Goal: Task Accomplishment & Management: Complete application form

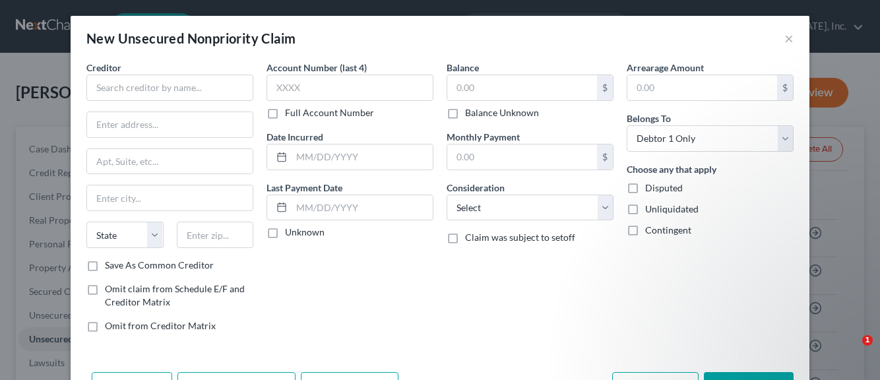
select select "0"
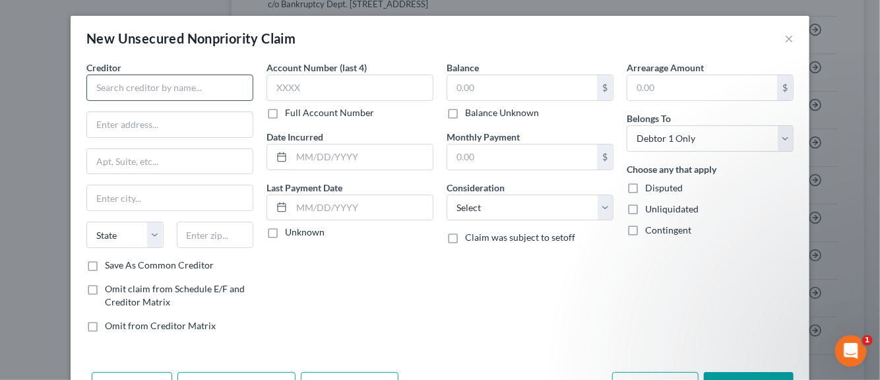
scroll to position [70, 0]
click at [132, 90] on input "text" at bounding box center [169, 88] width 167 height 26
type input "r"
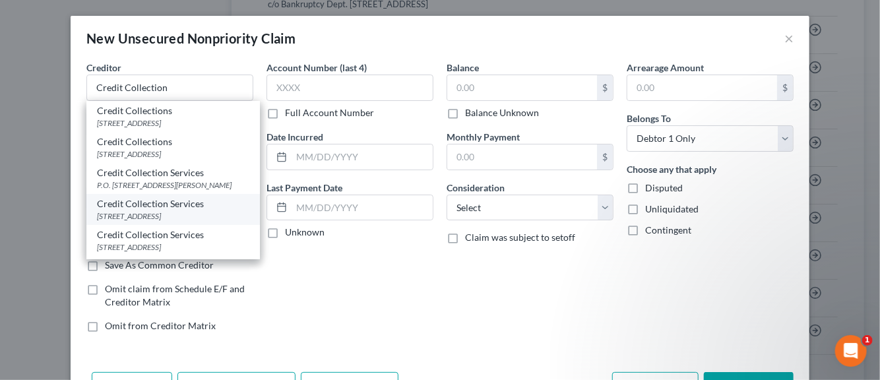
click at [132, 222] on div "725 Canton St, Norwood, MA 02062-0000" at bounding box center [173, 215] width 152 height 11
type input "Credit Collection Services"
type input "725 Canton St"
type input "Norwood"
select select "22"
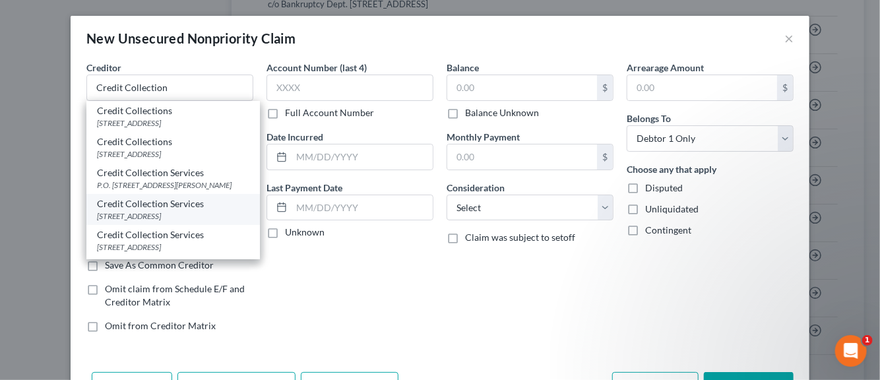
type input "02062-0000"
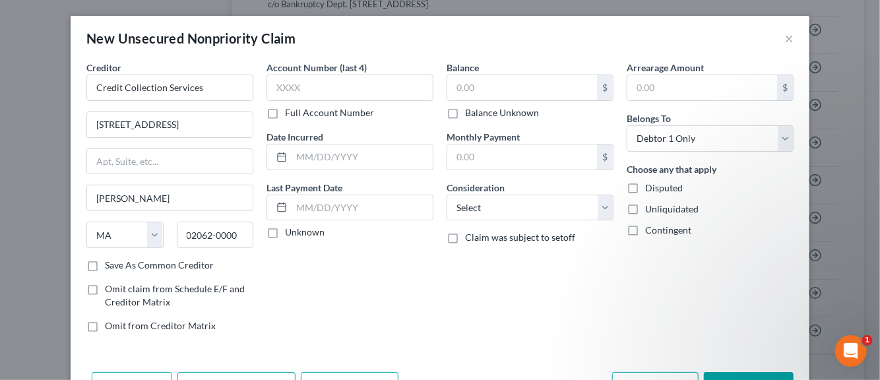
click at [105, 264] on label "Save As Common Creditor" at bounding box center [159, 265] width 109 height 13
click at [110, 264] on input "Save As Common Creditor" at bounding box center [114, 263] width 9 height 9
checkbox input "true"
click at [277, 84] on input "text" at bounding box center [349, 88] width 167 height 26
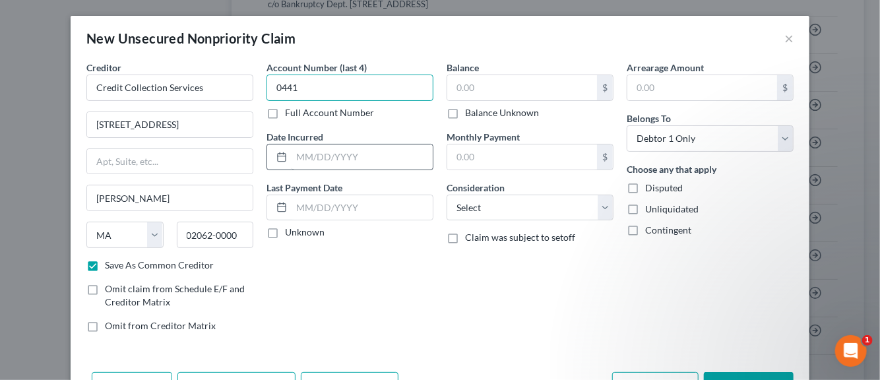
type input "0441"
click at [302, 160] on input "text" at bounding box center [362, 156] width 141 height 25
type input "2019"
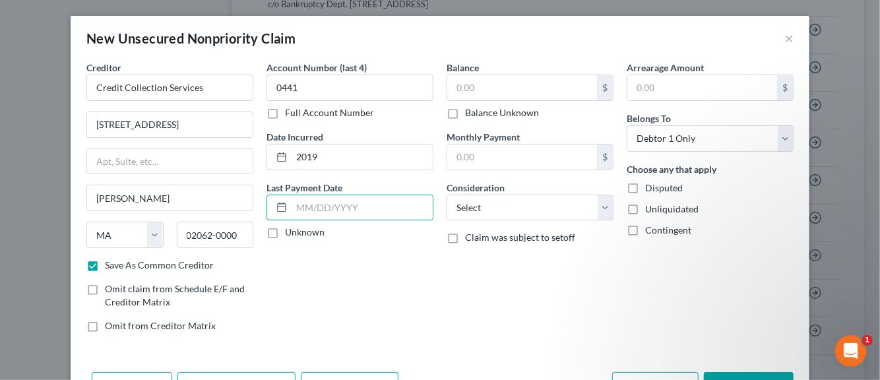
click at [285, 228] on label "Unknown" at bounding box center [305, 232] width 40 height 13
click at [290, 228] on input "Unknown" at bounding box center [294, 230] width 9 height 9
checkbox input "true"
click at [469, 95] on input "text" at bounding box center [522, 87] width 150 height 25
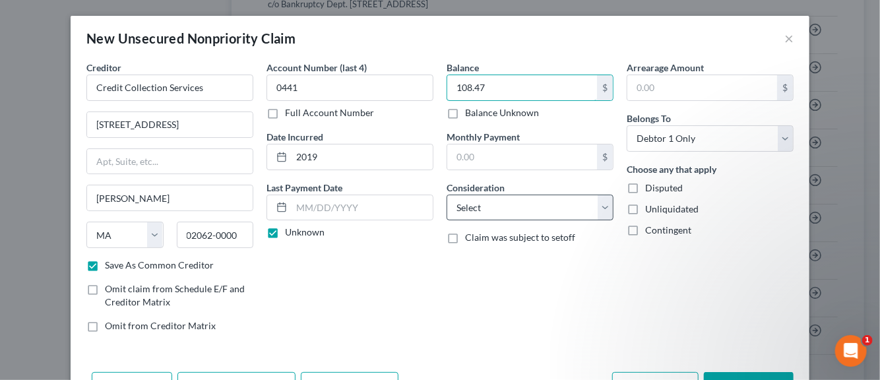
type input "108.47"
click at [596, 208] on select "Select Cable / Satellite Services Collection Agency Credit Card Debt Debt Couns…" at bounding box center [530, 208] width 167 height 26
select select "1"
click at [447, 195] on select "Select Cable / Satellite Services Collection Agency Credit Card Debt Debt Couns…" at bounding box center [530, 208] width 167 height 26
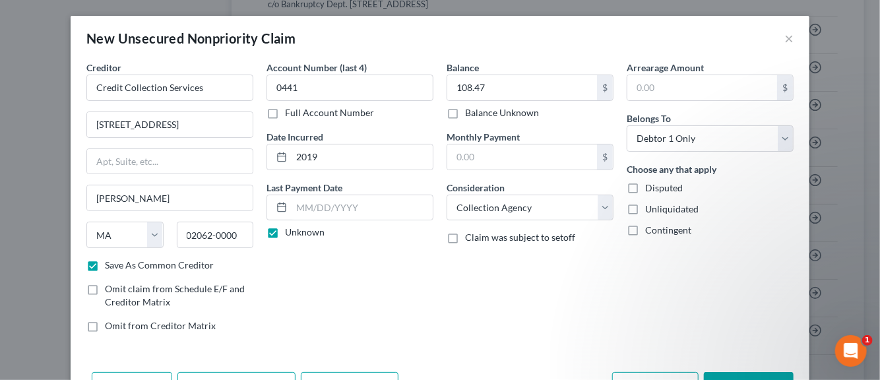
drag, startPoint x: 624, startPoint y: 187, endPoint x: 629, endPoint y: 203, distance: 16.5
click at [645, 187] on label "Disputed" at bounding box center [664, 187] width 38 height 13
click at [650, 187] on input "Disputed" at bounding box center [654, 185] width 9 height 9
checkbox input "true"
click at [645, 206] on label "Unliquidated" at bounding box center [671, 209] width 53 height 13
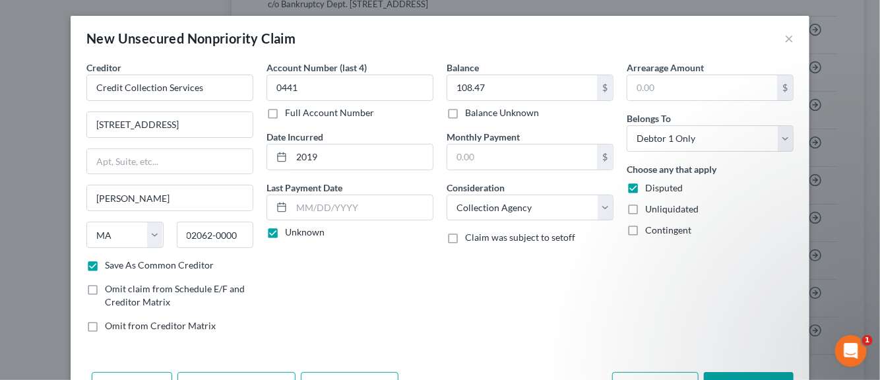
click at [650, 206] on input "Unliquidated" at bounding box center [654, 207] width 9 height 9
checkbox input "true"
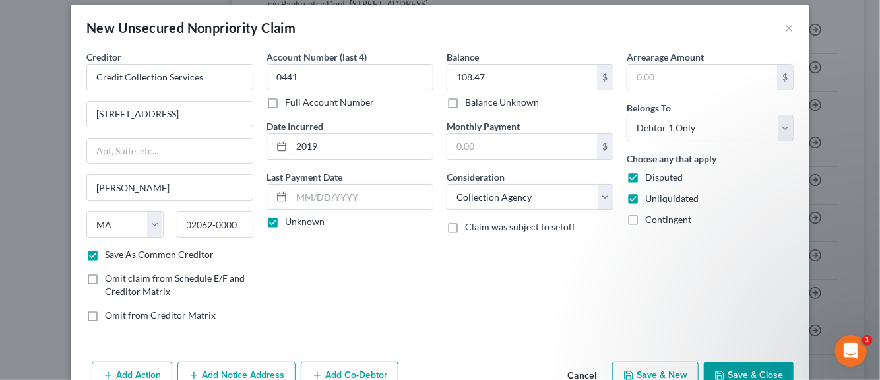
scroll to position [45, 0]
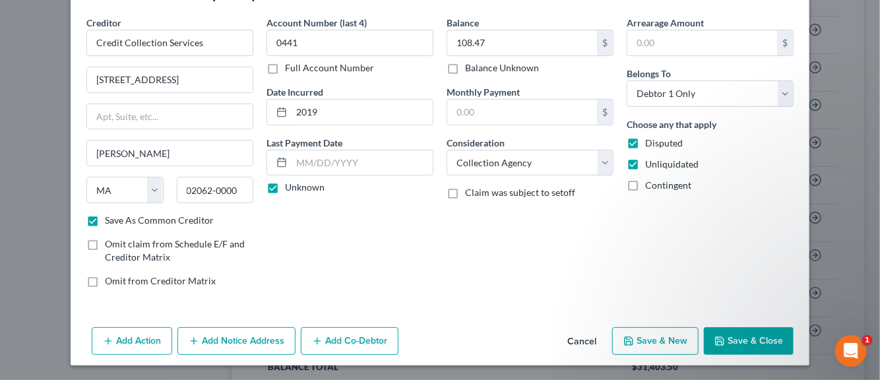
click at [677, 343] on button "Save & New" at bounding box center [655, 341] width 86 height 28
checkbox input "false"
select select "0"
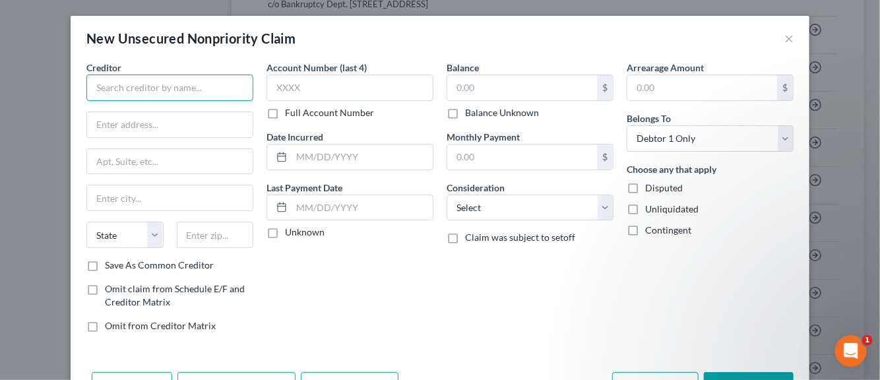
click at [173, 91] on input "text" at bounding box center [169, 88] width 167 height 26
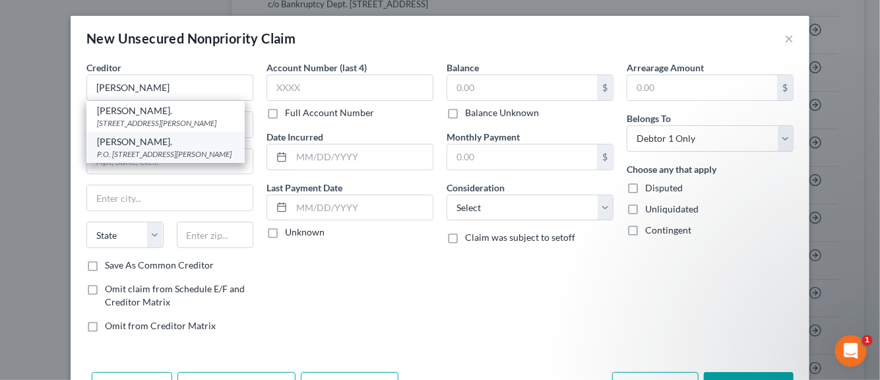
click at [139, 144] on div "LJ Ross Assoc." at bounding box center [165, 141] width 137 height 13
type input "LJ Ross Assoc."
type input "P.O. Box 6099"
type input "Jackson"
select select "23"
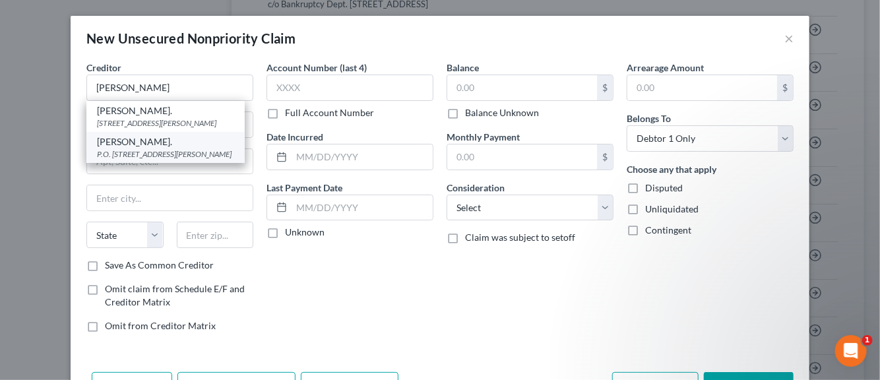
type input "49202-6099"
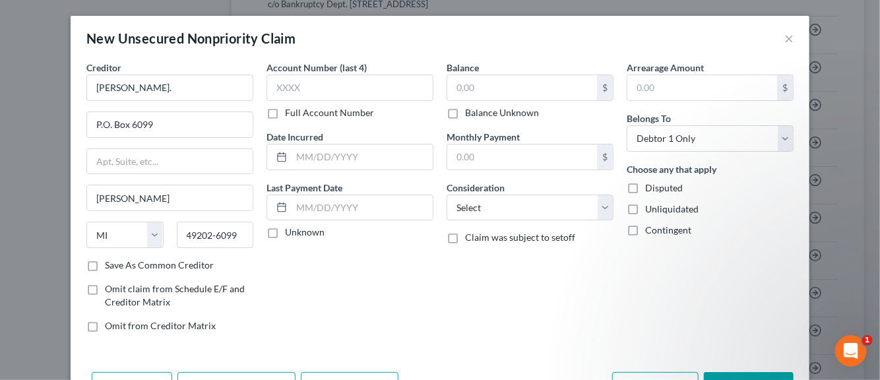
click at [105, 265] on label "Save As Common Creditor" at bounding box center [159, 265] width 109 height 13
click at [110, 265] on input "Save As Common Creditor" at bounding box center [114, 263] width 9 height 9
checkbox input "true"
click at [300, 86] on input "text" at bounding box center [349, 88] width 167 height 26
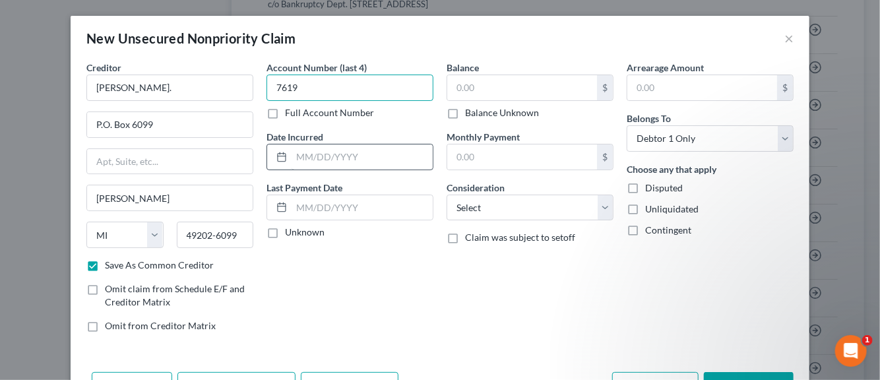
type input "7619"
click at [314, 161] on input "text" at bounding box center [362, 156] width 141 height 25
type input "2020"
click at [456, 89] on input "text" at bounding box center [522, 87] width 150 height 25
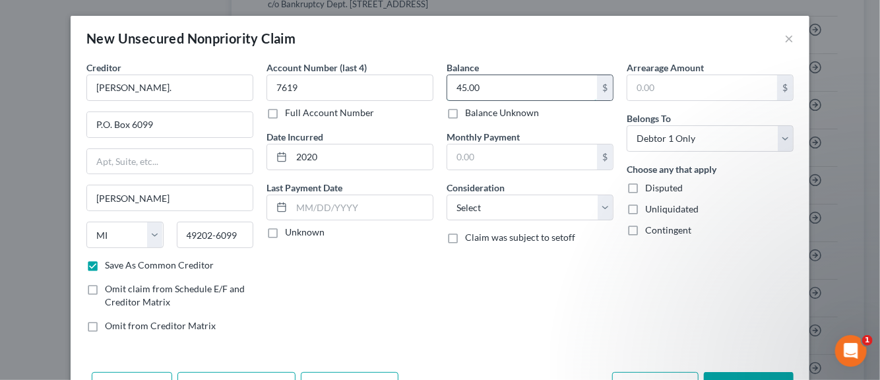
type input "45.00"
click at [597, 204] on select "Select Cable / Satellite Services Collection Agency Credit Card Debt Debt Couns…" at bounding box center [530, 208] width 167 height 26
select select "1"
click at [447, 195] on select "Select Cable / Satellite Services Collection Agency Credit Card Debt Debt Couns…" at bounding box center [530, 208] width 167 height 26
click at [645, 209] on label "Unliquidated" at bounding box center [671, 209] width 53 height 13
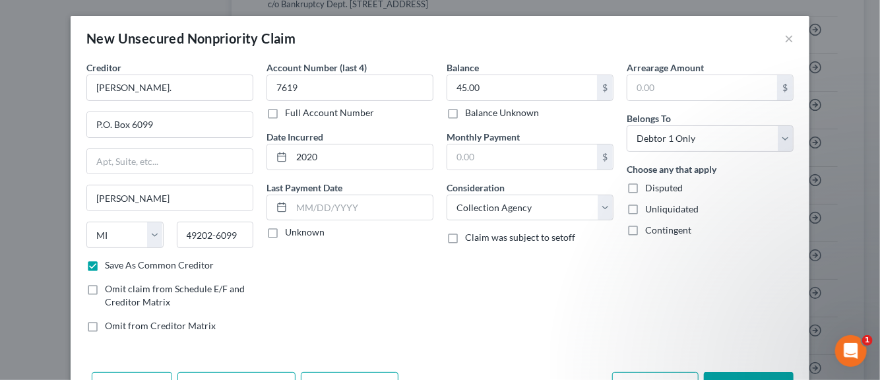
click at [650, 209] on input "Unliquidated" at bounding box center [654, 207] width 9 height 9
checkbox input "true"
click at [645, 225] on label "Contingent" at bounding box center [668, 230] width 46 height 13
click at [650, 225] on input "Contingent" at bounding box center [654, 228] width 9 height 9
checkbox input "true"
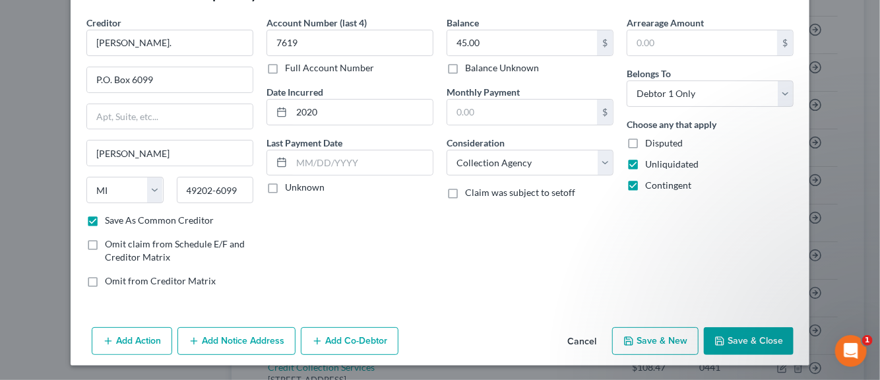
click at [657, 337] on button "Save & New" at bounding box center [655, 341] width 86 height 28
checkbox input "false"
select select "0"
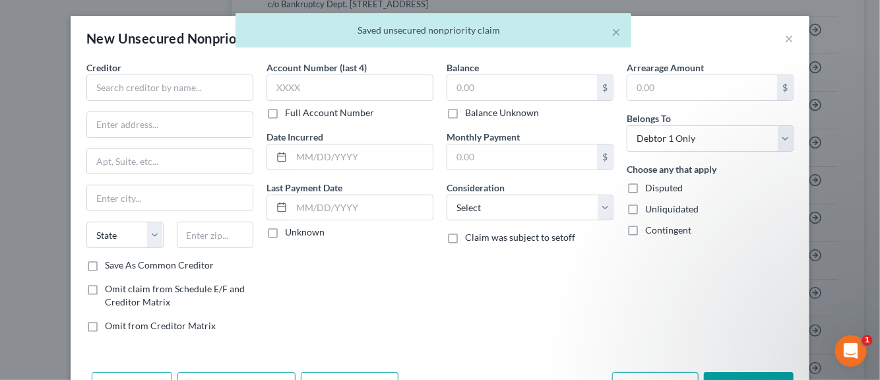
type input "0.00"
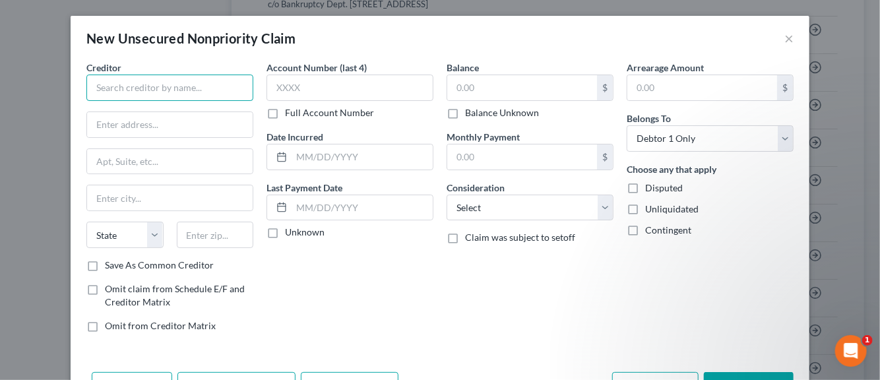
click at [146, 88] on input "text" at bounding box center [169, 88] width 167 height 26
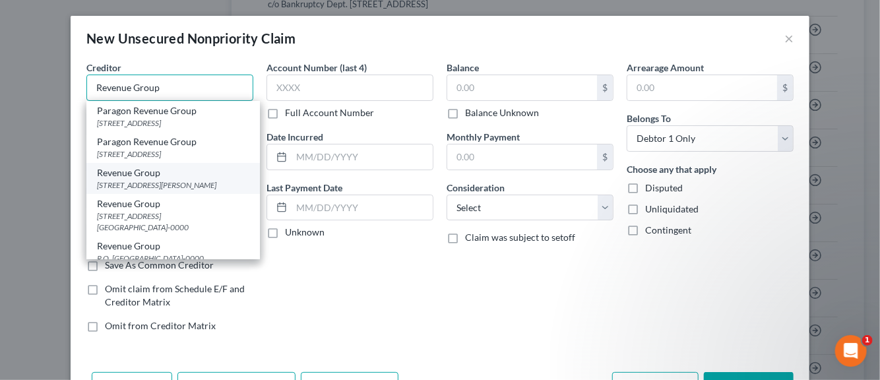
type input "Revenue Group"
click at [127, 180] on div "3711 Chester Ave, Cleveland, OH 44114" at bounding box center [173, 184] width 152 height 11
type input "3711 Chester Ave"
type input "Cleveland"
select select "36"
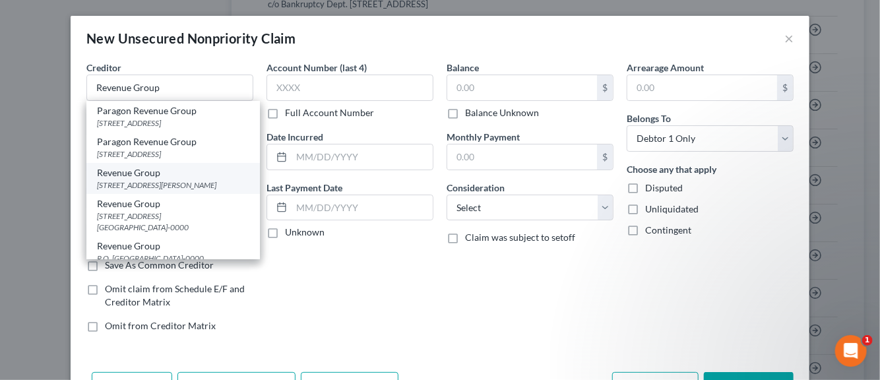
type input "44114"
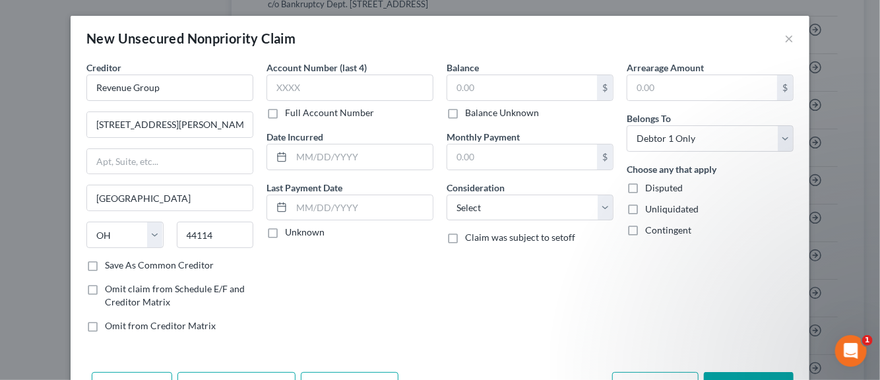
click at [105, 266] on label "Save As Common Creditor" at bounding box center [159, 265] width 109 height 13
click at [110, 266] on input "Save As Common Creditor" at bounding box center [114, 263] width 9 height 9
checkbox input "true"
click at [307, 92] on input "text" at bounding box center [349, 88] width 167 height 26
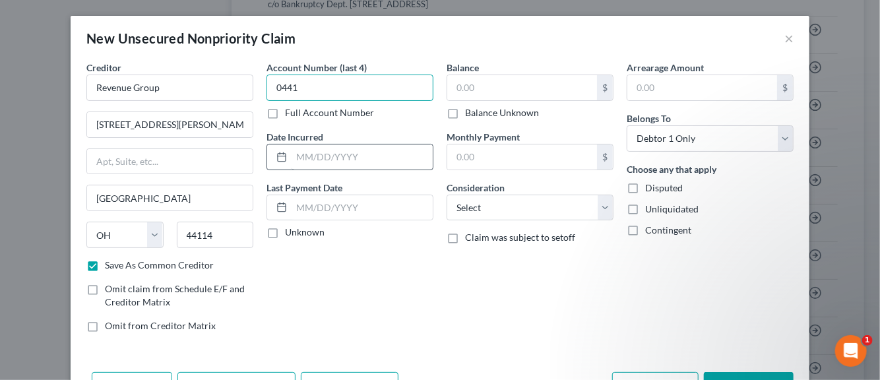
type input "0441"
click at [302, 161] on input "text" at bounding box center [362, 156] width 141 height 25
type input "2024"
click at [285, 229] on label "Unknown" at bounding box center [305, 232] width 40 height 13
click at [290, 229] on input "Unknown" at bounding box center [294, 230] width 9 height 9
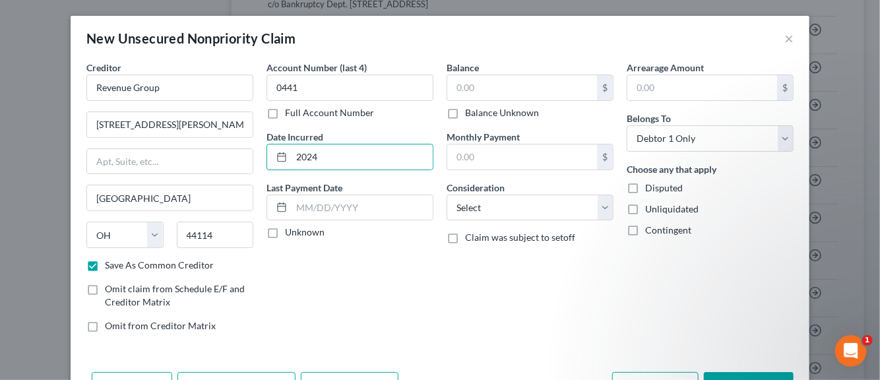
checkbox input "true"
click at [514, 91] on input "text" at bounding box center [522, 87] width 150 height 25
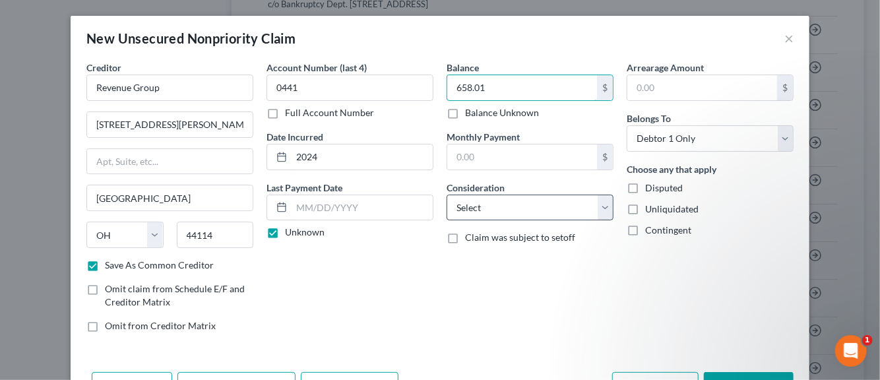
type input "658.01"
click at [596, 208] on select "Select Cable / Satellite Services Collection Agency Credit Card Debt Debt Couns…" at bounding box center [530, 208] width 167 height 26
select select "1"
click at [447, 195] on select "Select Cable / Satellite Services Collection Agency Credit Card Debt Debt Couns…" at bounding box center [530, 208] width 167 height 26
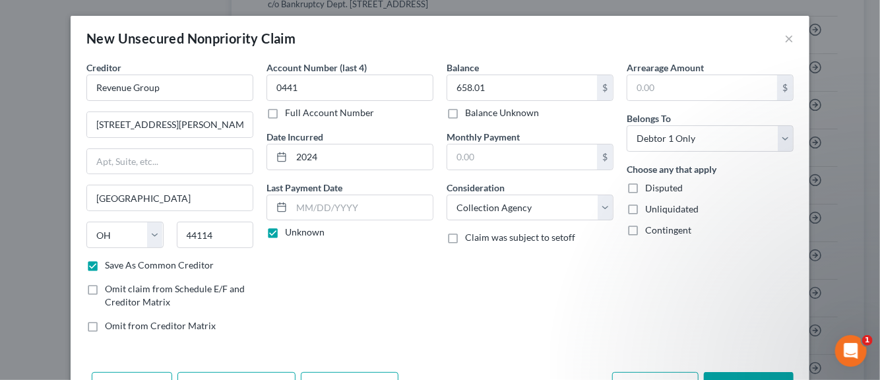
click at [645, 204] on label "Unliquidated" at bounding box center [671, 209] width 53 height 13
click at [650, 204] on input "Unliquidated" at bounding box center [654, 207] width 9 height 9
checkbox input "true"
click at [645, 187] on label "Disputed" at bounding box center [664, 187] width 38 height 13
click at [650, 187] on input "Disputed" at bounding box center [654, 185] width 9 height 9
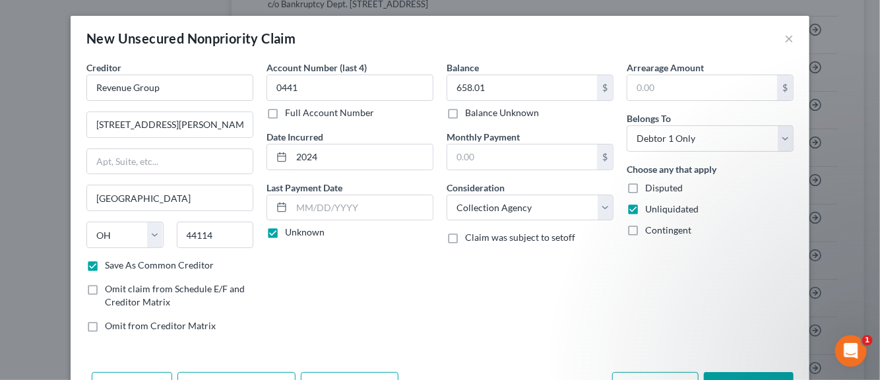
checkbox input "true"
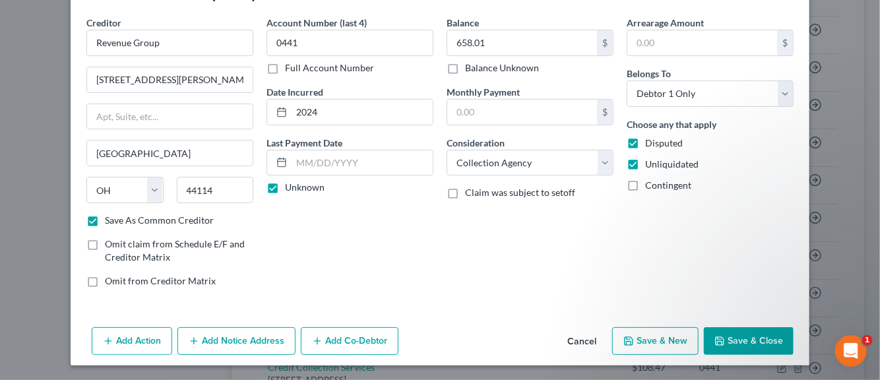
click at [214, 340] on button "Add Notice Address" at bounding box center [236, 341] width 118 height 28
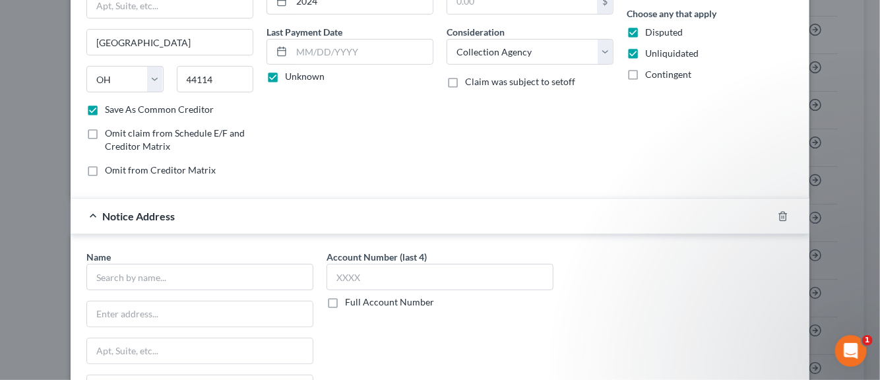
scroll to position [177, 0]
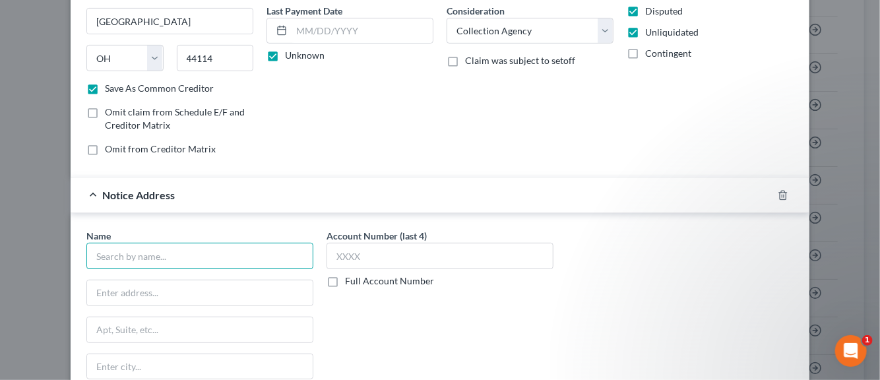
click at [149, 253] on input "text" at bounding box center [199, 256] width 227 height 26
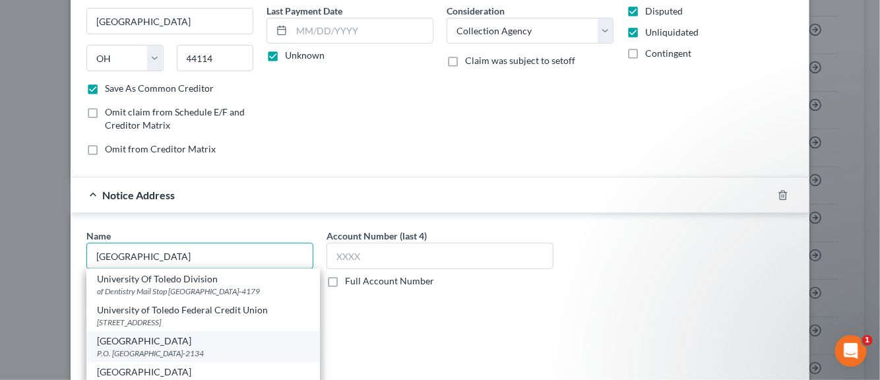
scroll to position [264, 0]
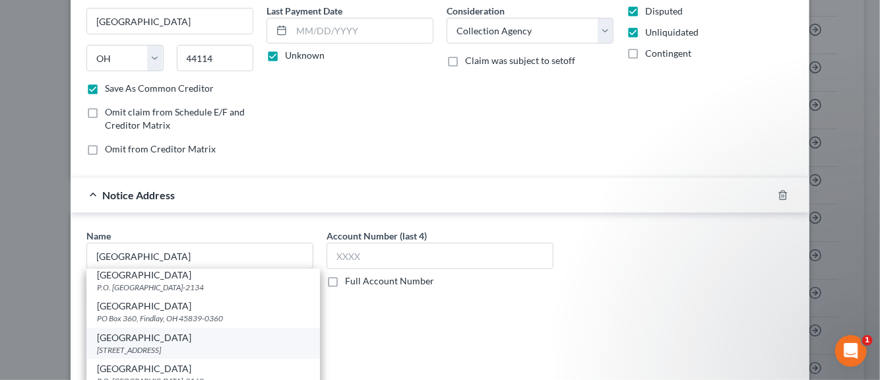
click at [133, 344] on div "3000 Arlington Ave., Toledo, OH 43614-0000" at bounding box center [203, 349] width 212 height 11
type input "University of Toledo Medical Center"
type input "3000 Arlington Ave."
type input "Toledo"
select select "36"
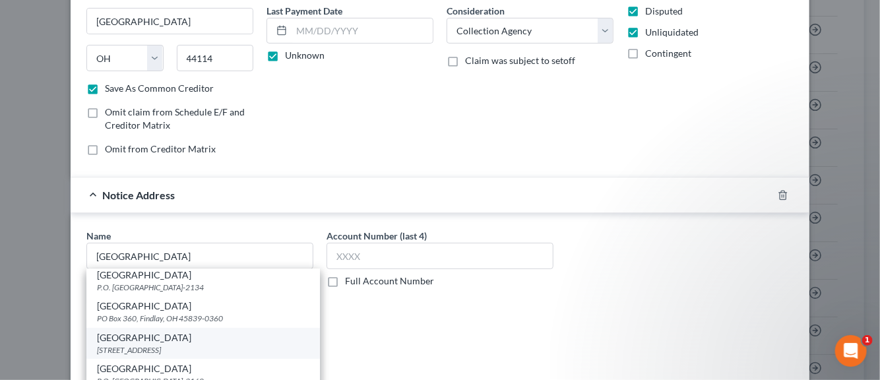
type input "43614-0000"
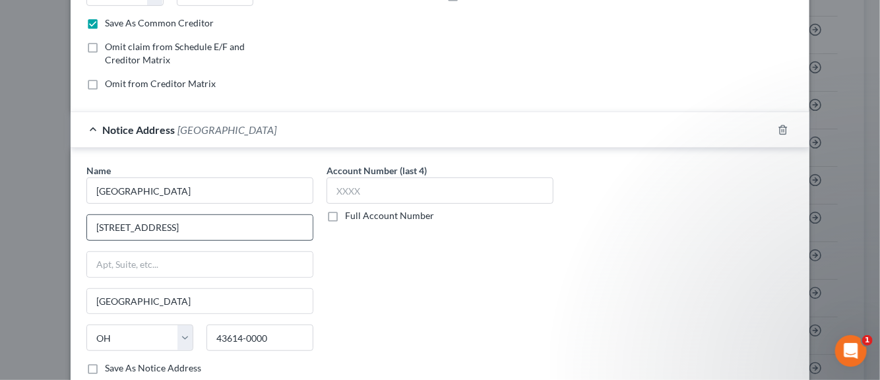
scroll to position [243, 0]
click at [346, 192] on input "text" at bounding box center [440, 190] width 227 height 26
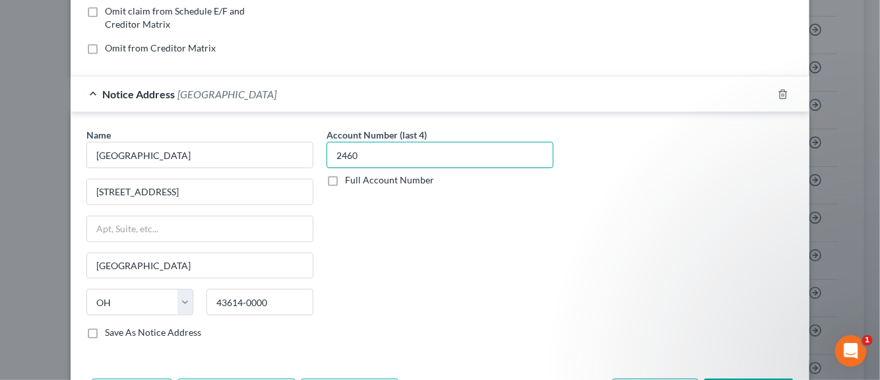
scroll to position [309, 0]
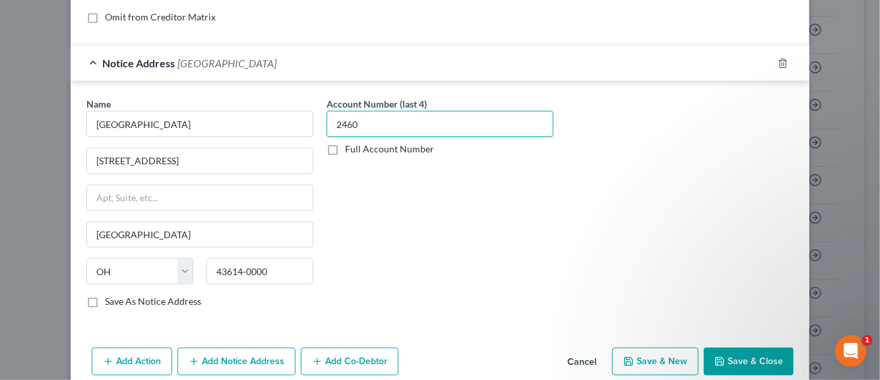
type input "2460"
click at [105, 300] on label "Save As Notice Address" at bounding box center [153, 301] width 96 height 13
click at [110, 300] on input "Save As Notice Address" at bounding box center [114, 299] width 9 height 9
checkbox input "true"
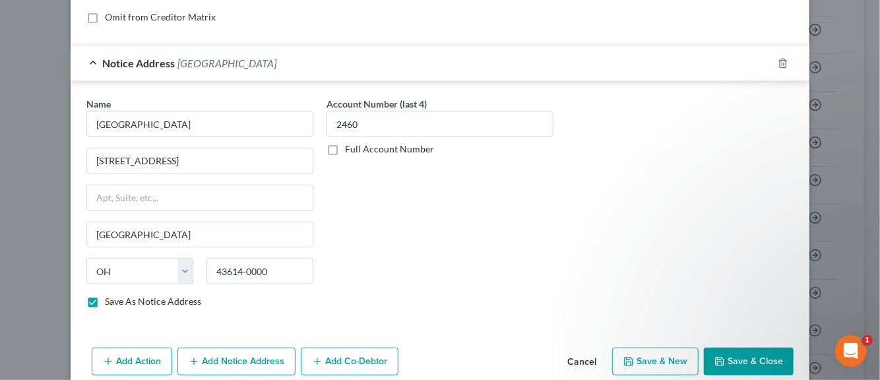
click at [647, 358] on button "Save & New" at bounding box center [655, 362] width 86 height 28
select select "0"
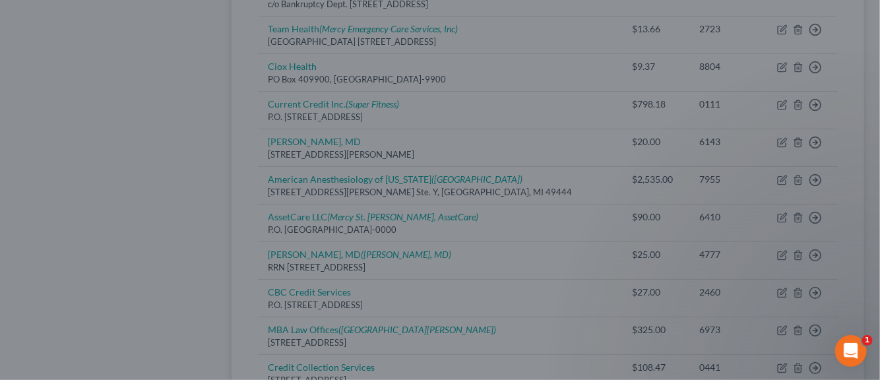
checkbox input "false"
type input "0.00"
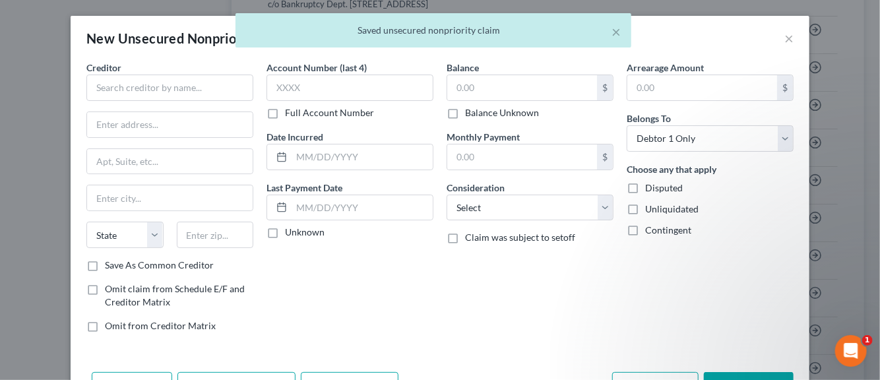
scroll to position [0, 0]
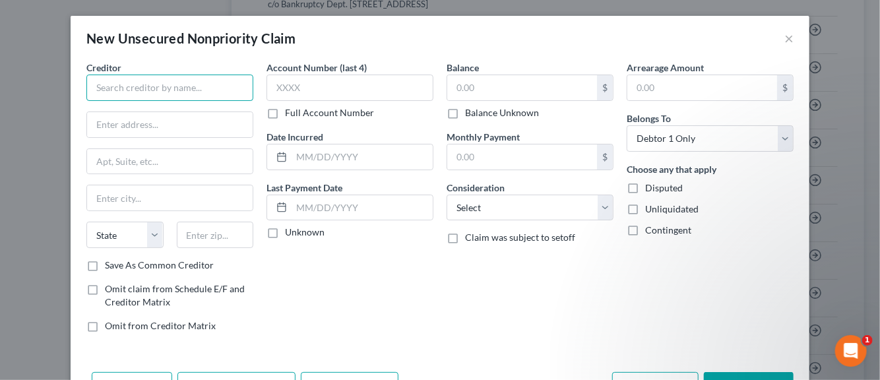
click at [119, 90] on input "text" at bounding box center [169, 88] width 167 height 26
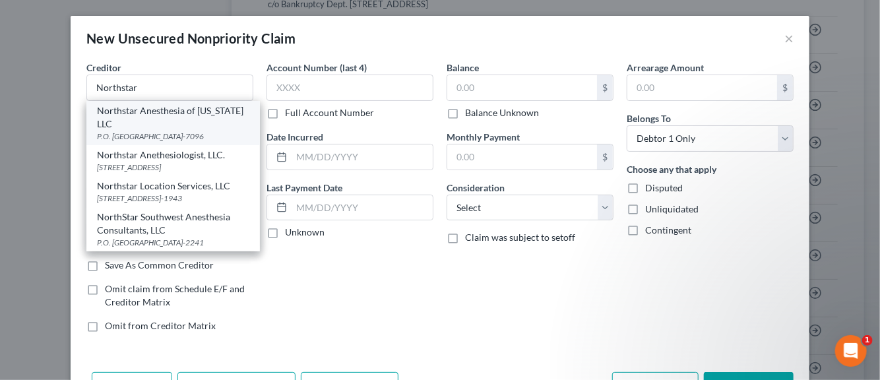
click at [114, 131] on div "P.O. Box 227096, Dallas, TX 75222-7096" at bounding box center [173, 136] width 152 height 11
type input "Northstar Anesthesia of Ohio LLC"
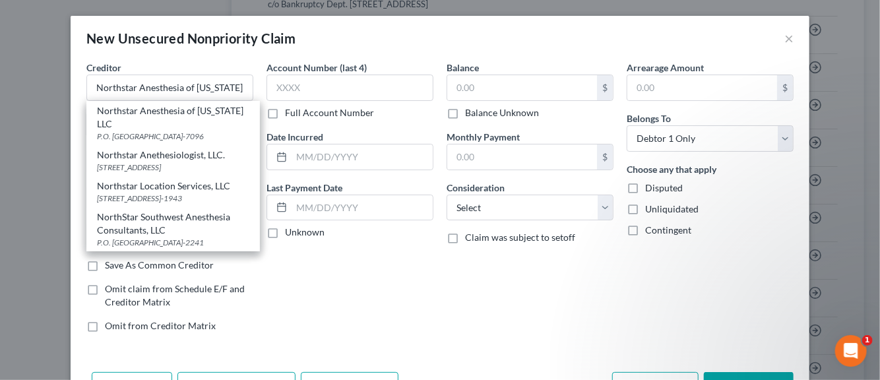
type input "P.O. Box 227096"
type input "Dallas"
select select "45"
type input "75222-7096"
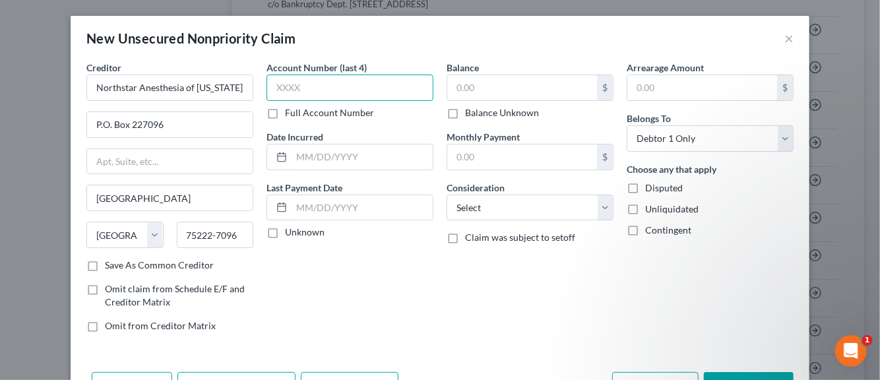
click at [285, 89] on input "text" at bounding box center [349, 88] width 167 height 26
type input "4889"
click at [311, 154] on input "text" at bounding box center [362, 156] width 141 height 25
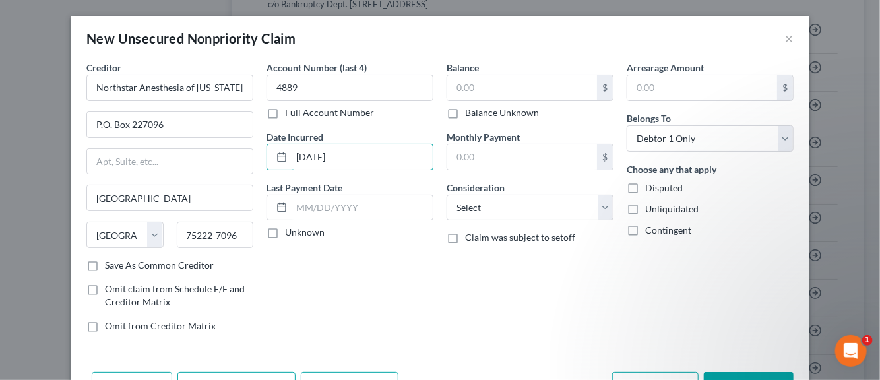
type input "04/15/2020"
click at [285, 232] on label "Unknown" at bounding box center [305, 232] width 40 height 13
click at [290, 232] on input "Unknown" at bounding box center [294, 230] width 9 height 9
checkbox input "true"
click at [105, 266] on label "Save As Common Creditor" at bounding box center [159, 265] width 109 height 13
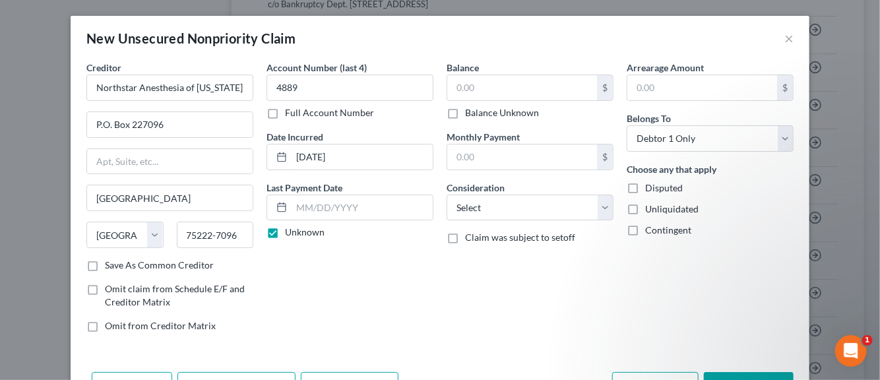
click at [110, 266] on input "Save As Common Creditor" at bounding box center [114, 263] width 9 height 9
checkbox input "true"
click at [464, 93] on input "text" at bounding box center [522, 87] width 150 height 25
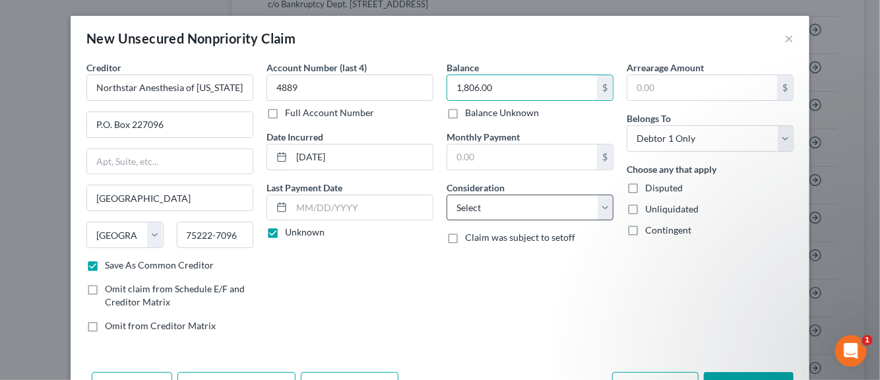
type input "1,806.00"
click at [600, 204] on select "Select Cable / Satellite Services Collection Agency Credit Card Debt Debt Couns…" at bounding box center [530, 208] width 167 height 26
select select "9"
click at [447, 195] on select "Select Cable / Satellite Services Collection Agency Credit Card Debt Debt Couns…" at bounding box center [530, 208] width 167 height 26
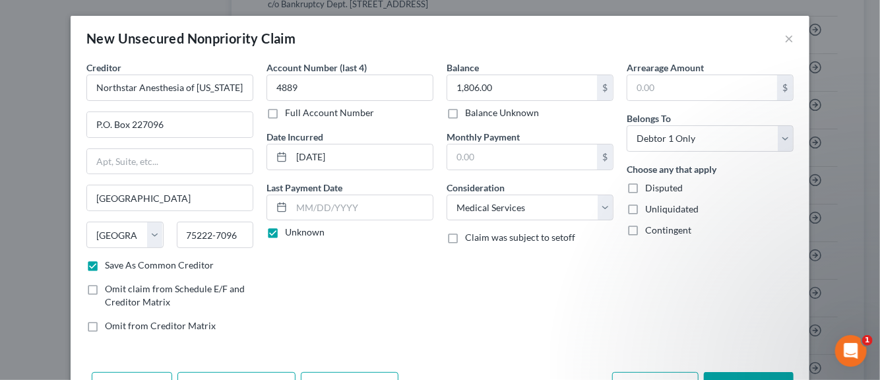
click at [645, 189] on label "Disputed" at bounding box center [664, 187] width 38 height 13
click at [650, 189] on input "Disputed" at bounding box center [654, 185] width 9 height 9
checkbox input "true"
click at [645, 207] on label "Unliquidated" at bounding box center [671, 209] width 53 height 13
click at [650, 207] on input "Unliquidated" at bounding box center [654, 207] width 9 height 9
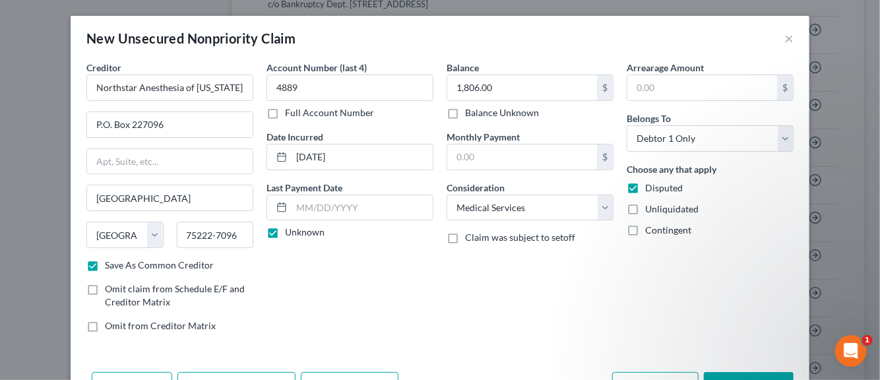
checkbox input "true"
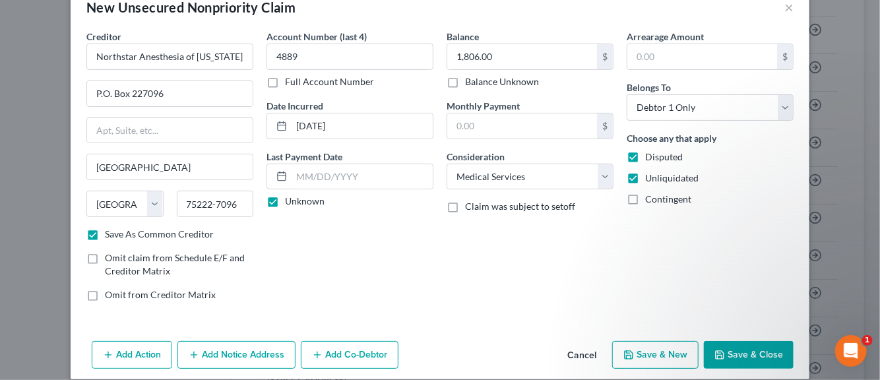
scroll to position [45, 0]
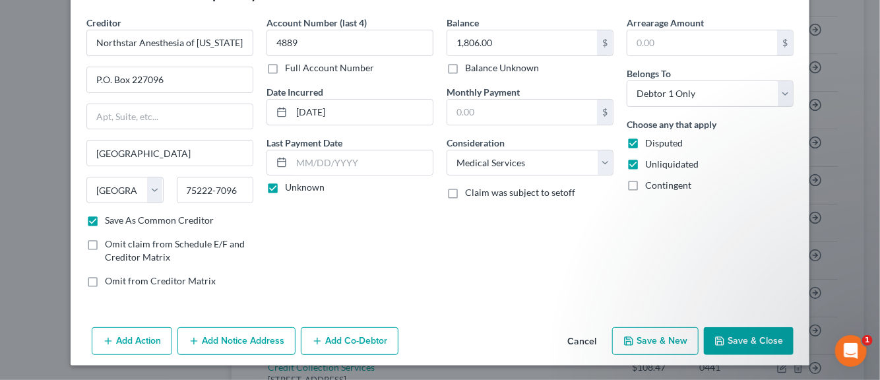
click at [241, 337] on button "Add Notice Address" at bounding box center [236, 341] width 118 height 28
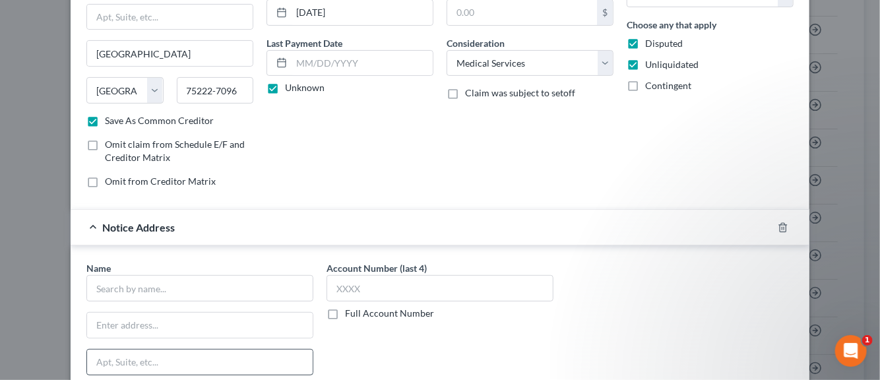
scroll to position [177, 0]
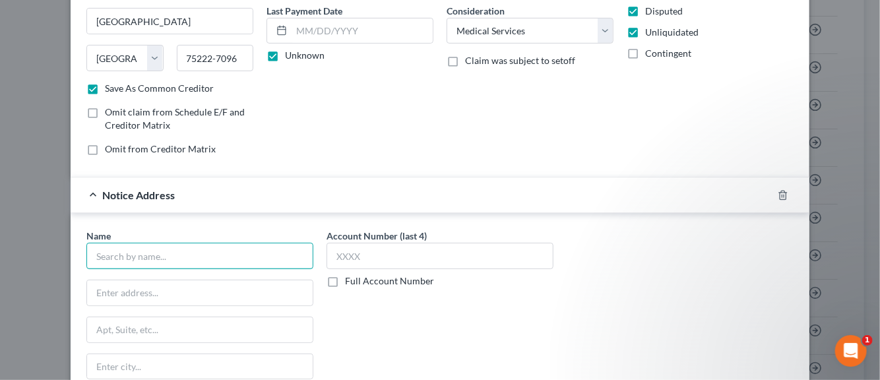
click at [169, 261] on input "text" at bounding box center [199, 256] width 227 height 26
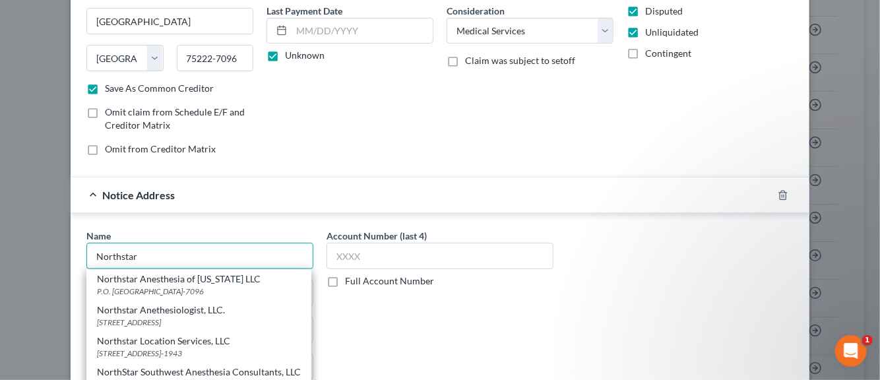
type input "Northstar"
click at [388, 326] on div "Account Number (last 4) Full Account Number" at bounding box center [440, 340] width 240 height 222
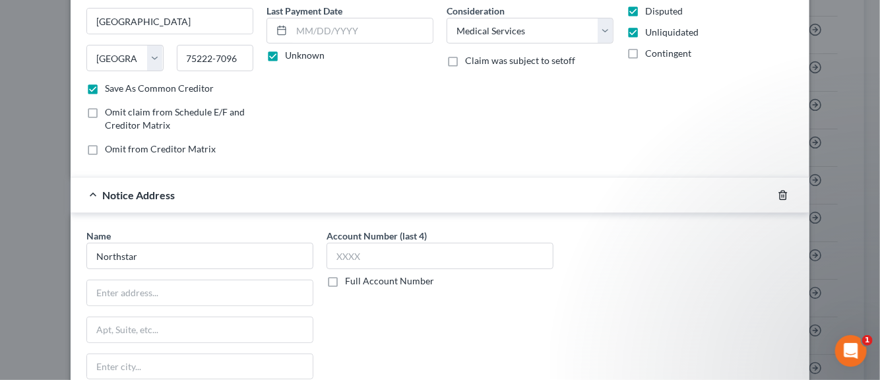
click at [784, 195] on line "button" at bounding box center [784, 196] width 0 height 3
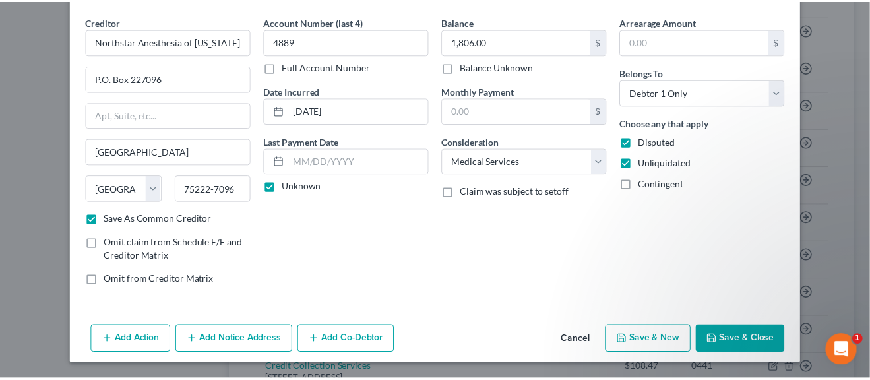
scroll to position [45, 0]
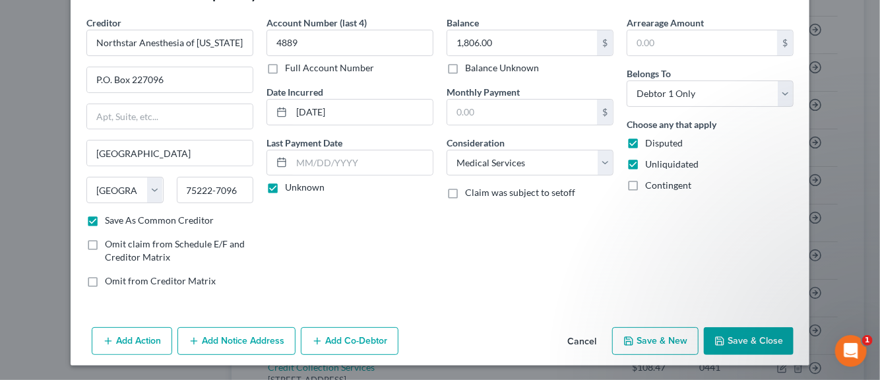
click at [641, 342] on button "Save & New" at bounding box center [655, 341] width 86 height 28
checkbox input "false"
select select "0"
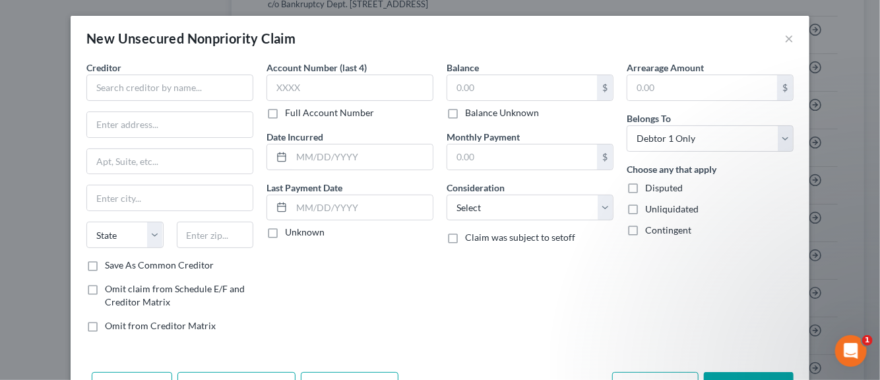
type input "0.00"
click at [784, 38] on button "×" at bounding box center [788, 38] width 9 height 16
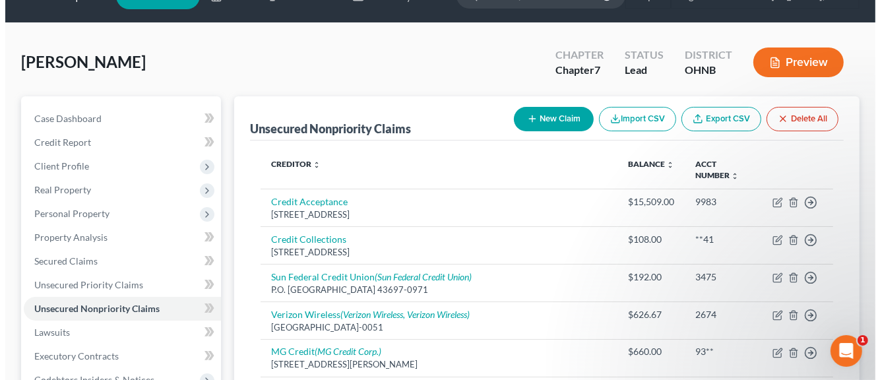
scroll to position [0, 0]
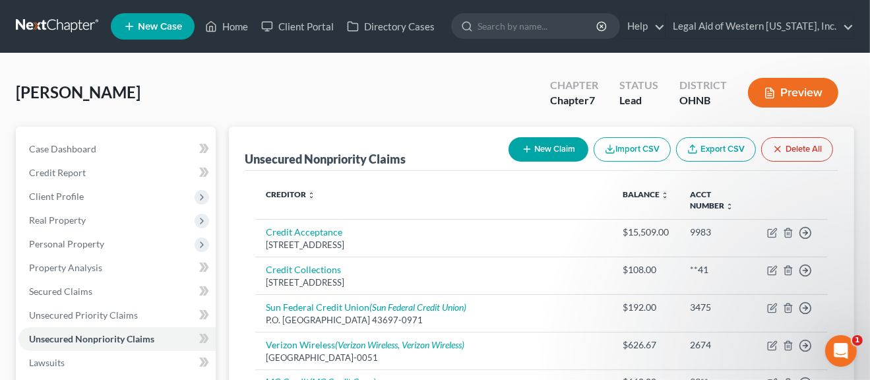
click at [552, 150] on button "New Claim" at bounding box center [549, 149] width 80 height 24
select select "0"
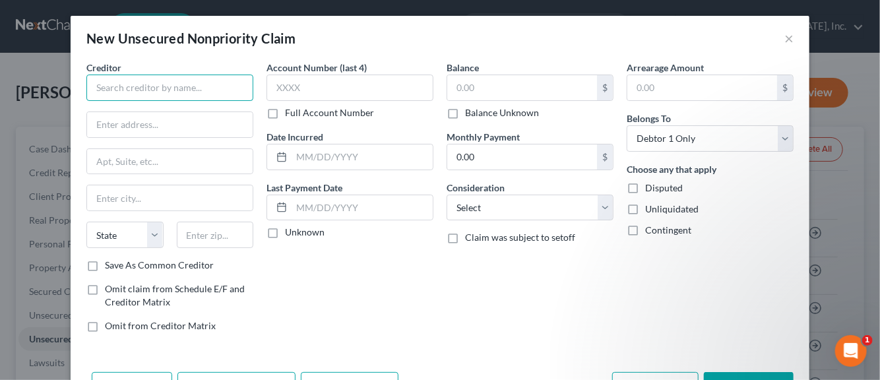
click at [138, 89] on input "text" at bounding box center [169, 88] width 167 height 26
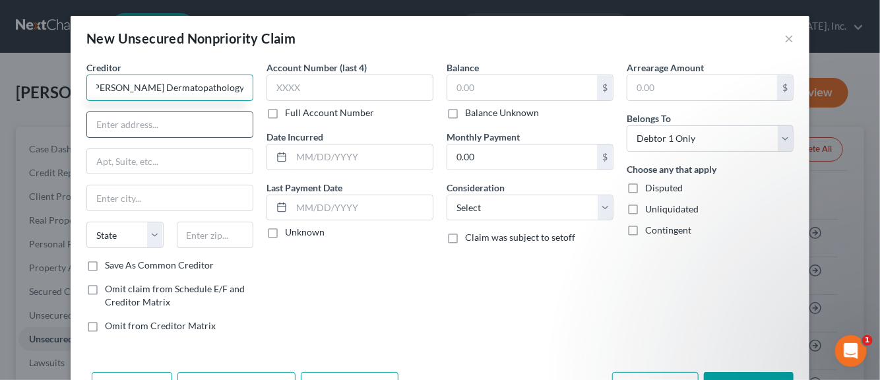
type input "Pinkus Dermatopathology Laboratory"
click at [132, 125] on input "text" at bounding box center [170, 124] width 166 height 25
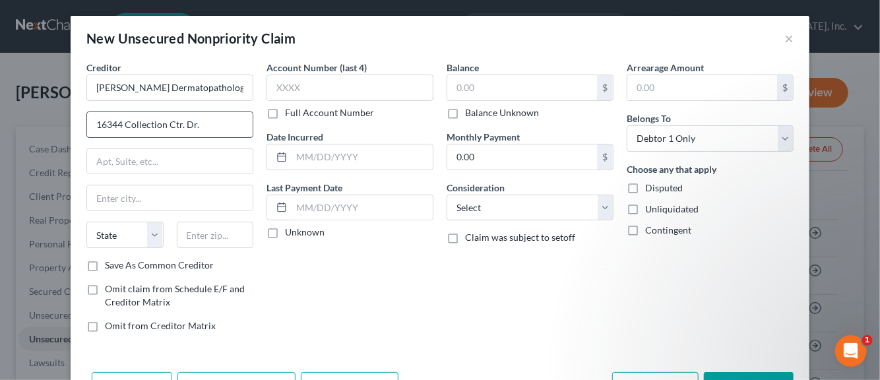
type input "16344 Collection Ctr. Dr."
type input "Chicago"
select select "14"
type input "60693-0163"
click at [285, 230] on label "Unknown" at bounding box center [305, 232] width 40 height 13
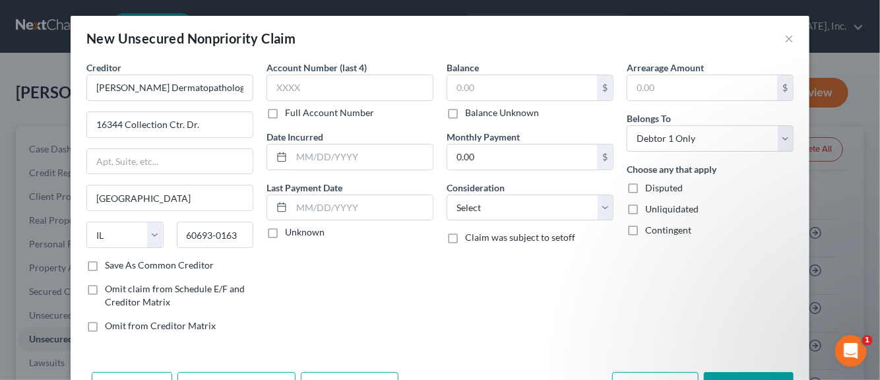
click at [290, 230] on input "Unknown" at bounding box center [294, 230] width 9 height 9
checkbox input "true"
click at [271, 94] on input "text" at bounding box center [349, 88] width 167 height 26
type input "1157"
click at [535, 91] on input "text" at bounding box center [522, 87] width 150 height 25
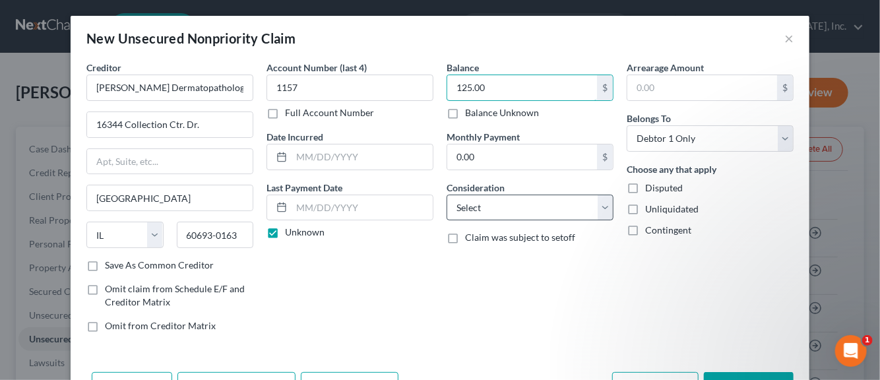
type input "125.00"
click at [599, 210] on select "Select Cable / Satellite Services Collection Agency Credit Card Debt Debt Couns…" at bounding box center [530, 208] width 167 height 26
select select "9"
click at [447, 195] on select "Select Cable / Satellite Services Collection Agency Credit Card Debt Debt Couns…" at bounding box center [530, 208] width 167 height 26
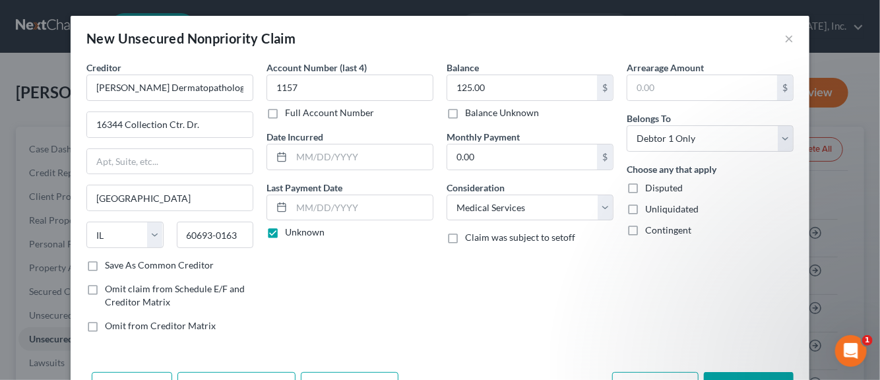
click at [645, 187] on label "Disputed" at bounding box center [664, 187] width 38 height 13
click at [650, 187] on input "Disputed" at bounding box center [654, 185] width 9 height 9
checkbox input "true"
click at [645, 206] on label "Unliquidated" at bounding box center [671, 209] width 53 height 13
click at [650, 206] on input "Unliquidated" at bounding box center [654, 207] width 9 height 9
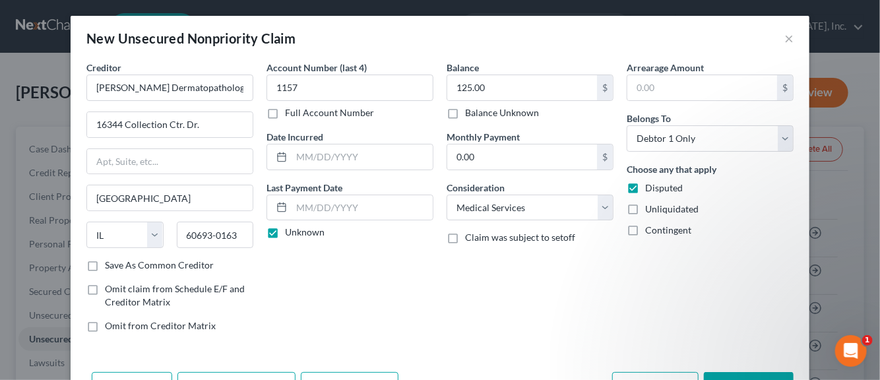
checkbox input "true"
click at [105, 263] on label "Save As Common Creditor" at bounding box center [159, 265] width 109 height 13
click at [110, 263] on input "Save As Common Creditor" at bounding box center [114, 263] width 9 height 9
click at [778, 234] on div "Contingent" at bounding box center [710, 230] width 167 height 13
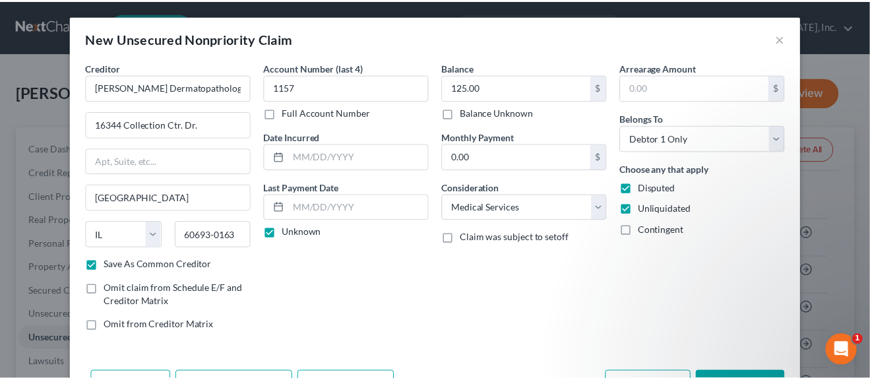
scroll to position [45, 0]
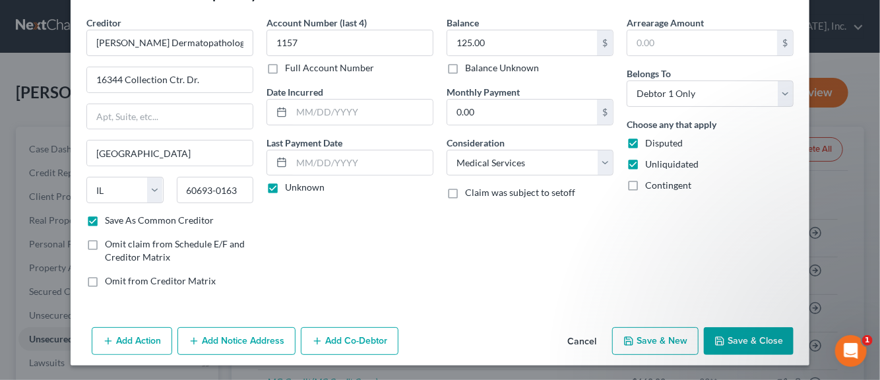
click at [673, 340] on button "Save & New" at bounding box center [655, 341] width 86 height 28
checkbox input "false"
select select "0"
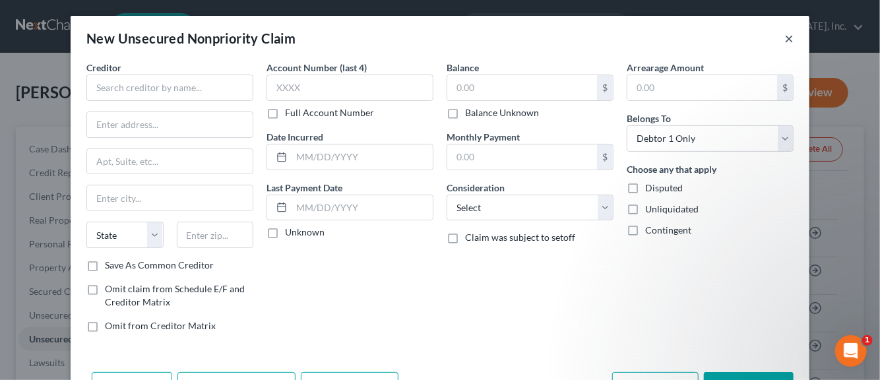
click at [784, 39] on button "×" at bounding box center [788, 38] width 9 height 16
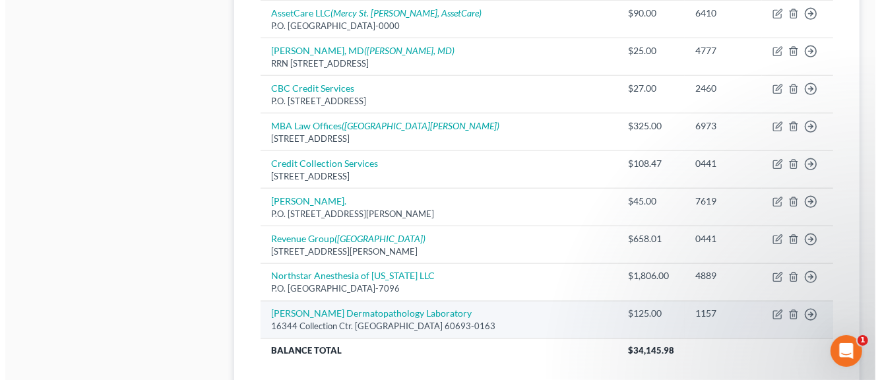
scroll to position [1431, 0]
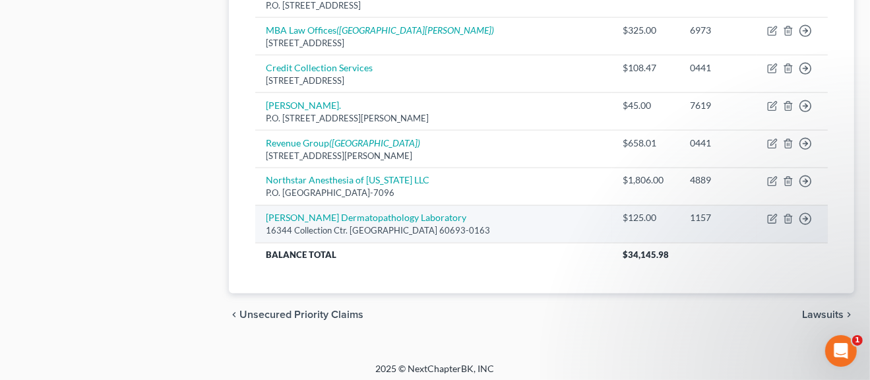
click at [337, 224] on div "16344 Collection Ctr. Dr., Chicago, IL 60693-0163" at bounding box center [434, 230] width 336 height 13
click at [337, 216] on link "Pinkus Dermatopathology Laboratory" at bounding box center [366, 217] width 201 height 11
select select "14"
select select "9"
select select "0"
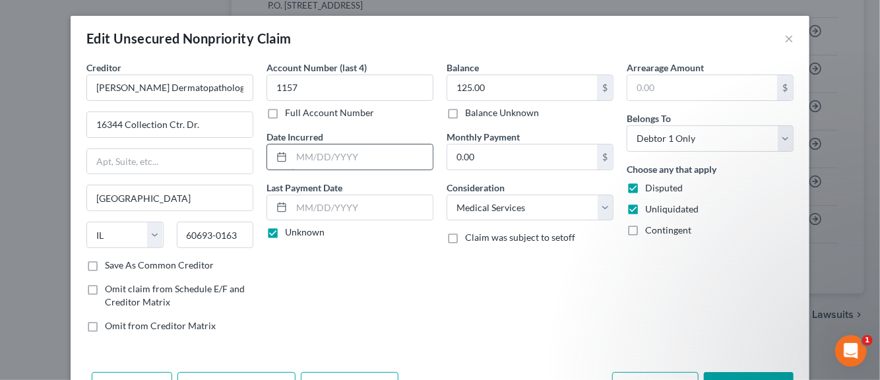
click at [307, 158] on input "text" at bounding box center [362, 156] width 141 height 25
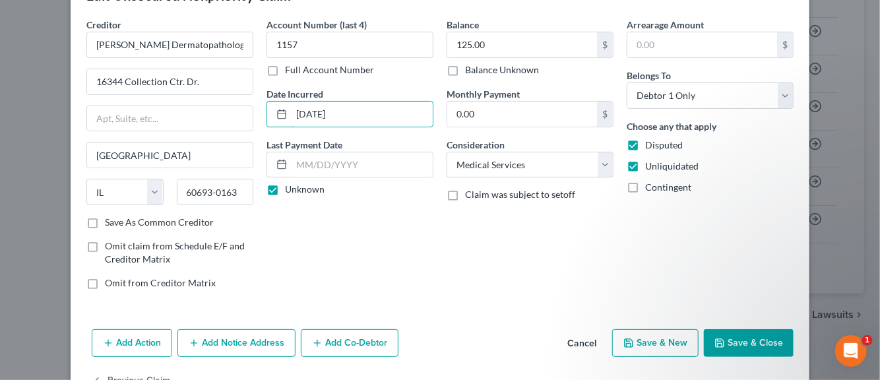
scroll to position [66, 0]
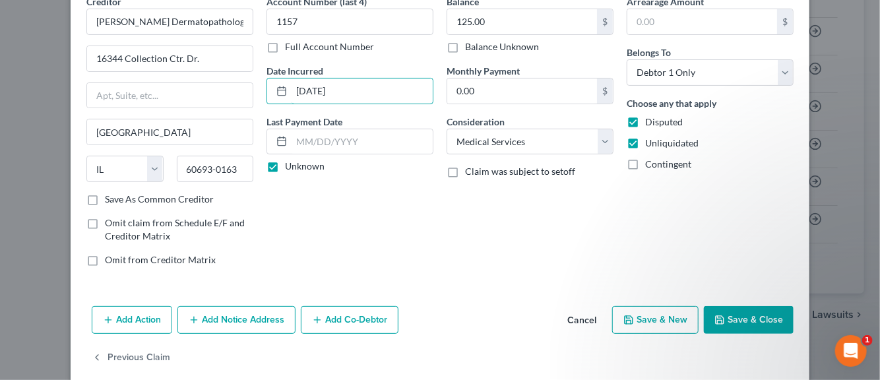
type input "05/10/2022"
click at [635, 320] on button "Save & New" at bounding box center [655, 320] width 86 height 28
select select "0"
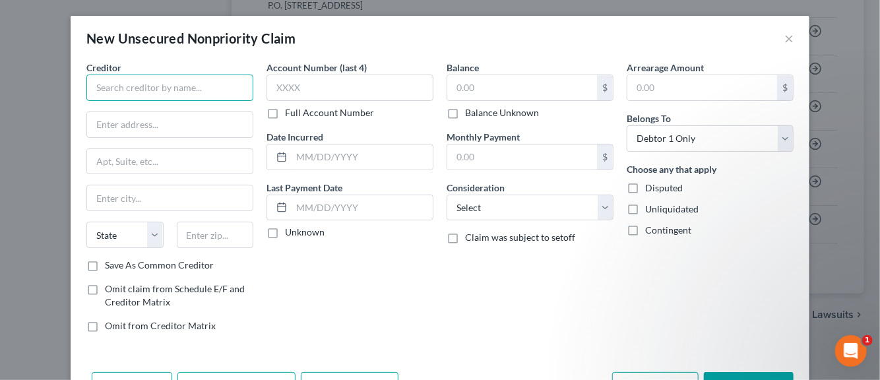
click at [155, 92] on input "text" at bounding box center [169, 88] width 167 height 26
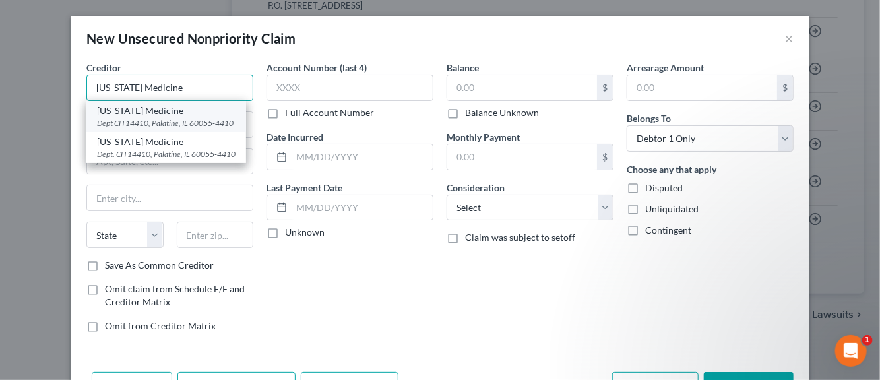
type input "Michigan Medicine"
click at [135, 121] on div "Dept CH 14410, Palatine, IL 60055-4410" at bounding box center [166, 122] width 139 height 11
type input "Dept CH 14410"
type input "Palatine"
select select "14"
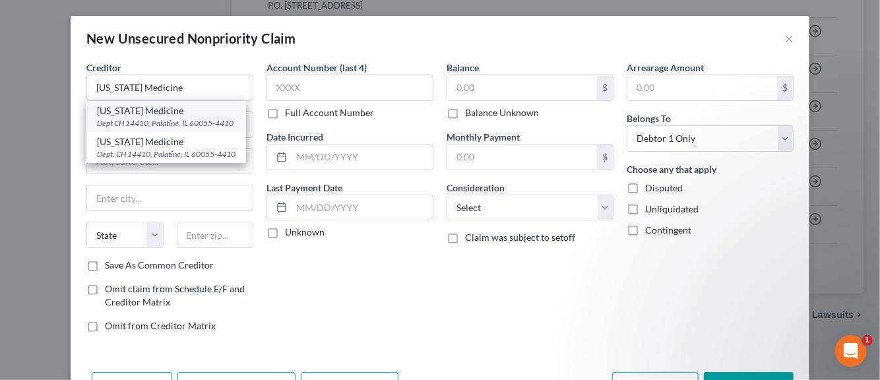
type input "60055-4410"
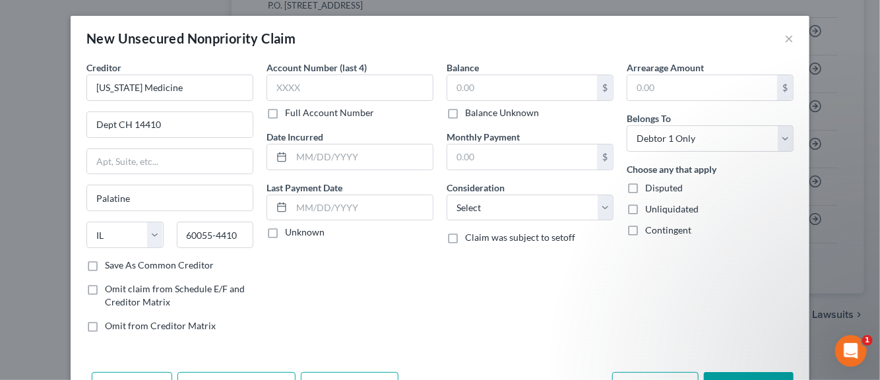
click at [105, 263] on label "Save As Common Creditor" at bounding box center [159, 265] width 109 height 13
click at [110, 263] on input "Save As Common Creditor" at bounding box center [114, 263] width 9 height 9
checkbox input "true"
click at [270, 89] on input "text" at bounding box center [349, 88] width 167 height 26
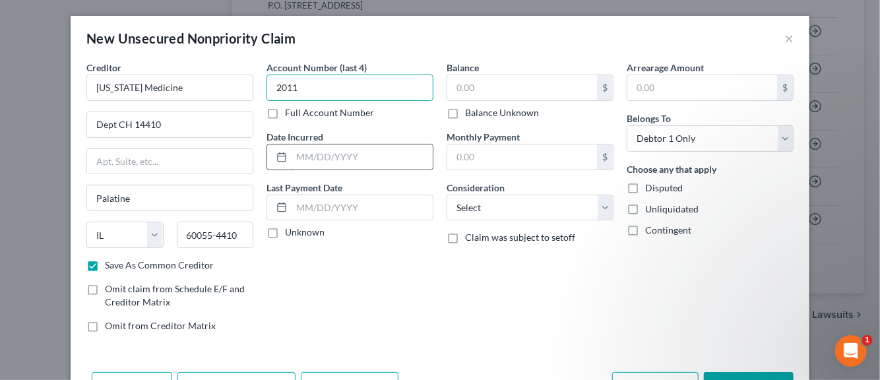
type input "2011"
click at [322, 159] on input "text" at bounding box center [362, 156] width 141 height 25
type input "2019"
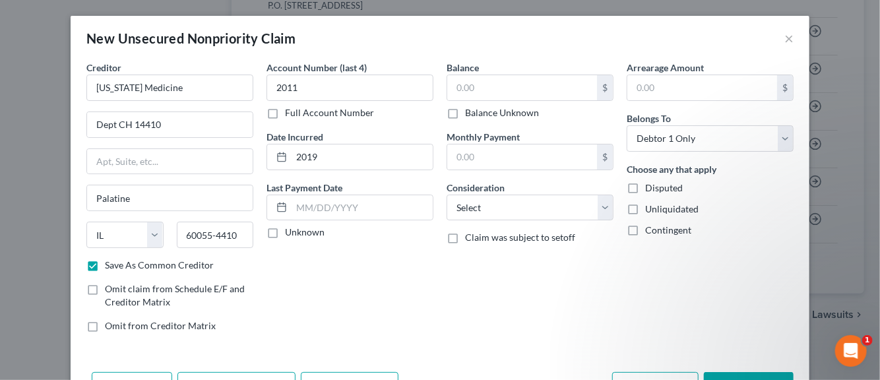
click at [285, 229] on label "Unknown" at bounding box center [305, 232] width 40 height 13
click at [290, 229] on input "Unknown" at bounding box center [294, 230] width 9 height 9
checkbox input "true"
click at [472, 91] on input "text" at bounding box center [522, 87] width 150 height 25
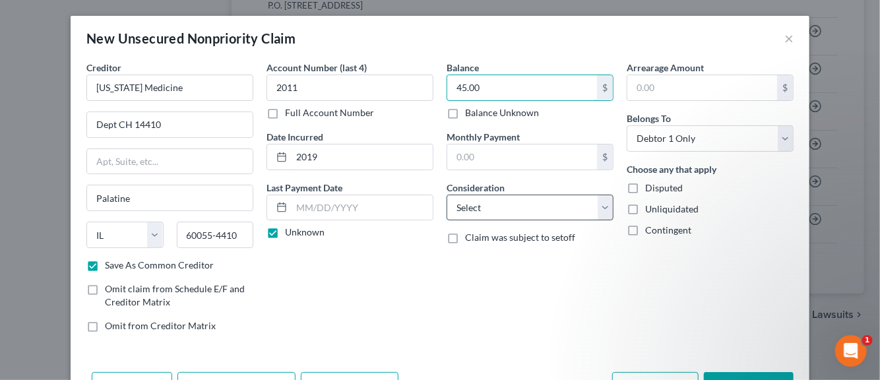
type input "45.00"
click at [594, 208] on select "Select Cable / Satellite Services Collection Agency Credit Card Debt Debt Couns…" at bounding box center [530, 208] width 167 height 26
select select "9"
click at [447, 195] on select "Select Cable / Satellite Services Collection Agency Credit Card Debt Debt Couns…" at bounding box center [530, 208] width 167 height 26
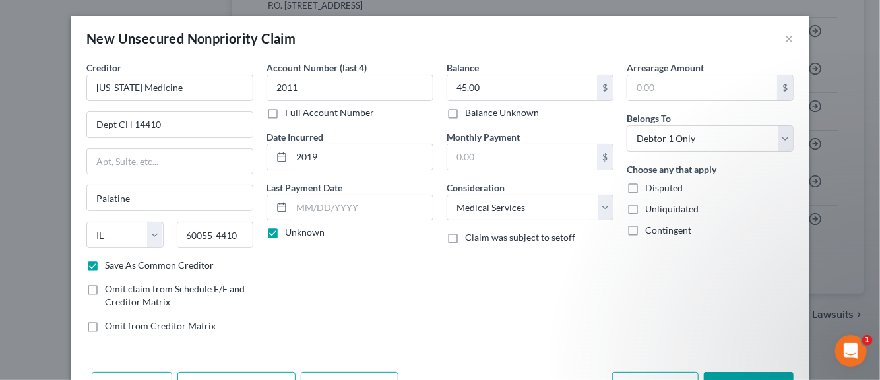
click at [645, 184] on label "Disputed" at bounding box center [664, 187] width 38 height 13
click at [650, 184] on input "Disputed" at bounding box center [654, 185] width 9 height 9
checkbox input "true"
click at [645, 205] on label "Unliquidated" at bounding box center [671, 209] width 53 height 13
click at [650, 205] on input "Unliquidated" at bounding box center [654, 207] width 9 height 9
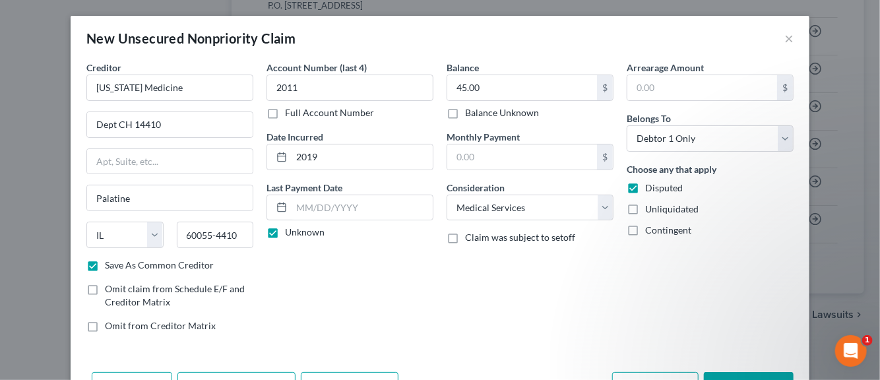
checkbox input "true"
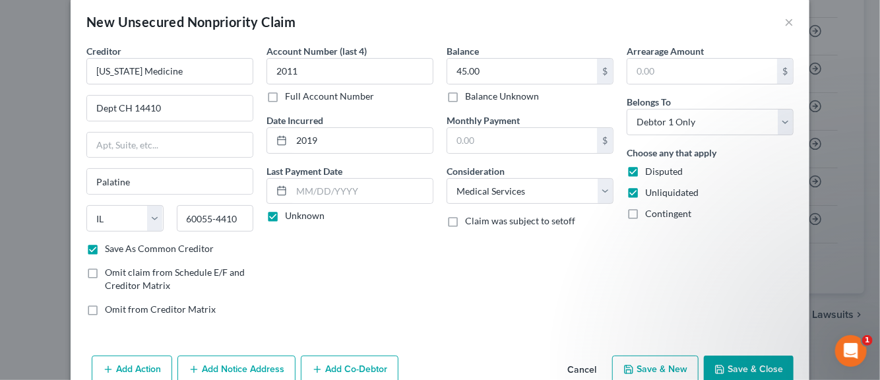
scroll to position [45, 0]
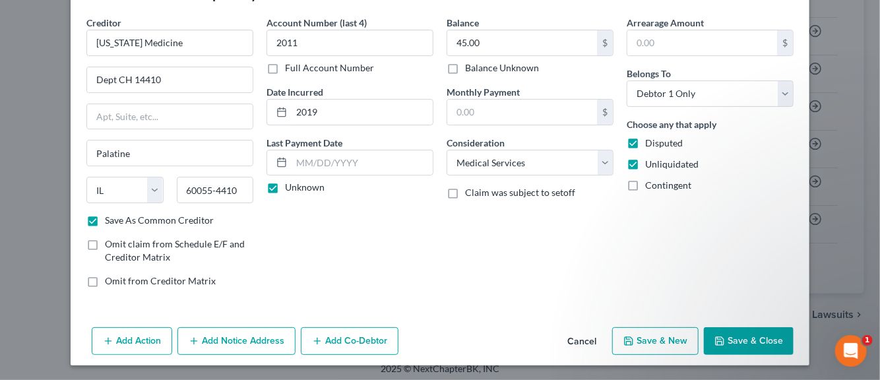
click at [216, 344] on button "Add Notice Address" at bounding box center [236, 341] width 118 height 28
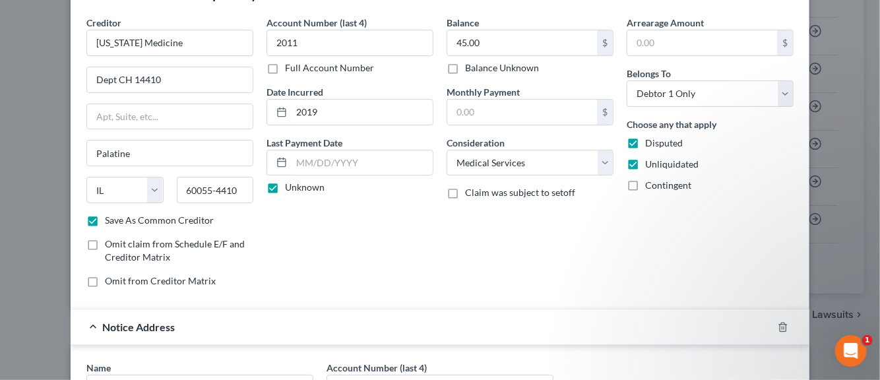
scroll to position [177, 0]
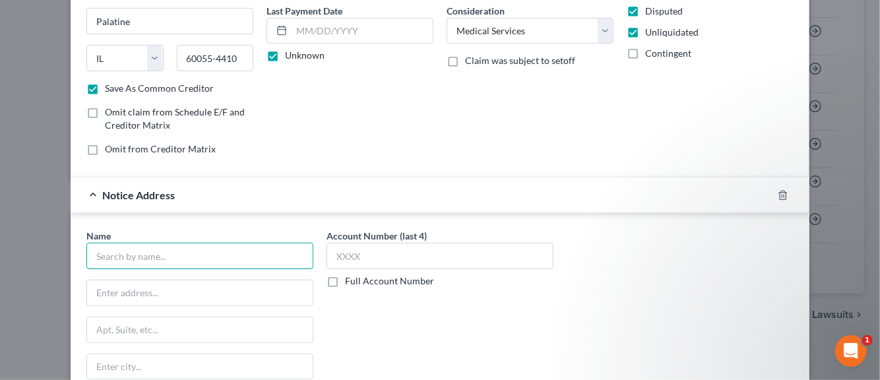
click at [139, 254] on input "text" at bounding box center [199, 256] width 227 height 26
type input "University of Michigan Health System"
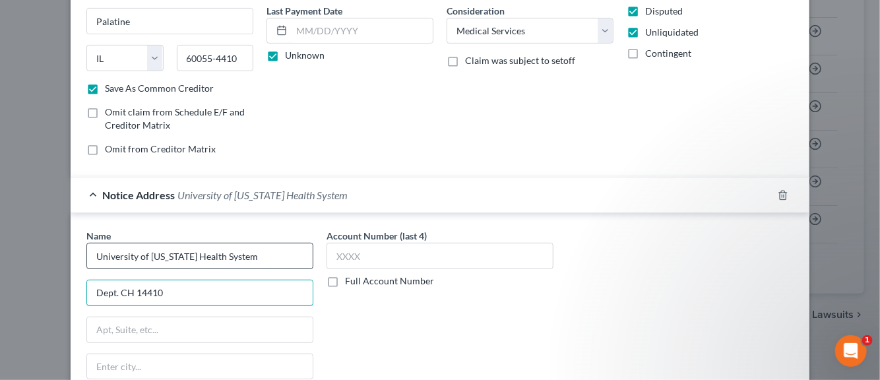
type input "Dept. CH 14410"
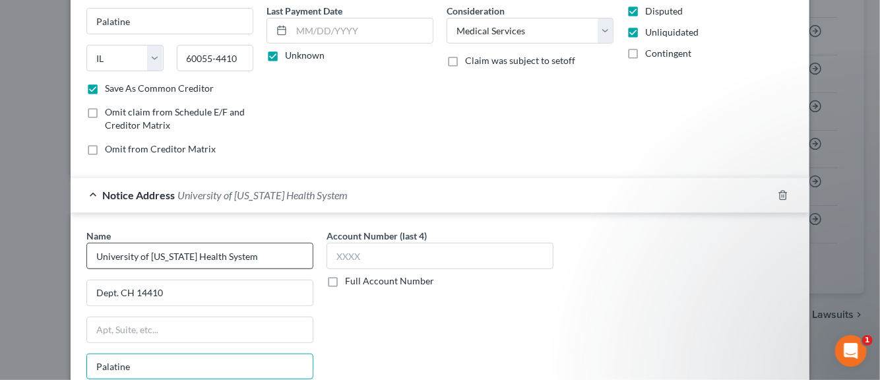
type input "Palatine"
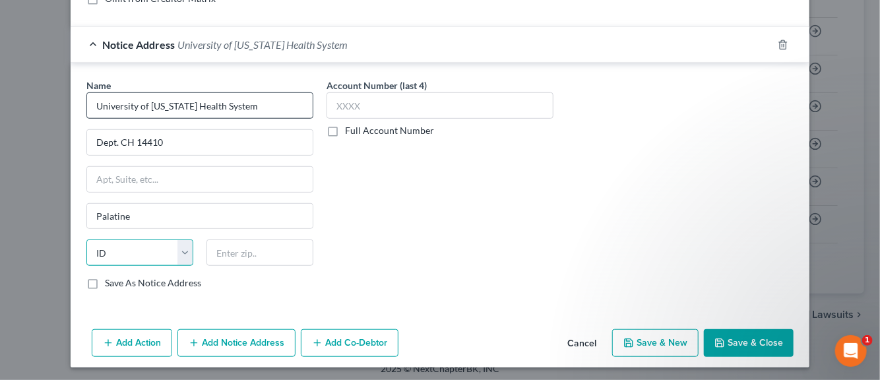
select select "14"
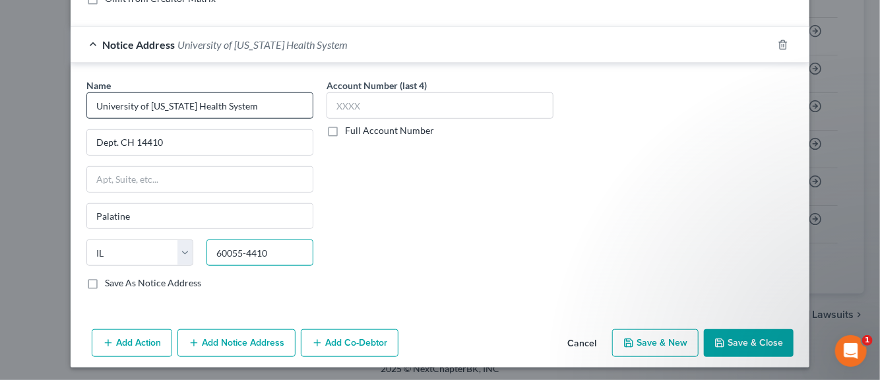
type input "60055-4410"
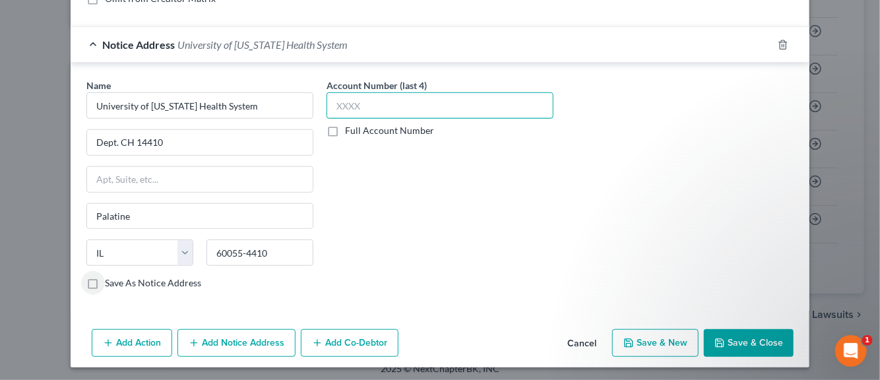
click at [337, 108] on input "text" at bounding box center [440, 105] width 227 height 26
type input "2011"
click at [664, 343] on button "Save & New" at bounding box center [655, 343] width 86 height 28
checkbox input "false"
select select "0"
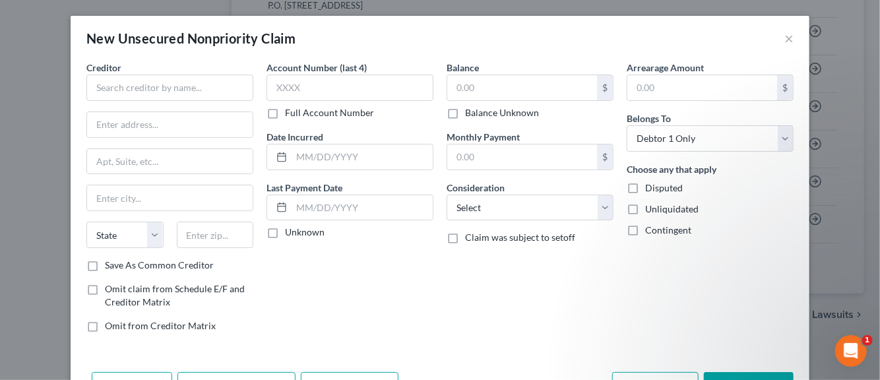
type input "0.00"
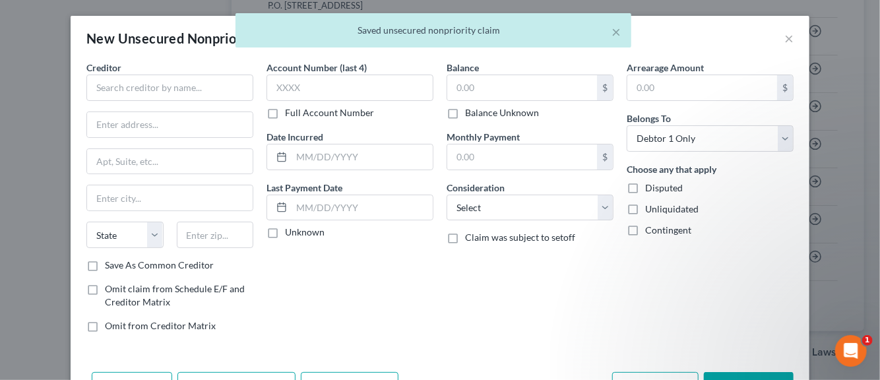
scroll to position [0, 0]
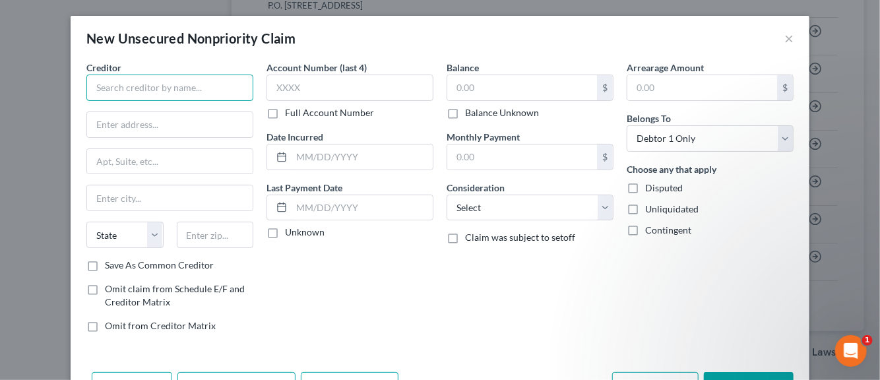
click at [129, 94] on input "text" at bounding box center [169, 88] width 167 height 26
type input "AT&T Mobility"
click at [131, 123] on input "text" at bounding box center [170, 124] width 166 height 25
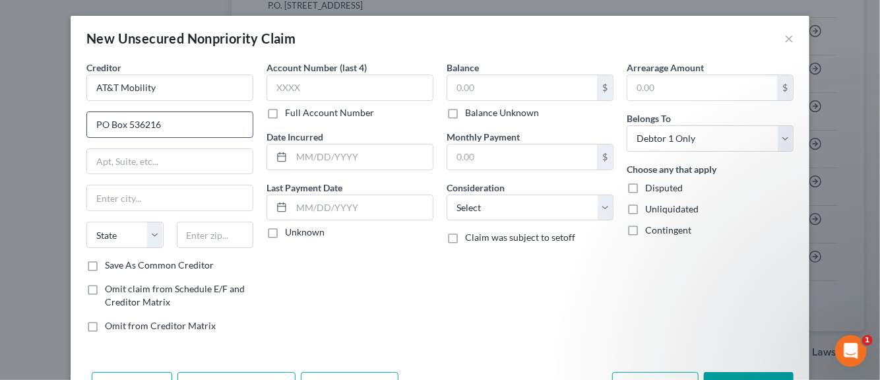
type input "PO Box 536216"
type input "T"
type input "Atlanta"
select select "10"
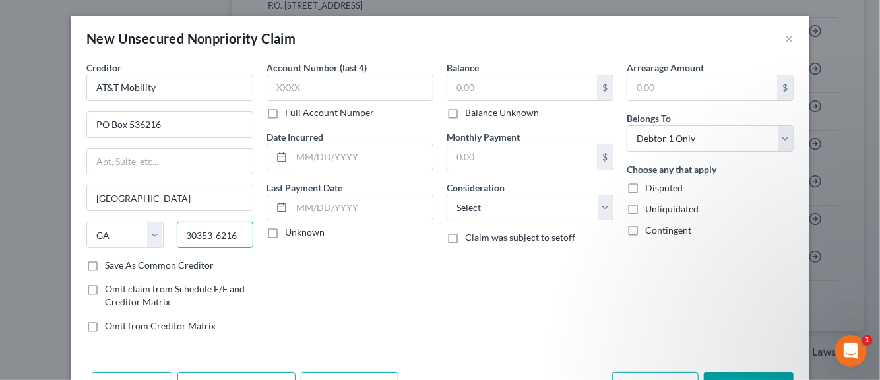
type input "30353-6216"
click at [105, 261] on label "Save As Common Creditor" at bounding box center [159, 265] width 109 height 13
click at [110, 261] on input "Save As Common Creditor" at bounding box center [114, 263] width 9 height 9
checkbox input "true"
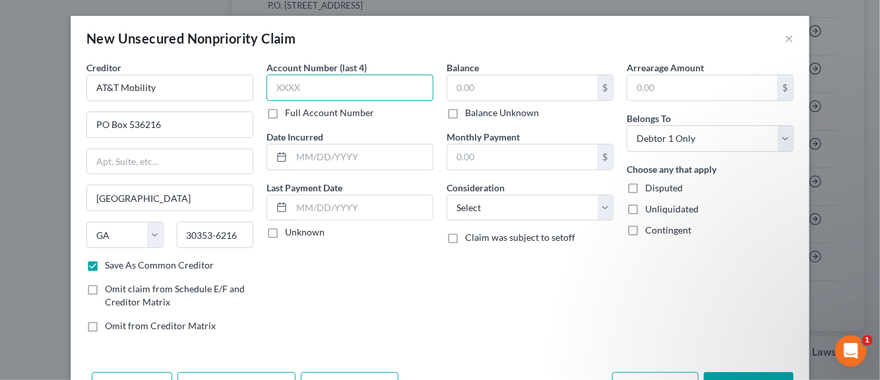
click at [287, 85] on input "text" at bounding box center [349, 88] width 167 height 26
type input "9992"
click at [311, 156] on input "text" at bounding box center [362, 156] width 141 height 25
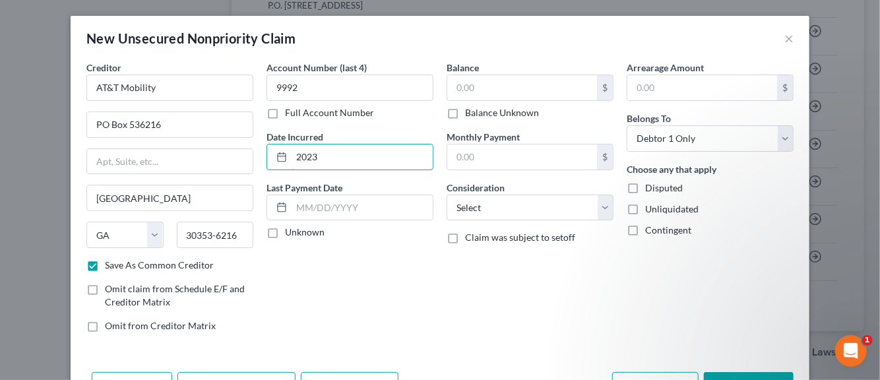
type input "2023"
click at [285, 234] on label "Unknown" at bounding box center [305, 232] width 40 height 13
click at [290, 234] on input "Unknown" at bounding box center [294, 230] width 9 height 9
checkbox input "true"
click at [462, 94] on input "text" at bounding box center [522, 87] width 150 height 25
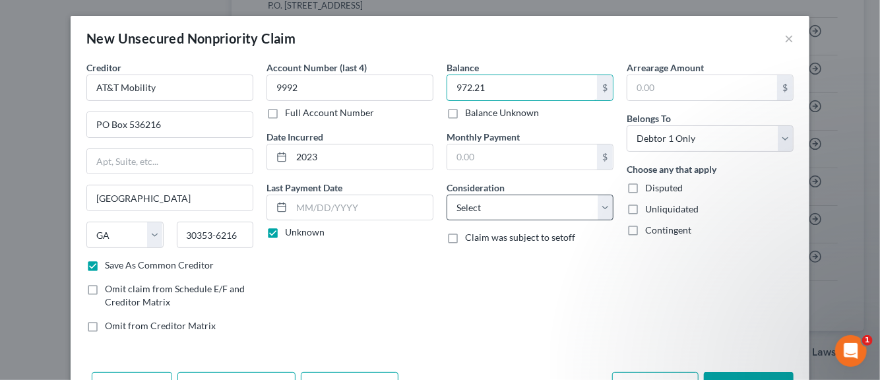
type input "972.21"
click at [599, 206] on select "Select Cable / Satellite Services Collection Agency Credit Card Debt Debt Couns…" at bounding box center [530, 208] width 167 height 26
select select "19"
click at [447, 195] on select "Select Cable / Satellite Services Collection Agency Credit Card Debt Debt Couns…" at bounding box center [530, 208] width 167 height 26
click at [645, 205] on label "Unliquidated" at bounding box center [671, 209] width 53 height 13
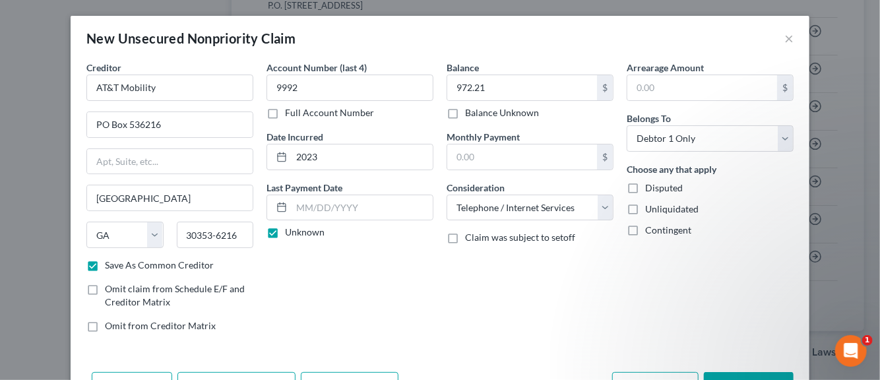
click at [650, 205] on input "Unliquidated" at bounding box center [654, 207] width 9 height 9
checkbox input "true"
click at [645, 187] on label "Disputed" at bounding box center [664, 187] width 38 height 13
click at [650, 187] on input "Disputed" at bounding box center [654, 185] width 9 height 9
checkbox input "true"
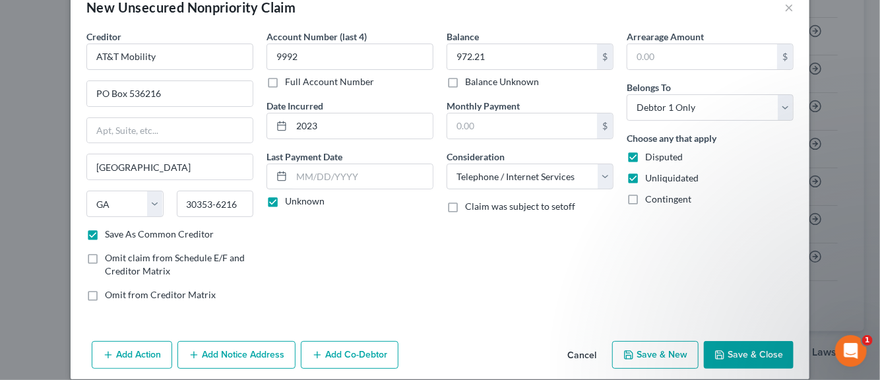
scroll to position [45, 0]
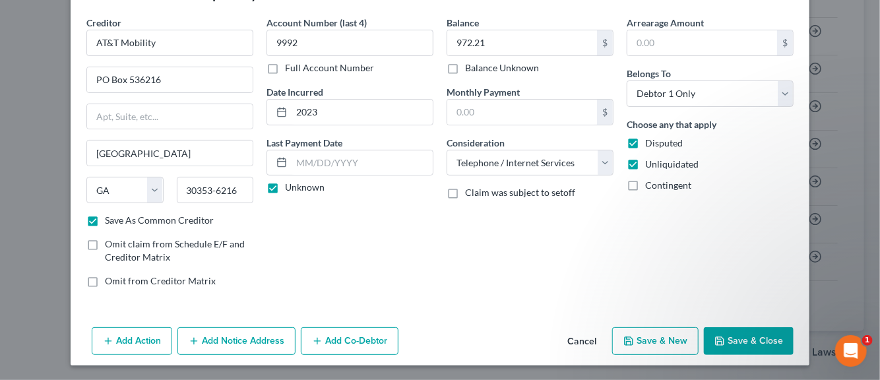
click at [669, 344] on button "Save & New" at bounding box center [655, 341] width 86 height 28
checkbox input "false"
select select "0"
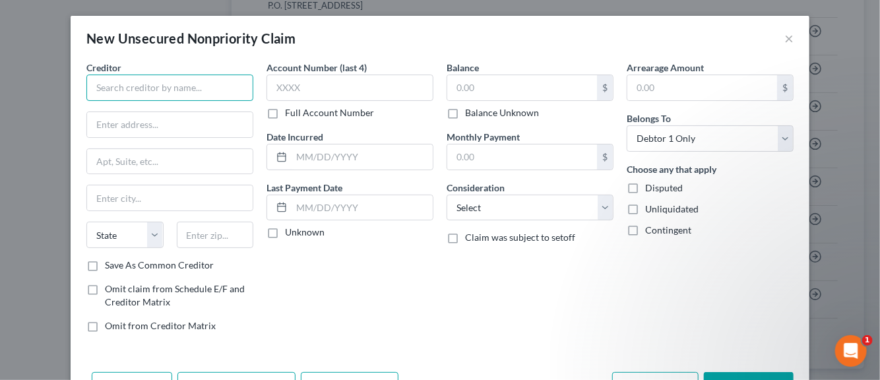
click at [125, 90] on input "text" at bounding box center [169, 88] width 167 height 26
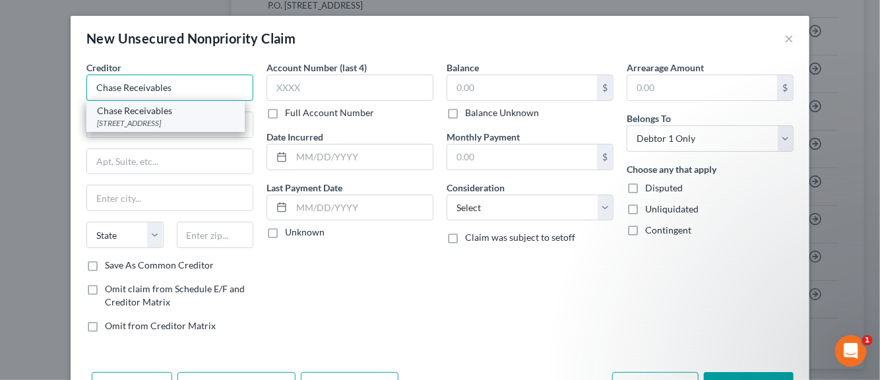
type input "Chase Receivables"
click at [112, 115] on div "Chase Receivables" at bounding box center [165, 110] width 137 height 13
type input "1247 Broadway"
type input "Sonoma"
select select "4"
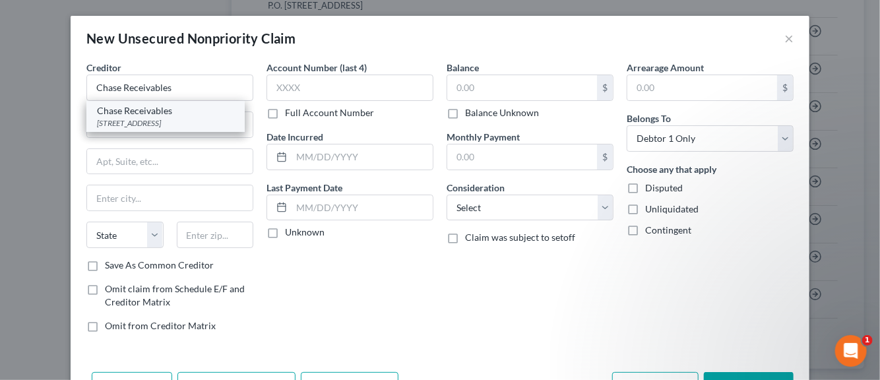
type input "95476-7503"
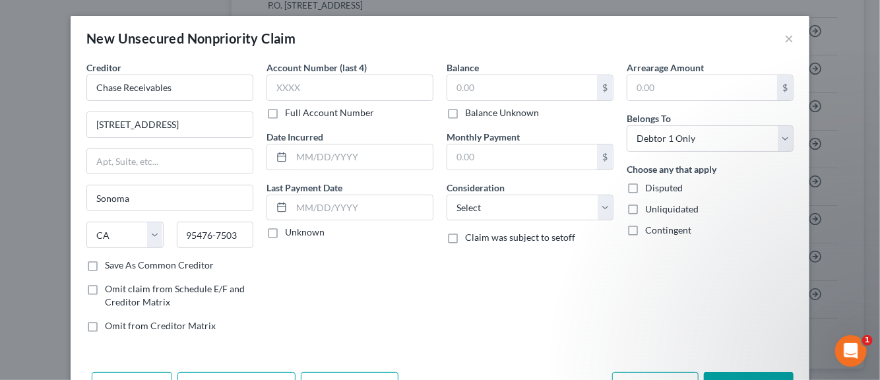
click at [105, 265] on label "Save As Common Creditor" at bounding box center [159, 265] width 109 height 13
click at [110, 265] on input "Save As Common Creditor" at bounding box center [114, 263] width 9 height 9
checkbox input "true"
click at [290, 94] on input "text" at bounding box center [349, 88] width 167 height 26
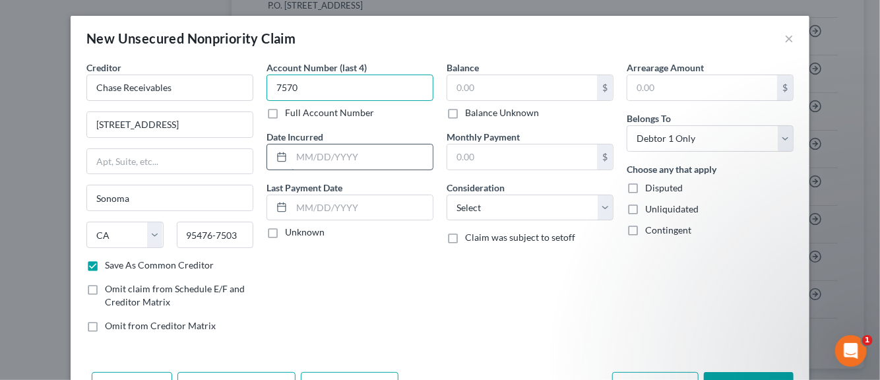
type input "7570"
click at [311, 156] on input "text" at bounding box center [362, 156] width 141 height 25
type input "2019"
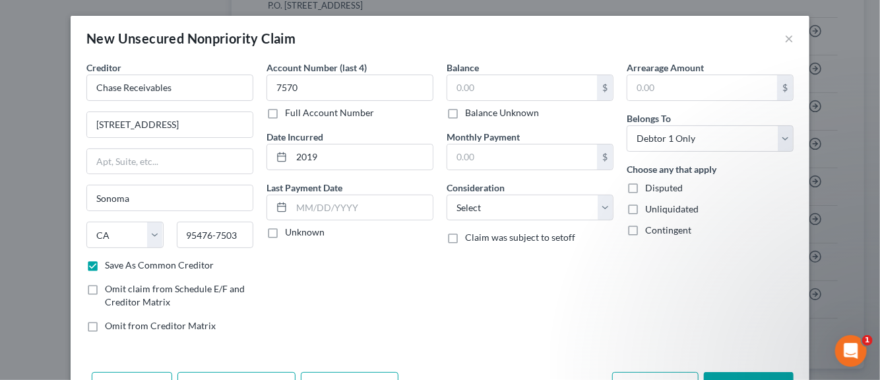
click at [285, 231] on label "Unknown" at bounding box center [305, 232] width 40 height 13
click at [290, 231] on input "Unknown" at bounding box center [294, 230] width 9 height 9
checkbox input "true"
click at [486, 90] on input "text" at bounding box center [522, 87] width 150 height 25
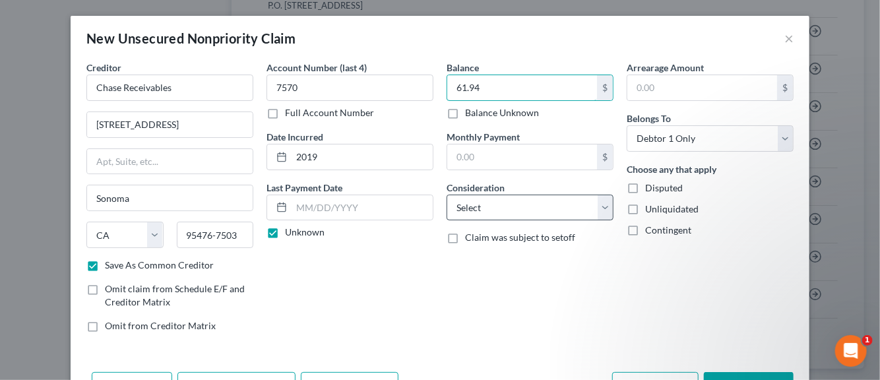
type input "61.94"
click at [596, 208] on select "Select Cable / Satellite Services Collection Agency Credit Card Debt Debt Couns…" at bounding box center [530, 208] width 167 height 26
select select "1"
click at [447, 195] on select "Select Cable / Satellite Services Collection Agency Credit Card Debt Debt Couns…" at bounding box center [530, 208] width 167 height 26
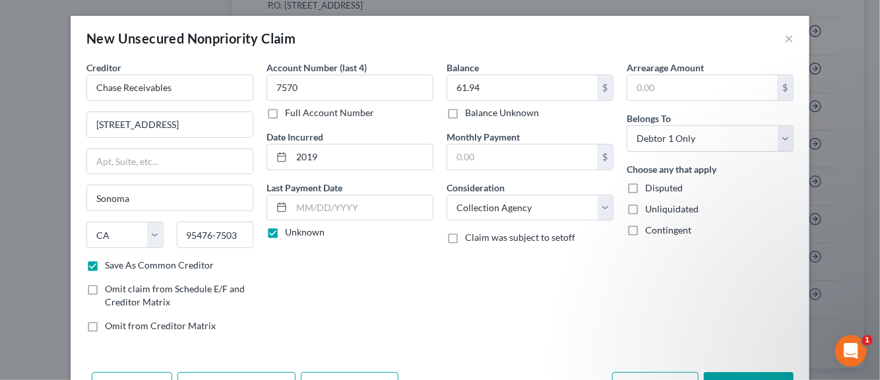
click at [645, 189] on label "Disputed" at bounding box center [664, 187] width 38 height 13
click at [650, 189] on input "Disputed" at bounding box center [654, 185] width 9 height 9
checkbox input "true"
click at [645, 204] on label "Unliquidated" at bounding box center [671, 209] width 53 height 13
click at [650, 204] on input "Unliquidated" at bounding box center [654, 207] width 9 height 9
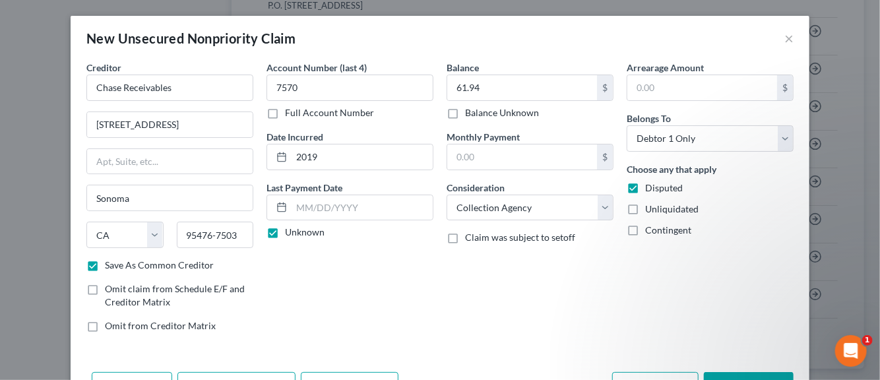
checkbox input "true"
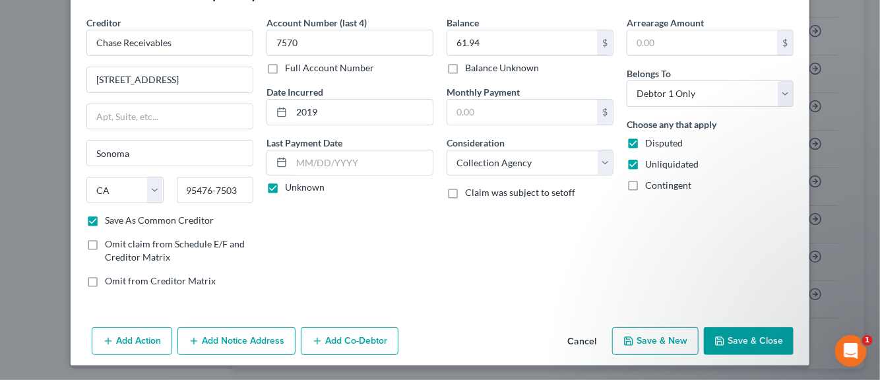
click at [230, 344] on button "Add Notice Address" at bounding box center [236, 341] width 118 height 28
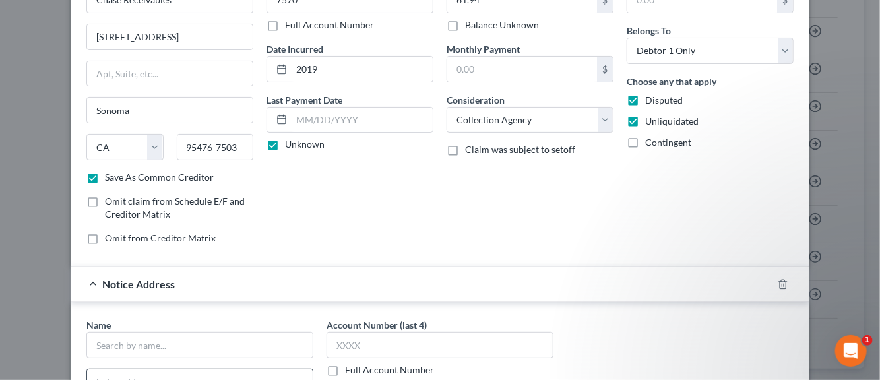
scroll to position [177, 0]
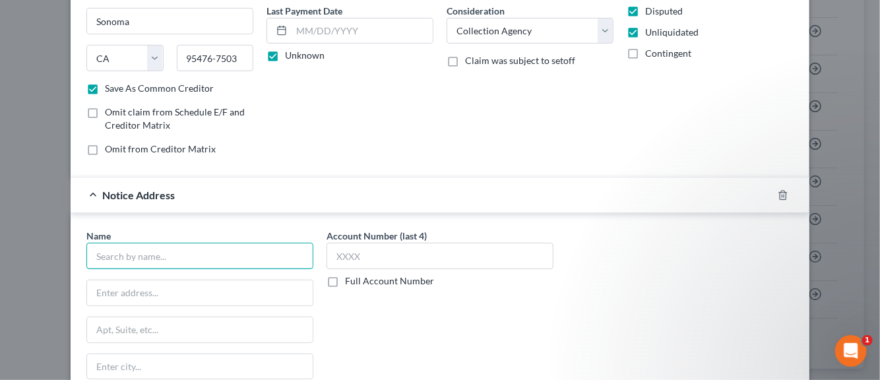
click at [161, 255] on input "text" at bounding box center [199, 256] width 227 height 26
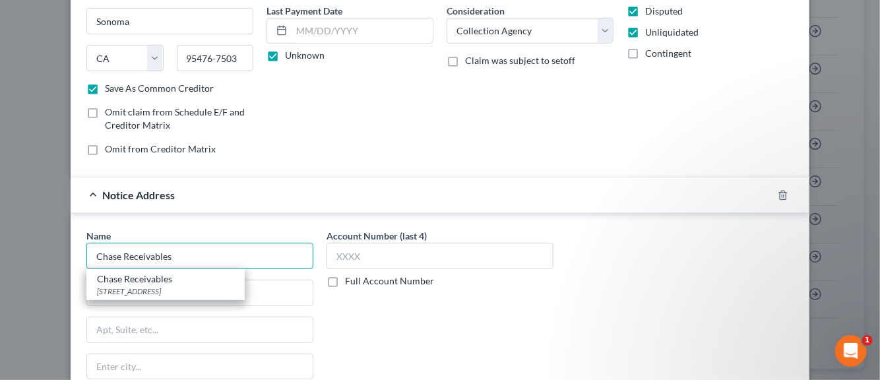
type input "Chase Receivables"
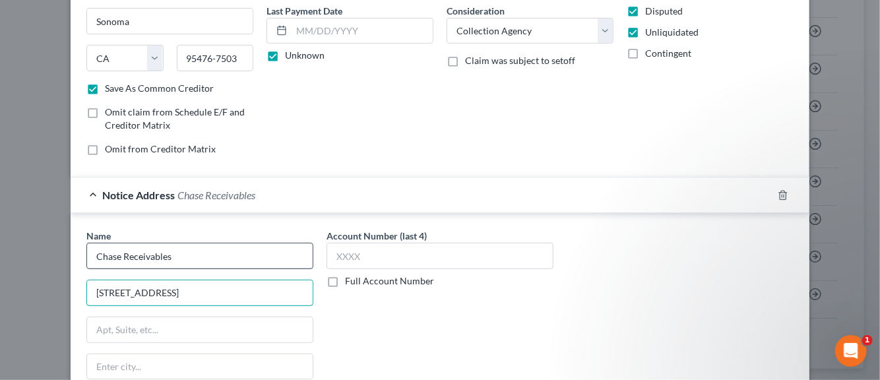
type input "755 Baywood DR."
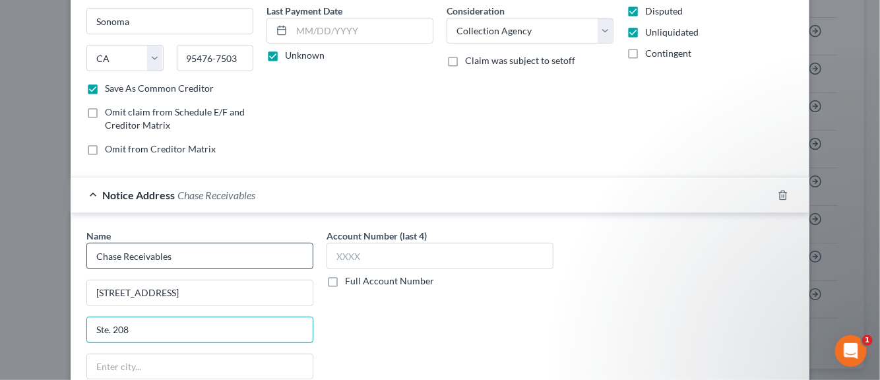
type input "Ste. 208"
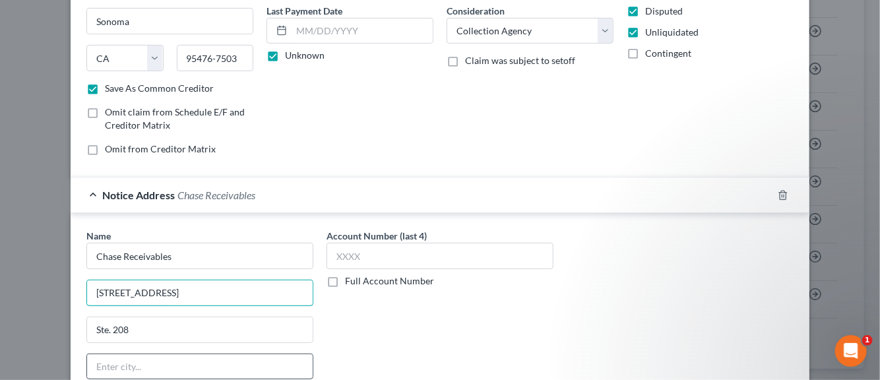
type input "755 Baywood Dr."
drag, startPoint x: 113, startPoint y: 363, endPoint x: 103, endPoint y: 366, distance: 10.9
click at [113, 363] on input "text" at bounding box center [200, 366] width 226 height 25
type input "Petaluma"
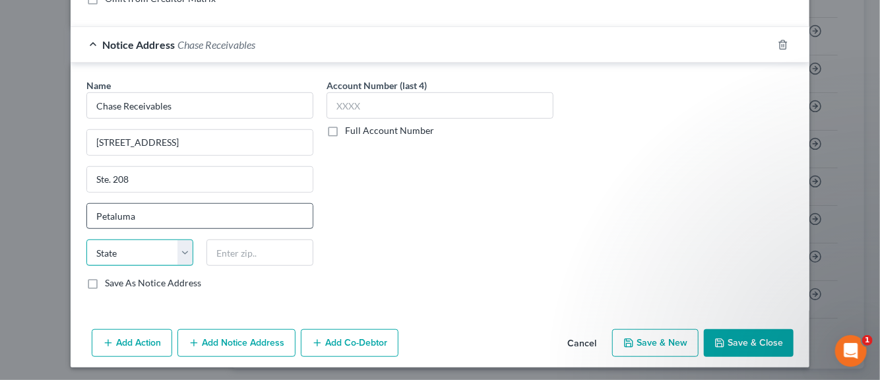
select select "4"
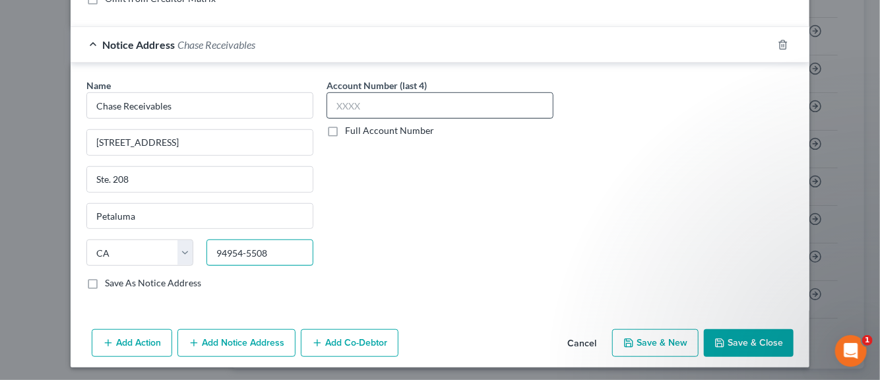
type input "94954-5508"
click at [348, 107] on input "text" at bounding box center [440, 105] width 227 height 26
type input "7570"
click at [639, 340] on button "Save & New" at bounding box center [655, 343] width 86 height 28
checkbox input "false"
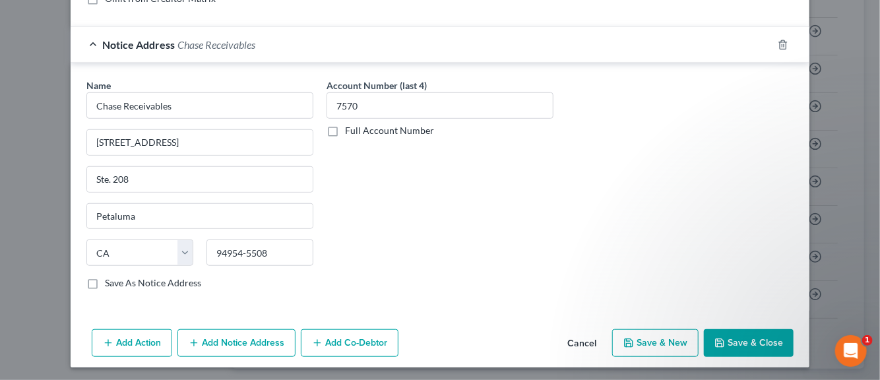
select select "0"
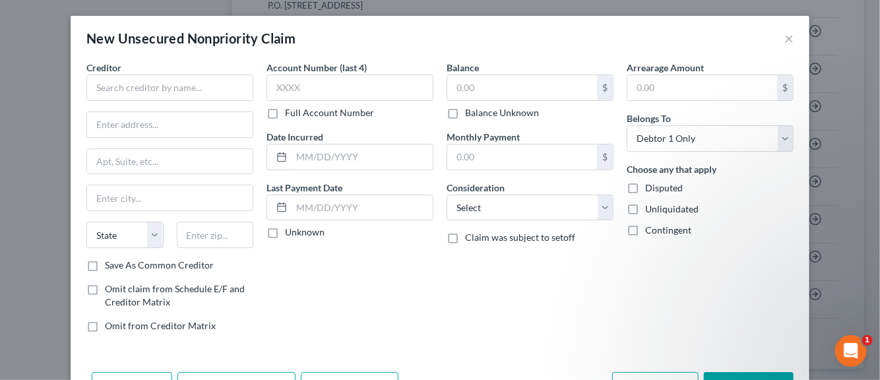
type input "0.00"
click at [140, 82] on input "text" at bounding box center [169, 88] width 167 height 26
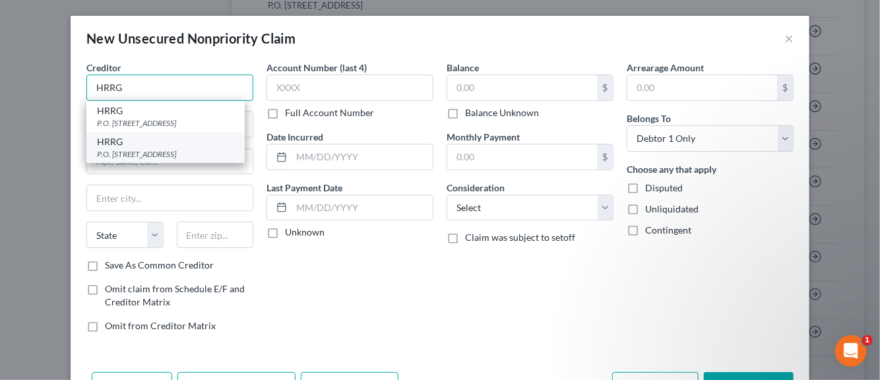
type input "HRRG"
click at [120, 160] on div "P.O. Box 5406, Cincinnati, OH 45273-7942" at bounding box center [165, 153] width 137 height 11
type input "P.O. Box 5406"
type input "Cincinnati"
select select "36"
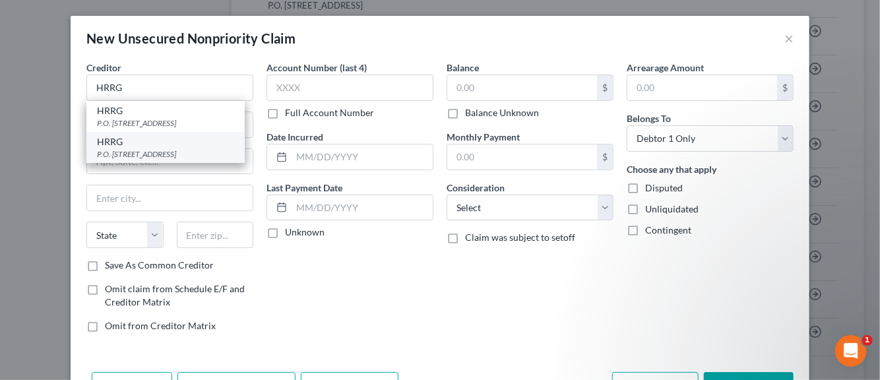
type input "45273-7942"
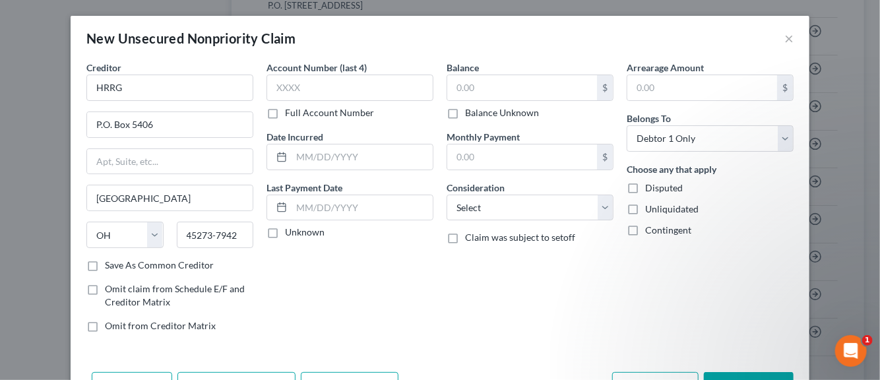
click at [105, 264] on label "Save As Common Creditor" at bounding box center [159, 265] width 109 height 13
click at [110, 264] on input "Save As Common Creditor" at bounding box center [114, 263] width 9 height 9
checkbox input "true"
click at [282, 91] on input "text" at bounding box center [349, 88] width 167 height 26
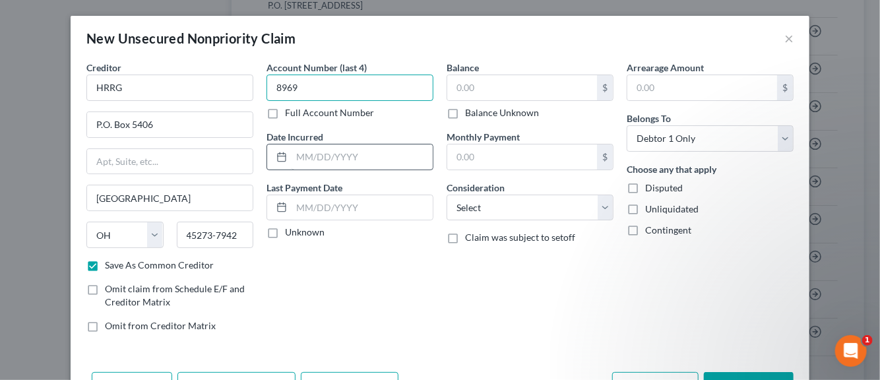
type input "8969"
click at [302, 157] on input "text" at bounding box center [362, 156] width 141 height 25
type input "09/2019"
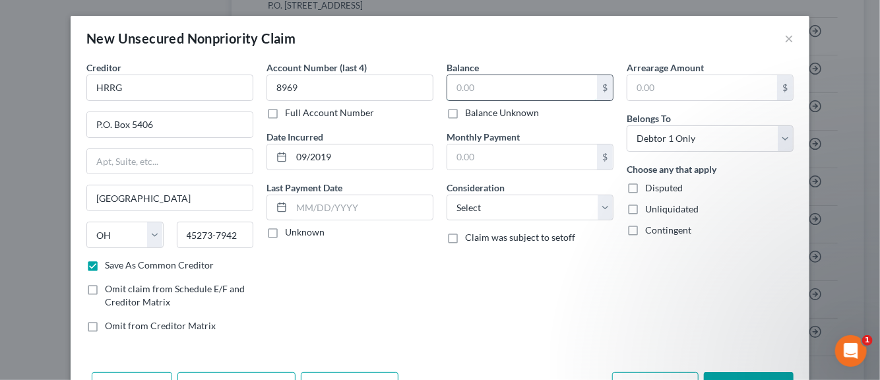
click at [478, 90] on input "text" at bounding box center [522, 87] width 150 height 25
type input "1,274.00"
click at [598, 211] on select "Select Cable / Satellite Services Collection Agency Credit Card Debt Debt Couns…" at bounding box center [530, 208] width 167 height 26
select select "1"
click at [447, 195] on select "Select Cable / Satellite Services Collection Agency Credit Card Debt Debt Couns…" at bounding box center [530, 208] width 167 height 26
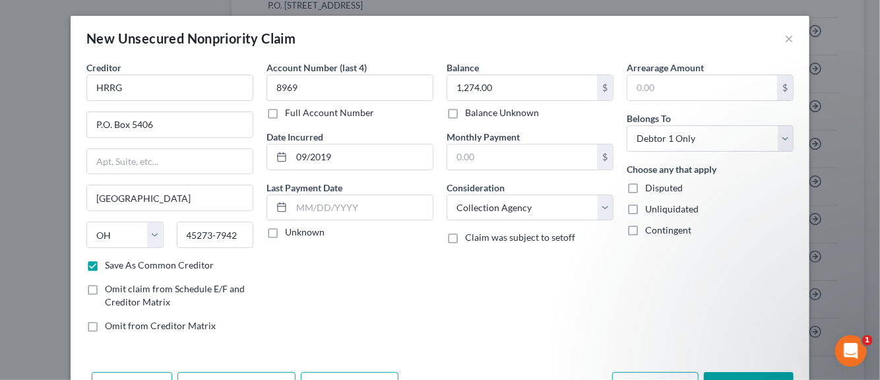
click at [645, 206] on label "Unliquidated" at bounding box center [671, 209] width 53 height 13
click at [650, 206] on input "Unliquidated" at bounding box center [654, 207] width 9 height 9
checkbox input "true"
drag, startPoint x: 627, startPoint y: 185, endPoint x: 617, endPoint y: 179, distance: 11.5
click at [645, 185] on label "Disputed" at bounding box center [664, 187] width 38 height 13
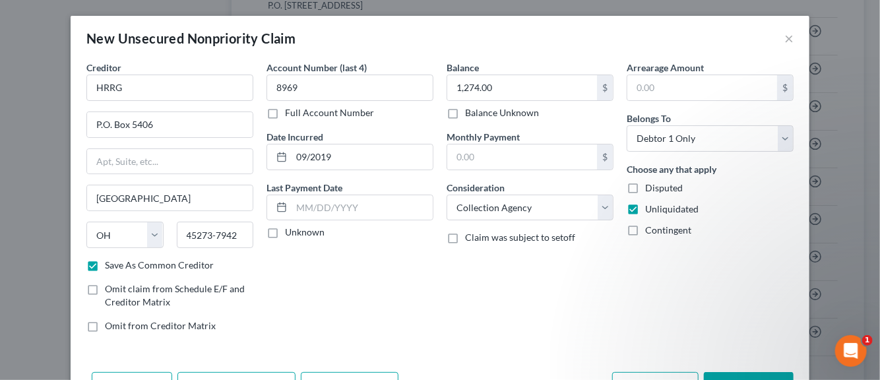
click at [650, 185] on input "Disputed" at bounding box center [654, 185] width 9 height 9
checkbox input "true"
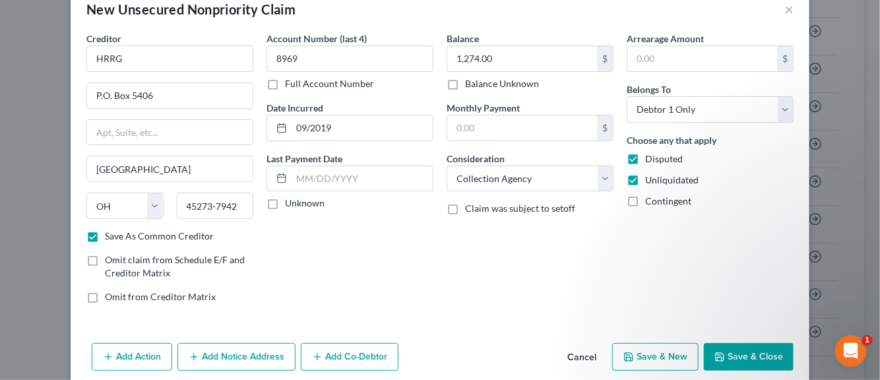
scroll to position [45, 0]
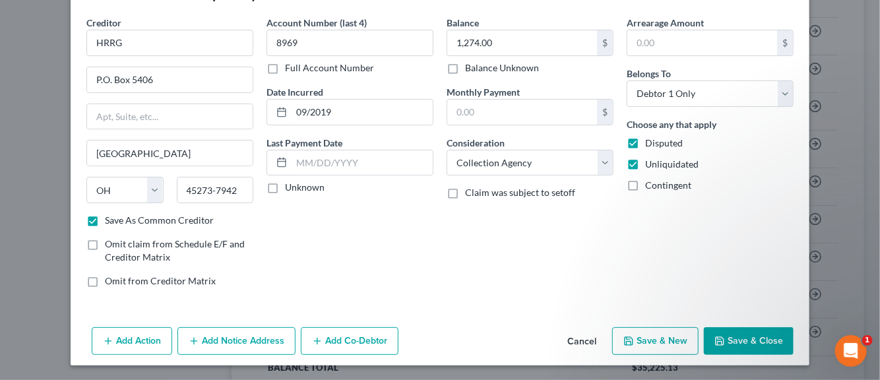
click at [230, 339] on button "Add Notice Address" at bounding box center [236, 341] width 118 height 28
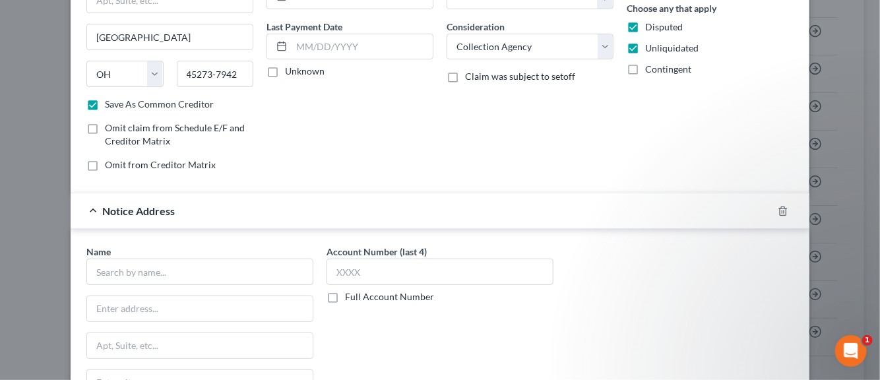
scroll to position [177, 0]
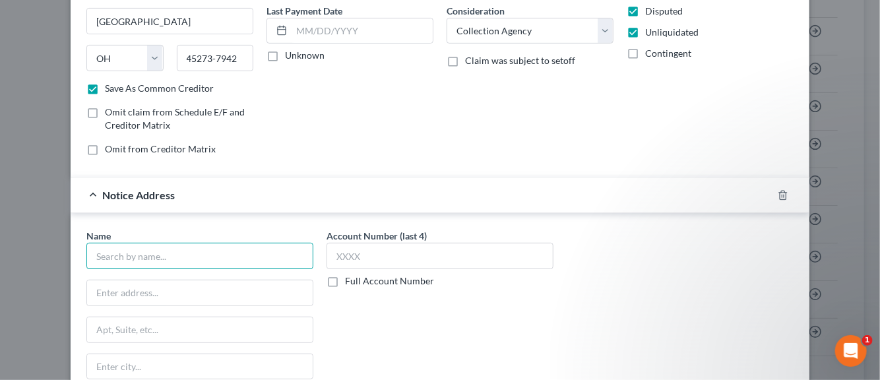
click at [149, 251] on input "text" at bounding box center [199, 256] width 227 height 26
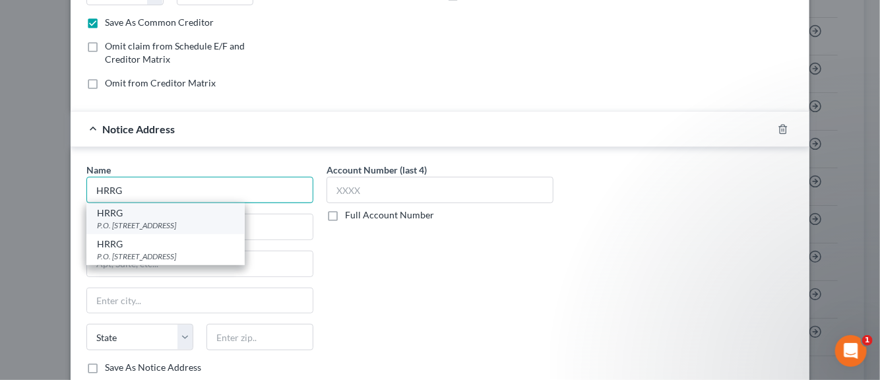
type input "HRRG"
click at [140, 221] on div "P.O. Box 8486, Coral Springs Beach, FL 33075-8486" at bounding box center [165, 225] width 137 height 11
type input "P.O. Box 8486"
type input "Coral Springs Beach"
select select "9"
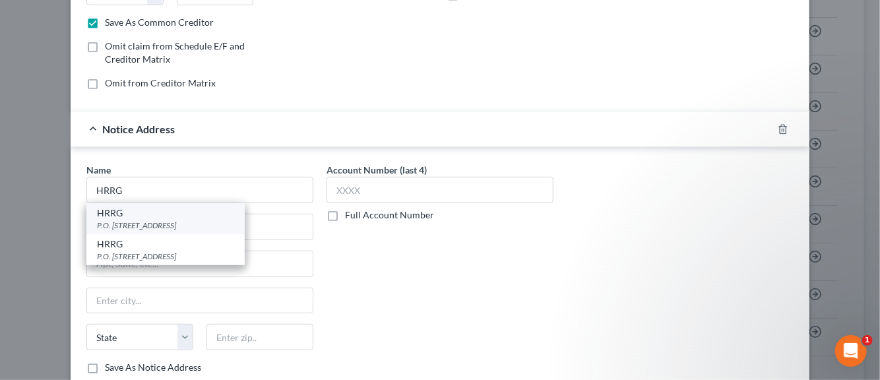
type input "33075-8486"
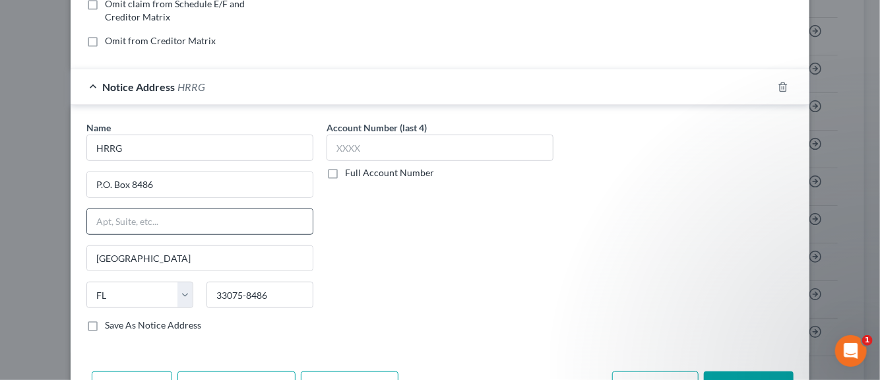
scroll to position [309, 0]
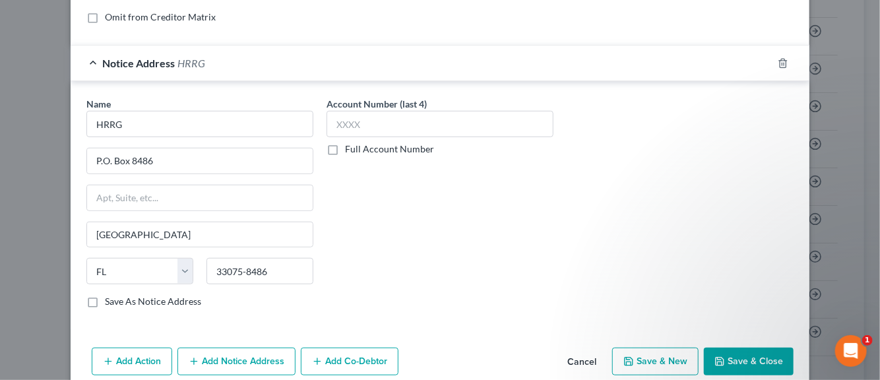
click at [105, 301] on label "Save As Notice Address" at bounding box center [153, 301] width 96 height 13
click at [110, 301] on input "Save As Notice Address" at bounding box center [114, 299] width 9 height 9
checkbox input "true"
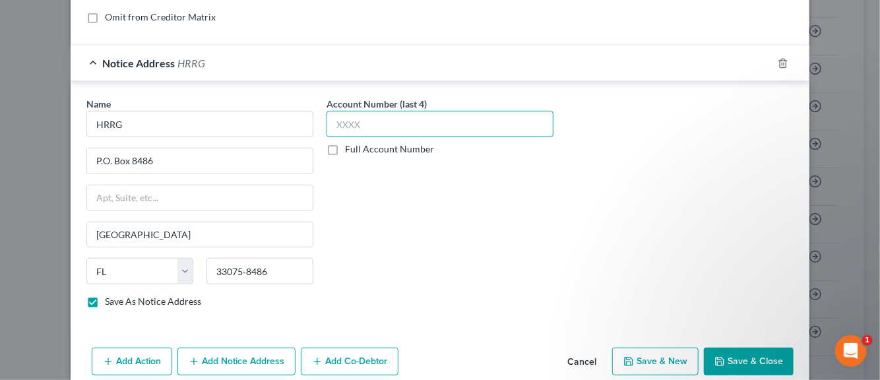
click at [340, 127] on input "text" at bounding box center [440, 124] width 227 height 26
type input "8969"
click at [654, 360] on button "Save & New" at bounding box center [655, 362] width 86 height 28
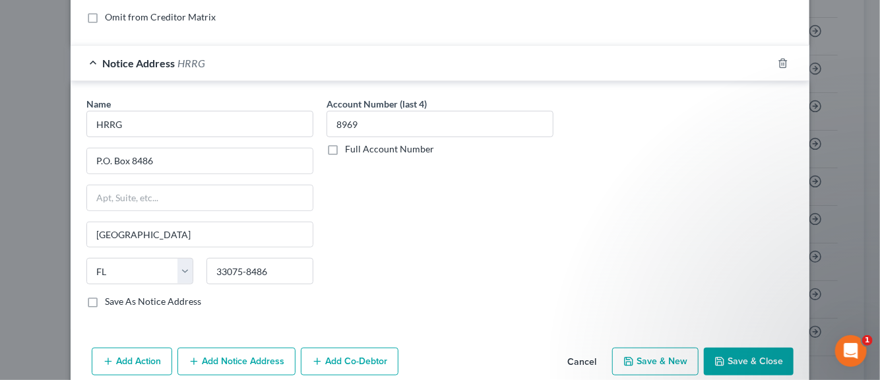
checkbox input "false"
select select "0"
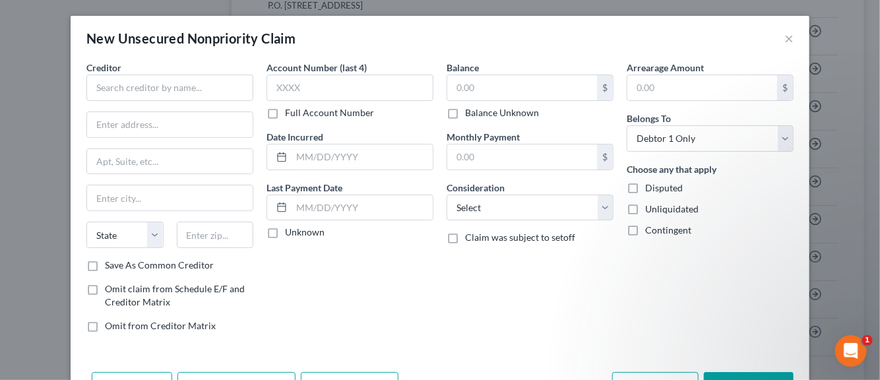
type input "0.00"
click at [139, 86] on input "text" at bounding box center [169, 88] width 167 height 26
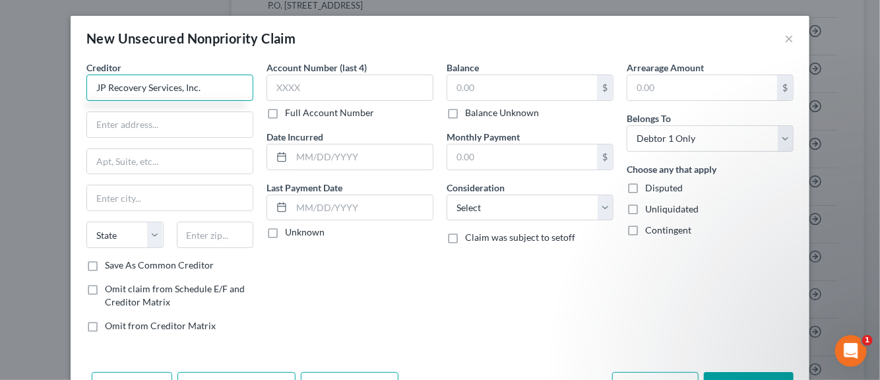
type input "JP Recovery Services, Inc."
type input "PO Box 16749"
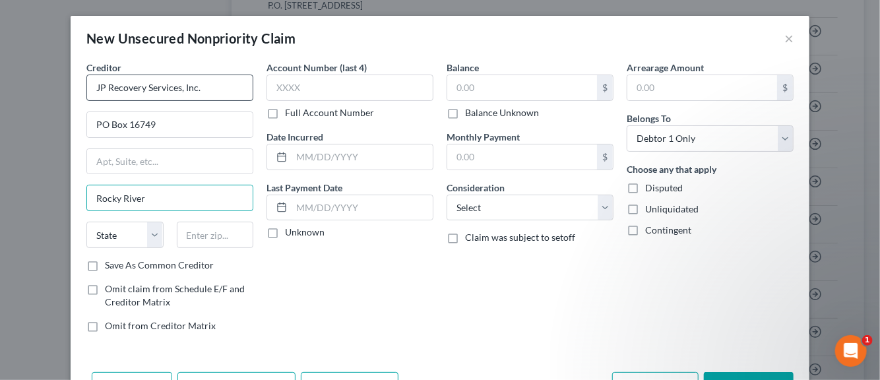
type input "Rocky River"
select select "36"
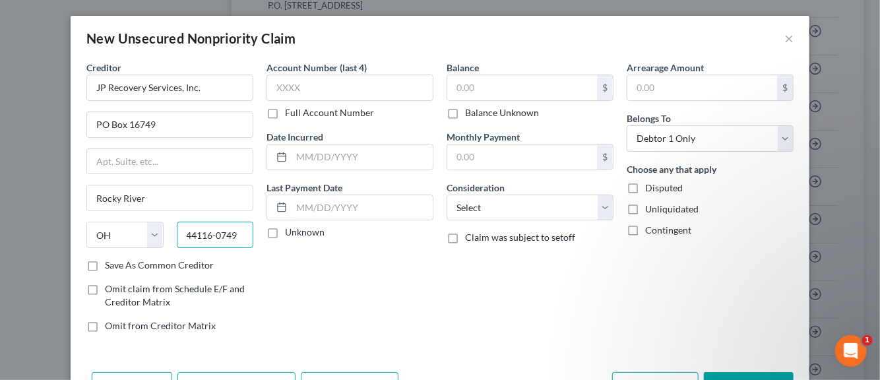
type input "44116-0749"
click at [105, 265] on label "Save As Common Creditor" at bounding box center [159, 265] width 109 height 13
click at [110, 265] on input "Save As Common Creditor" at bounding box center [114, 263] width 9 height 9
checkbox input "true"
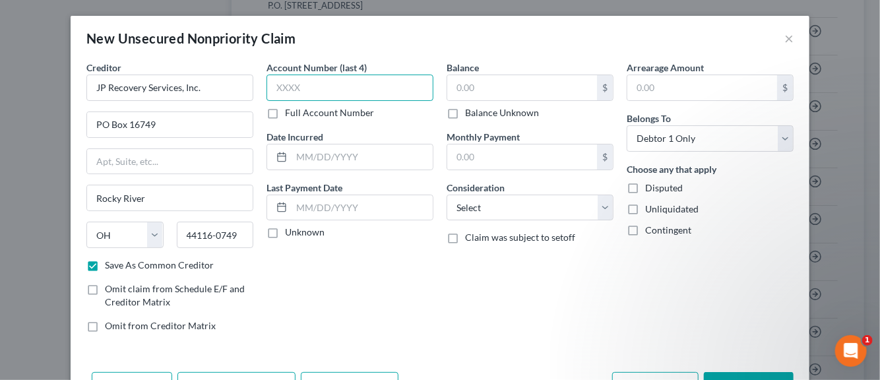
click at [293, 90] on input "text" at bounding box center [349, 88] width 167 height 26
type input "6216"
click at [306, 158] on input "text" at bounding box center [362, 156] width 141 height 25
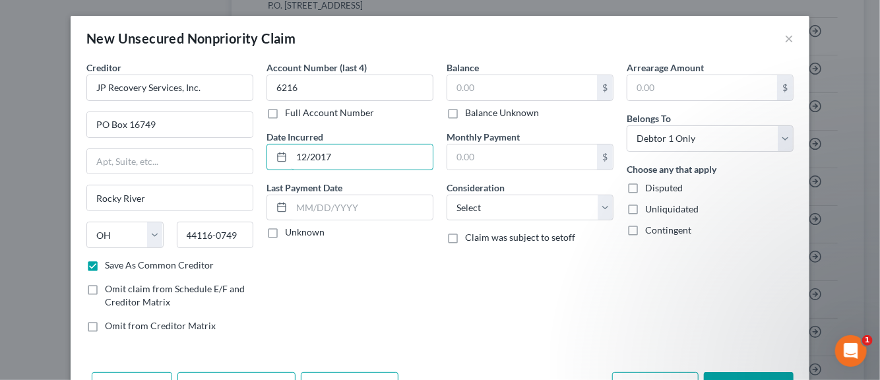
type input "12/2017"
click at [285, 232] on label "Unknown" at bounding box center [305, 232] width 40 height 13
click at [290, 232] on input "Unknown" at bounding box center [294, 230] width 9 height 9
checkbox input "true"
click at [460, 92] on input "text" at bounding box center [522, 87] width 150 height 25
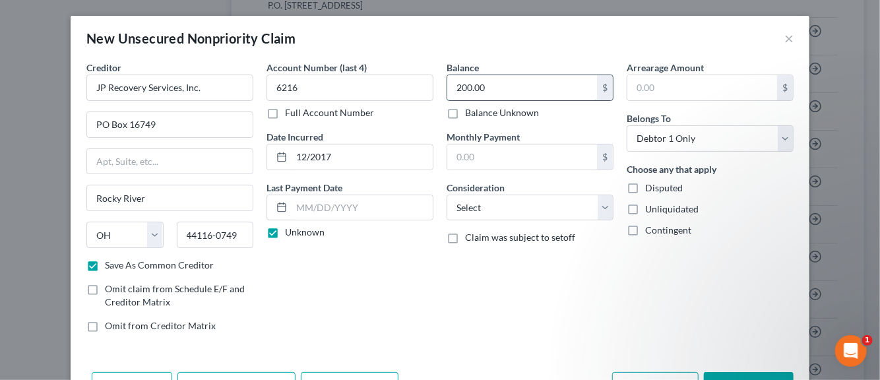
type input "200.00"
click at [599, 207] on select "Select Cable / Satellite Services Collection Agency Credit Card Debt Debt Couns…" at bounding box center [530, 208] width 167 height 26
select select "1"
click at [447, 195] on select "Select Cable / Satellite Services Collection Agency Credit Card Debt Debt Couns…" at bounding box center [530, 208] width 167 height 26
click at [645, 185] on label "Disputed" at bounding box center [664, 187] width 38 height 13
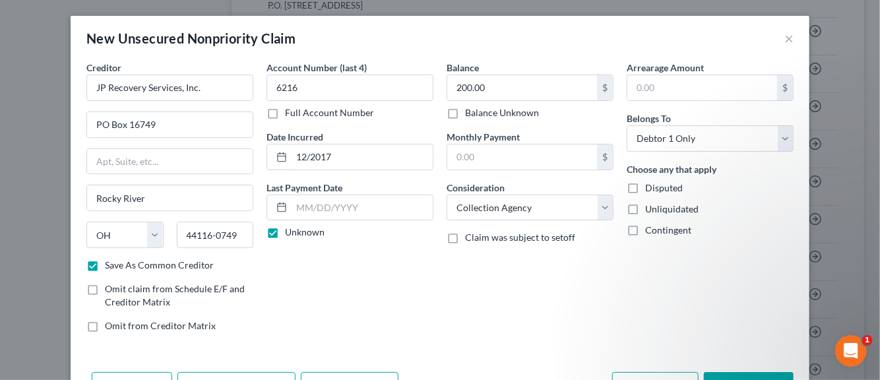
click at [650, 185] on input "Disputed" at bounding box center [654, 185] width 9 height 9
checkbox input "true"
click at [645, 206] on label "Unliquidated" at bounding box center [671, 209] width 53 height 13
click at [650, 206] on input "Unliquidated" at bounding box center [654, 207] width 9 height 9
checkbox input "true"
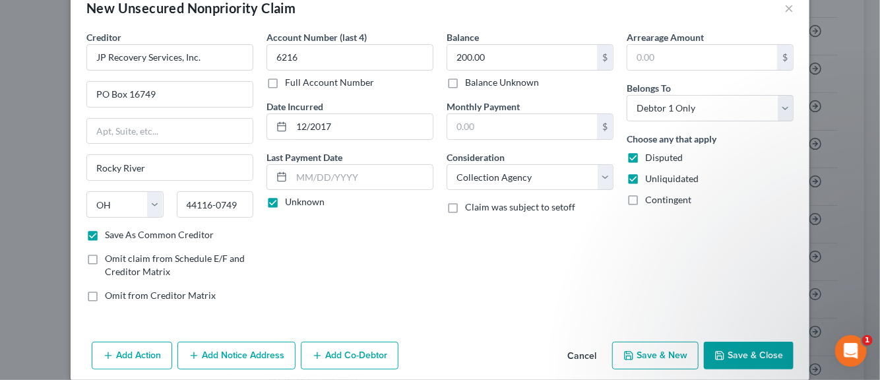
scroll to position [45, 0]
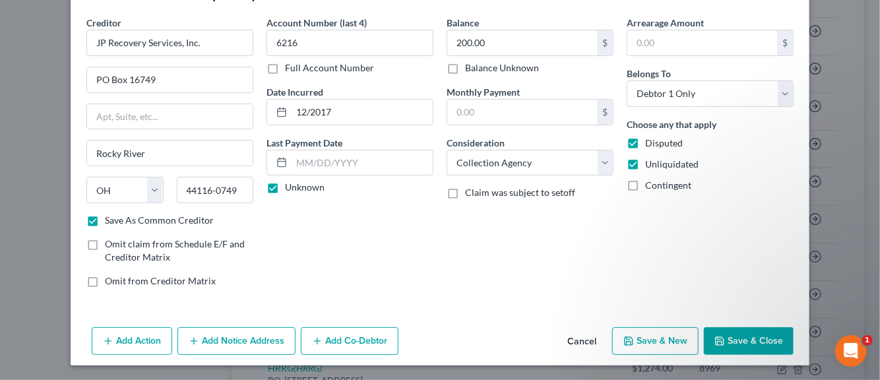
click at [644, 338] on button "Save & New" at bounding box center [655, 341] width 86 height 28
checkbox input "false"
select select "0"
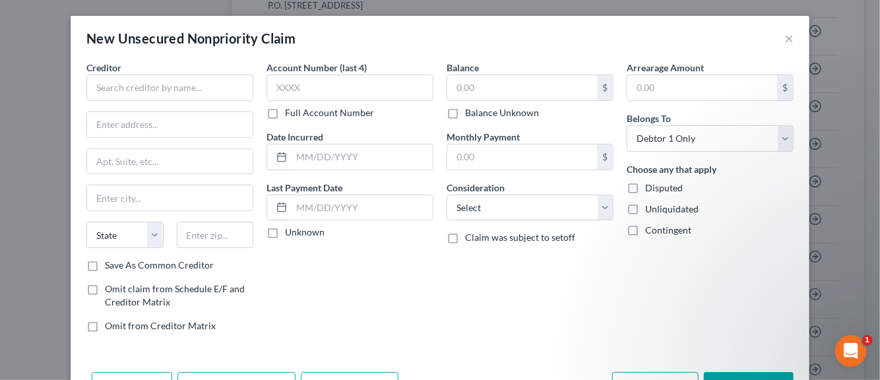
type input "0.00"
click at [141, 88] on input "text" at bounding box center [169, 88] width 167 height 26
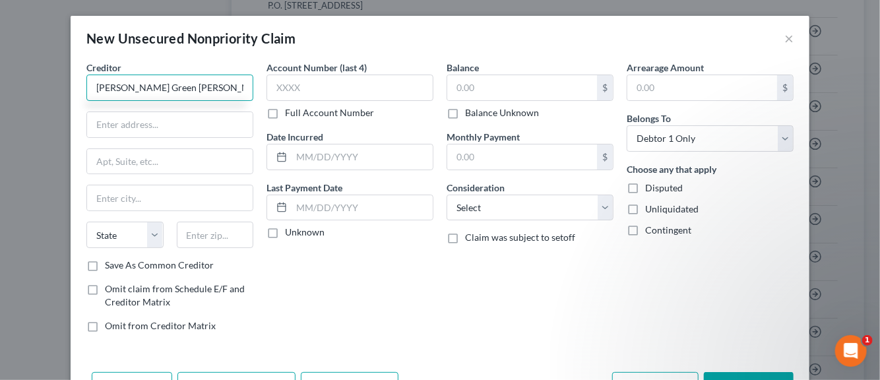
click at [148, 86] on input "Scheer Green Burke" at bounding box center [169, 88] width 167 height 26
click at [184, 87] on input "Scheer Green & Burke" at bounding box center [169, 88] width 167 height 26
type input "Scheer Green & Burke Co. L.P.A."
click at [153, 120] on input "text" at bounding box center [170, 124] width 166 height 25
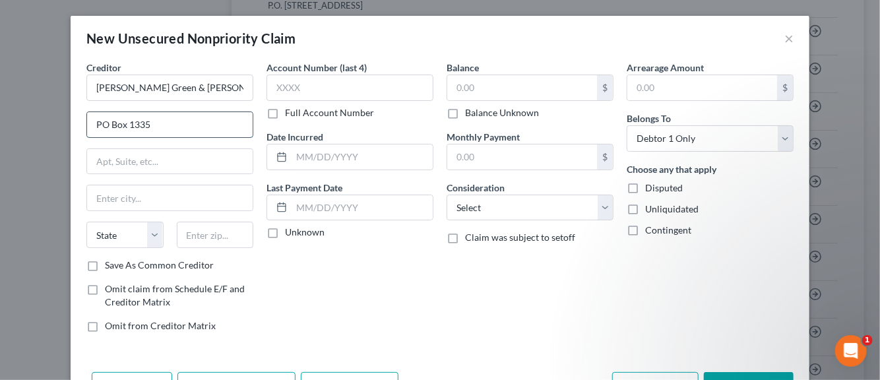
type input "PO Box 1335"
type input "Toledo"
select select "36"
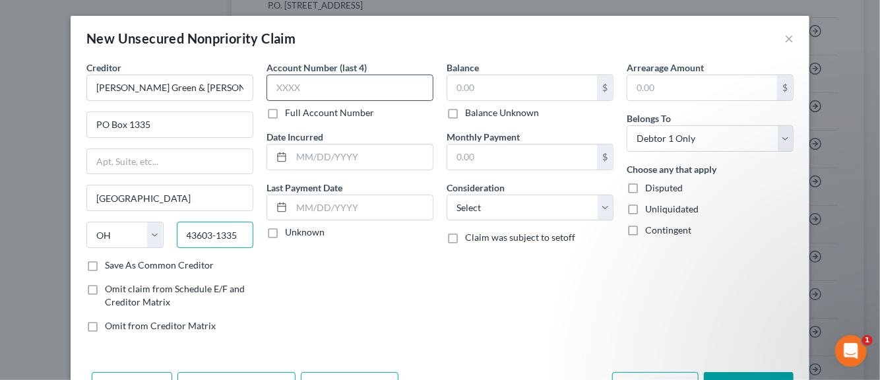
type input "43603-1335"
click at [313, 88] on input "text" at bounding box center [349, 88] width 167 height 26
type input "0920"
click at [308, 158] on input "text" at bounding box center [362, 156] width 141 height 25
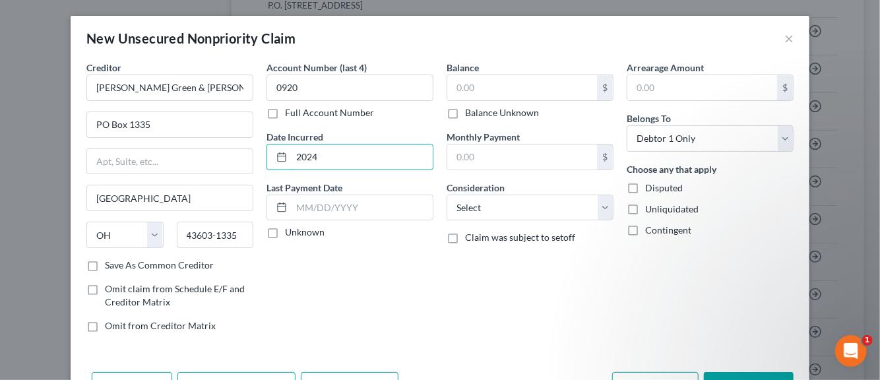
type input "2024"
click at [285, 230] on label "Unknown" at bounding box center [305, 232] width 40 height 13
click at [290, 230] on input "Unknown" at bounding box center [294, 230] width 9 height 9
checkbox input "true"
click at [460, 87] on input "text" at bounding box center [522, 87] width 150 height 25
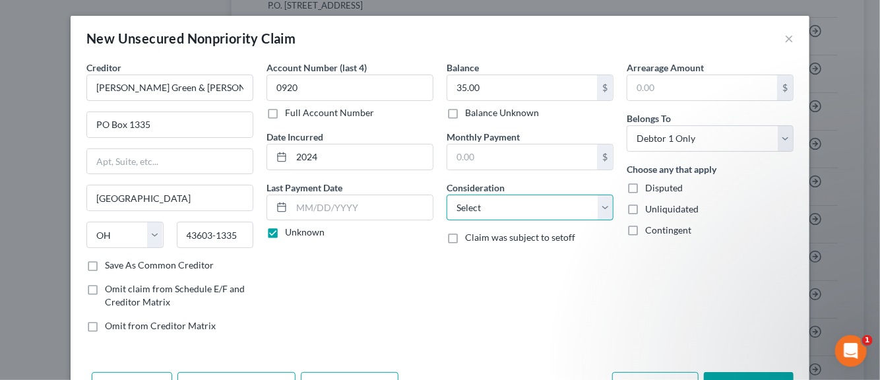
click at [600, 210] on select "Select Cable / Satellite Services Collection Agency Credit Card Debt Debt Couns…" at bounding box center [530, 208] width 167 height 26
click at [447, 195] on select "Select Cable / Satellite Services Collection Agency Credit Card Debt Debt Couns…" at bounding box center [530, 208] width 167 height 26
click at [645, 187] on label "Disputed" at bounding box center [664, 187] width 38 height 13
click at [650, 187] on input "Disputed" at bounding box center [654, 185] width 9 height 9
click at [645, 205] on label "Unliquidated" at bounding box center [671, 209] width 53 height 13
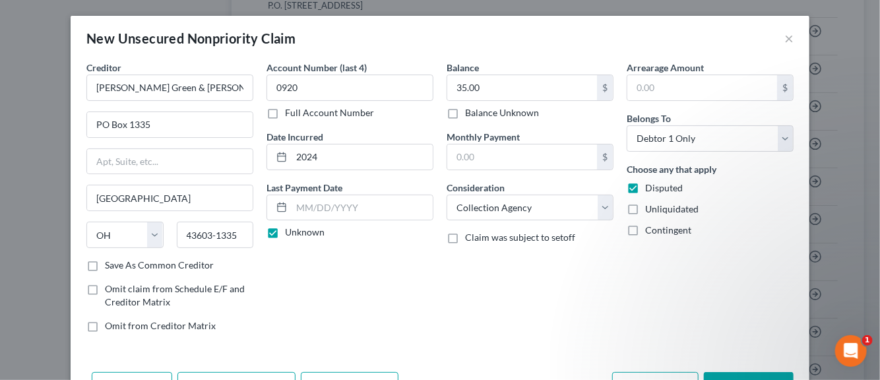
click at [650, 205] on input "Unliquidated" at bounding box center [654, 207] width 9 height 9
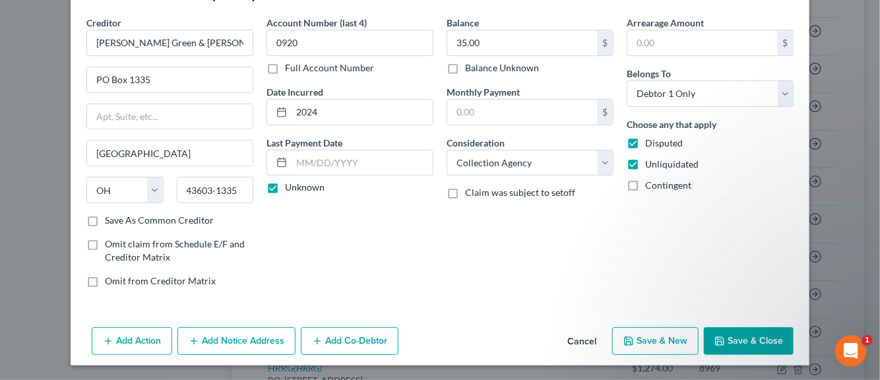
click at [105, 219] on label "Save As Common Creditor" at bounding box center [159, 220] width 109 height 13
click at [110, 219] on input "Save As Common Creditor" at bounding box center [114, 218] width 9 height 9
click at [654, 341] on button "Save & New" at bounding box center [655, 341] width 86 height 28
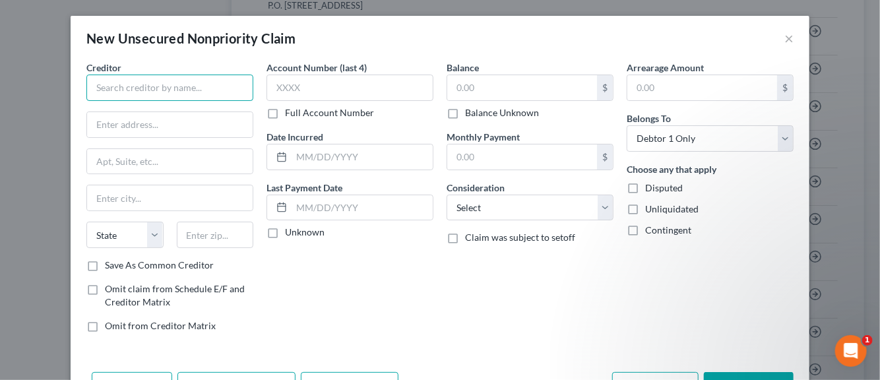
click at [160, 88] on input "text" at bounding box center [169, 88] width 167 height 26
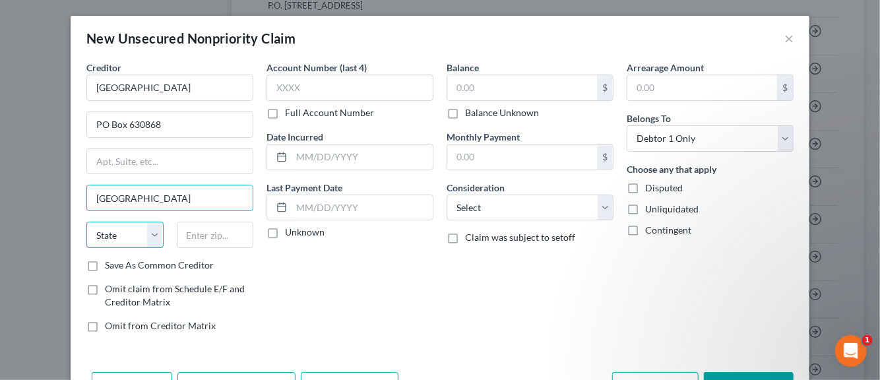
click at [125, 228] on select "State AL AK AR AZ CA CO CT DE DC FL GA GU HI ID IL IN IA KS KY LA ME MD MA MI M…" at bounding box center [124, 235] width 77 height 26
click at [86, 222] on select "State AL AK AR AZ CA CO CT DE DC FL GA GU HI ID IL IN IA KS KY LA ME MD MA MI M…" at bounding box center [124, 235] width 77 height 26
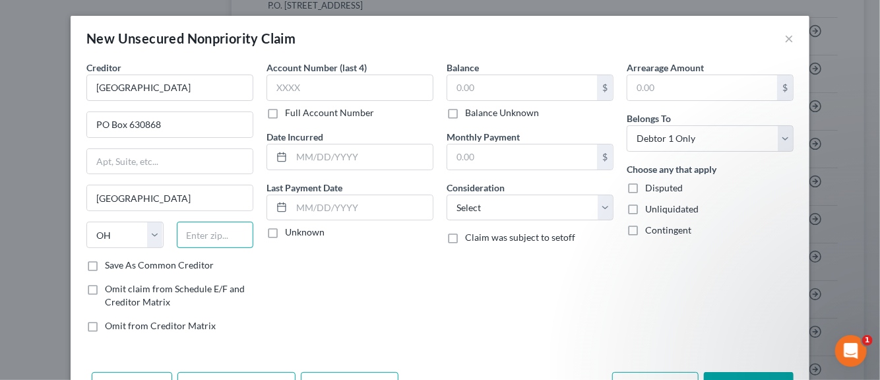
click at [189, 236] on input "text" at bounding box center [215, 235] width 77 height 26
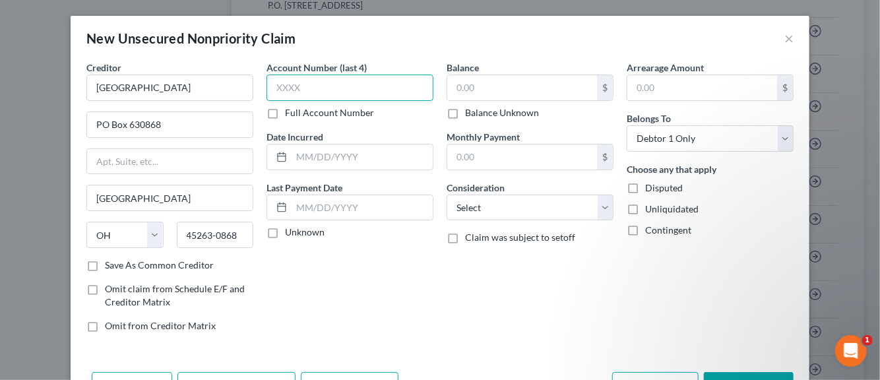
click at [287, 92] on input "text" at bounding box center [349, 88] width 167 height 26
click at [307, 159] on input "text" at bounding box center [362, 156] width 141 height 25
click at [468, 90] on input "text" at bounding box center [522, 87] width 150 height 25
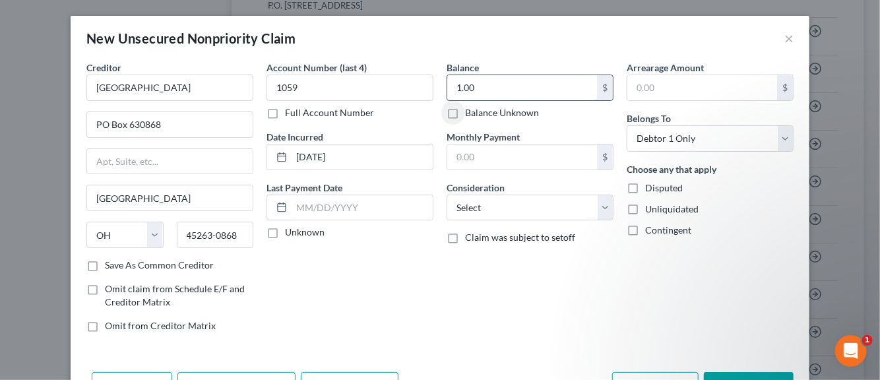
click at [464, 89] on input "1.00" at bounding box center [522, 87] width 150 height 25
click at [599, 212] on select "Select Cable / Satellite Services Collection Agency Credit Card Debt Debt Couns…" at bounding box center [530, 208] width 167 height 26
click at [447, 195] on select "Select Cable / Satellite Services Collection Agency Credit Card Debt Debt Couns…" at bounding box center [530, 208] width 167 height 26
click at [645, 189] on label "Disputed" at bounding box center [664, 187] width 38 height 13
click at [650, 189] on input "Disputed" at bounding box center [654, 185] width 9 height 9
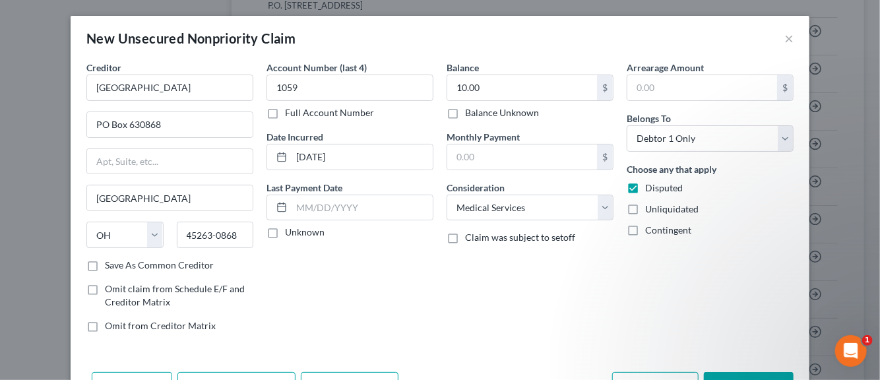
click at [645, 208] on label "Unliquidated" at bounding box center [671, 209] width 53 height 13
click at [650, 208] on input "Unliquidated" at bounding box center [654, 207] width 9 height 9
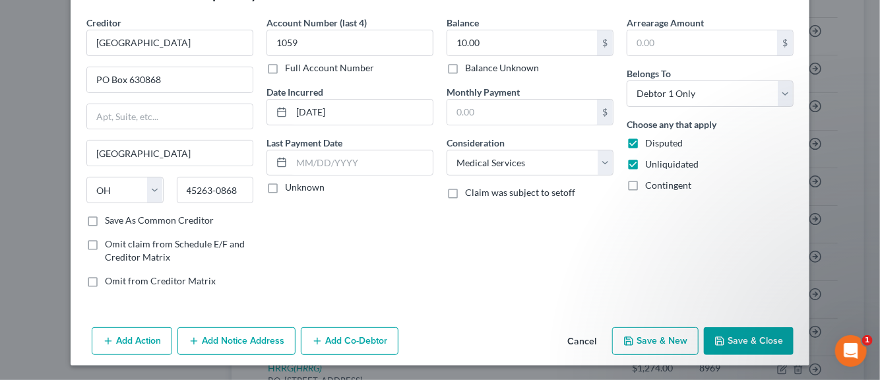
click at [105, 220] on label "Save As Common Creditor" at bounding box center [159, 220] width 109 height 13
click at [110, 220] on input "Save As Common Creditor" at bounding box center [114, 218] width 9 height 9
click at [644, 339] on button "Save & New" at bounding box center [655, 341] width 86 height 28
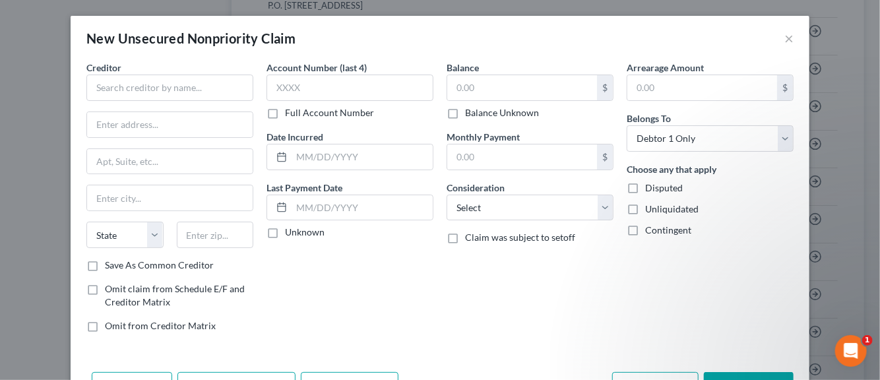
click at [778, 40] on div "New Unsecured Nonpriority Claim ×" at bounding box center [440, 38] width 739 height 45
click at [784, 39] on button "×" at bounding box center [788, 38] width 9 height 16
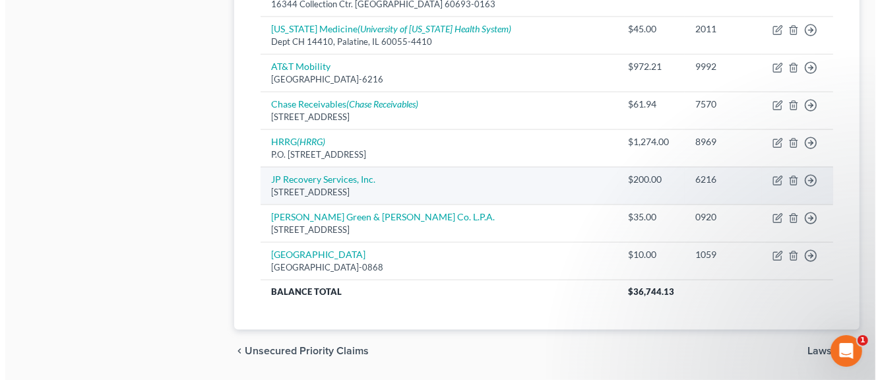
scroll to position [1693, 0]
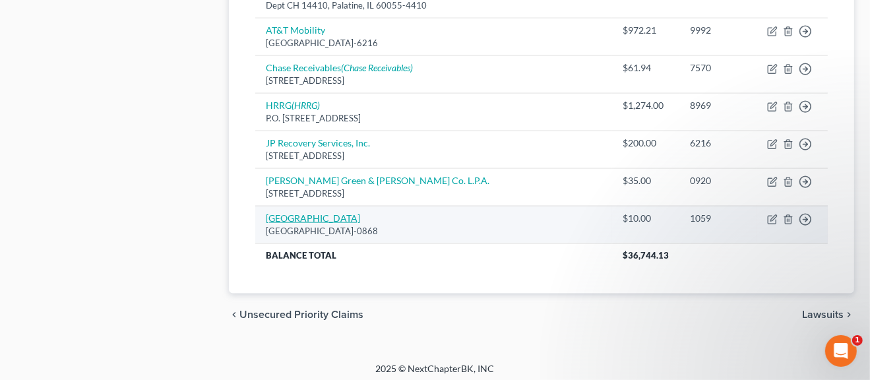
click at [319, 212] on link "St. Luke's Hospital" at bounding box center [313, 217] width 94 height 11
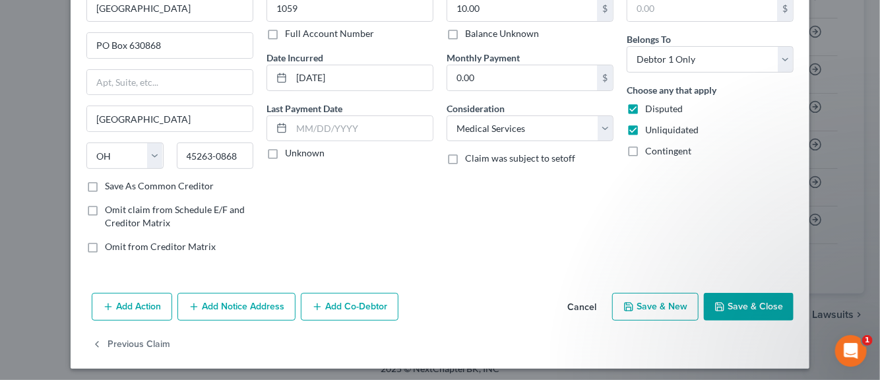
scroll to position [82, 0]
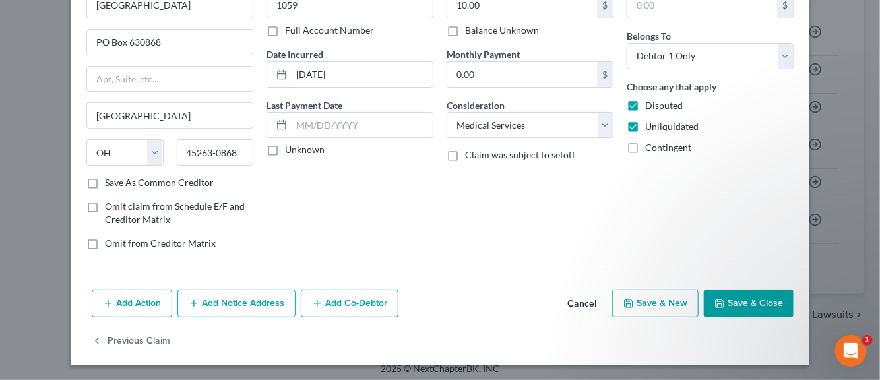
click at [241, 302] on button "Add Notice Address" at bounding box center [236, 304] width 118 height 28
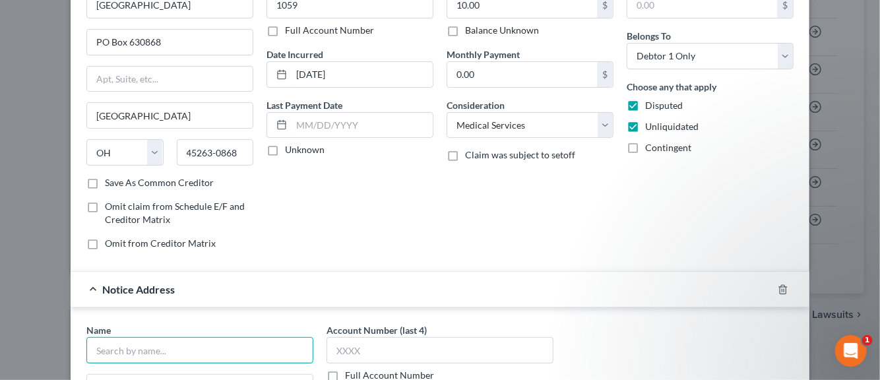
click at [161, 348] on input "text" at bounding box center [199, 350] width 227 height 26
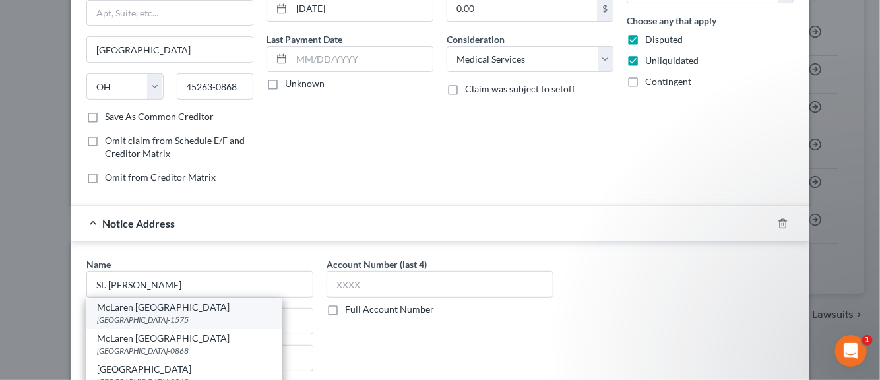
click at [153, 314] on div "PO Box 441575, Detroit, MI 48244-1575" at bounding box center [184, 319] width 175 height 11
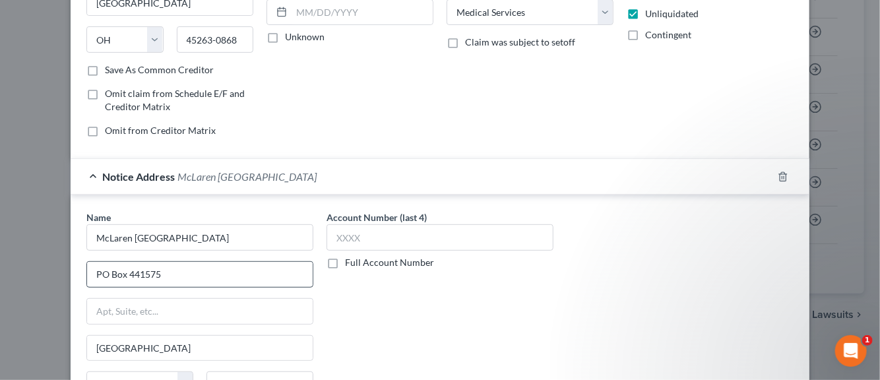
scroll to position [280, 0]
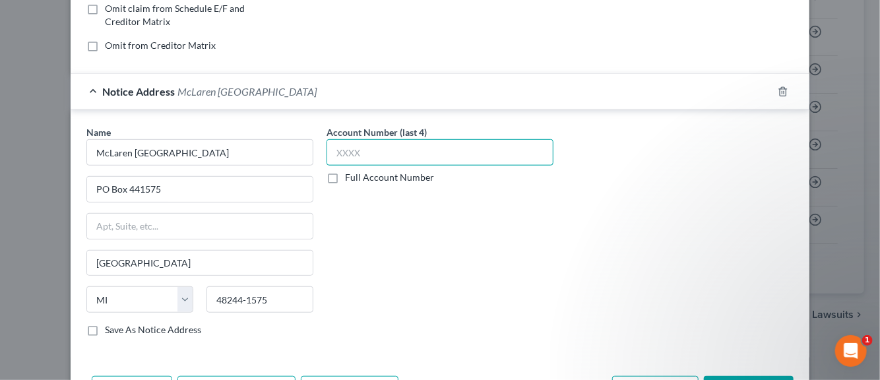
click at [340, 154] on input "text" at bounding box center [440, 152] width 227 height 26
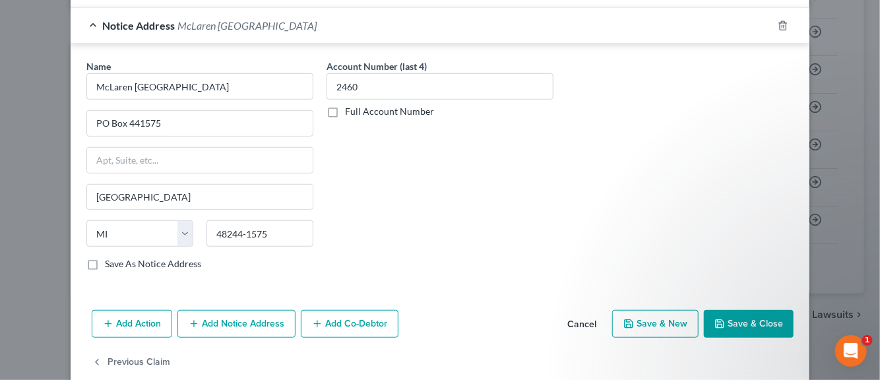
click at [668, 325] on button "Save & New" at bounding box center [655, 324] width 86 height 28
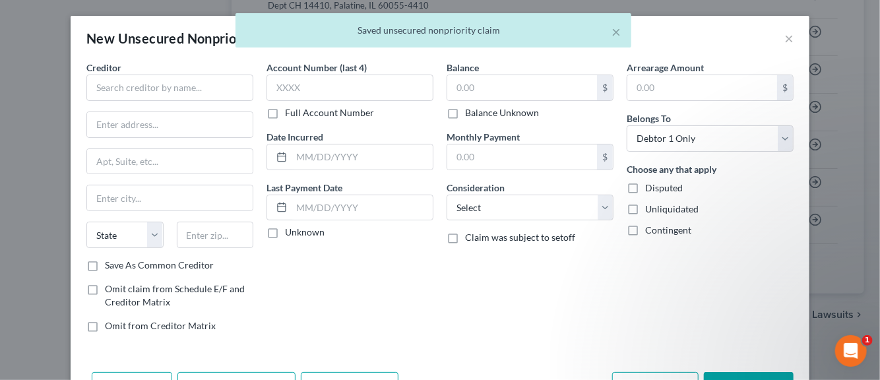
scroll to position [0, 0]
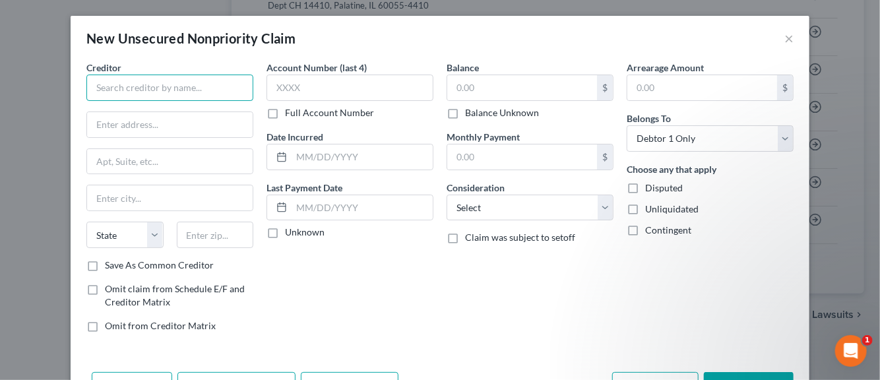
click at [115, 89] on input "text" at bounding box center [169, 88] width 167 height 26
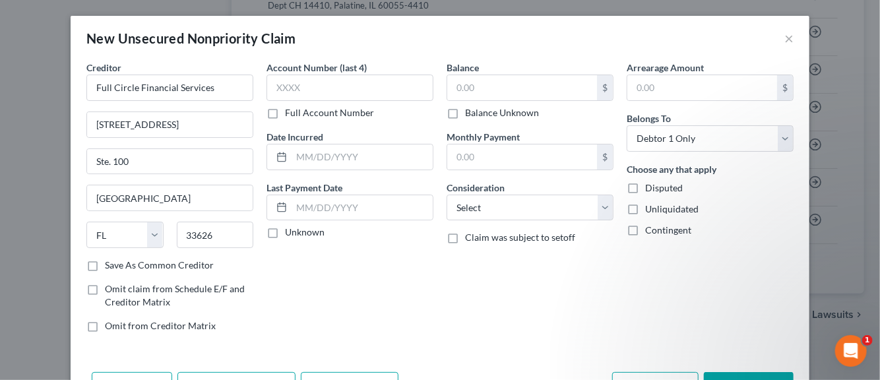
click at [105, 266] on label "Save As Common Creditor" at bounding box center [159, 265] width 109 height 13
click at [110, 266] on input "Save As Common Creditor" at bounding box center [114, 263] width 9 height 9
click at [274, 92] on input "text" at bounding box center [349, 88] width 167 height 26
click at [309, 158] on input "text" at bounding box center [362, 156] width 141 height 25
click at [285, 231] on label "Unknown" at bounding box center [305, 232] width 40 height 13
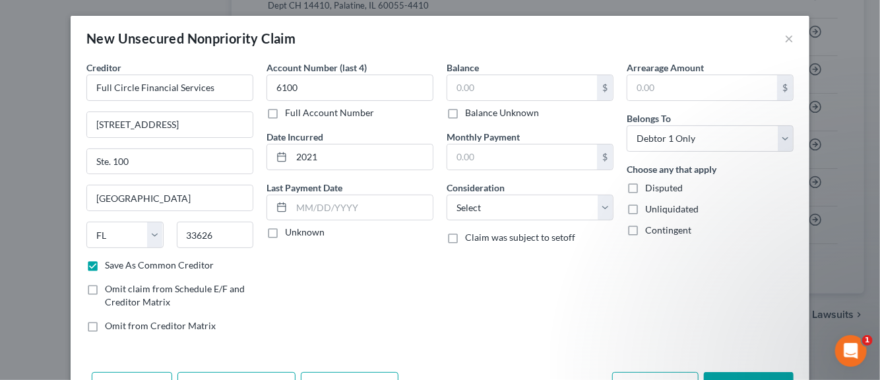
click at [290, 231] on input "Unknown" at bounding box center [294, 230] width 9 height 9
click at [464, 90] on input "text" at bounding box center [522, 87] width 150 height 25
click at [599, 208] on select "Select Cable / Satellite Services Collection Agency Credit Card Debt Debt Couns…" at bounding box center [530, 208] width 167 height 26
click at [447, 195] on select "Select Cable / Satellite Services Collection Agency Credit Card Debt Debt Couns…" at bounding box center [530, 208] width 167 height 26
click at [645, 188] on label "Disputed" at bounding box center [664, 187] width 38 height 13
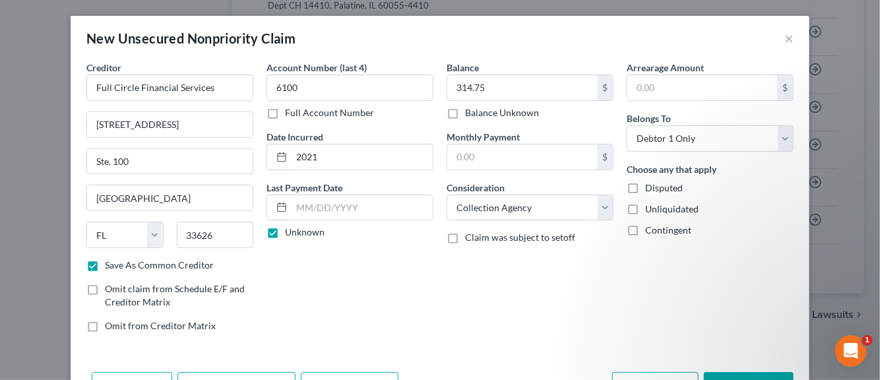
click at [650, 188] on input "Disputed" at bounding box center [654, 185] width 9 height 9
click at [645, 205] on label "Unliquidated" at bounding box center [671, 209] width 53 height 13
click at [650, 205] on input "Unliquidated" at bounding box center [654, 207] width 9 height 9
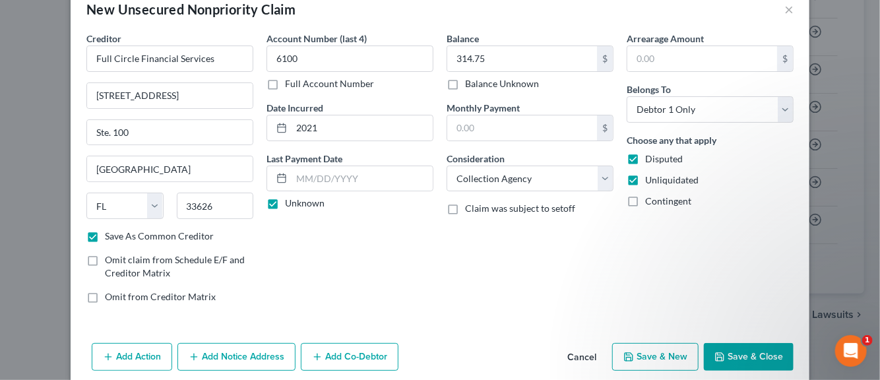
scroll to position [45, 0]
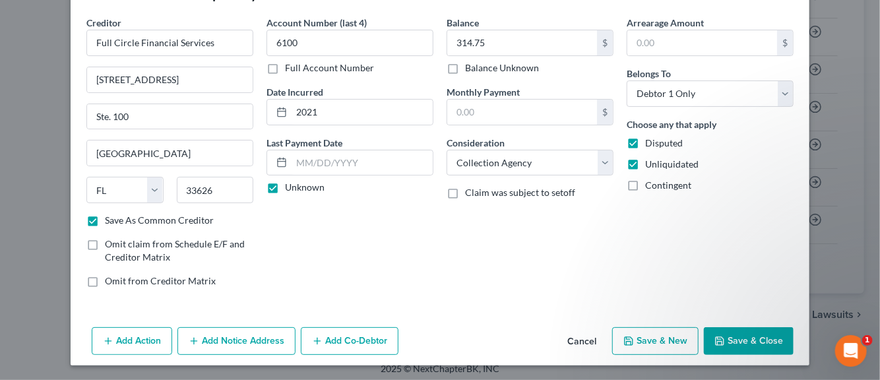
click at [243, 338] on button "Add Notice Address" at bounding box center [236, 341] width 118 height 28
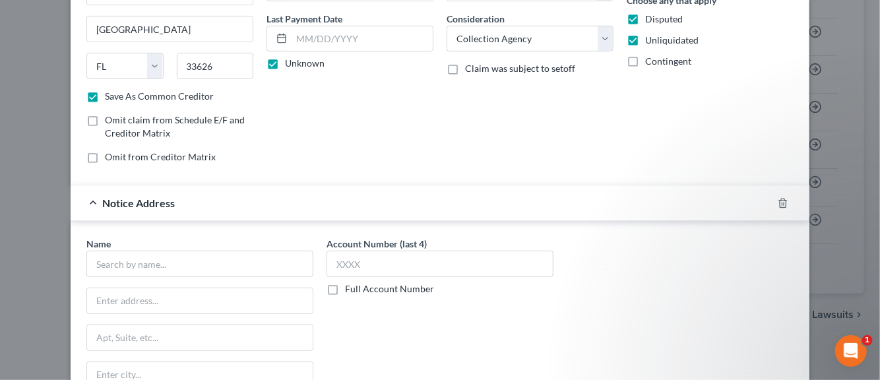
scroll to position [177, 0]
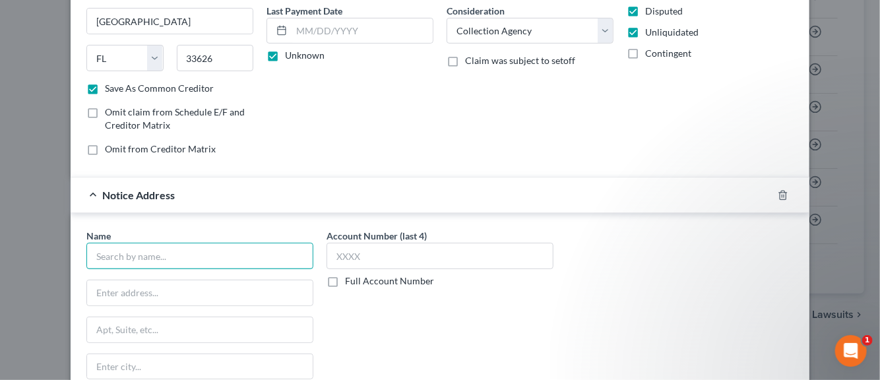
click at [185, 259] on input "text" at bounding box center [199, 256] width 227 height 26
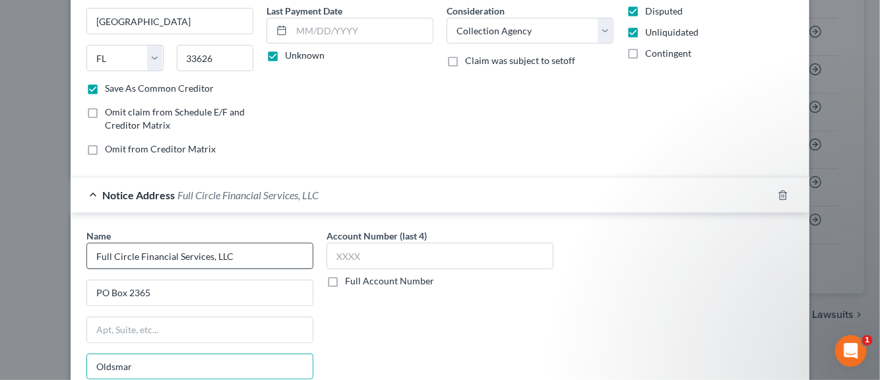
scroll to position [327, 0]
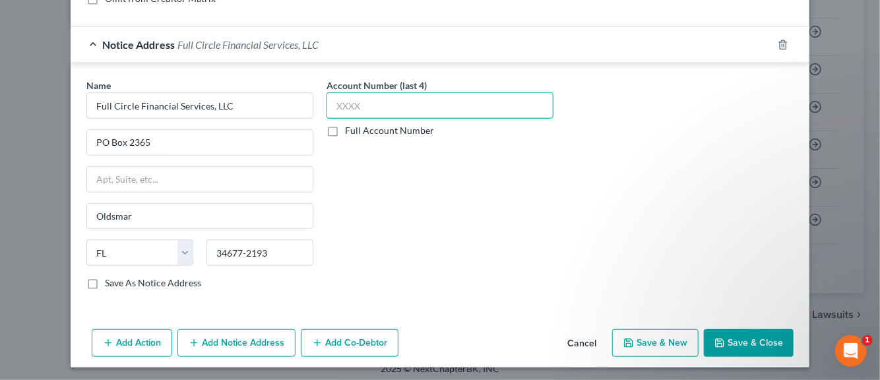
click at [354, 104] on input "text" at bounding box center [440, 105] width 227 height 26
click at [105, 282] on label "Save As Notice Address" at bounding box center [153, 282] width 96 height 13
click at [110, 282] on input "Save As Notice Address" at bounding box center [114, 280] width 9 height 9
click at [641, 340] on button "Save & New" at bounding box center [655, 343] width 86 height 28
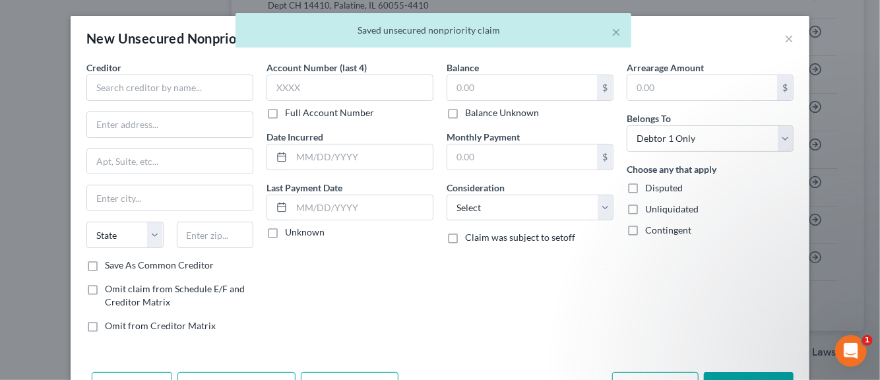
scroll to position [0, 0]
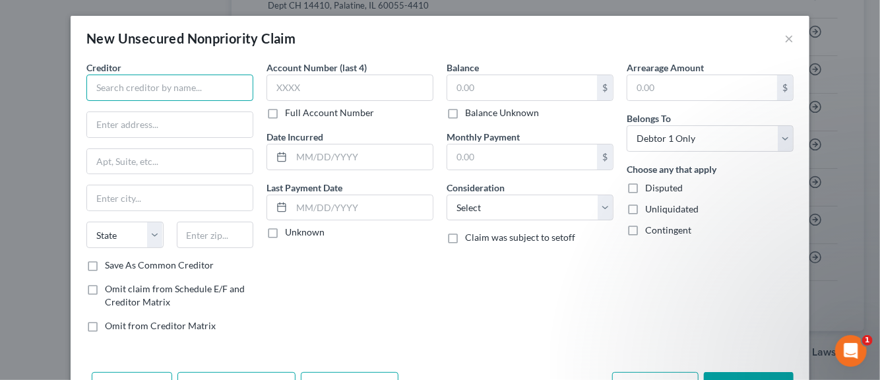
click at [139, 87] on input "text" at bounding box center [169, 88] width 167 height 26
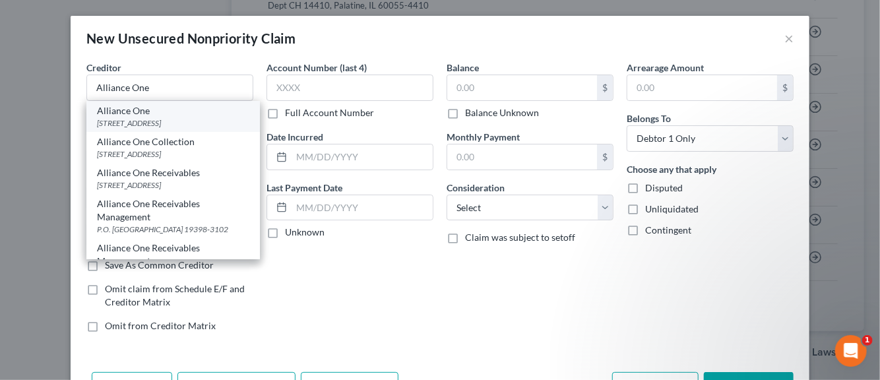
click at [111, 119] on div "PO Box 1508, Maumee, OH 43537-0000" at bounding box center [173, 122] width 152 height 11
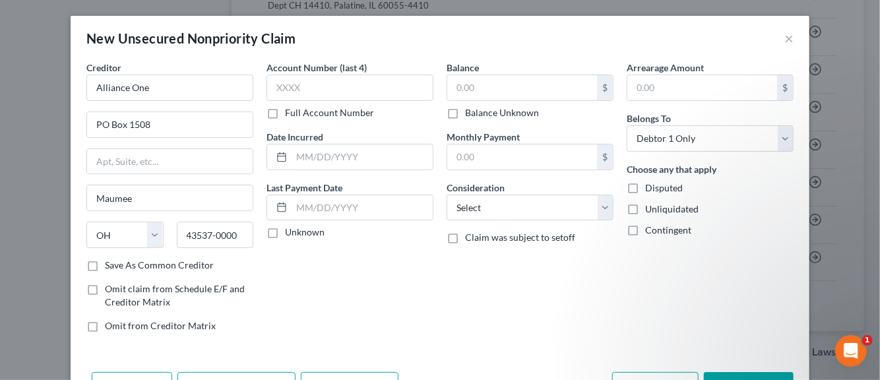
click at [105, 263] on label "Save As Common Creditor" at bounding box center [159, 265] width 109 height 13
click at [110, 263] on input "Save As Common Creditor" at bounding box center [114, 263] width 9 height 9
click at [299, 89] on input "text" at bounding box center [349, 88] width 167 height 26
click at [310, 155] on input "text" at bounding box center [362, 156] width 141 height 25
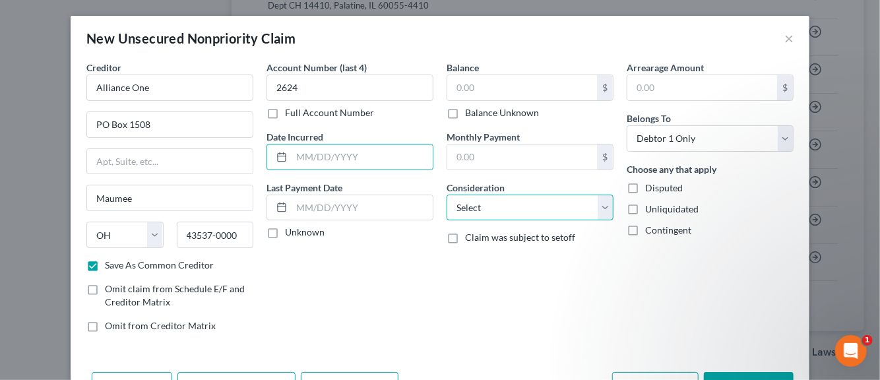
click at [598, 212] on select "Select Cable / Satellite Services Collection Agency Credit Card Debt Debt Couns…" at bounding box center [530, 208] width 167 height 26
click at [447, 195] on select "Select Cable / Satellite Services Collection Agency Credit Card Debt Debt Couns…" at bounding box center [530, 208] width 167 height 26
click at [325, 153] on input "text" at bounding box center [362, 156] width 141 height 25
click at [285, 235] on label "Unknown" at bounding box center [305, 232] width 40 height 13
click at [290, 234] on input "Unknown" at bounding box center [294, 230] width 9 height 9
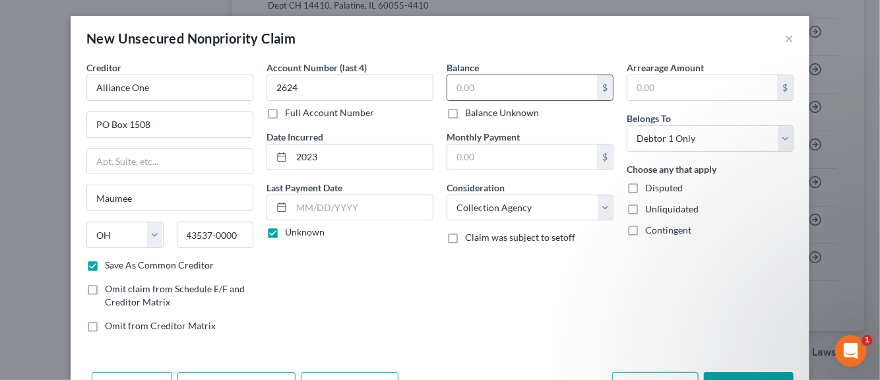
click at [462, 88] on input "text" at bounding box center [522, 87] width 150 height 25
click at [645, 188] on label "Disputed" at bounding box center [664, 187] width 38 height 13
click at [650, 188] on input "Disputed" at bounding box center [654, 185] width 9 height 9
click at [645, 206] on label "Unliquidated" at bounding box center [671, 209] width 53 height 13
click at [650, 206] on input "Unliquidated" at bounding box center [654, 207] width 9 height 9
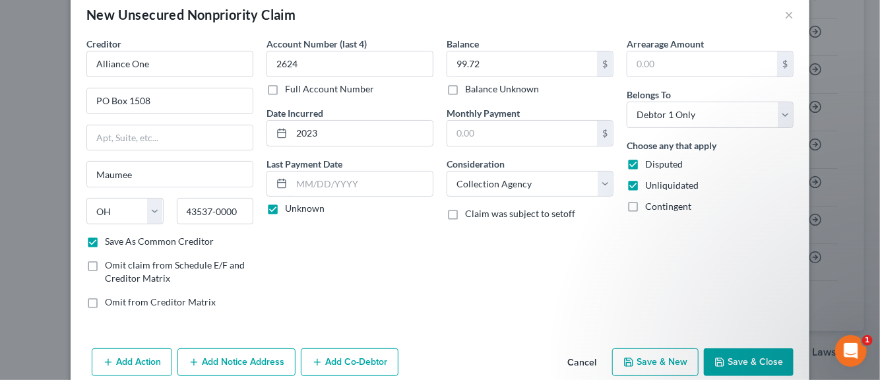
scroll to position [45, 0]
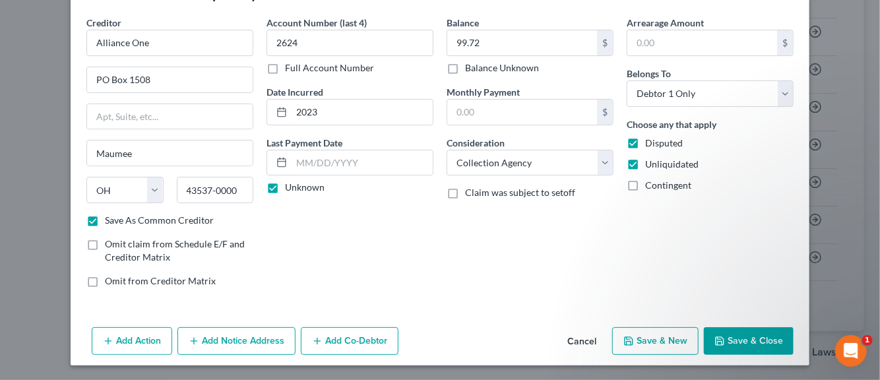
click at [243, 340] on button "Add Notice Address" at bounding box center [236, 341] width 118 height 28
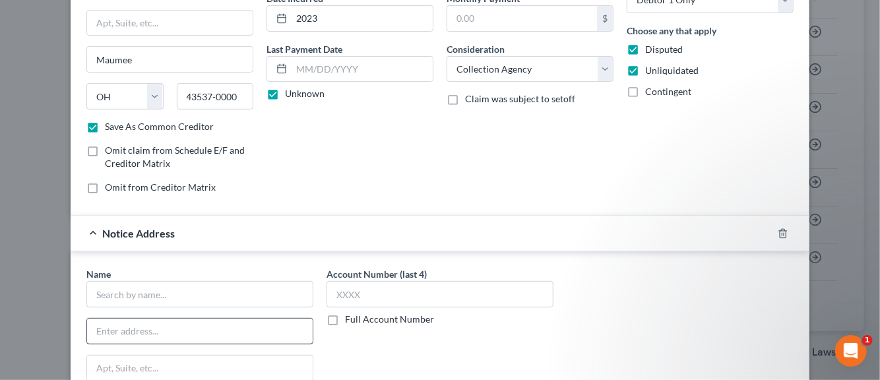
scroll to position [177, 0]
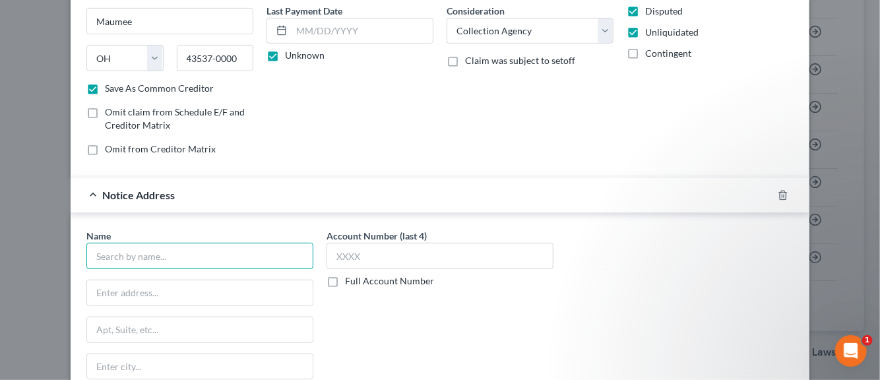
click at [166, 255] on input "text" at bounding box center [199, 256] width 227 height 26
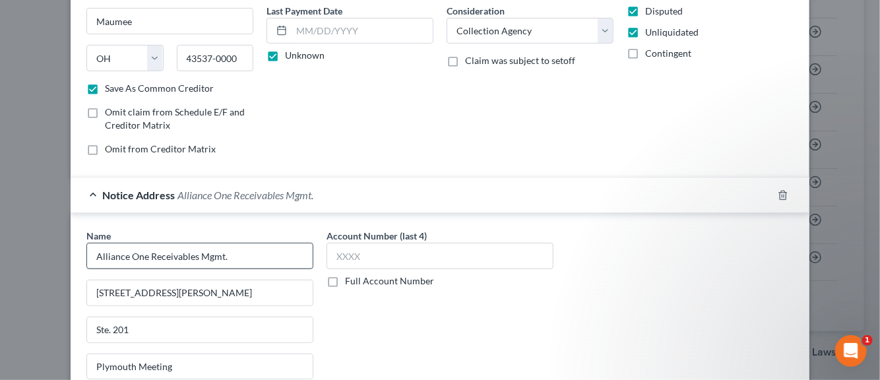
scroll to position [327, 0]
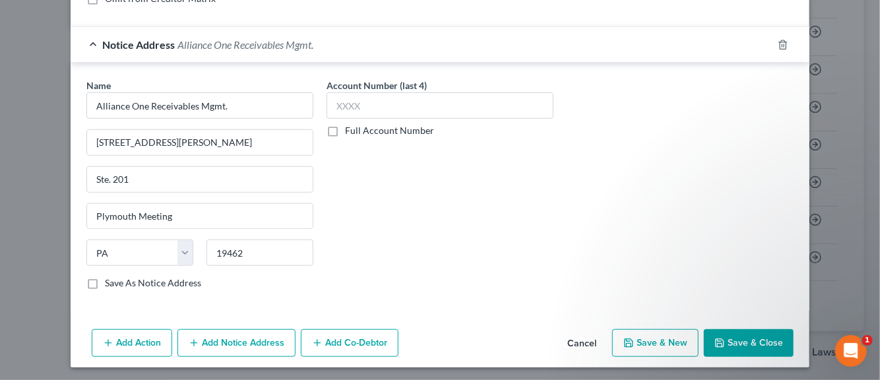
click at [105, 282] on label "Save As Notice Address" at bounding box center [153, 282] width 96 height 13
click at [110, 282] on input "Save As Notice Address" at bounding box center [114, 280] width 9 height 9
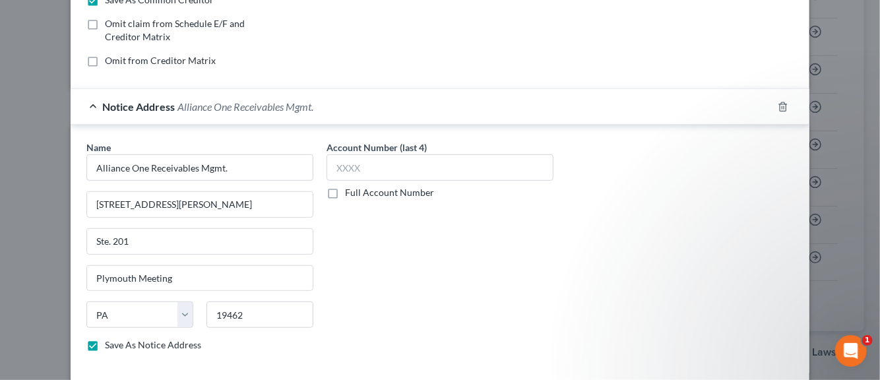
scroll to position [129, 0]
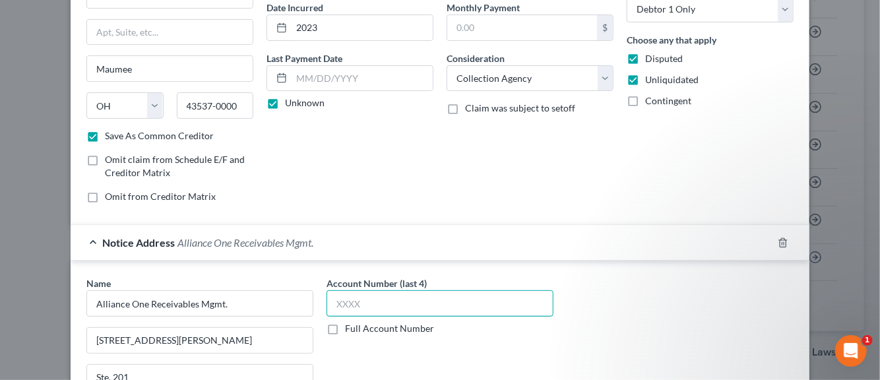
click at [344, 302] on input "text" at bounding box center [440, 303] width 227 height 26
click at [678, 325] on div "Name * Alliance One Receivables Mgmt. 3043 Walton Rd. Ste. 201 Plymouth Meeting…" at bounding box center [440, 387] width 720 height 222
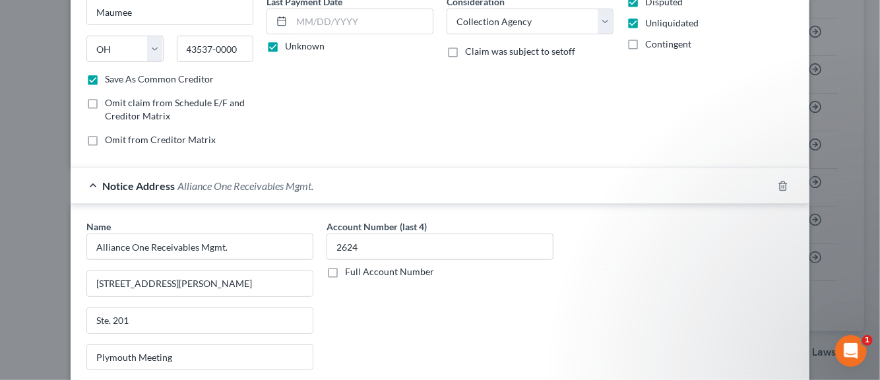
scroll to position [327, 0]
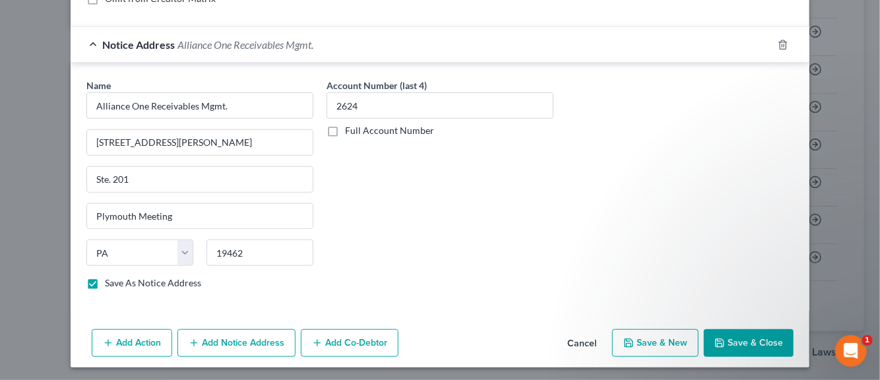
click at [638, 342] on button "Save & New" at bounding box center [655, 343] width 86 height 28
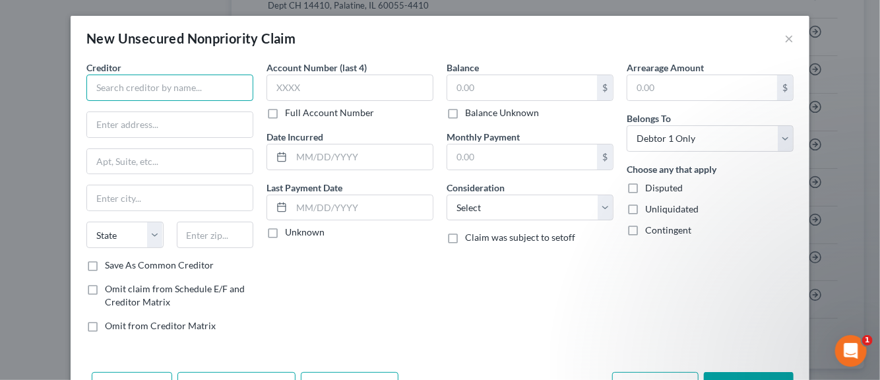
click at [111, 90] on input "text" at bounding box center [169, 88] width 167 height 26
click at [124, 193] on input "text" at bounding box center [170, 197] width 166 height 25
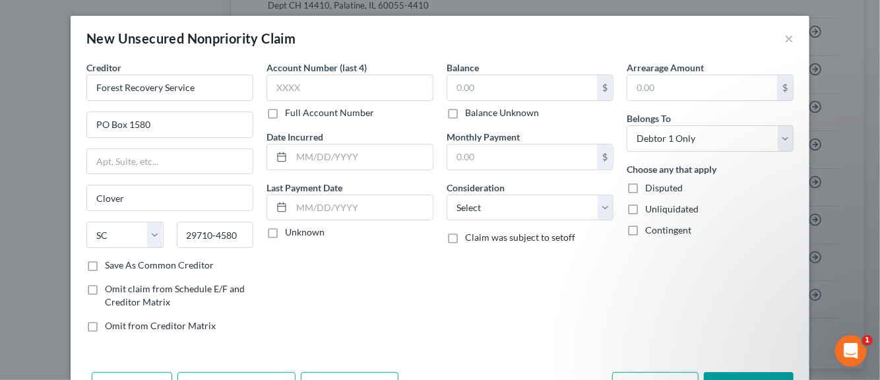
click at [105, 261] on label "Save As Common Creditor" at bounding box center [159, 265] width 109 height 13
click at [110, 261] on input "Save As Common Creditor" at bounding box center [114, 263] width 9 height 9
click at [298, 92] on input "text" at bounding box center [349, 88] width 167 height 26
click at [307, 158] on input "text" at bounding box center [362, 156] width 141 height 25
click at [285, 232] on label "Unknown" at bounding box center [305, 232] width 40 height 13
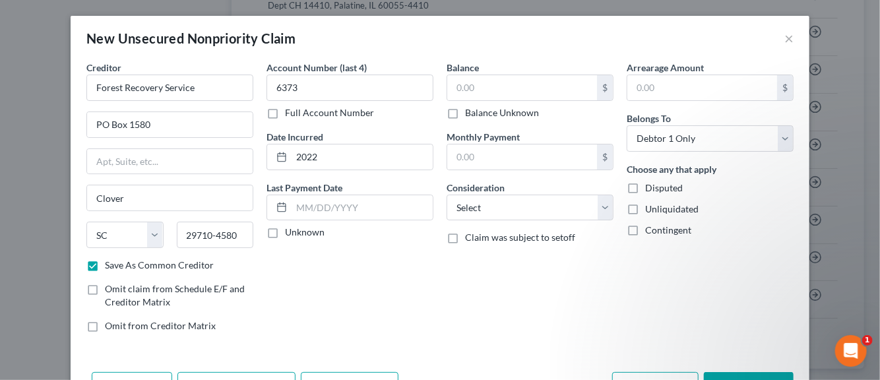
click at [290, 232] on input "Unknown" at bounding box center [294, 230] width 9 height 9
click at [451, 90] on input "text" at bounding box center [522, 87] width 150 height 25
click at [596, 210] on select "Select Cable / Satellite Services Collection Agency Credit Card Debt Debt Couns…" at bounding box center [530, 208] width 167 height 26
click at [447, 195] on select "Select Cable / Satellite Services Collection Agency Credit Card Debt Debt Couns…" at bounding box center [530, 208] width 167 height 26
click at [645, 183] on label "Disputed" at bounding box center [664, 187] width 38 height 13
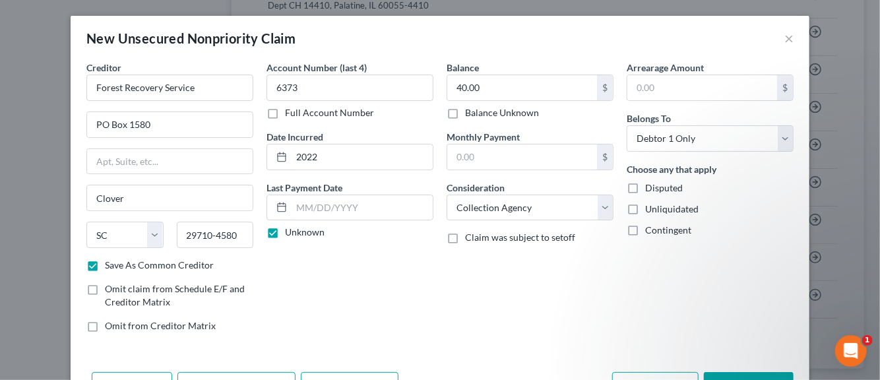
click at [650, 183] on input "Disputed" at bounding box center [654, 185] width 9 height 9
click at [645, 205] on label "Unliquidated" at bounding box center [671, 209] width 53 height 13
click at [650, 205] on input "Unliquidated" at bounding box center [654, 207] width 9 height 9
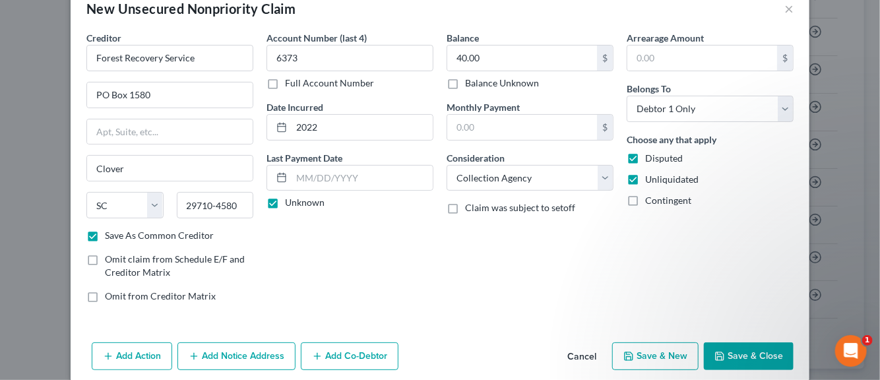
scroll to position [45, 0]
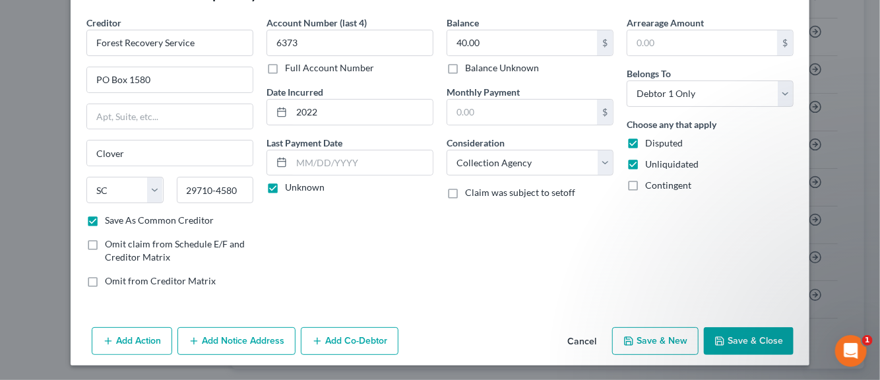
click at [657, 341] on button "Save & New" at bounding box center [655, 341] width 86 height 28
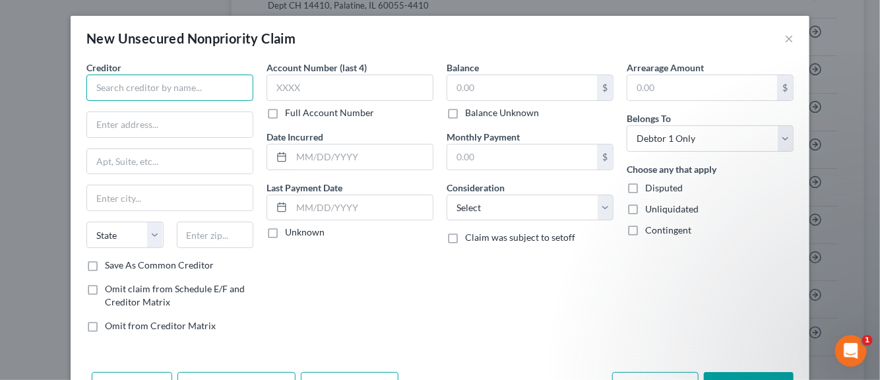
click at [152, 91] on input "text" at bounding box center [169, 88] width 167 height 26
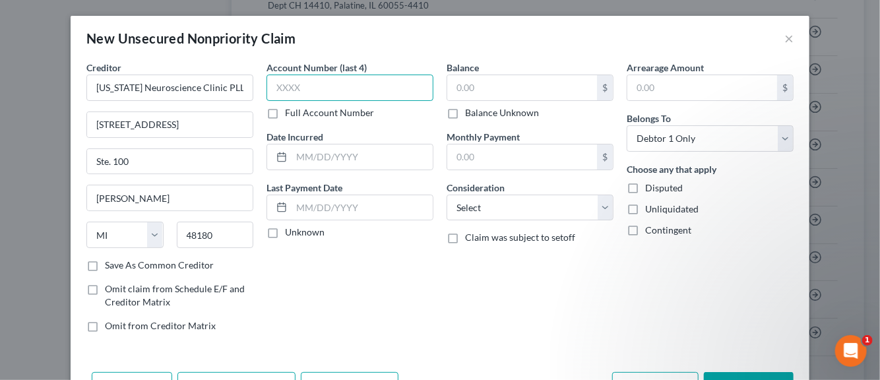
click at [290, 93] on input "text" at bounding box center [349, 88] width 167 height 26
click at [296, 152] on input "text" at bounding box center [362, 156] width 141 height 25
click at [285, 232] on label "Unknown" at bounding box center [305, 232] width 40 height 13
click at [290, 232] on input "Unknown" at bounding box center [294, 230] width 9 height 9
click at [460, 94] on input "text" at bounding box center [522, 87] width 150 height 25
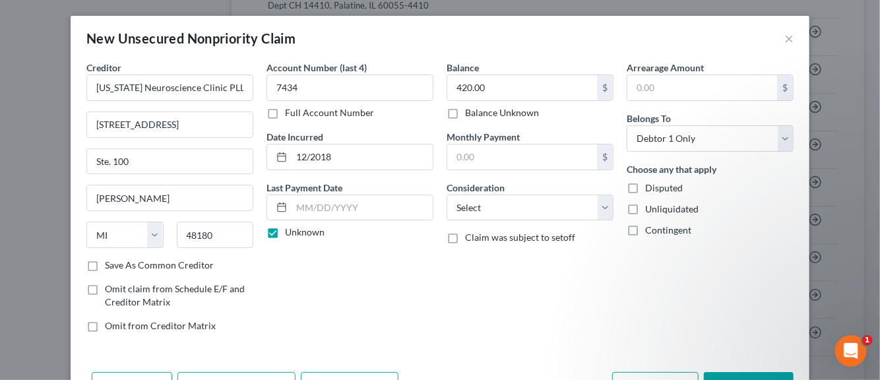
drag, startPoint x: 629, startPoint y: 185, endPoint x: 627, endPoint y: 196, distance: 10.9
click at [645, 187] on label "Disputed" at bounding box center [664, 187] width 38 height 13
click at [650, 187] on input "Disputed" at bounding box center [654, 185] width 9 height 9
click at [645, 209] on label "Unliquidated" at bounding box center [671, 209] width 53 height 13
click at [650, 209] on input "Unliquidated" at bounding box center [654, 207] width 9 height 9
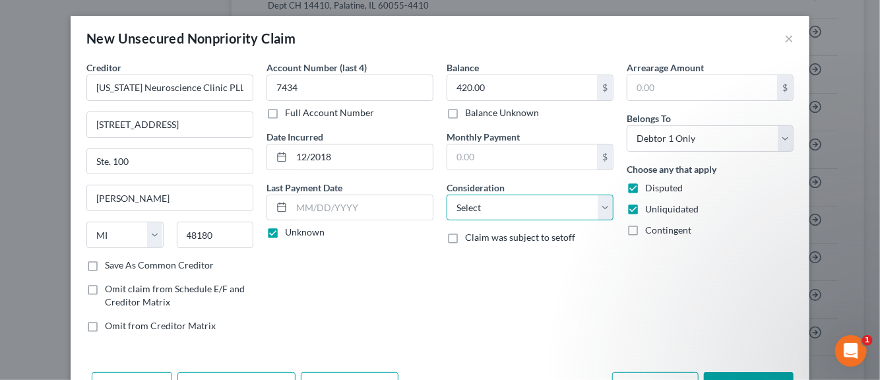
click at [599, 211] on select "Select Cable / Satellite Services Collection Agency Credit Card Debt Debt Couns…" at bounding box center [530, 208] width 167 height 26
click at [447, 195] on select "Select Cable / Satellite Services Collection Agency Credit Card Debt Debt Couns…" at bounding box center [530, 208] width 167 height 26
click at [105, 266] on label "Save As Common Creditor" at bounding box center [159, 265] width 109 height 13
click at [110, 266] on input "Save As Common Creditor" at bounding box center [114, 263] width 9 height 9
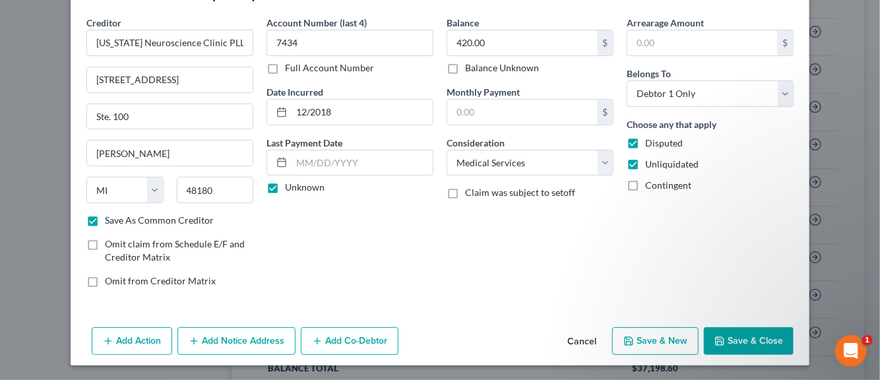
click at [232, 336] on button "Add Notice Address" at bounding box center [236, 341] width 118 height 28
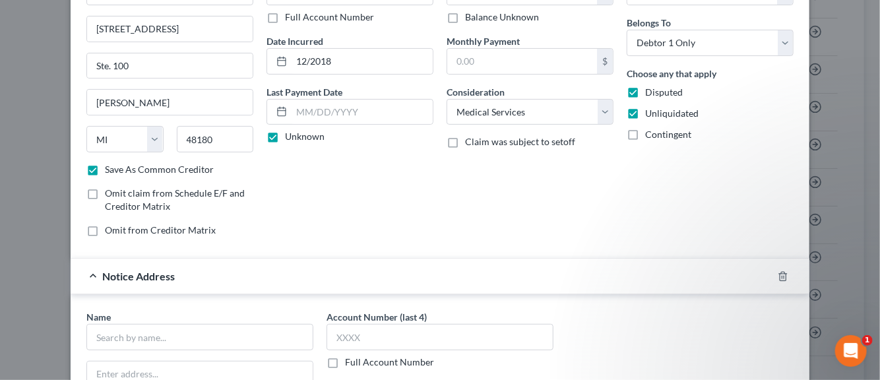
scroll to position [177, 0]
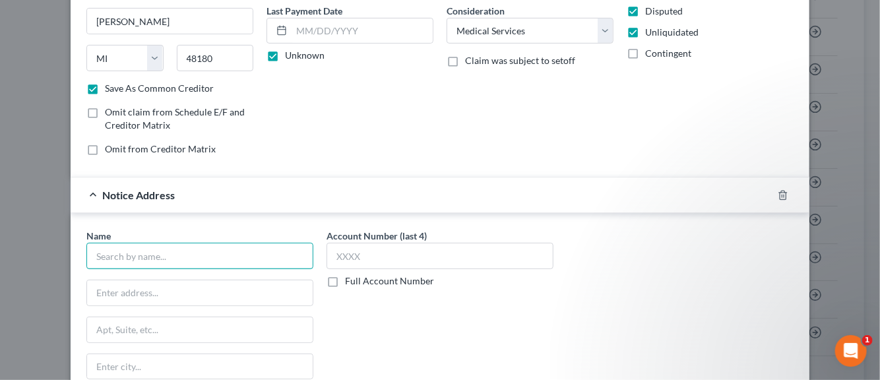
click at [152, 253] on input "text" at bounding box center [199, 256] width 227 height 26
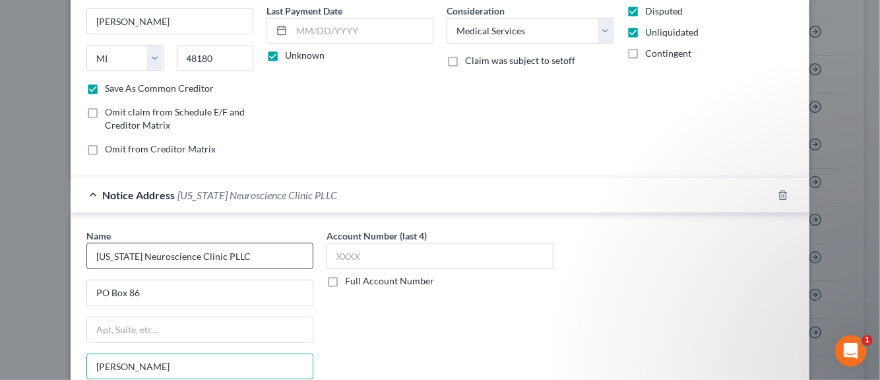
scroll to position [327, 0]
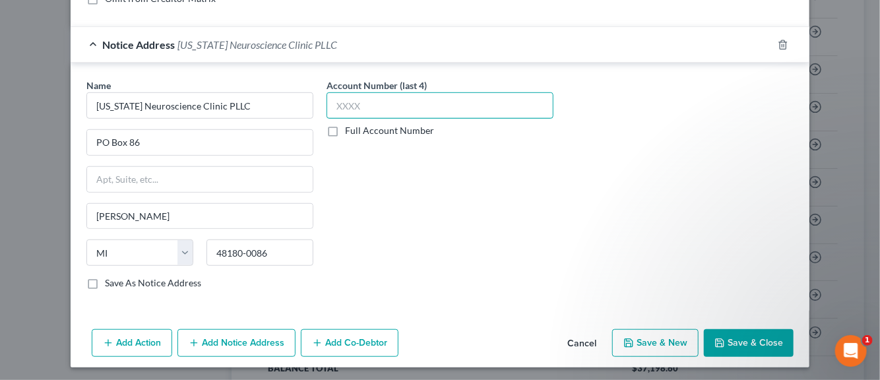
click at [358, 104] on input "text" at bounding box center [440, 105] width 227 height 26
click at [640, 341] on button "Save & New" at bounding box center [655, 343] width 86 height 28
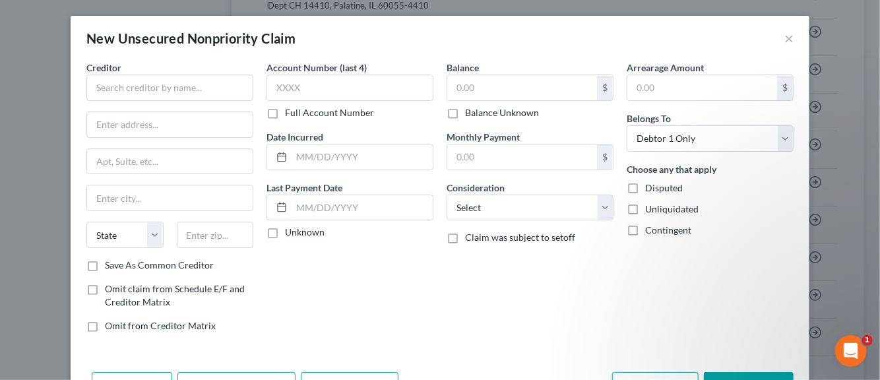
scroll to position [0, 0]
click at [143, 86] on input "text" at bounding box center [169, 88] width 167 height 26
click at [129, 237] on select "State AL AK AR AZ CA CO CT DE DC FL GA GU HI ID IL IN IA KS KY LA ME MD MA MI M…" at bounding box center [124, 235] width 77 height 26
click at [86, 222] on select "State AL AK AR AZ CA CO CT DE DC FL GA GU HI ID IL IN IA KS KY LA ME MD MA MI M…" at bounding box center [124, 235] width 77 height 26
click at [197, 234] on input "text" at bounding box center [215, 235] width 77 height 26
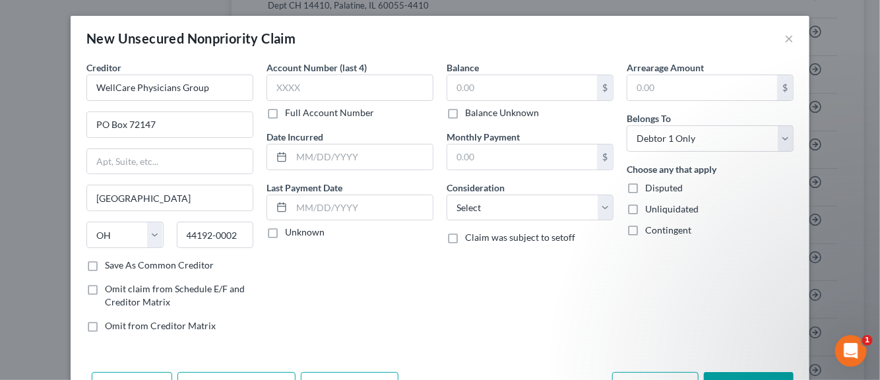
click at [105, 263] on label "Save As Common Creditor" at bounding box center [159, 265] width 109 height 13
click at [110, 263] on input "Save As Common Creditor" at bounding box center [114, 263] width 9 height 9
click at [299, 86] on input "text" at bounding box center [349, 88] width 167 height 26
click at [314, 155] on input "text" at bounding box center [362, 156] width 141 height 25
click at [285, 233] on label "Unknown" at bounding box center [305, 232] width 40 height 13
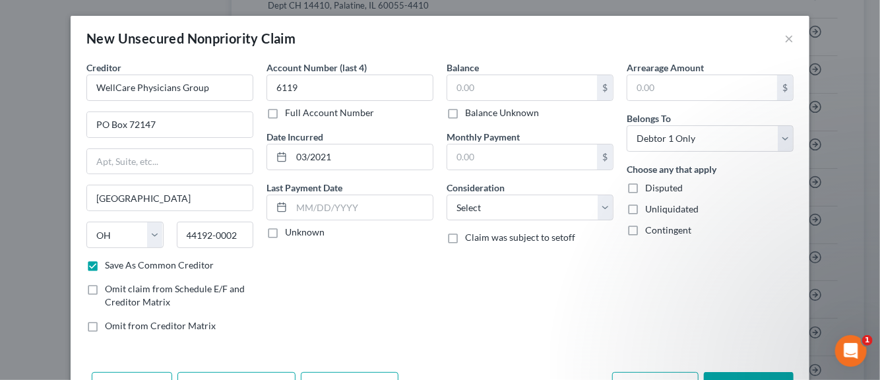
click at [290, 233] on input "Unknown" at bounding box center [294, 230] width 9 height 9
click at [464, 92] on input "text" at bounding box center [522, 87] width 150 height 25
click at [599, 212] on select "Select Cable / Satellite Services Collection Agency Credit Card Debt Debt Couns…" at bounding box center [530, 208] width 167 height 26
click at [447, 195] on select "Select Cable / Satellite Services Collection Agency Credit Card Debt Debt Couns…" at bounding box center [530, 208] width 167 height 26
click at [645, 185] on label "Disputed" at bounding box center [664, 187] width 38 height 13
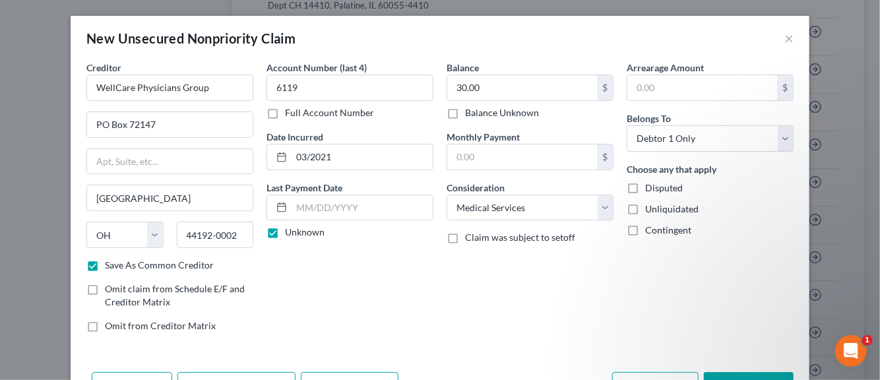
click at [650, 185] on input "Disputed" at bounding box center [654, 185] width 9 height 9
click at [645, 205] on label "Unliquidated" at bounding box center [671, 209] width 53 height 13
click at [650, 205] on input "Unliquidated" at bounding box center [654, 207] width 9 height 9
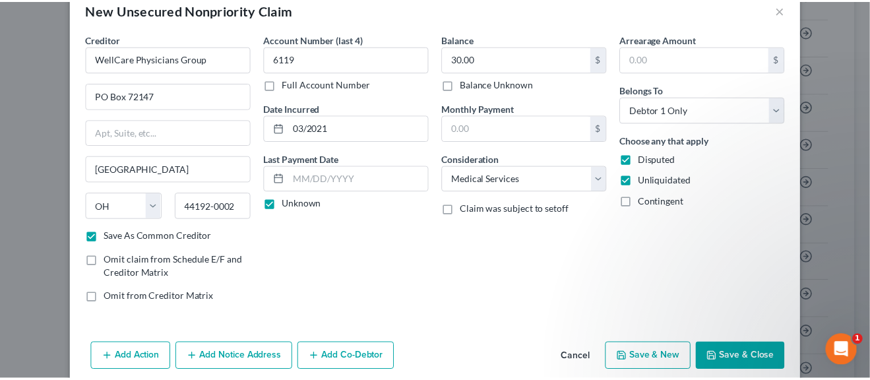
scroll to position [45, 0]
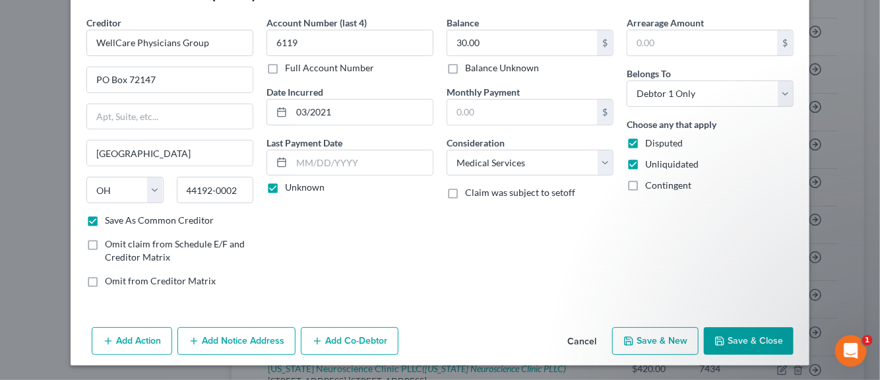
click at [731, 342] on button "Save & Close" at bounding box center [749, 341] width 90 height 28
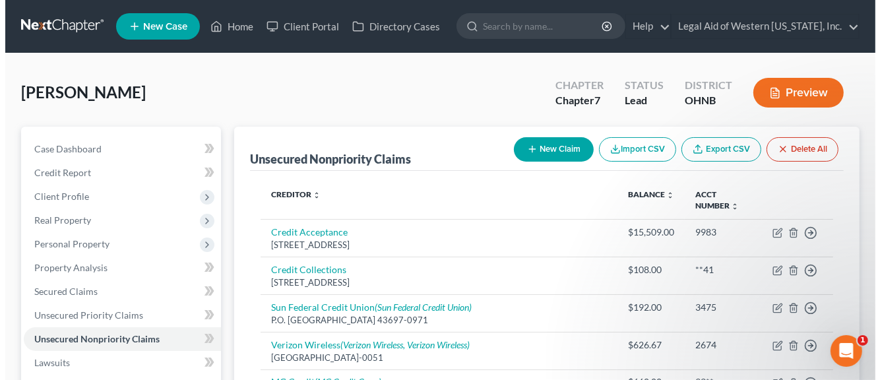
scroll to position [0, 0]
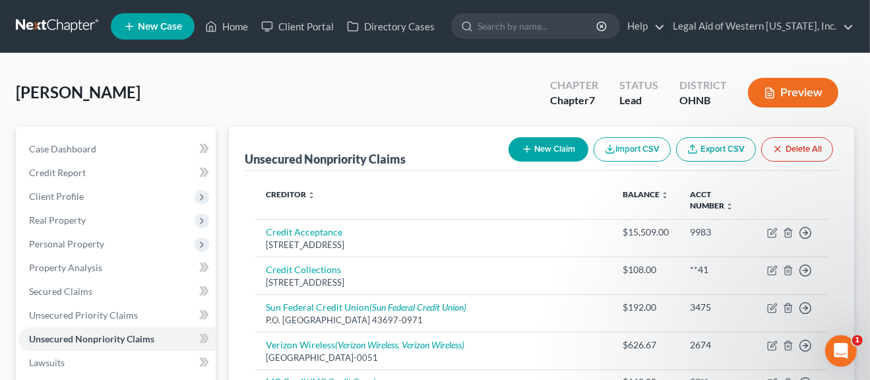
click at [548, 151] on button "New Claim" at bounding box center [549, 149] width 80 height 24
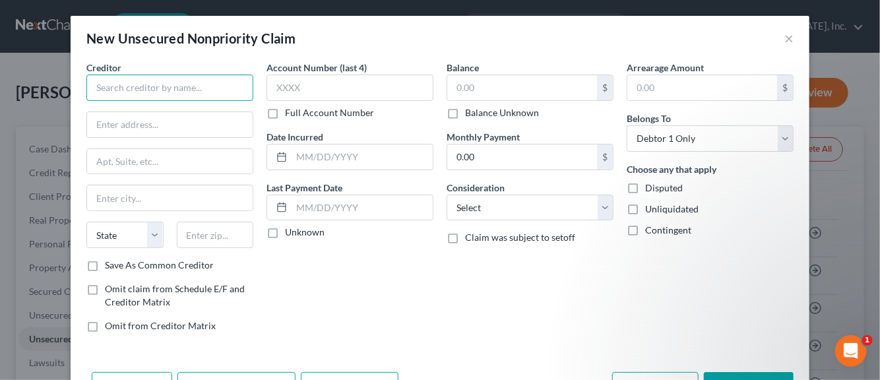
click at [212, 90] on input "text" at bounding box center [169, 88] width 167 height 26
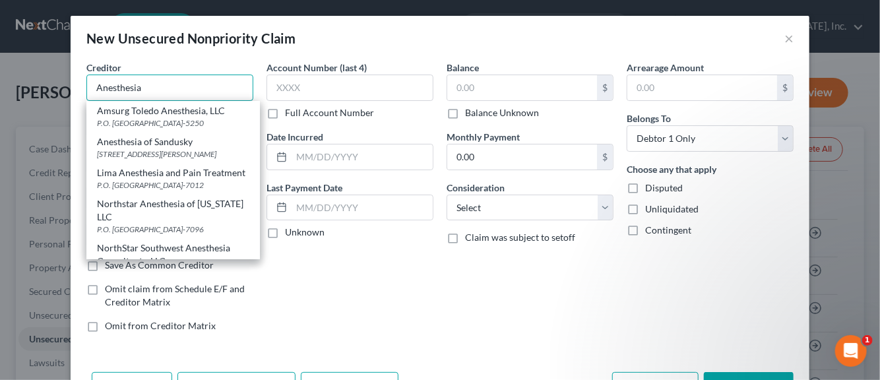
click at [175, 83] on input "Anesthesia" at bounding box center [169, 88] width 167 height 26
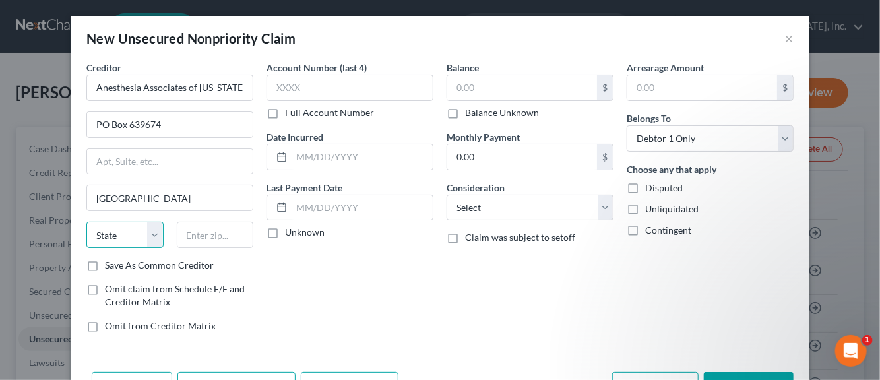
click at [127, 227] on select "State AL AK AR AZ CA CO CT DE DC FL GA GU HI ID IL IN IA KS KY LA ME MD MA MI M…" at bounding box center [124, 235] width 77 height 26
click at [117, 232] on select "State AL AK AR AZ CA CO CT DE DC FL GA GU HI ID IL IN IA KS KY LA ME MD MA MI M…" at bounding box center [124, 235] width 77 height 26
click at [203, 236] on input "text" at bounding box center [215, 235] width 77 height 26
click at [105, 261] on label "Save As Common Creditor" at bounding box center [159, 265] width 109 height 13
click at [110, 261] on input "Save As Common Creditor" at bounding box center [114, 263] width 9 height 9
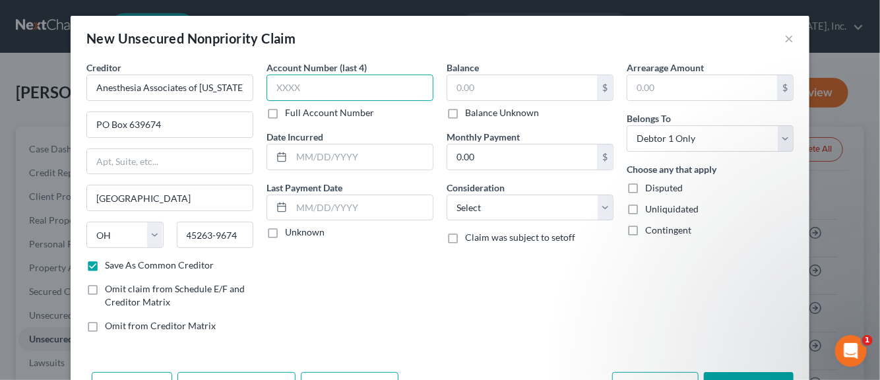
click at [322, 90] on input "text" at bounding box center [349, 88] width 167 height 26
click at [325, 159] on input "text" at bounding box center [362, 156] width 141 height 25
click at [478, 89] on input "text" at bounding box center [522, 87] width 150 height 25
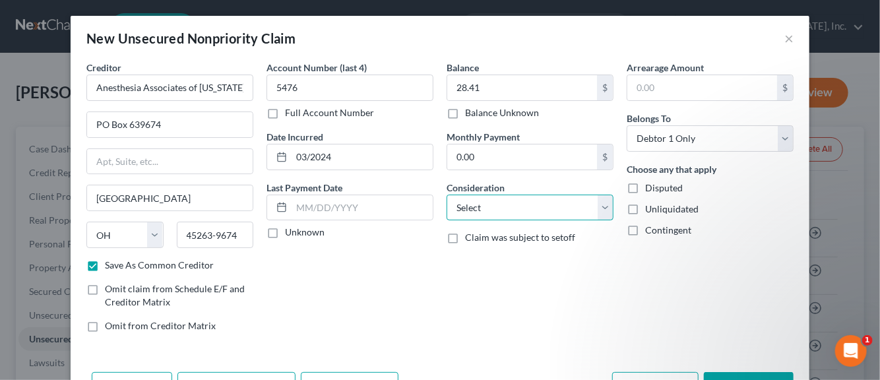
click at [596, 208] on select "Select Cable / Satellite Services Collection Agency Credit Card Debt Debt Couns…" at bounding box center [530, 208] width 167 height 26
click at [447, 195] on select "Select Cable / Satellite Services Collection Agency Credit Card Debt Debt Couns…" at bounding box center [530, 208] width 167 height 26
click at [645, 189] on label "Disputed" at bounding box center [664, 187] width 38 height 13
click at [650, 189] on input "Disputed" at bounding box center [654, 185] width 9 height 9
click at [645, 206] on label "Unliquidated" at bounding box center [671, 209] width 53 height 13
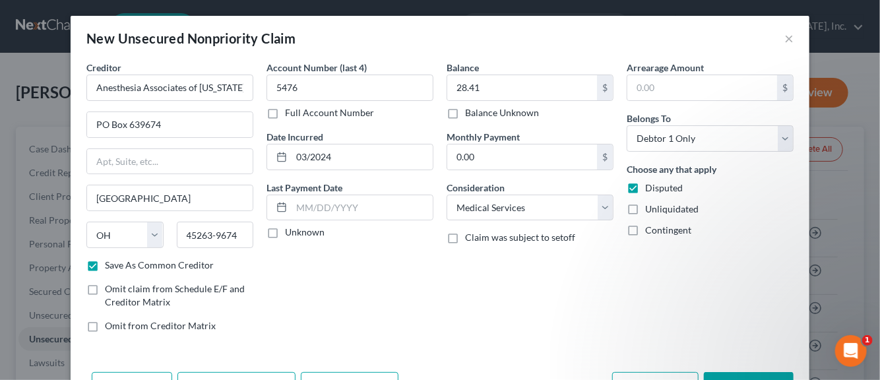
click at [650, 206] on input "Unliquidated" at bounding box center [654, 207] width 9 height 9
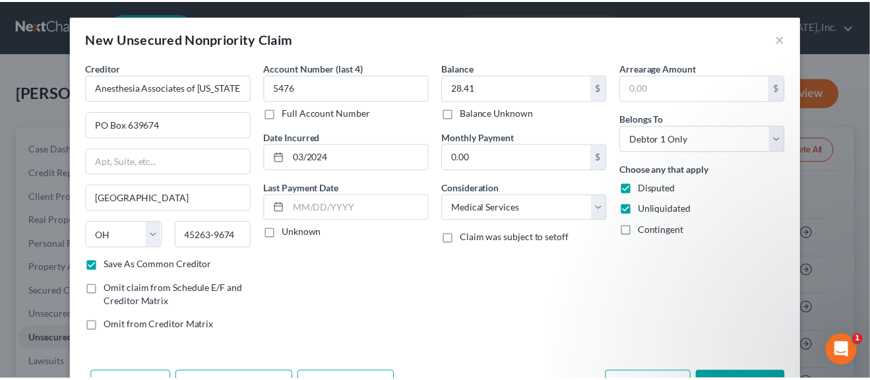
scroll to position [45, 0]
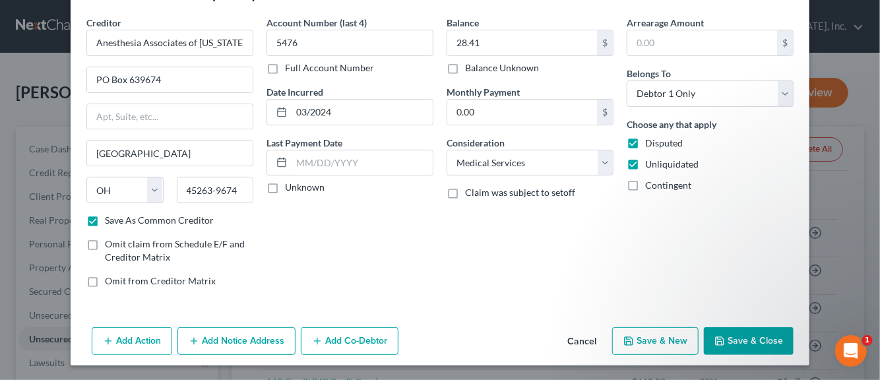
click at [665, 346] on button "Save & New" at bounding box center [655, 341] width 86 height 28
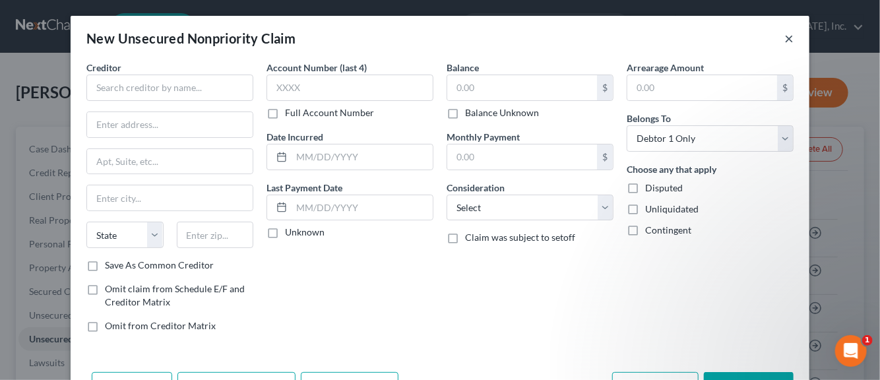
click at [784, 42] on button "×" at bounding box center [788, 38] width 9 height 16
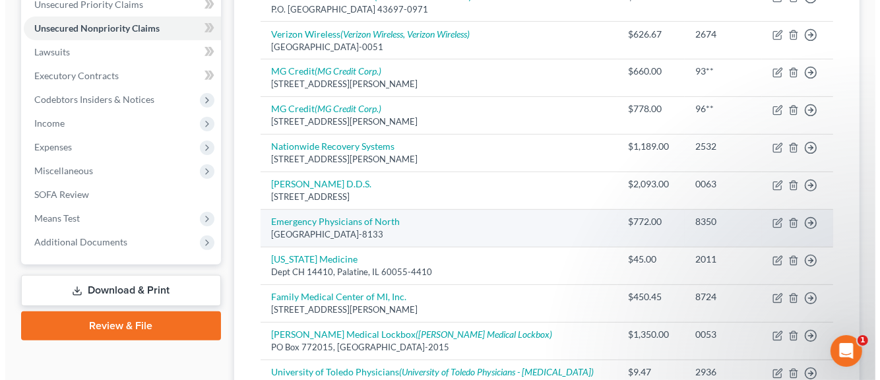
scroll to position [330, 0]
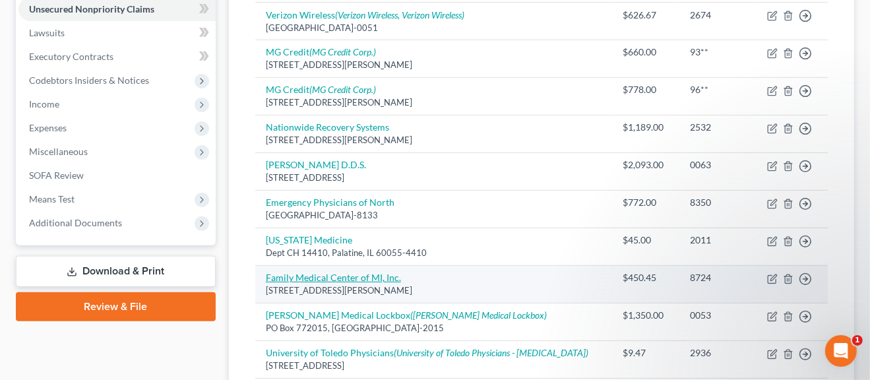
click at [333, 274] on link "Family Medical Center of MI, Inc." at bounding box center [333, 277] width 135 height 11
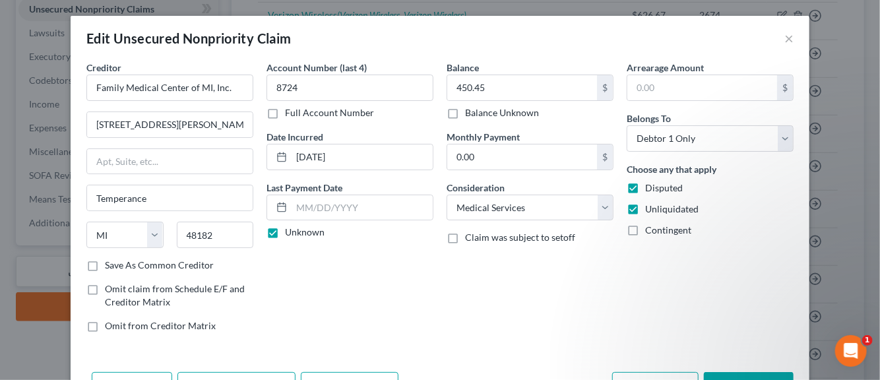
click at [105, 263] on label "Save As Common Creditor" at bounding box center [159, 265] width 109 height 13
click at [110, 263] on input "Save As Common Creditor" at bounding box center [114, 263] width 9 height 9
click at [466, 90] on input "450.45" at bounding box center [522, 87] width 150 height 25
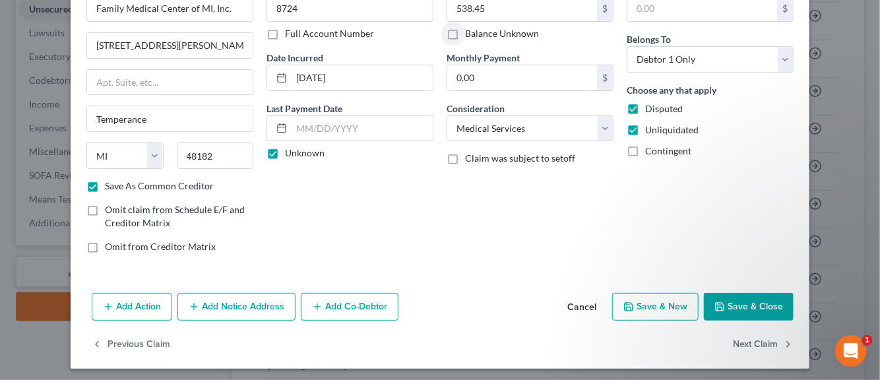
scroll to position [82, 0]
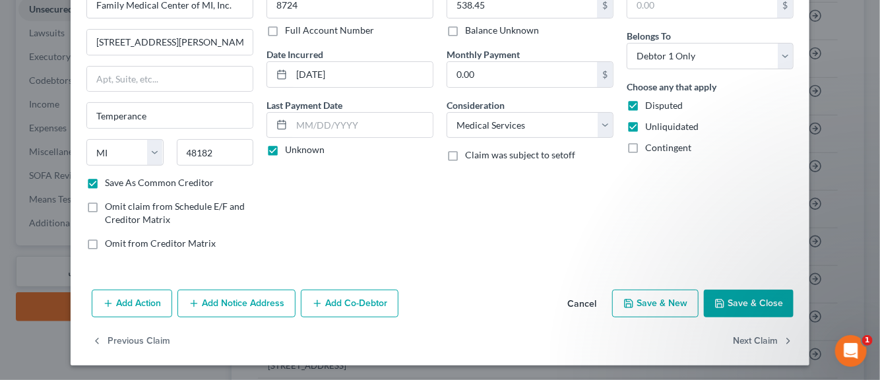
click at [652, 303] on button "Save & New" at bounding box center [655, 304] width 86 height 28
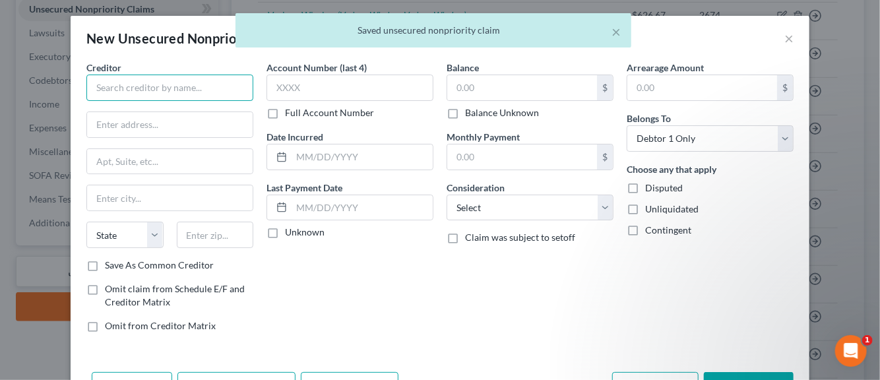
click at [167, 88] on input "text" at bounding box center [169, 88] width 167 height 26
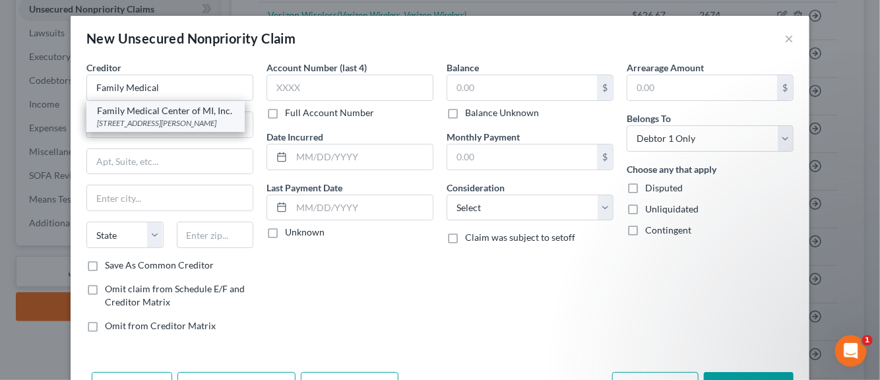
click at [151, 118] on div "8765 Lewis Ave., Temperance, MI 48182" at bounding box center [165, 122] width 137 height 11
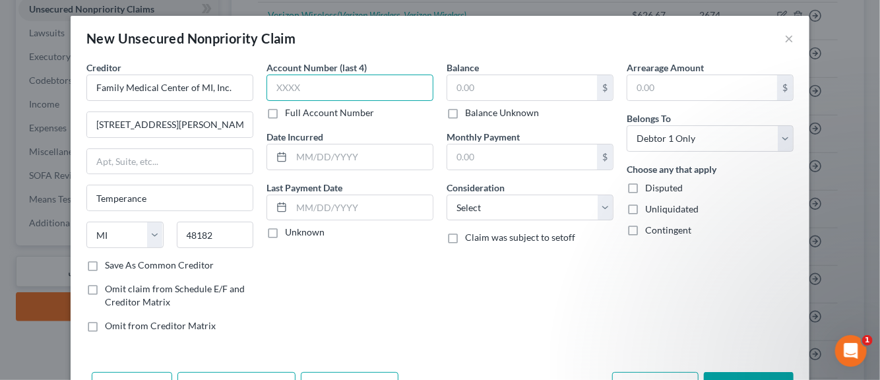
click at [292, 88] on input "text" at bounding box center [349, 88] width 167 height 26
click at [295, 160] on input "text" at bounding box center [362, 156] width 141 height 25
click at [285, 234] on label "Unknown" at bounding box center [305, 232] width 40 height 13
click at [290, 234] on input "Unknown" at bounding box center [294, 230] width 9 height 9
click at [456, 92] on input "text" at bounding box center [522, 87] width 150 height 25
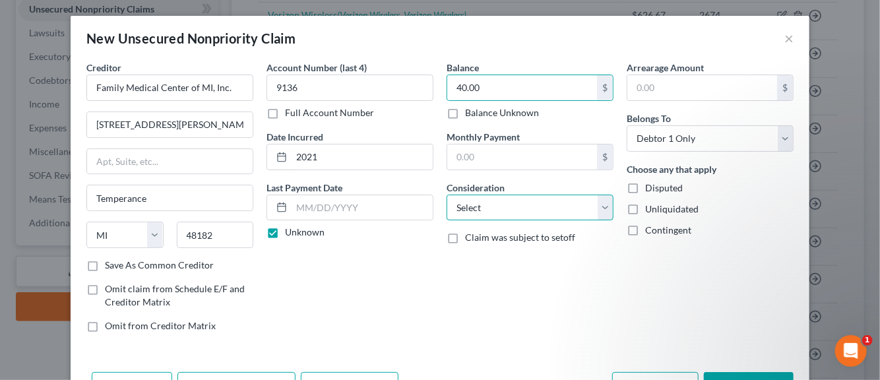
click at [600, 206] on select "Select Cable / Satellite Services Collection Agency Credit Card Debt Debt Couns…" at bounding box center [530, 208] width 167 height 26
click at [447, 195] on select "Select Cable / Satellite Services Collection Agency Credit Card Debt Debt Couns…" at bounding box center [530, 208] width 167 height 26
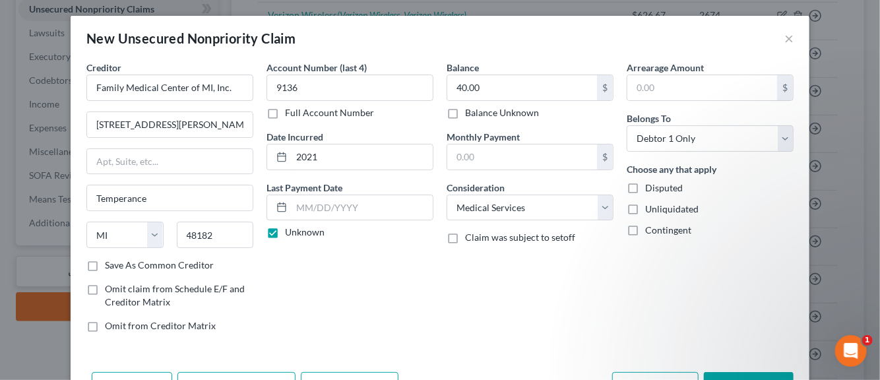
click at [645, 187] on label "Disputed" at bounding box center [664, 187] width 38 height 13
click at [650, 187] on input "Disputed" at bounding box center [654, 185] width 9 height 9
click at [645, 205] on label "Unliquidated" at bounding box center [671, 209] width 53 height 13
click at [650, 205] on input "Unliquidated" at bounding box center [654, 207] width 9 height 9
click at [741, 291] on div "Arrearage Amount $ Belongs To * Select Debtor 1 Only Debtor 2 Only Debtor 1 And…" at bounding box center [710, 202] width 180 height 282
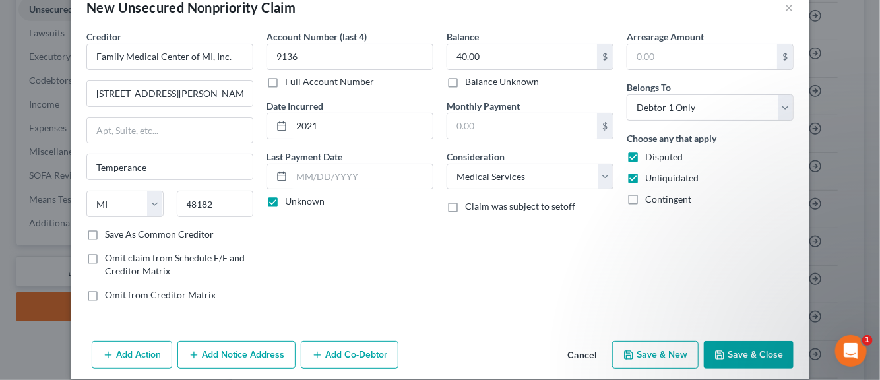
scroll to position [45, 0]
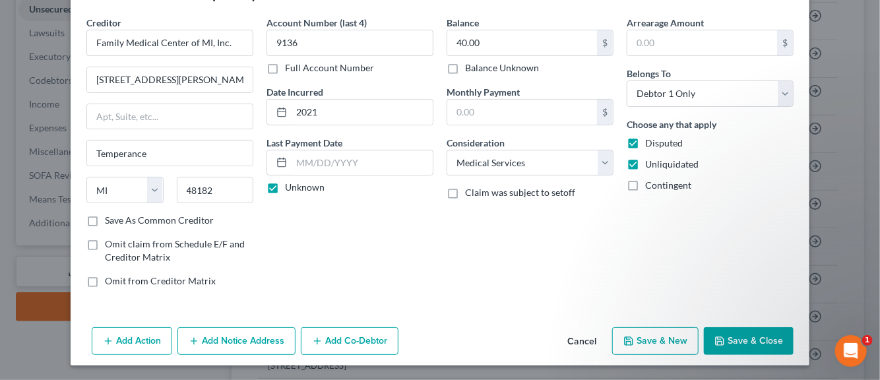
click at [663, 338] on button "Save & New" at bounding box center [655, 341] width 86 height 28
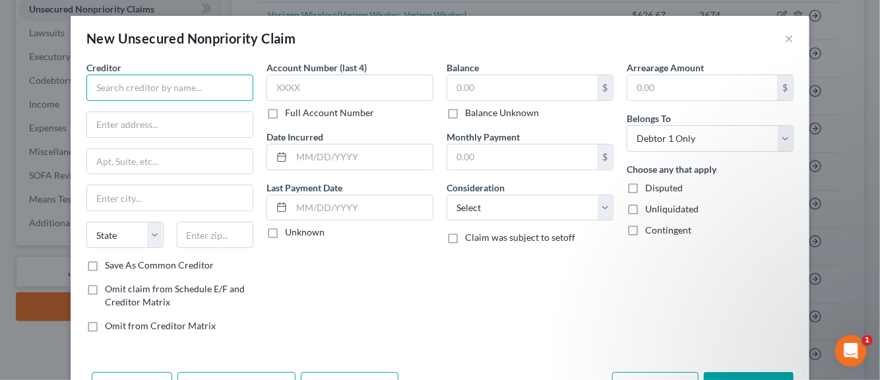
click at [124, 92] on input "text" at bounding box center [169, 88] width 167 height 26
click at [105, 266] on label "Save As Common Creditor" at bounding box center [159, 265] width 109 height 13
click at [110, 266] on input "Save As Common Creditor" at bounding box center [114, 263] width 9 height 9
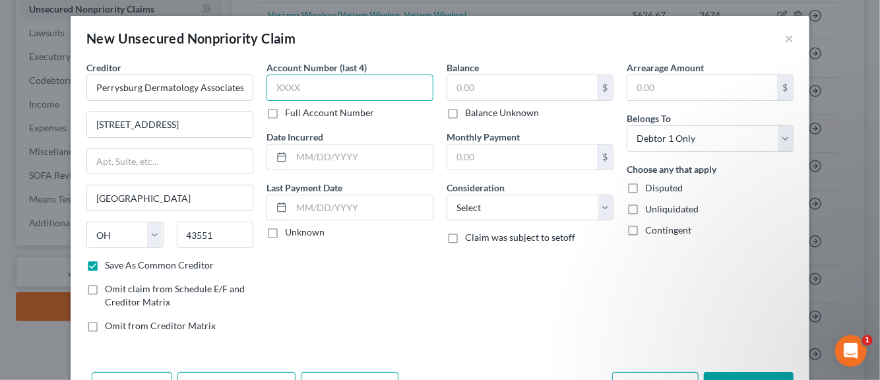
click at [288, 90] on input "text" at bounding box center [349, 88] width 167 height 26
click at [304, 158] on input "text" at bounding box center [362, 156] width 141 height 25
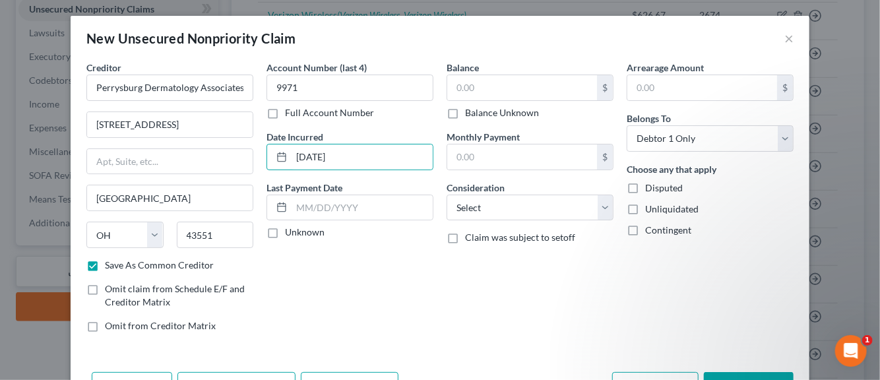
click at [285, 231] on label "Unknown" at bounding box center [305, 232] width 40 height 13
click at [290, 231] on input "Unknown" at bounding box center [294, 230] width 9 height 9
click at [464, 90] on input "text" at bounding box center [522, 87] width 150 height 25
click at [491, 85] on input "242.40" at bounding box center [522, 87] width 150 height 25
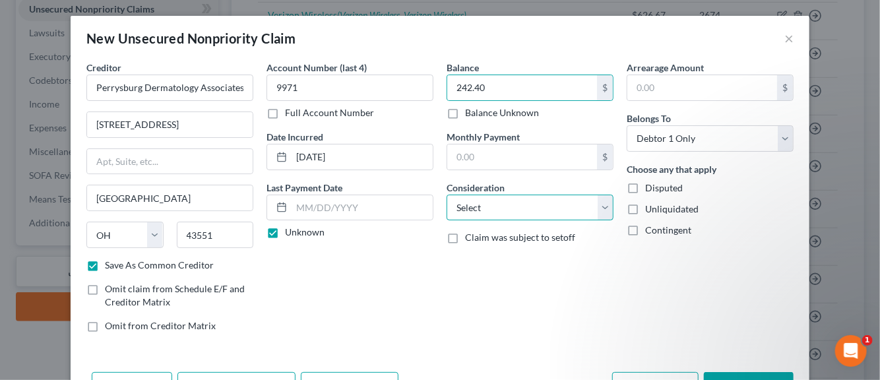
click at [595, 206] on select "Select Cable / Satellite Services Collection Agency Credit Card Debt Debt Couns…" at bounding box center [530, 208] width 167 height 26
click at [447, 195] on select "Select Cable / Satellite Services Collection Agency Credit Card Debt Debt Couns…" at bounding box center [530, 208] width 167 height 26
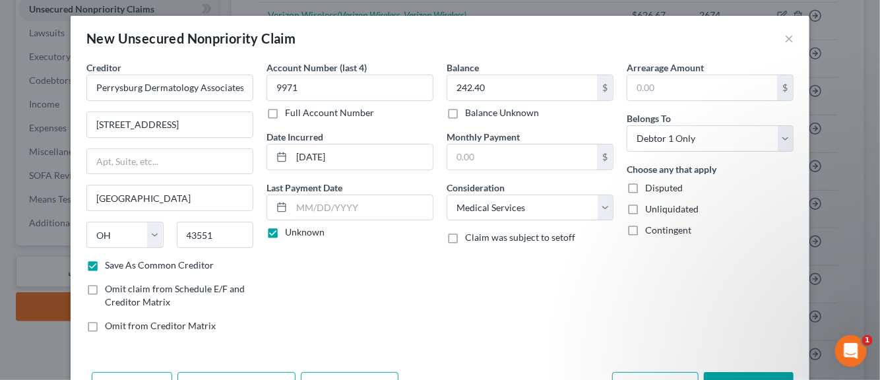
click at [645, 187] on label "Disputed" at bounding box center [664, 187] width 38 height 13
click at [650, 187] on input "Disputed" at bounding box center [654, 185] width 9 height 9
click at [645, 208] on label "Unliquidated" at bounding box center [671, 209] width 53 height 13
click at [650, 208] on input "Unliquidated" at bounding box center [654, 207] width 9 height 9
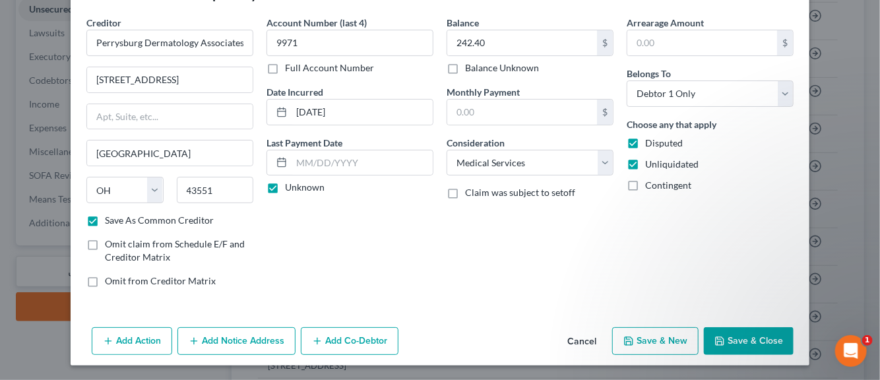
click at [243, 342] on button "Add Notice Address" at bounding box center [236, 341] width 118 height 28
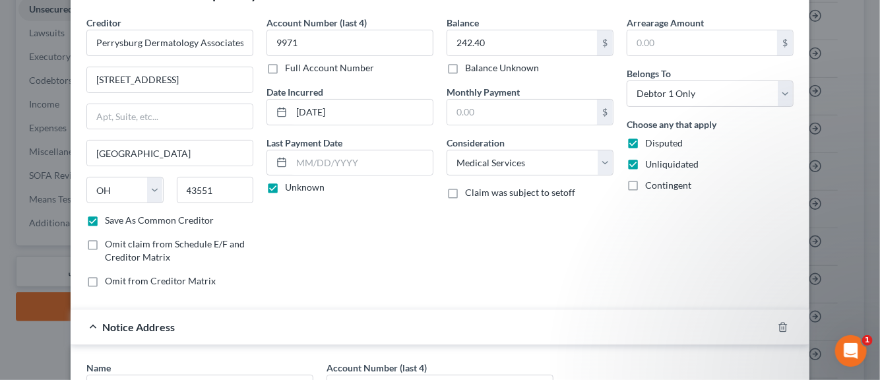
scroll to position [177, 0]
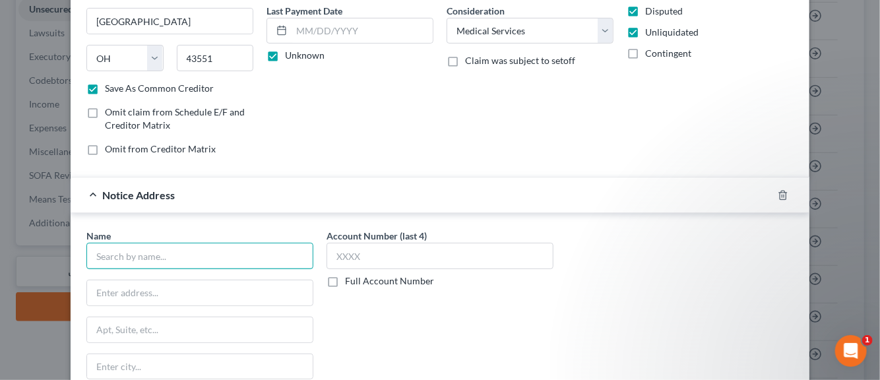
click at [158, 255] on input "text" at bounding box center [199, 256] width 227 height 26
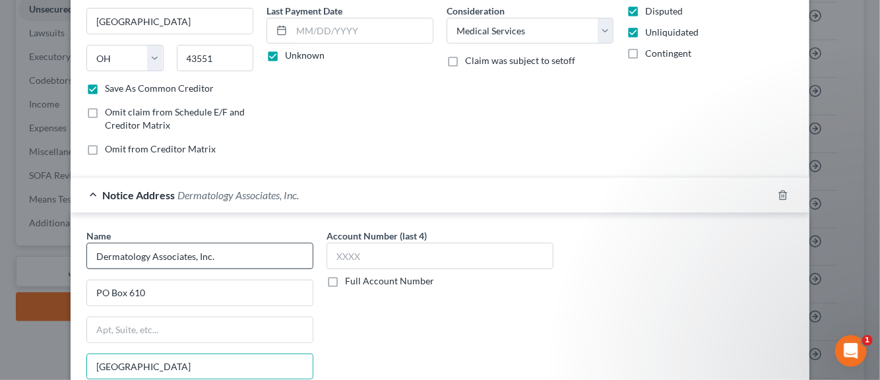
scroll to position [327, 0]
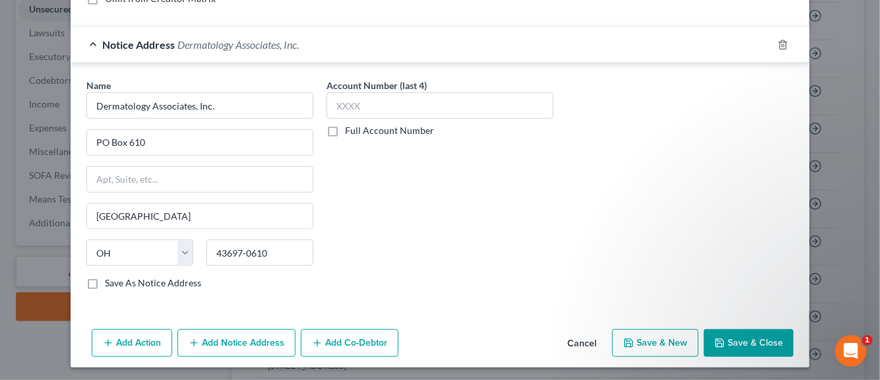
click at [105, 280] on label "Save As Notice Address" at bounding box center [153, 282] width 96 height 13
click at [110, 280] on input "Save As Notice Address" at bounding box center [114, 280] width 9 height 9
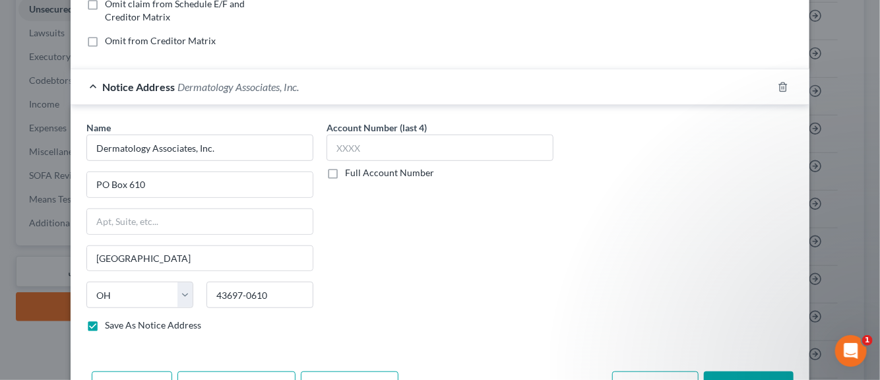
scroll to position [261, 0]
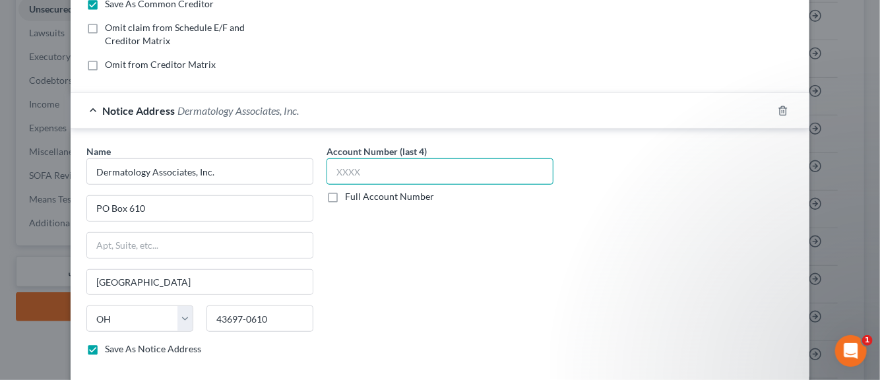
click at [383, 173] on input "text" at bounding box center [440, 171] width 227 height 26
click at [427, 238] on div "Account Number (last 4) 9971 Full Account Number" at bounding box center [440, 255] width 240 height 222
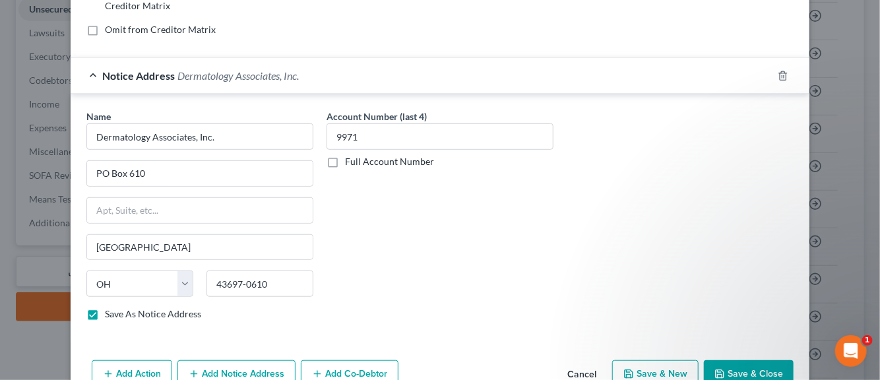
scroll to position [327, 0]
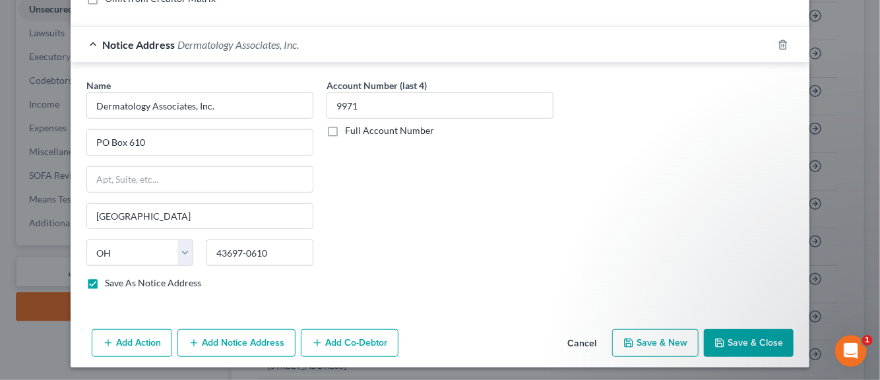
click at [639, 336] on button "Save & New" at bounding box center [655, 343] width 86 height 28
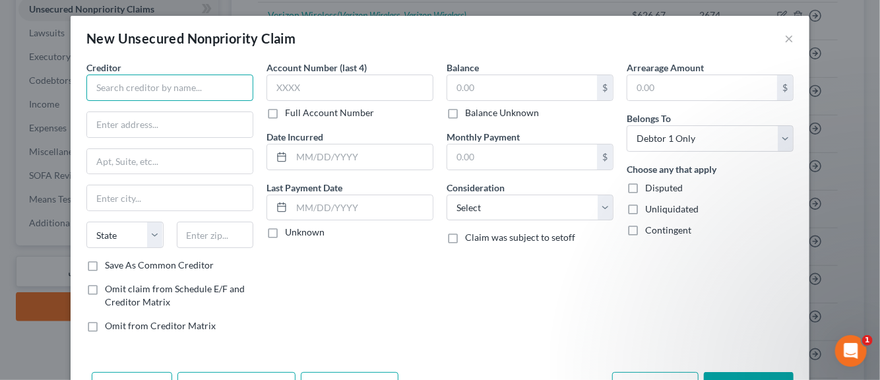
click at [154, 95] on input "text" at bounding box center [169, 88] width 167 height 26
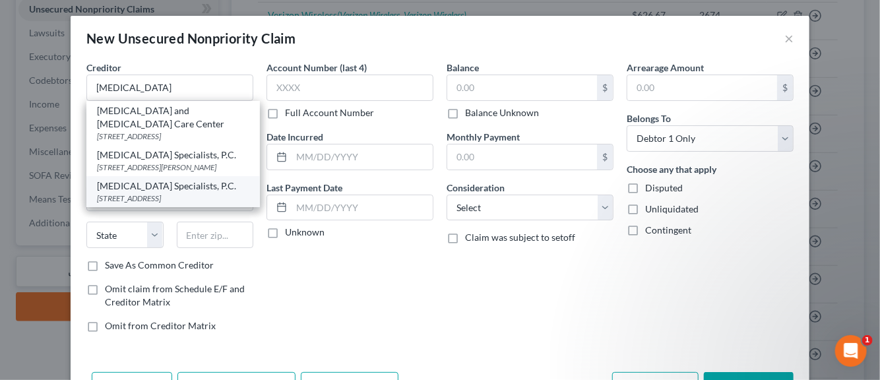
click at [124, 204] on div "15506 South Telegraph Rd., Monroe, MI 48161-0000" at bounding box center [173, 198] width 152 height 11
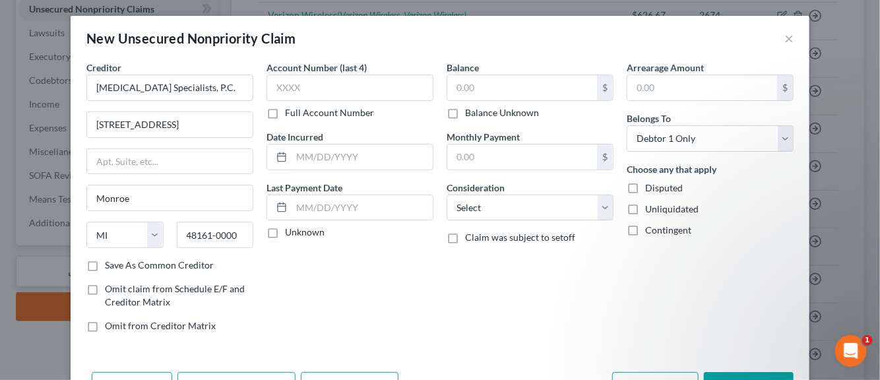
click at [105, 266] on label "Save As Common Creditor" at bounding box center [159, 265] width 109 height 13
click at [110, 266] on input "Save As Common Creditor" at bounding box center [114, 263] width 9 height 9
click at [290, 91] on input "text" at bounding box center [349, 88] width 167 height 26
click at [298, 155] on input "text" at bounding box center [362, 156] width 141 height 25
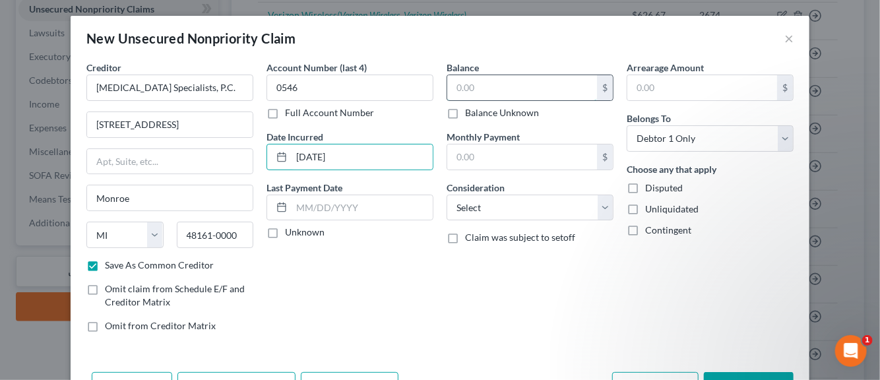
click at [474, 90] on input "text" at bounding box center [522, 87] width 150 height 25
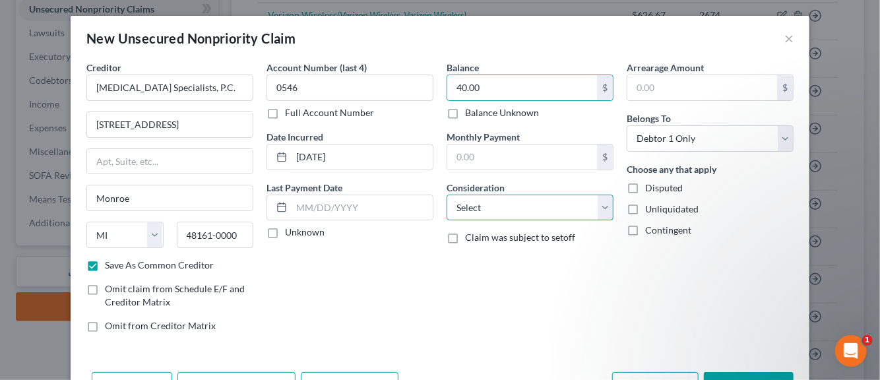
click at [599, 206] on select "Select Cable / Satellite Services Collection Agency Credit Card Debt Debt Couns…" at bounding box center [530, 208] width 167 height 26
click at [447, 195] on select "Select Cable / Satellite Services Collection Agency Credit Card Debt Debt Couns…" at bounding box center [530, 208] width 167 height 26
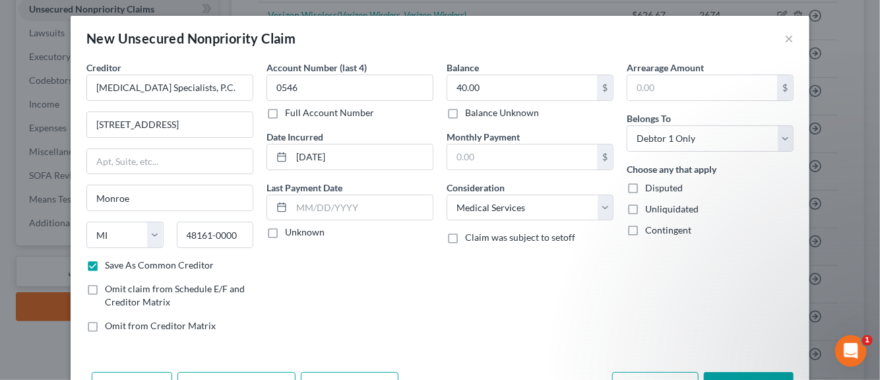
click at [645, 190] on label "Disputed" at bounding box center [664, 187] width 38 height 13
click at [650, 190] on input "Disputed" at bounding box center [654, 185] width 9 height 9
click at [645, 206] on label "Unliquidated" at bounding box center [671, 209] width 53 height 13
click at [650, 206] on input "Unliquidated" at bounding box center [654, 207] width 9 height 9
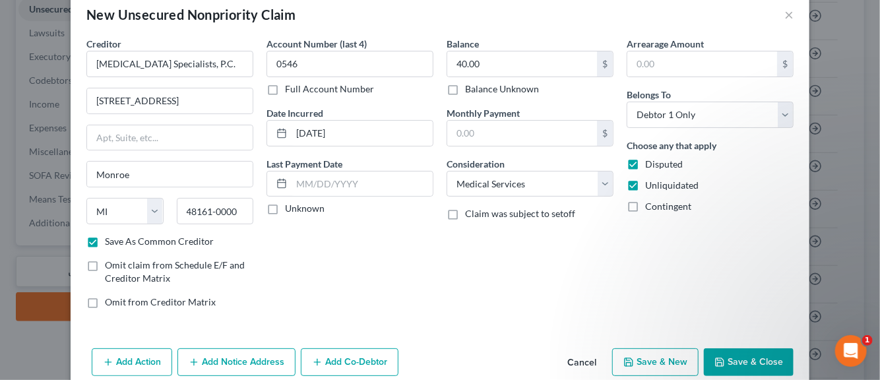
scroll to position [45, 0]
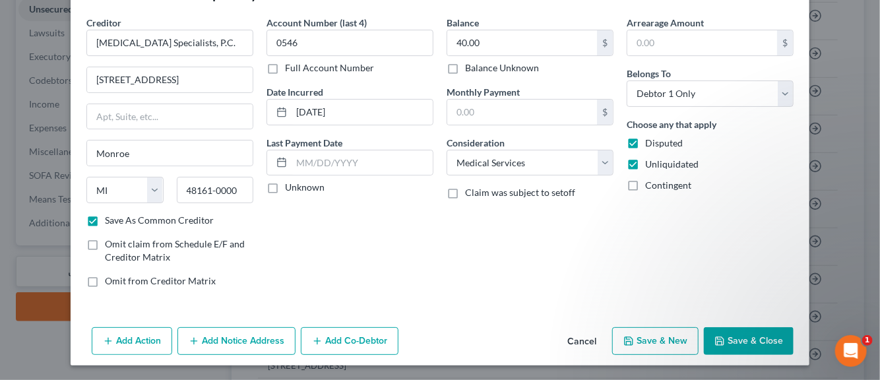
click at [644, 340] on button "Save & New" at bounding box center [655, 341] width 86 height 28
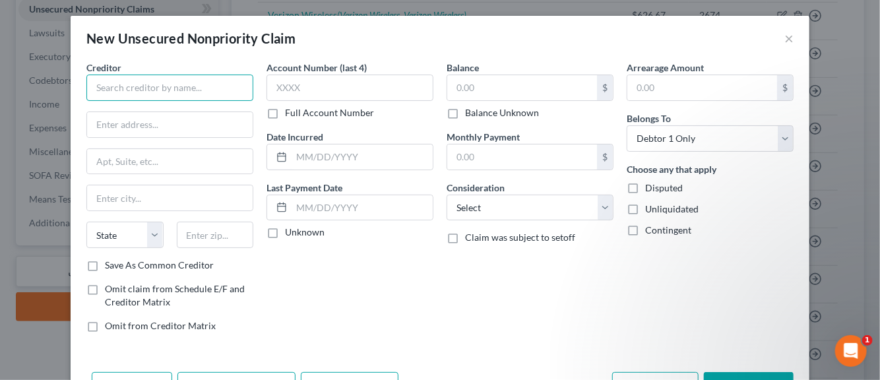
click at [137, 88] on input "text" at bounding box center [169, 88] width 167 height 26
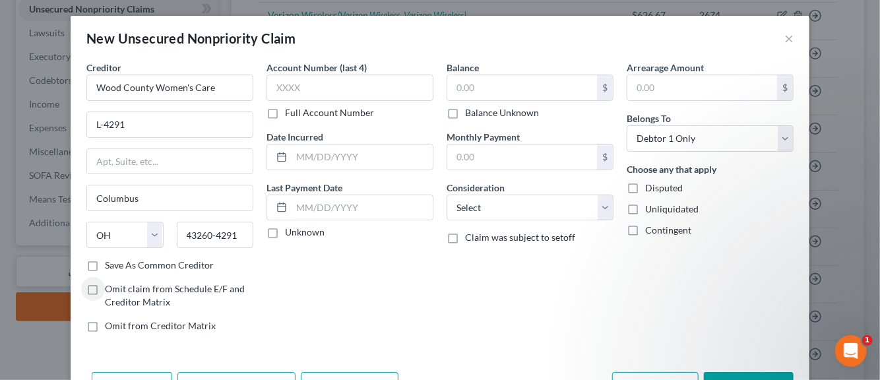
click at [105, 265] on label "Save As Common Creditor" at bounding box center [159, 265] width 109 height 13
click at [110, 265] on input "Save As Common Creditor" at bounding box center [114, 263] width 9 height 9
click at [285, 84] on input "text" at bounding box center [349, 88] width 167 height 26
click at [303, 160] on input "text" at bounding box center [362, 156] width 141 height 25
click at [285, 234] on label "Unknown" at bounding box center [305, 232] width 40 height 13
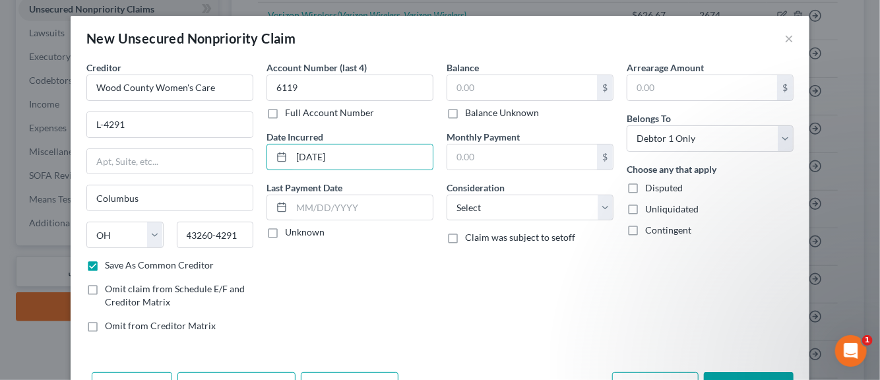
click at [290, 234] on input "Unknown" at bounding box center [294, 230] width 9 height 9
click at [468, 92] on input "text" at bounding box center [522, 87] width 150 height 25
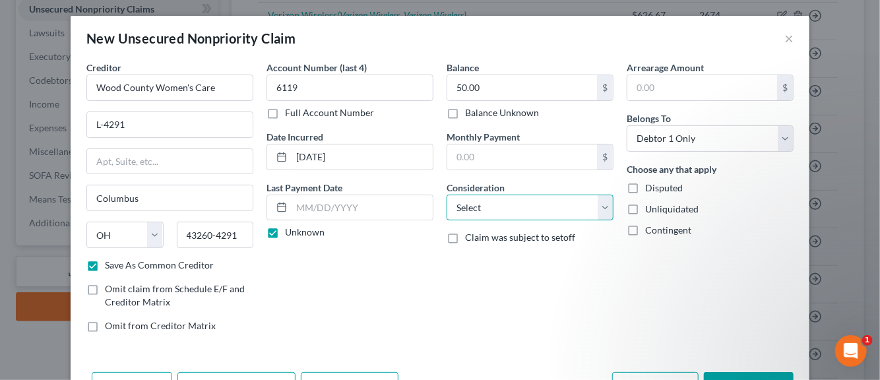
click at [599, 209] on select "Select Cable / Satellite Services Collection Agency Credit Card Debt Debt Couns…" at bounding box center [530, 208] width 167 height 26
click at [447, 195] on select "Select Cable / Satellite Services Collection Agency Credit Card Debt Debt Couns…" at bounding box center [530, 208] width 167 height 26
click at [645, 187] on label "Disputed" at bounding box center [664, 187] width 38 height 13
click at [650, 187] on input "Disputed" at bounding box center [654, 185] width 9 height 9
click at [645, 207] on label "Unliquidated" at bounding box center [671, 209] width 53 height 13
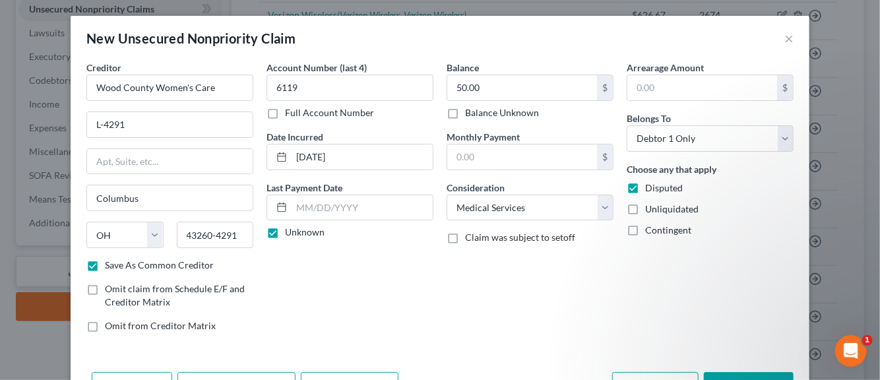
click at [650, 207] on input "Unliquidated" at bounding box center [654, 207] width 9 height 9
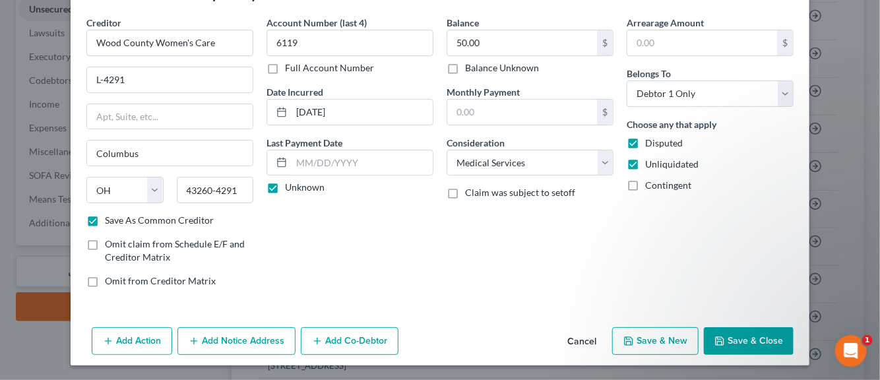
click at [235, 338] on button "Add Notice Address" at bounding box center [236, 341] width 118 height 28
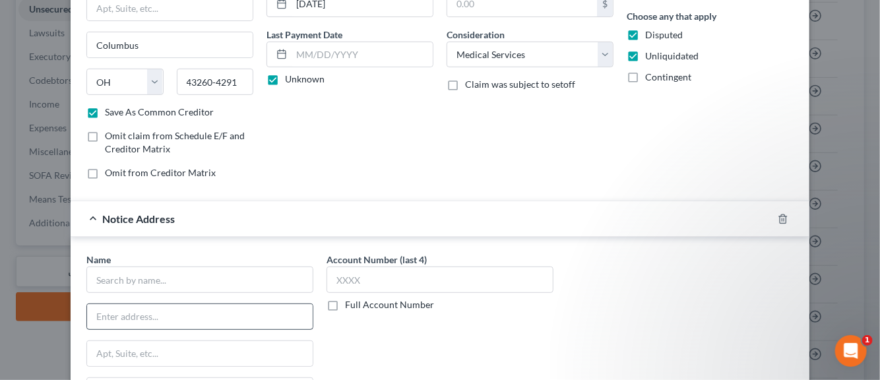
scroll to position [177, 0]
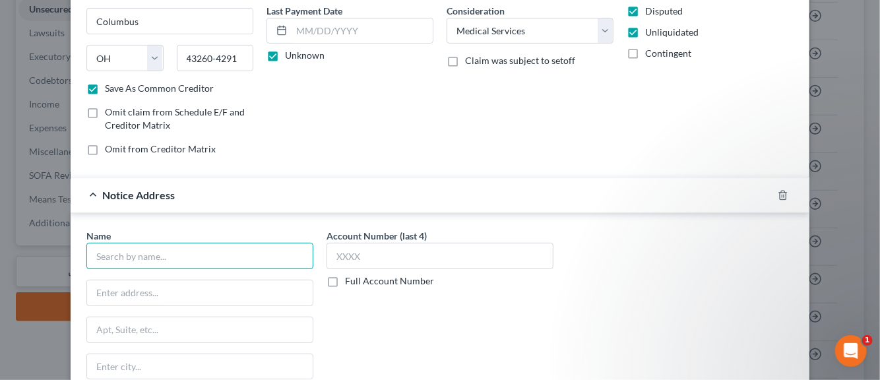
click at [133, 259] on input "text" at bounding box center [199, 256] width 227 height 26
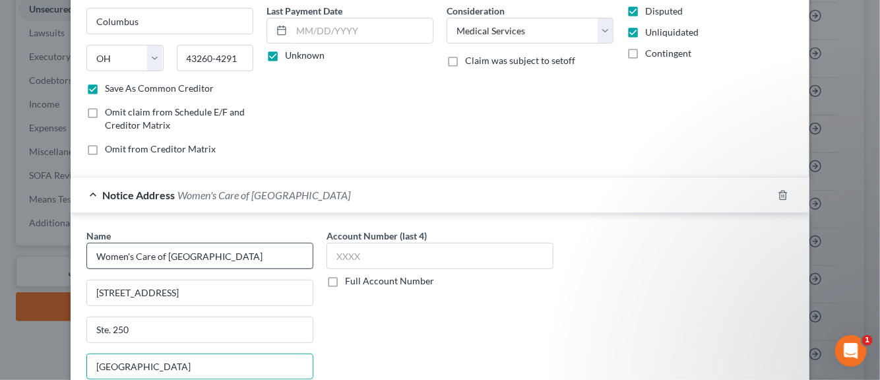
scroll to position [327, 0]
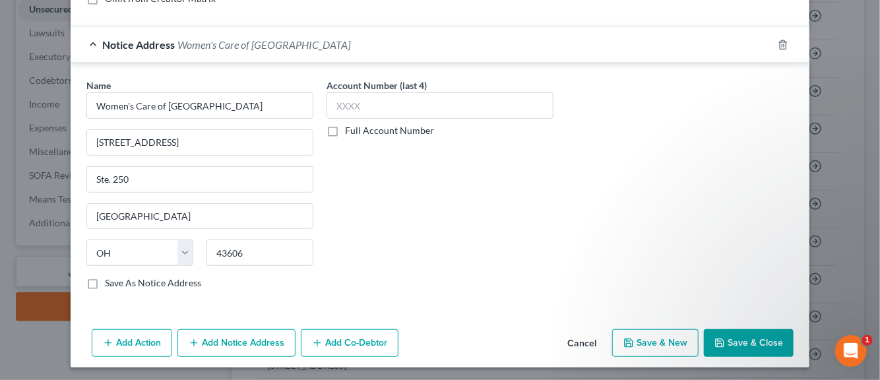
click at [105, 281] on label "Save As Notice Address" at bounding box center [153, 282] width 96 height 13
click at [110, 281] on input "Save As Notice Address" at bounding box center [114, 280] width 9 height 9
click at [348, 103] on input "text" at bounding box center [440, 105] width 227 height 26
click at [648, 340] on button "Save & New" at bounding box center [655, 343] width 86 height 28
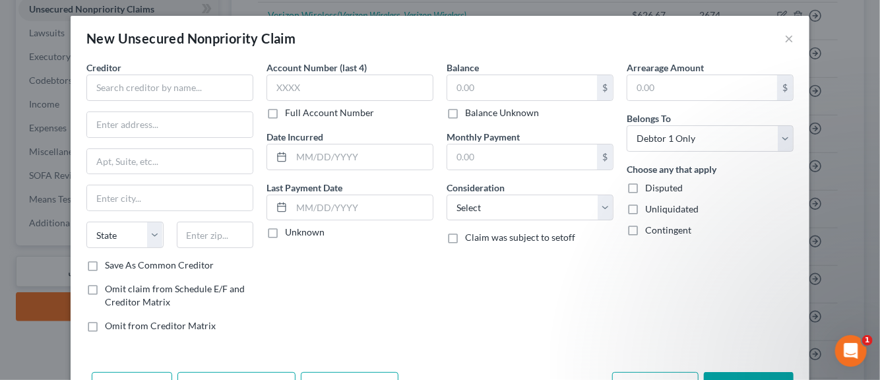
scroll to position [0, 0]
click at [152, 92] on input "text" at bounding box center [169, 88] width 167 height 26
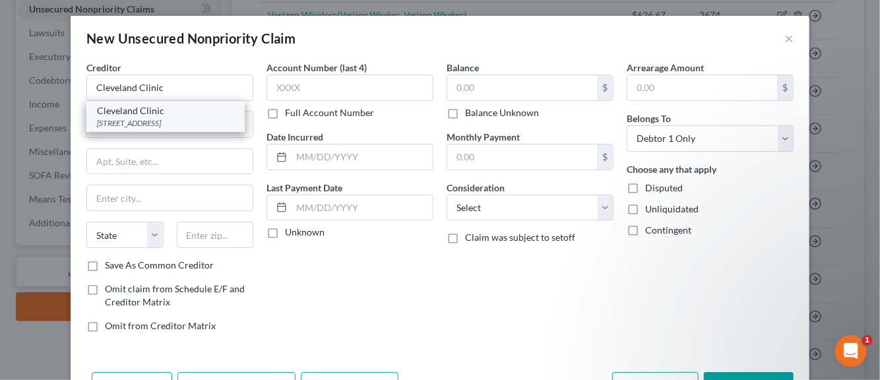
click at [134, 121] on div "2049 E. 100th Street ATTN: Billing, Cleveland, OH 44195-0000" at bounding box center [165, 122] width 137 height 11
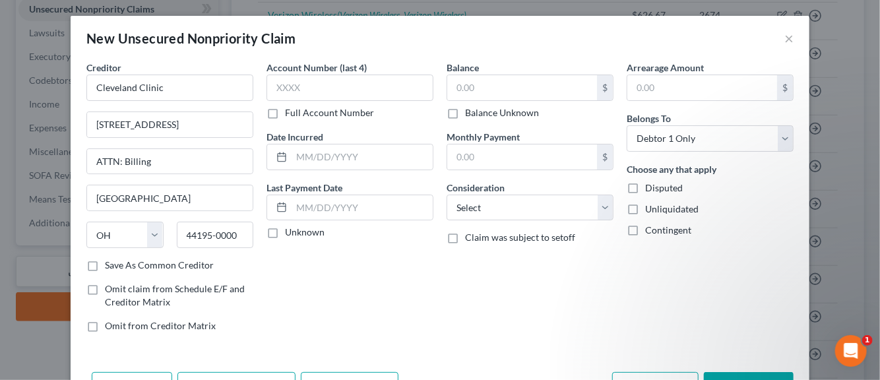
click at [105, 261] on label "Save As Common Creditor" at bounding box center [159, 265] width 109 height 13
click at [110, 261] on input "Save As Common Creditor" at bounding box center [114, 263] width 9 height 9
click at [278, 94] on input "text" at bounding box center [349, 88] width 167 height 26
click at [321, 150] on input "text" at bounding box center [362, 156] width 141 height 25
click at [285, 230] on label "Unknown" at bounding box center [305, 232] width 40 height 13
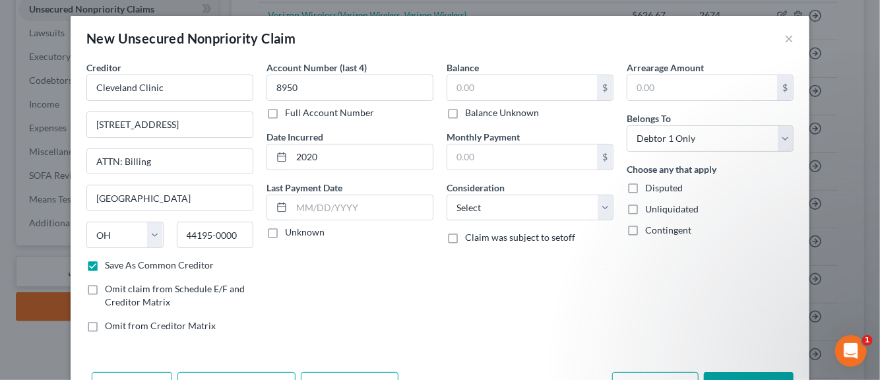
click at [290, 230] on input "Unknown" at bounding box center [294, 230] width 9 height 9
click at [458, 88] on input "text" at bounding box center [522, 87] width 150 height 25
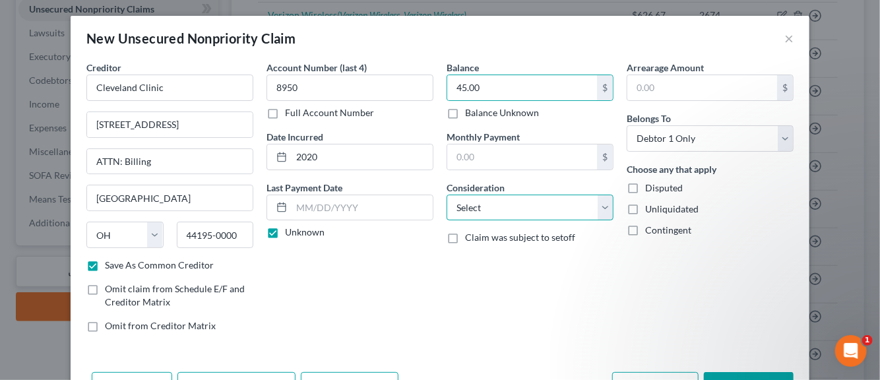
click at [602, 213] on select "Select Cable / Satellite Services Collection Agency Credit Card Debt Debt Couns…" at bounding box center [530, 208] width 167 height 26
click at [447, 195] on select "Select Cable / Satellite Services Collection Agency Credit Card Debt Debt Couns…" at bounding box center [530, 208] width 167 height 26
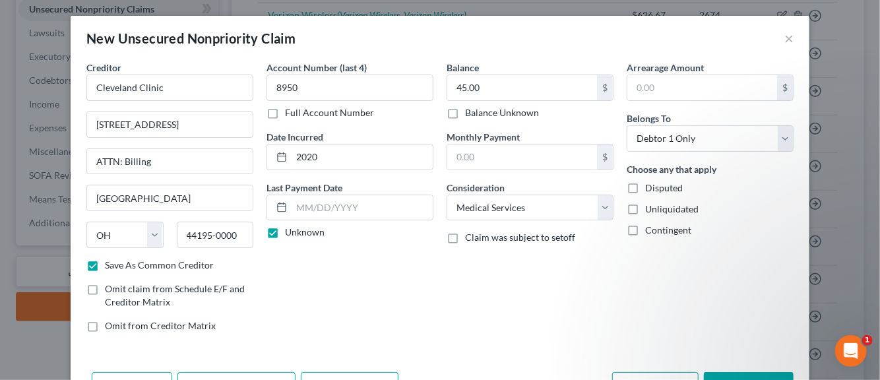
click at [645, 184] on label "Disputed" at bounding box center [664, 187] width 38 height 13
click at [650, 184] on input "Disputed" at bounding box center [654, 185] width 9 height 9
click at [645, 206] on label "Unliquidated" at bounding box center [671, 209] width 53 height 13
click at [650, 206] on input "Unliquidated" at bounding box center [654, 207] width 9 height 9
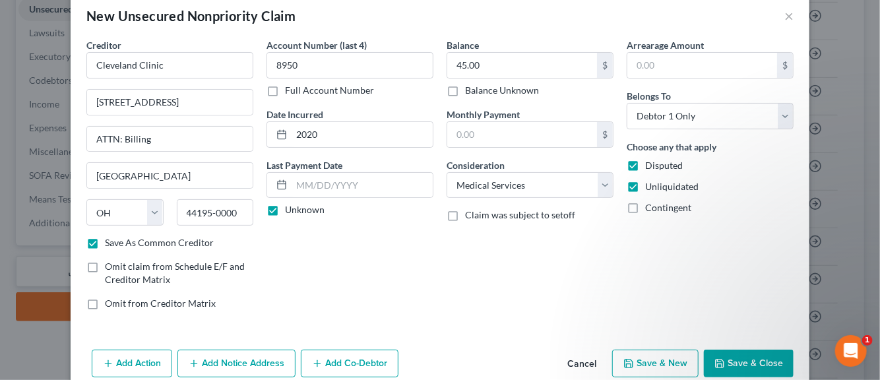
scroll to position [45, 0]
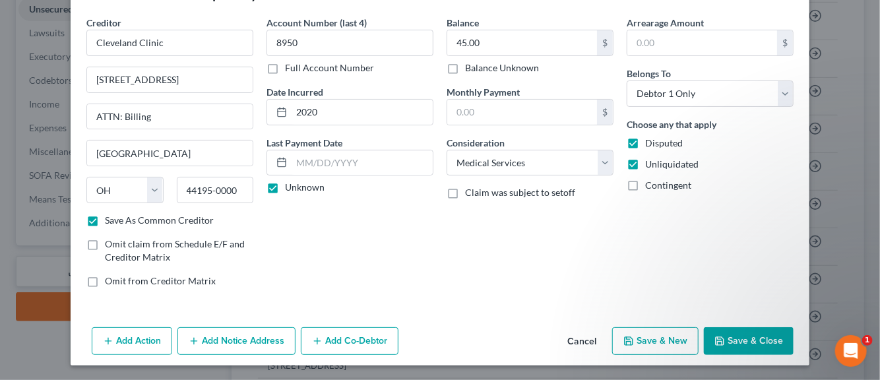
click at [257, 340] on button "Add Notice Address" at bounding box center [236, 341] width 118 height 28
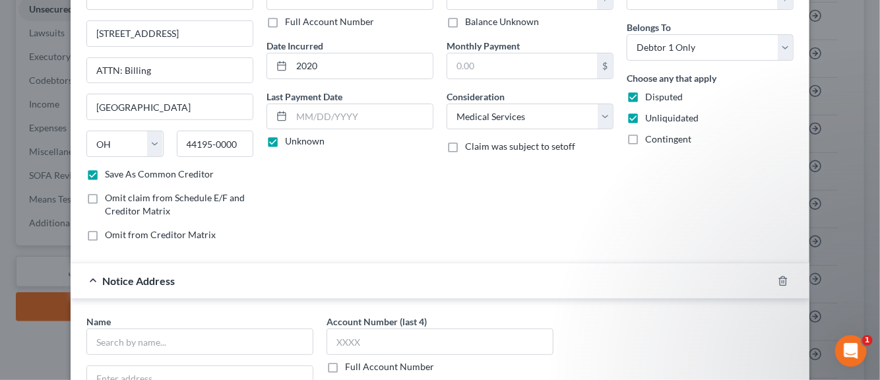
scroll to position [111, 0]
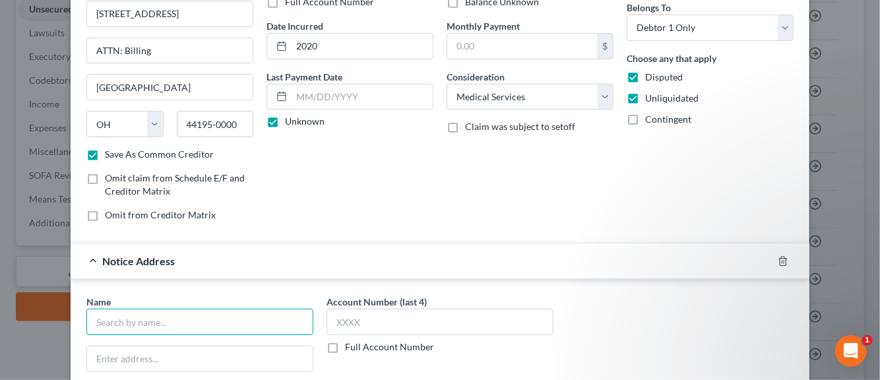
click at [189, 324] on input "text" at bounding box center [199, 322] width 227 height 26
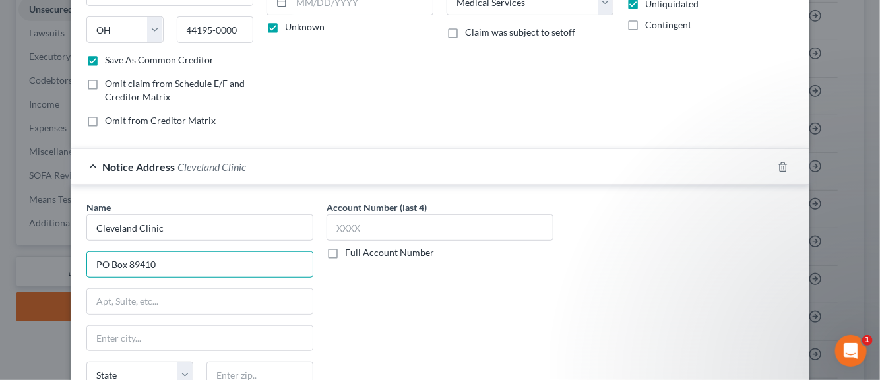
scroll to position [243, 0]
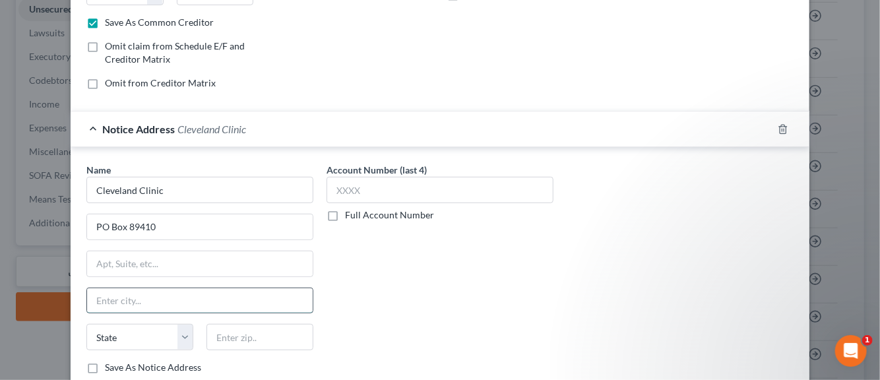
click at [105, 303] on input "text" at bounding box center [200, 300] width 226 height 25
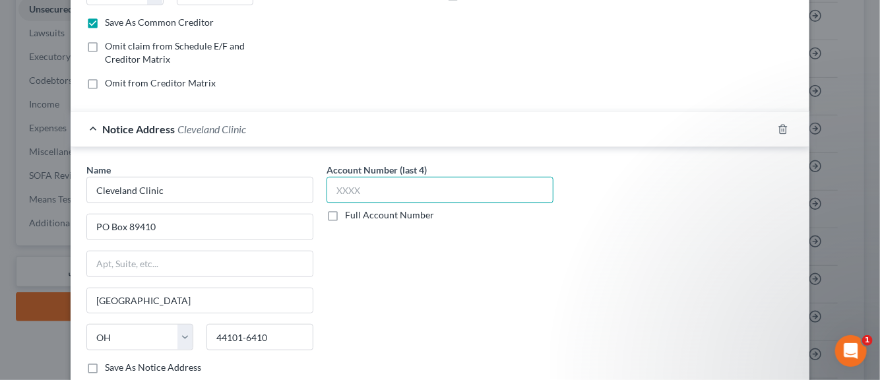
click at [344, 191] on input "text" at bounding box center [440, 190] width 227 height 26
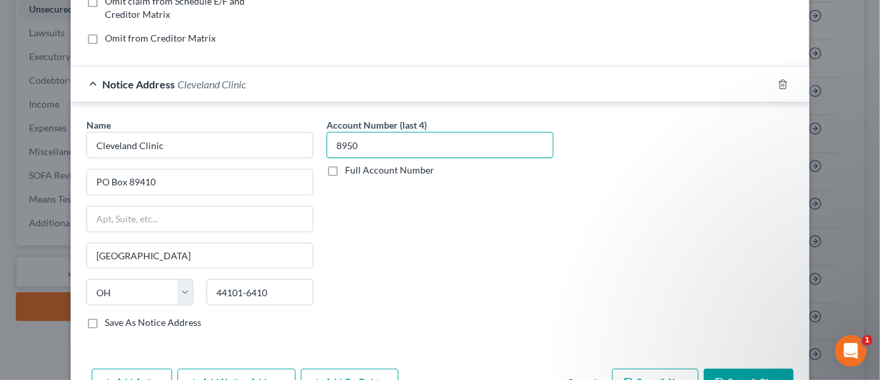
scroll to position [309, 0]
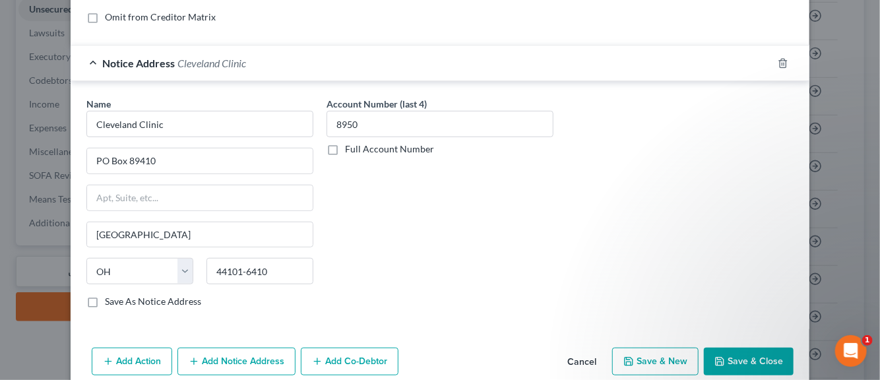
click at [650, 361] on button "Save & New" at bounding box center [655, 362] width 86 height 28
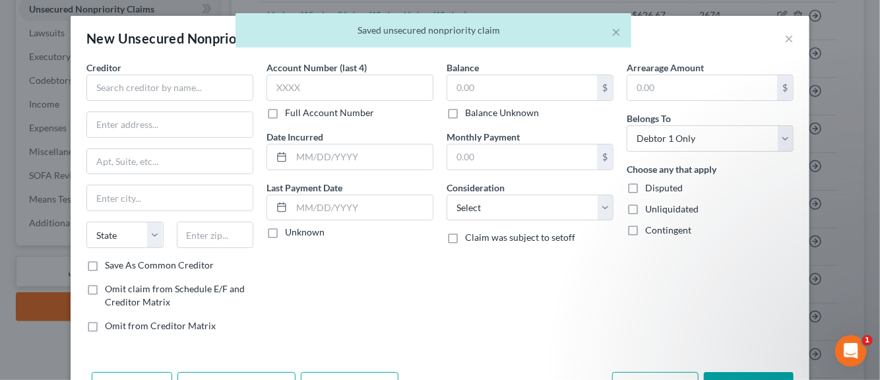
scroll to position [0, 0]
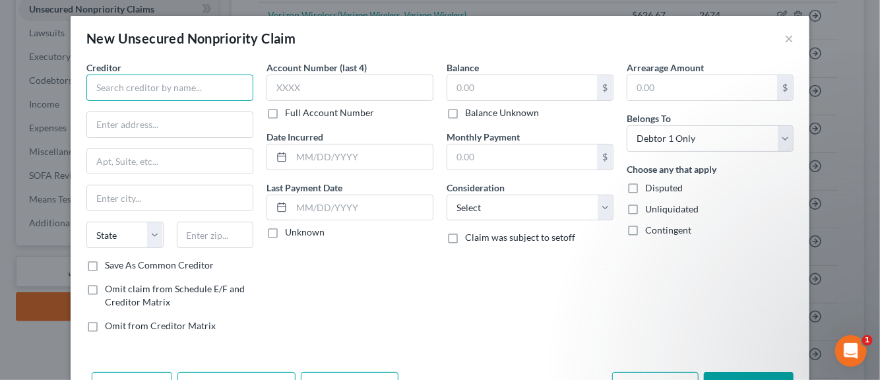
click at [153, 90] on input "text" at bounding box center [169, 88] width 167 height 26
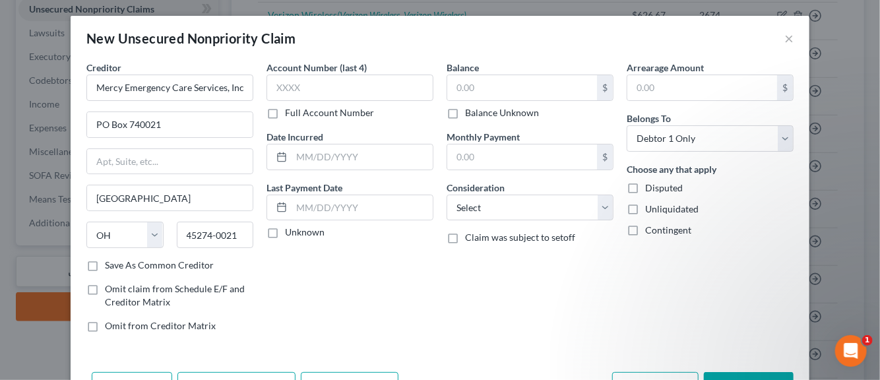
click at [105, 267] on label "Save As Common Creditor" at bounding box center [159, 265] width 109 height 13
click at [110, 267] on input "Save As Common Creditor" at bounding box center [114, 263] width 9 height 9
click at [280, 94] on input "text" at bounding box center [349, 88] width 167 height 26
click at [304, 160] on input "text" at bounding box center [362, 156] width 141 height 25
click at [285, 236] on label "Unknown" at bounding box center [305, 232] width 40 height 13
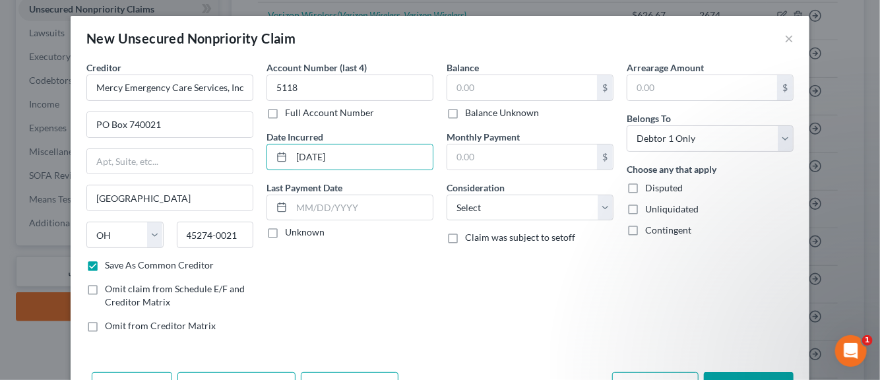
click at [290, 234] on input "Unknown" at bounding box center [294, 230] width 9 height 9
click at [458, 90] on input "text" at bounding box center [522, 87] width 150 height 25
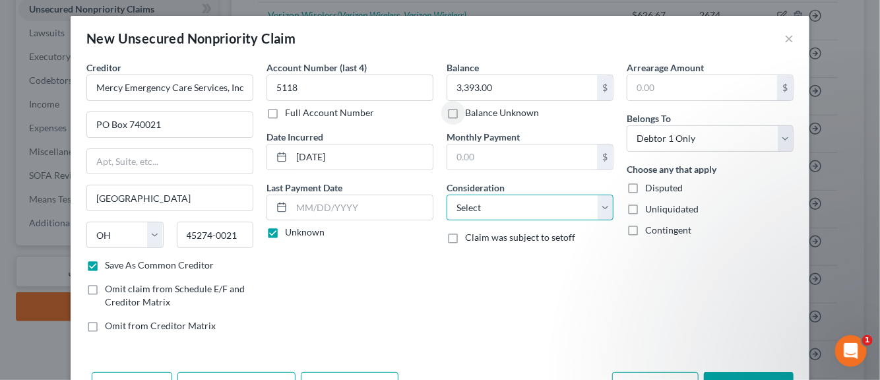
click at [598, 208] on select "Select Cable / Satellite Services Collection Agency Credit Card Debt Debt Couns…" at bounding box center [530, 208] width 167 height 26
click at [447, 195] on select "Select Cable / Satellite Services Collection Agency Credit Card Debt Debt Couns…" at bounding box center [530, 208] width 167 height 26
drag, startPoint x: 625, startPoint y: 184, endPoint x: 633, endPoint y: 203, distance: 20.1
click at [645, 184] on label "Disputed" at bounding box center [664, 187] width 38 height 13
click at [650, 184] on input "Disputed" at bounding box center [654, 185] width 9 height 9
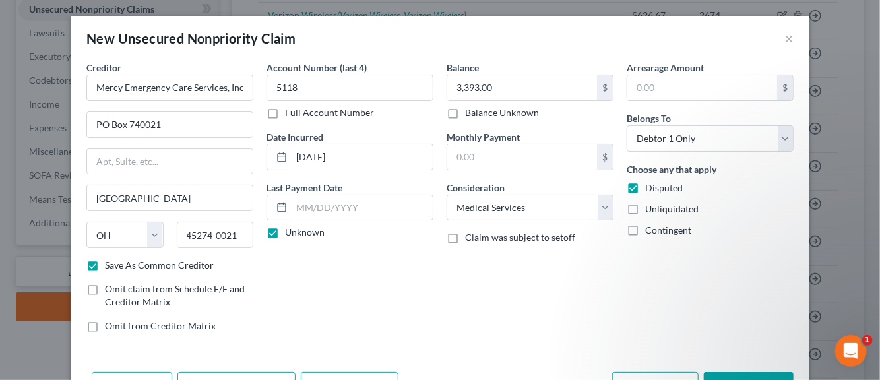
click at [645, 209] on label "Unliquidated" at bounding box center [671, 209] width 53 height 13
click at [650, 209] on input "Unliquidated" at bounding box center [654, 207] width 9 height 9
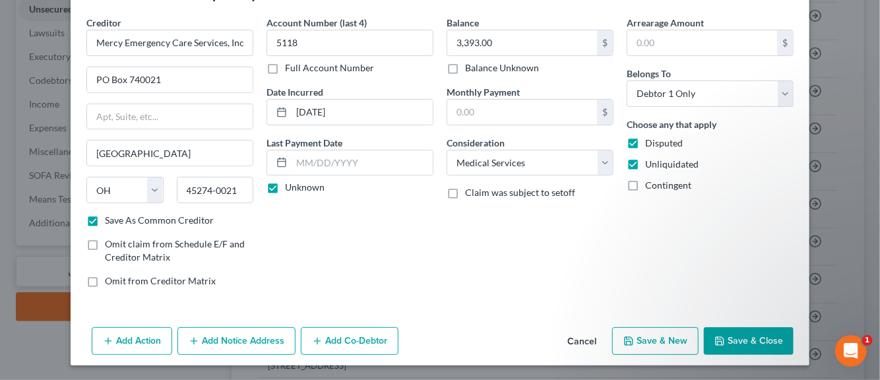
click at [266, 343] on button "Add Notice Address" at bounding box center [236, 341] width 118 height 28
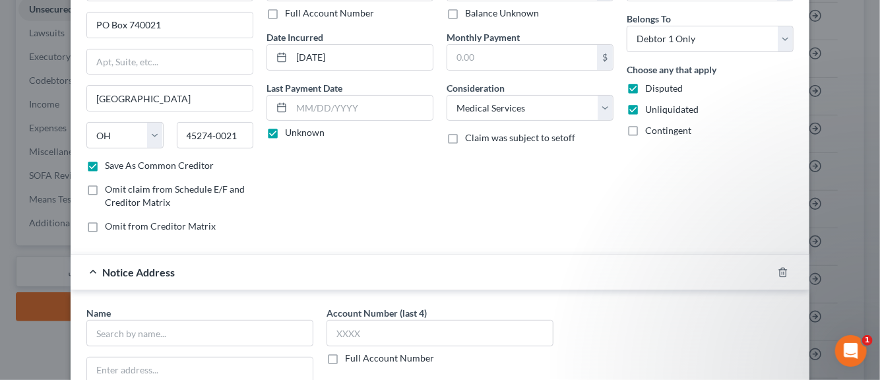
scroll to position [177, 0]
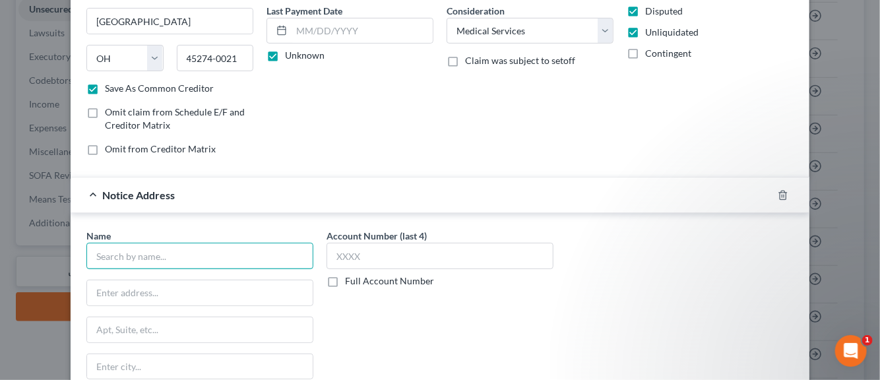
click at [156, 259] on input "text" at bounding box center [199, 256] width 227 height 26
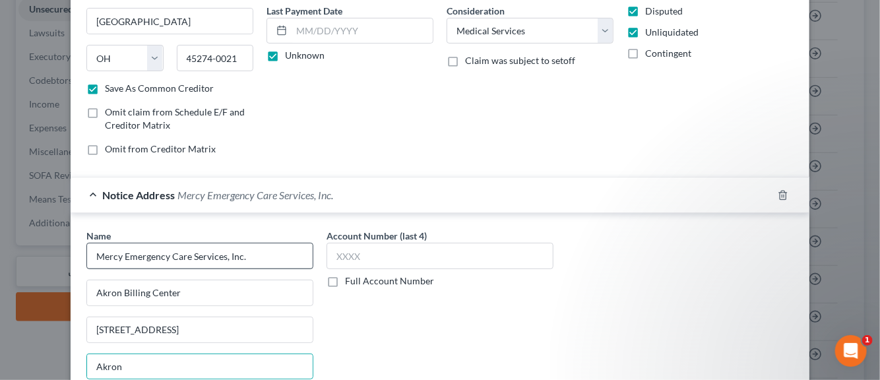
scroll to position [327, 0]
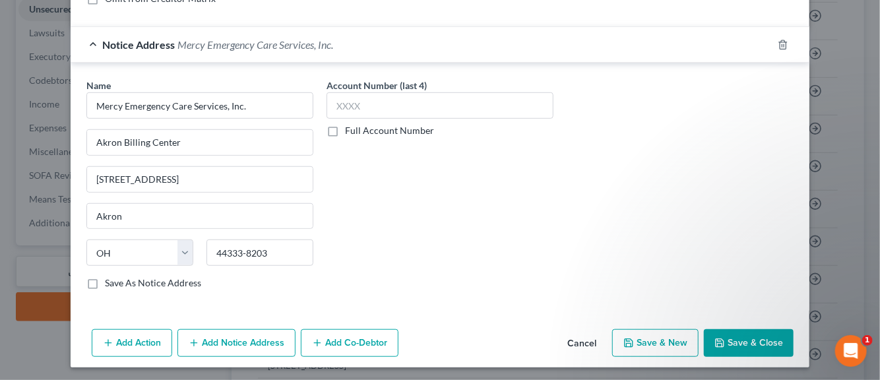
click at [105, 280] on label "Save As Notice Address" at bounding box center [153, 282] width 96 height 13
click at [110, 280] on input "Save As Notice Address" at bounding box center [114, 280] width 9 height 9
click at [338, 106] on input "text" at bounding box center [440, 105] width 227 height 26
click at [661, 340] on button "Save & New" at bounding box center [655, 343] width 86 height 28
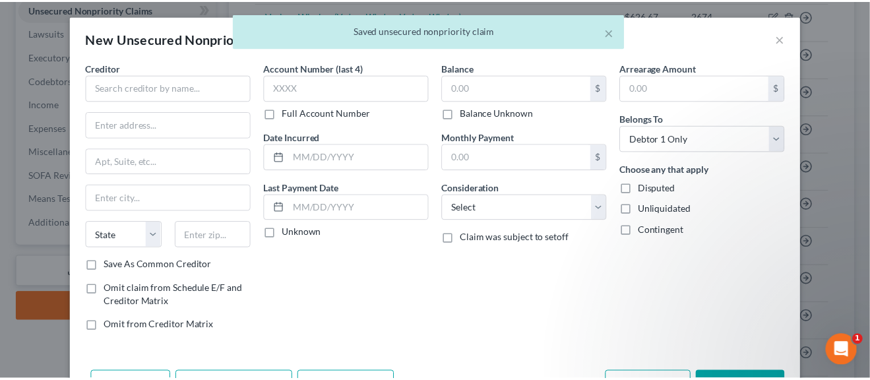
scroll to position [0, 0]
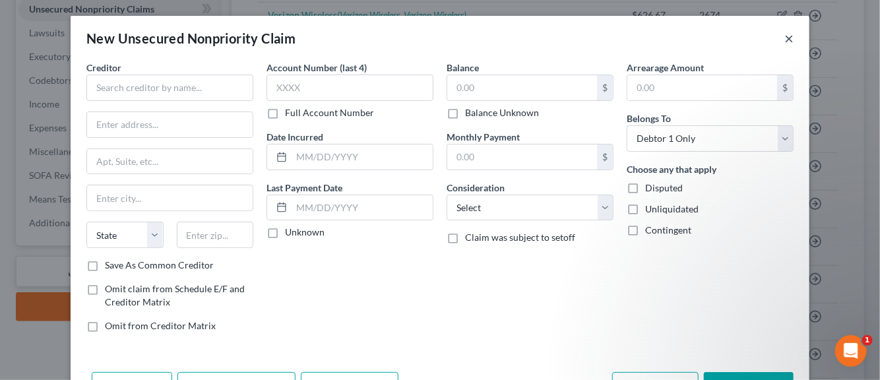
click at [786, 40] on button "×" at bounding box center [788, 38] width 9 height 16
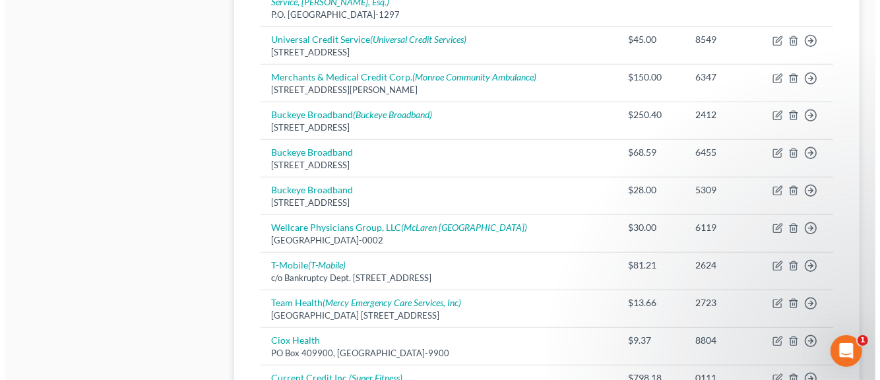
scroll to position [924, 0]
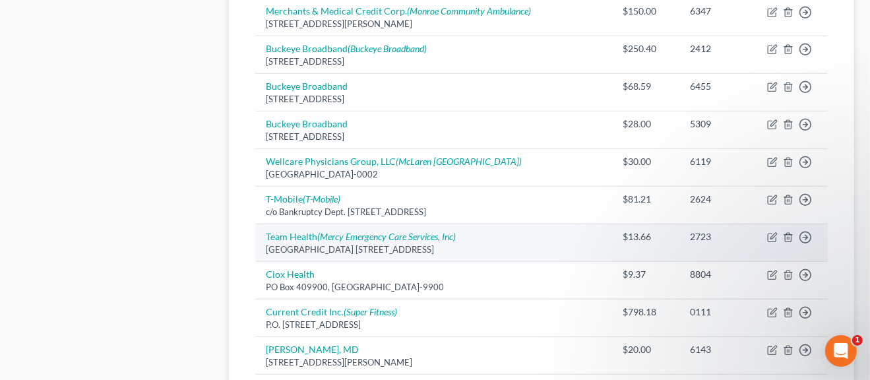
click at [298, 243] on div "Akron Billing Center 3585 Ridge Park Dr, Fairlawn, OH 44333-8203" at bounding box center [434, 249] width 336 height 13
click at [296, 233] on link "Team Health (Mercy Emergency Care Services, Inc)" at bounding box center [361, 236] width 190 height 11
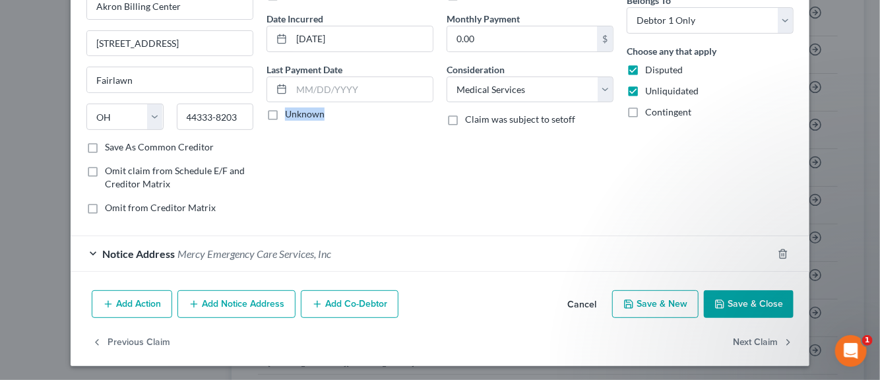
scroll to position [119, 0]
click at [263, 301] on button "Add Notice Address" at bounding box center [236, 304] width 118 height 28
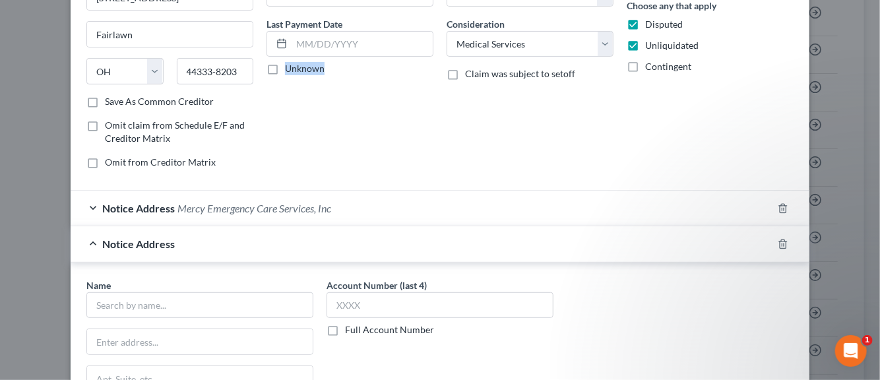
scroll to position [185, 0]
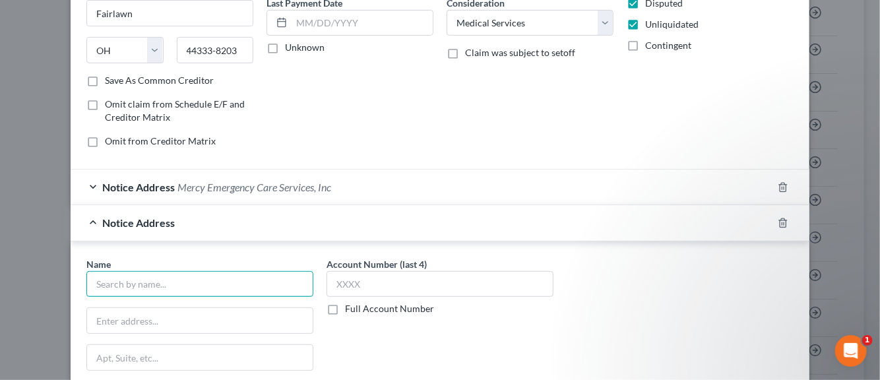
click at [229, 291] on input "text" at bounding box center [199, 284] width 227 height 26
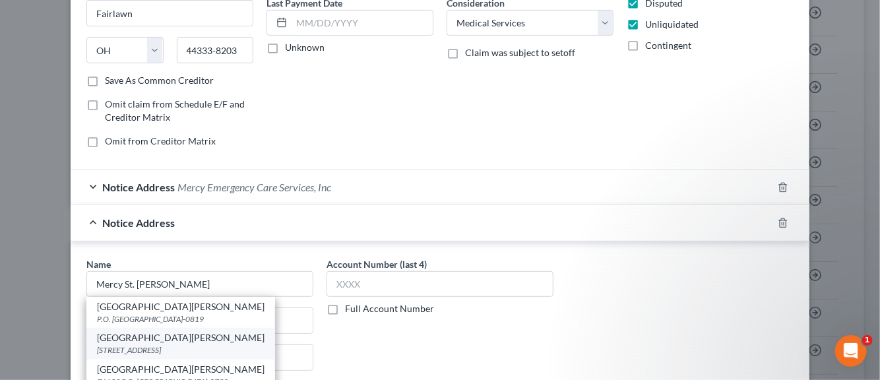
click at [187, 344] on div "3404 Sylvania Ave., Toledo, OH 43624-0000" at bounding box center [181, 349] width 168 height 11
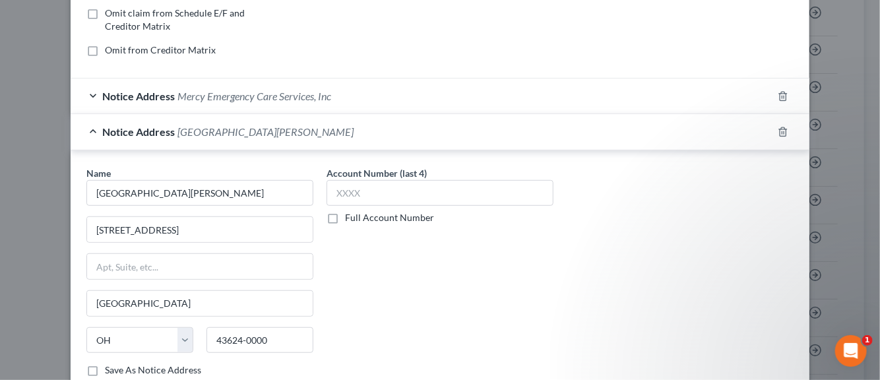
scroll to position [317, 0]
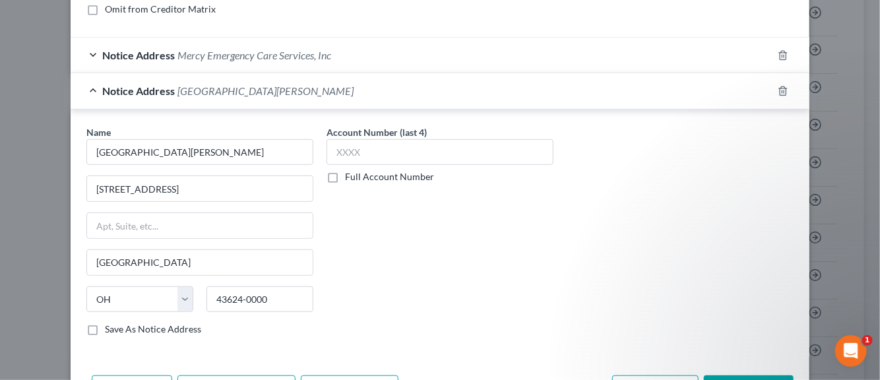
click at [105, 327] on label "Save As Notice Address" at bounding box center [153, 329] width 96 height 13
click at [110, 327] on input "Save As Notice Address" at bounding box center [114, 327] width 9 height 9
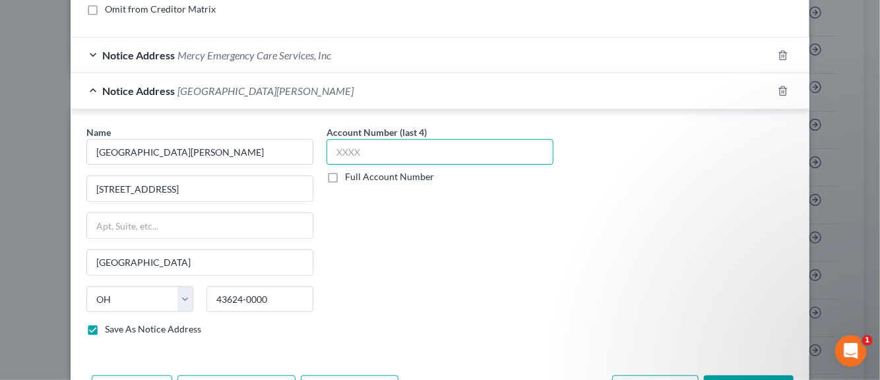
click at [378, 154] on input "text" at bounding box center [440, 152] width 227 height 26
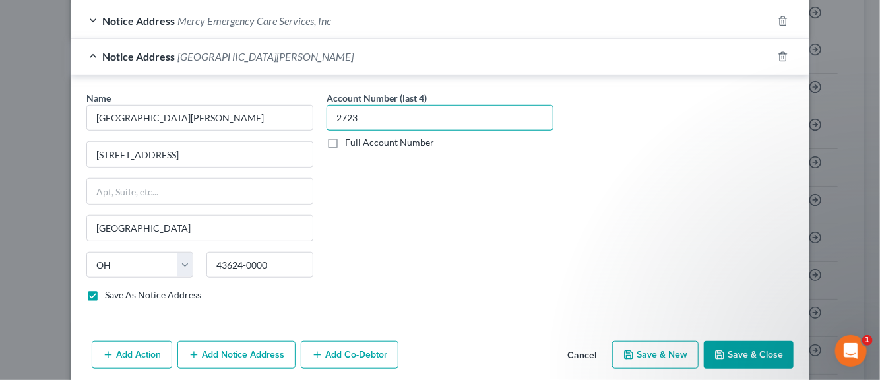
scroll to position [383, 0]
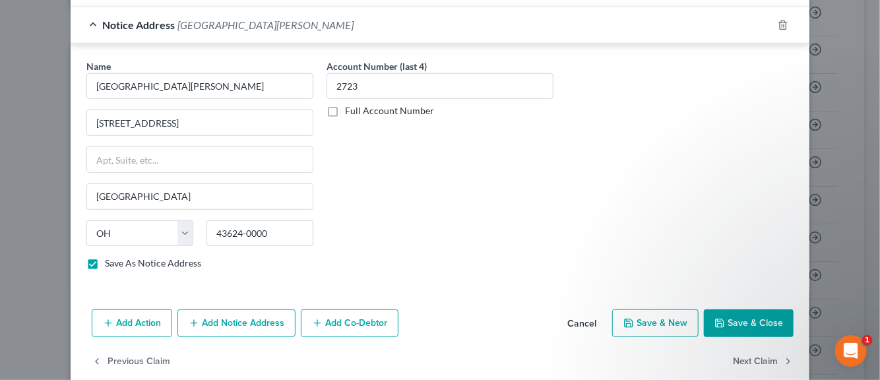
click at [659, 326] on button "Save & New" at bounding box center [655, 323] width 86 height 28
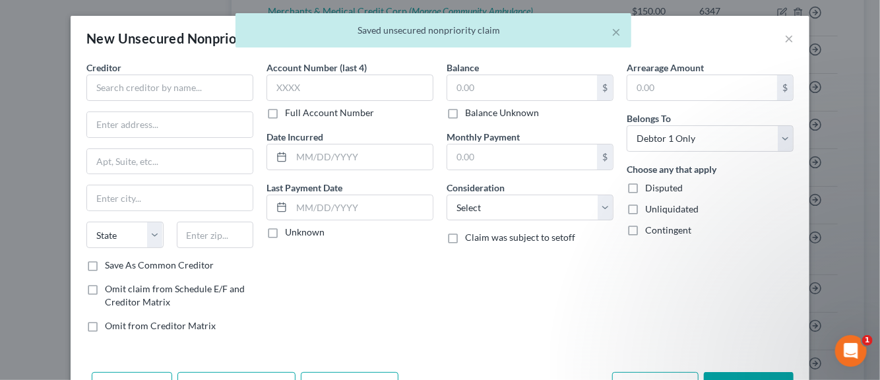
click at [784, 38] on div "× Saved unsecured nonpriority claim" at bounding box center [433, 33] width 880 height 41
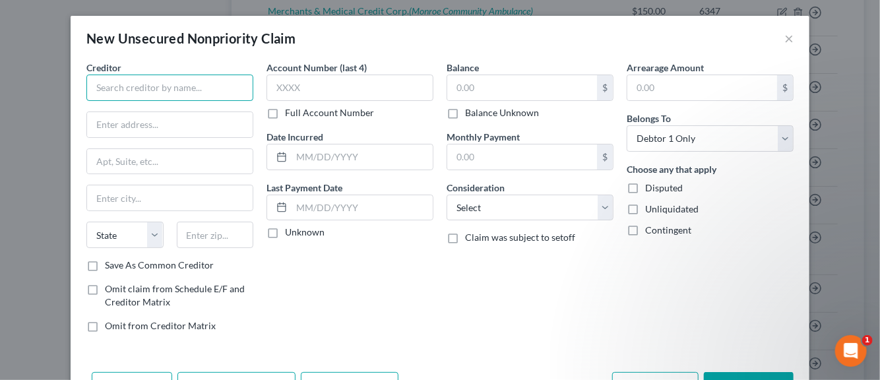
click at [123, 90] on input "text" at bounding box center [169, 88] width 167 height 26
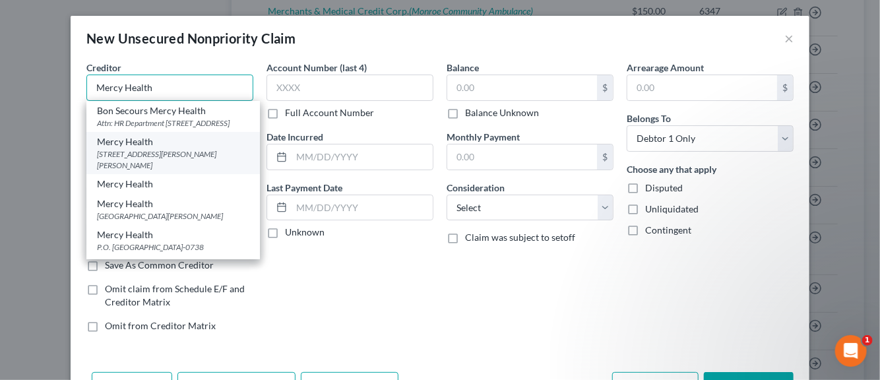
scroll to position [66, 0]
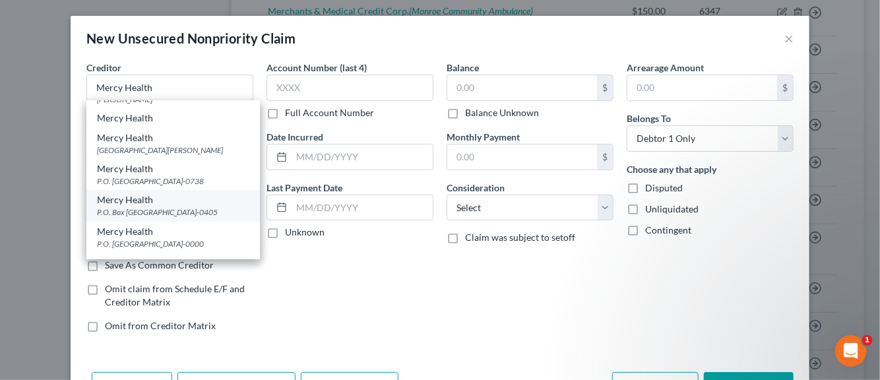
click at [159, 218] on div "P.O. Box 740405, Cincinnati, OH 45274-0405" at bounding box center [173, 211] width 152 height 11
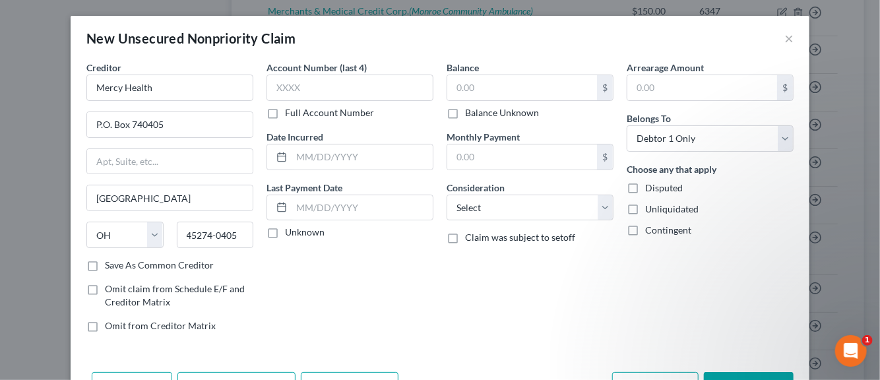
scroll to position [0, 0]
click at [314, 84] on input "text" at bounding box center [349, 88] width 167 height 26
click at [311, 164] on input "text" at bounding box center [362, 156] width 141 height 25
click at [285, 233] on label "Unknown" at bounding box center [305, 232] width 40 height 13
click at [290, 233] on input "Unknown" at bounding box center [294, 230] width 9 height 9
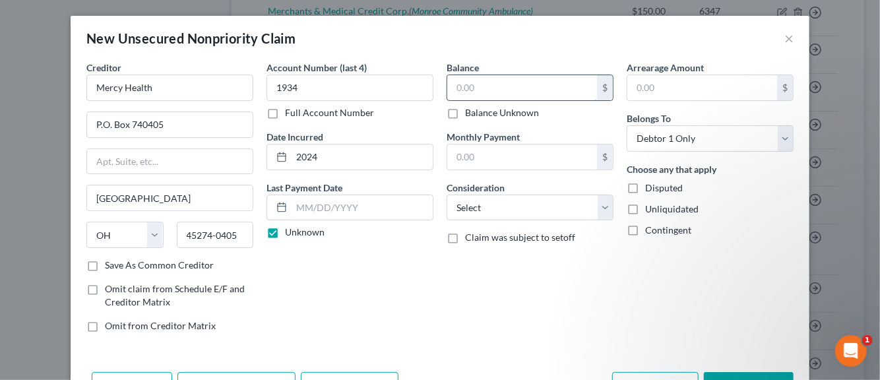
click at [460, 88] on input "text" at bounding box center [522, 87] width 150 height 25
click at [601, 213] on select "Select Cable / Satellite Services Collection Agency Credit Card Debt Debt Couns…" at bounding box center [530, 208] width 167 height 26
click at [447, 195] on select "Select Cable / Satellite Services Collection Agency Credit Card Debt Debt Couns…" at bounding box center [530, 208] width 167 height 26
click at [645, 189] on label "Disputed" at bounding box center [664, 187] width 38 height 13
click at [650, 189] on input "Disputed" at bounding box center [654, 185] width 9 height 9
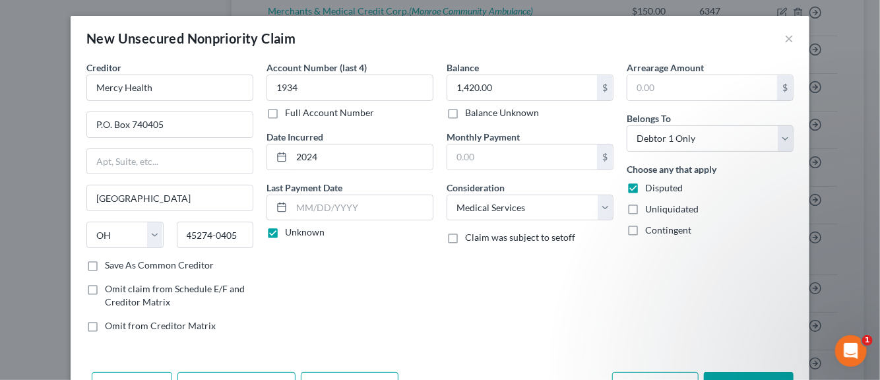
click at [645, 207] on label "Unliquidated" at bounding box center [671, 209] width 53 height 13
click at [650, 207] on input "Unliquidated" at bounding box center [654, 207] width 9 height 9
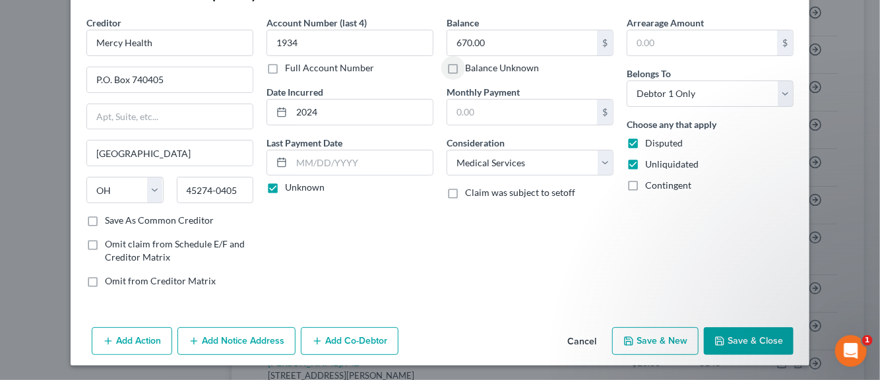
click at [252, 344] on button "Add Notice Address" at bounding box center [236, 341] width 118 height 28
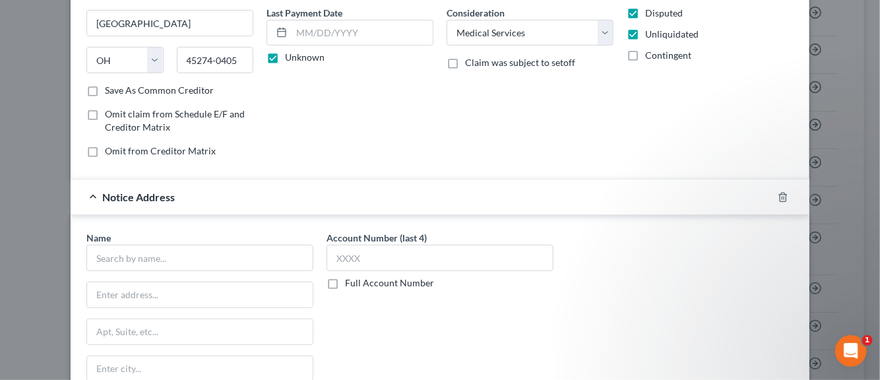
scroll to position [177, 0]
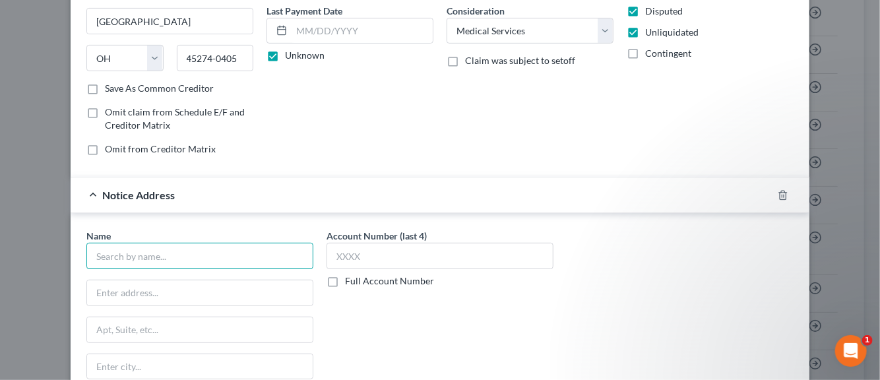
drag, startPoint x: 170, startPoint y: 261, endPoint x: 179, endPoint y: 260, distance: 9.3
click at [170, 260] on input "text" at bounding box center [199, 256] width 227 height 26
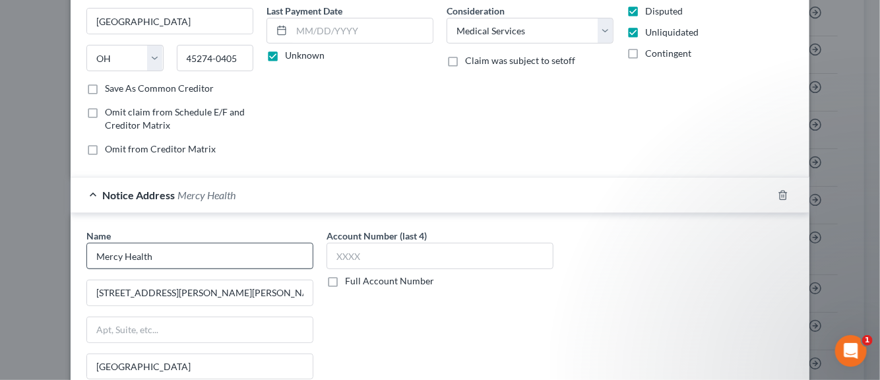
scroll to position [327, 0]
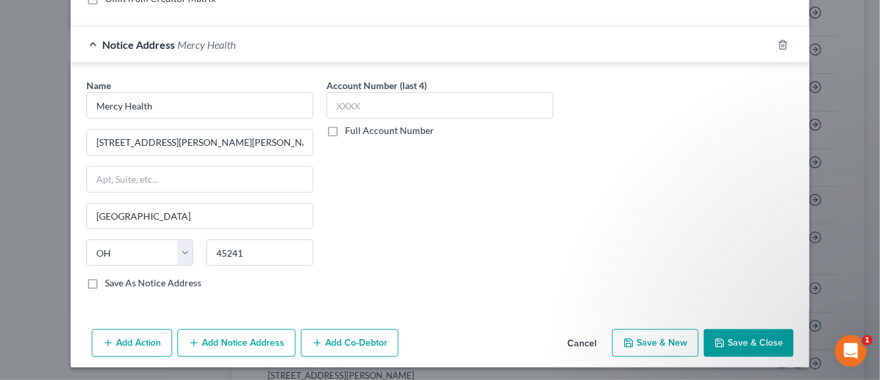
click at [105, 279] on label "Save As Notice Address" at bounding box center [153, 282] width 96 height 13
click at [110, 279] on input "Save As Notice Address" at bounding box center [114, 280] width 9 height 9
click at [344, 107] on input "text" at bounding box center [440, 105] width 227 height 26
click at [654, 340] on button "Save & New" at bounding box center [655, 343] width 86 height 28
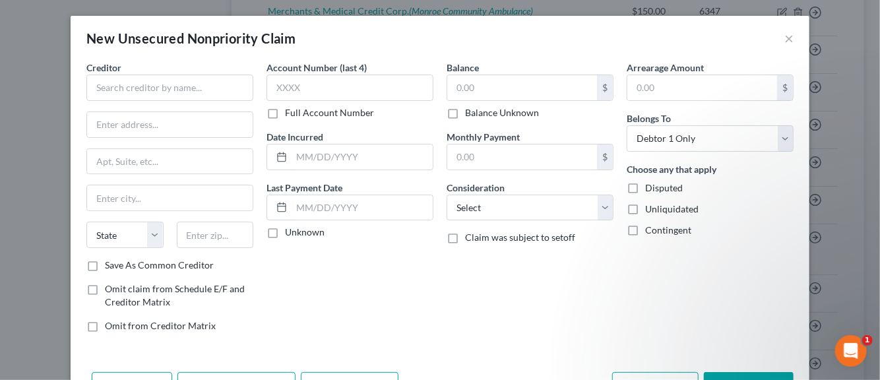
scroll to position [0, 0]
click at [137, 84] on input "text" at bounding box center [169, 88] width 167 height 26
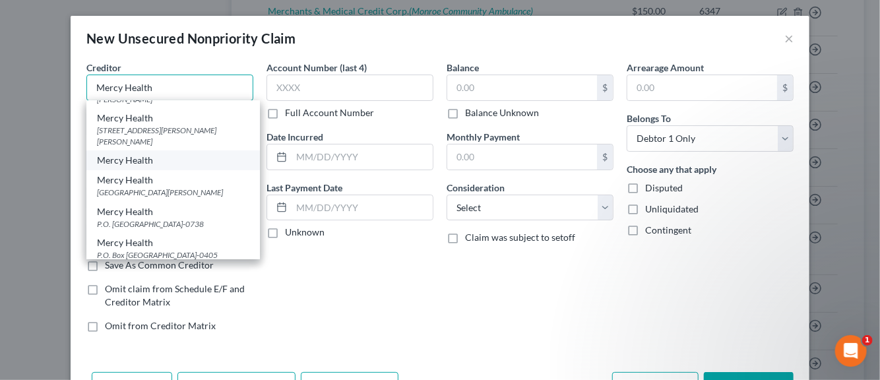
scroll to position [132, 0]
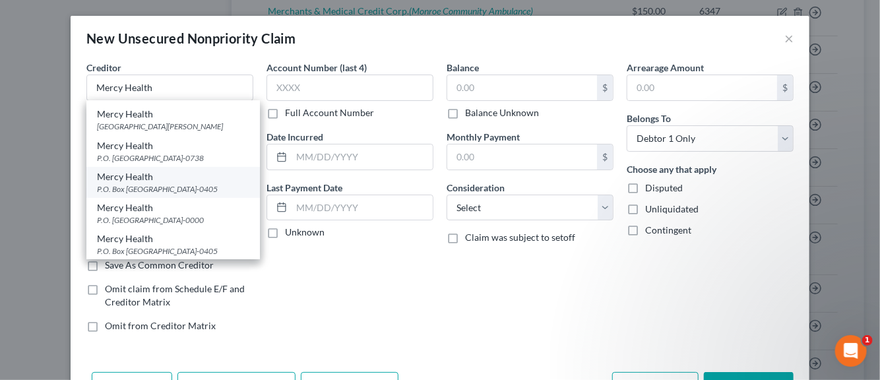
click at [131, 195] on div "P.O. Box 740405, Cincinnati, OH 45274-0405" at bounding box center [173, 188] width 152 height 11
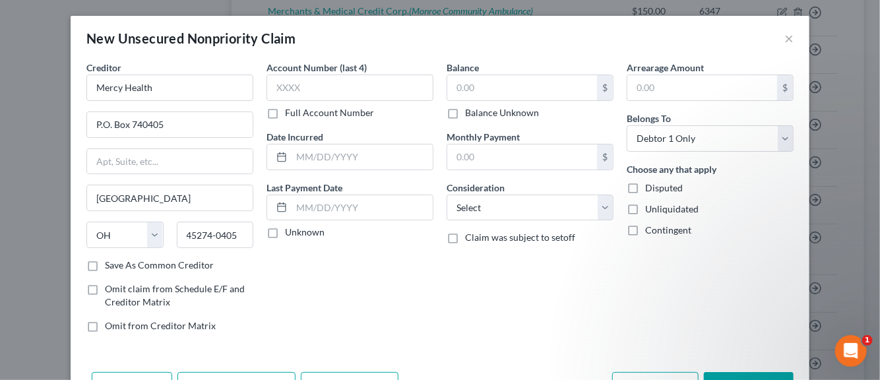
click at [105, 264] on label "Save As Common Creditor" at bounding box center [159, 265] width 109 height 13
click at [110, 264] on input "Save As Common Creditor" at bounding box center [114, 263] width 9 height 9
click at [275, 88] on input "text" at bounding box center [349, 88] width 167 height 26
click at [308, 157] on input "text" at bounding box center [362, 156] width 141 height 25
click at [285, 234] on label "Unknown" at bounding box center [305, 232] width 40 height 13
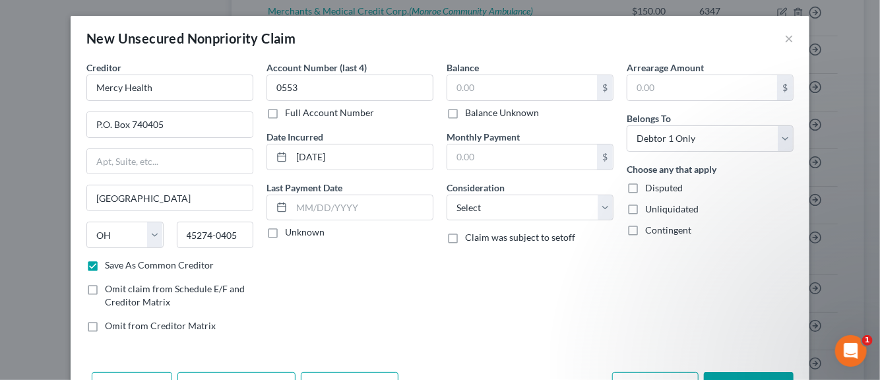
click at [290, 234] on input "Unknown" at bounding box center [294, 230] width 9 height 9
click at [456, 92] on input "text" at bounding box center [522, 87] width 150 height 25
click at [600, 201] on select "Select Cable / Satellite Services Collection Agency Credit Card Debt Debt Couns…" at bounding box center [530, 208] width 167 height 26
click at [447, 195] on select "Select Cable / Satellite Services Collection Agency Credit Card Debt Debt Couns…" at bounding box center [530, 208] width 167 height 26
click at [645, 188] on label "Disputed" at bounding box center [664, 187] width 38 height 13
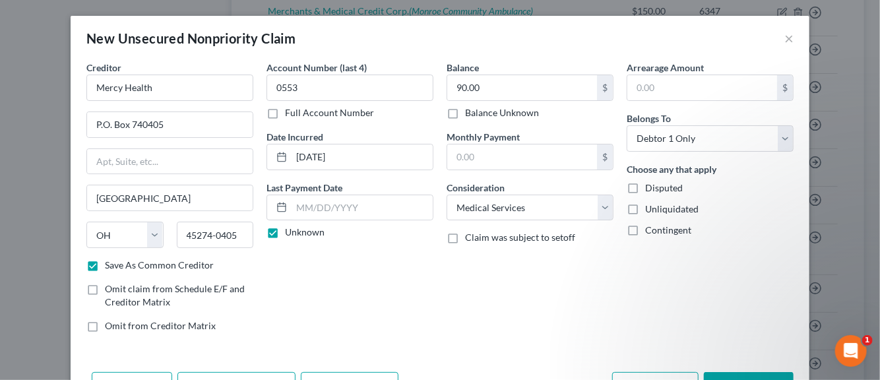
click at [650, 188] on input "Disputed" at bounding box center [654, 185] width 9 height 9
click at [645, 207] on label "Unliquidated" at bounding box center [671, 209] width 53 height 13
click at [650, 207] on input "Unliquidated" at bounding box center [654, 207] width 9 height 9
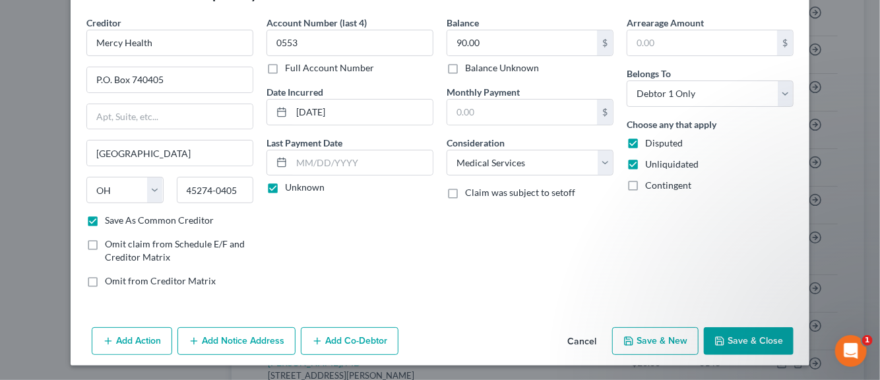
click at [230, 340] on button "Add Notice Address" at bounding box center [236, 341] width 118 height 28
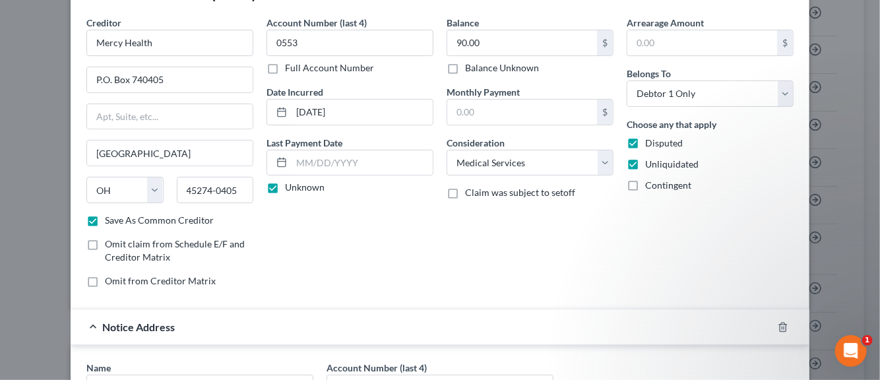
scroll to position [111, 0]
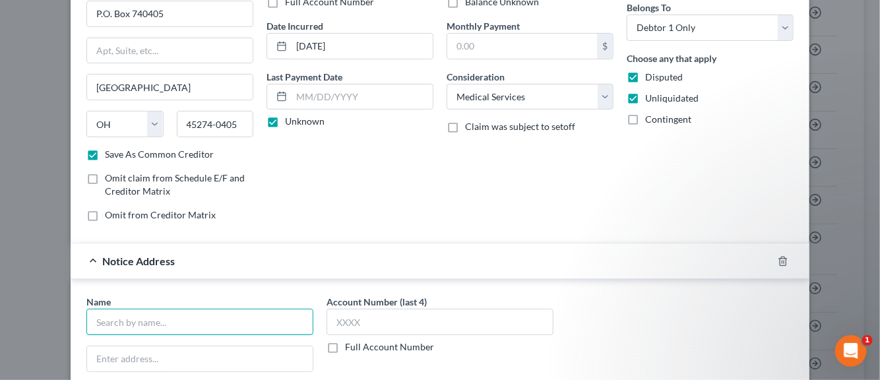
click at [177, 321] on input "text" at bounding box center [199, 322] width 227 height 26
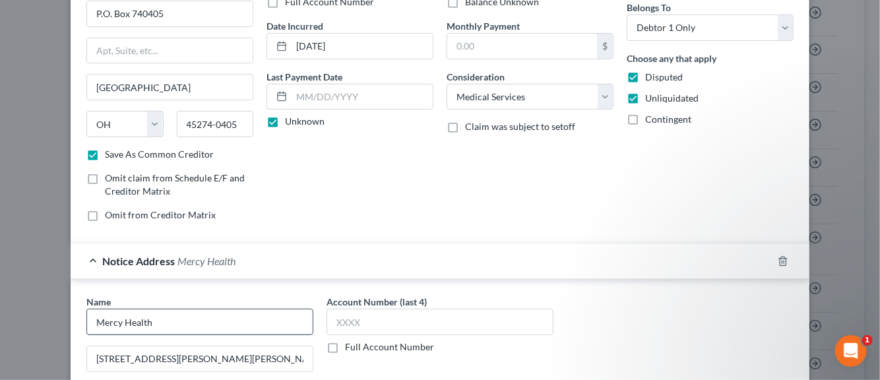
scroll to position [314, 0]
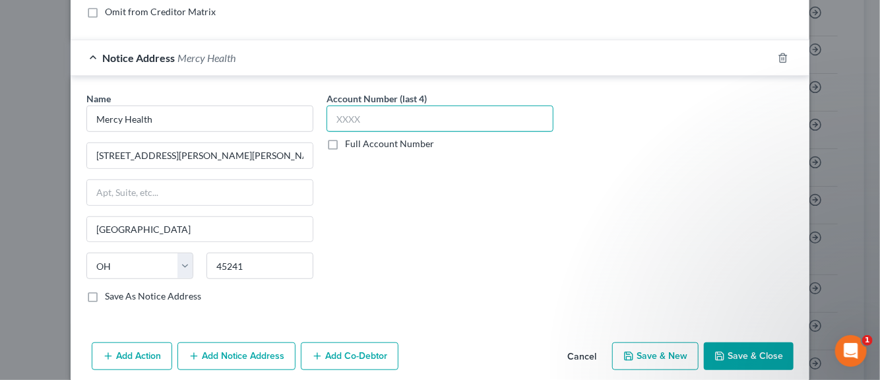
click at [346, 116] on input "text" at bounding box center [440, 119] width 227 height 26
click at [105, 294] on label "Save As Notice Address" at bounding box center [153, 296] width 96 height 13
click at [110, 294] on input "Save As Notice Address" at bounding box center [114, 294] width 9 height 9
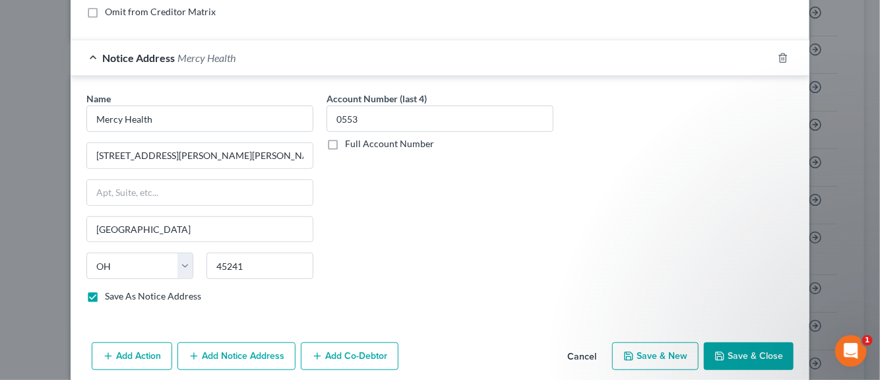
click at [639, 356] on button "Save & New" at bounding box center [655, 356] width 86 height 28
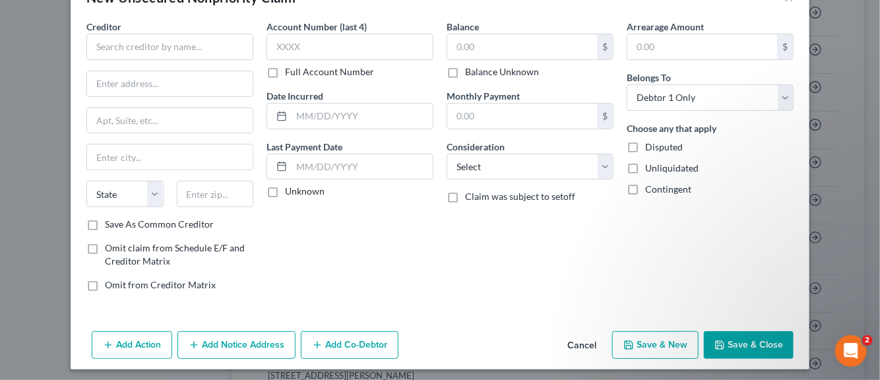
scroll to position [45, 0]
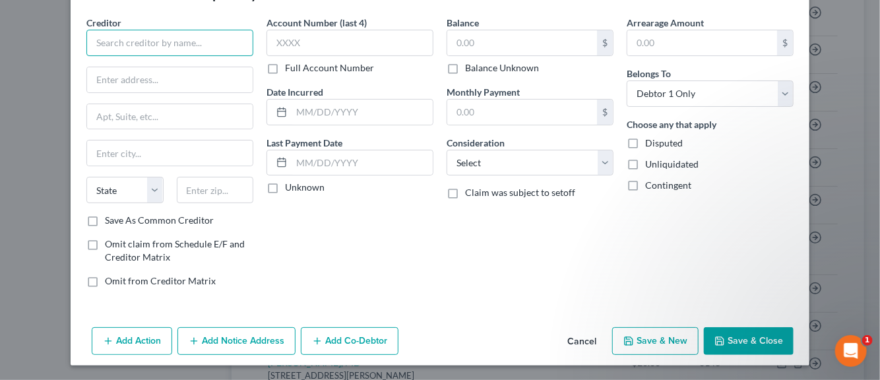
click at [152, 44] on input "text" at bounding box center [169, 43] width 167 height 26
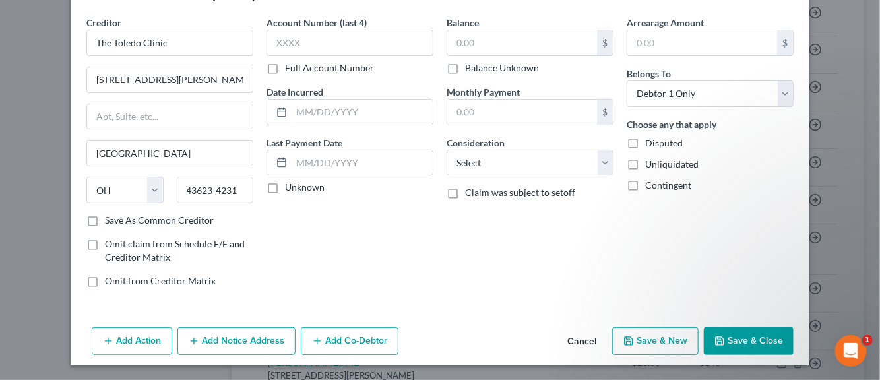
click at [105, 220] on label "Save As Common Creditor" at bounding box center [159, 220] width 109 height 13
click at [110, 220] on input "Save As Common Creditor" at bounding box center [114, 218] width 9 height 9
click at [276, 46] on input "text" at bounding box center [349, 43] width 167 height 26
click at [303, 117] on input "text" at bounding box center [362, 112] width 141 height 25
click at [285, 192] on label "Unknown" at bounding box center [305, 187] width 40 height 13
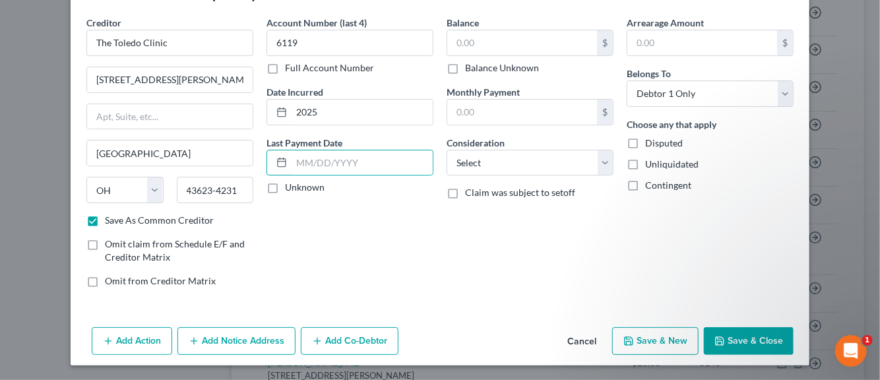
click at [290, 189] on input "Unknown" at bounding box center [294, 185] width 9 height 9
click at [456, 49] on input "text" at bounding box center [522, 42] width 150 height 25
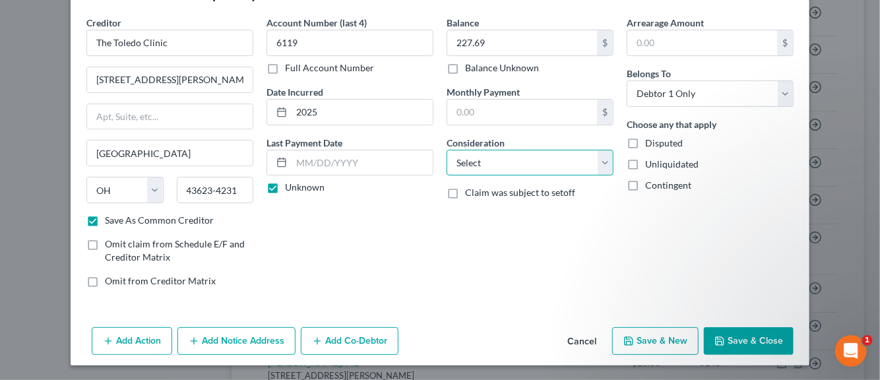
click at [601, 167] on select "Select Cable / Satellite Services Collection Agency Credit Card Debt Debt Couns…" at bounding box center [530, 163] width 167 height 26
click at [447, 150] on select "Select Cable / Satellite Services Collection Agency Credit Card Debt Debt Couns…" at bounding box center [530, 163] width 167 height 26
click at [645, 145] on label "Disputed" at bounding box center [664, 143] width 38 height 13
click at [650, 145] on input "Disputed" at bounding box center [654, 141] width 9 height 9
click at [645, 164] on label "Unliquidated" at bounding box center [671, 164] width 53 height 13
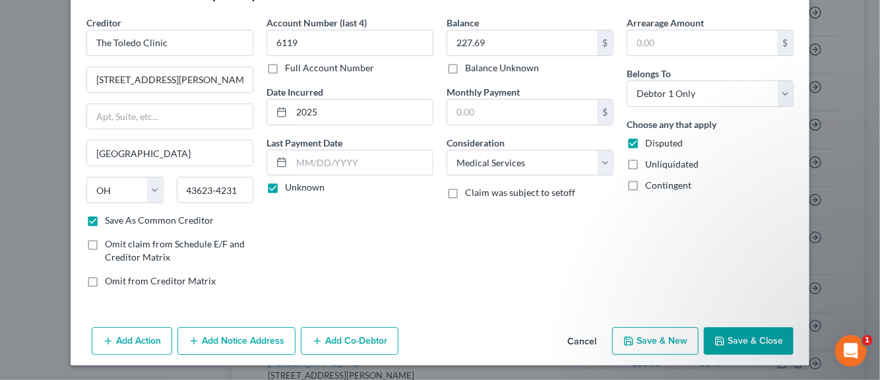
click at [650, 164] on input "Unliquidated" at bounding box center [654, 162] width 9 height 9
click at [642, 342] on button "Save & New" at bounding box center [655, 341] width 86 height 28
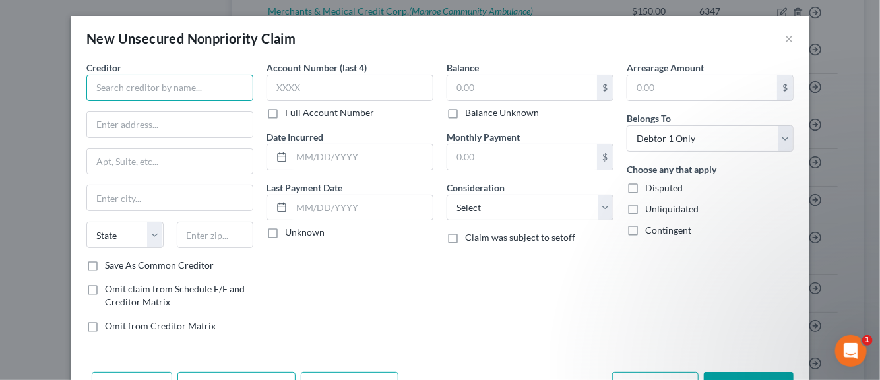
click at [123, 82] on input "text" at bounding box center [169, 88] width 167 height 26
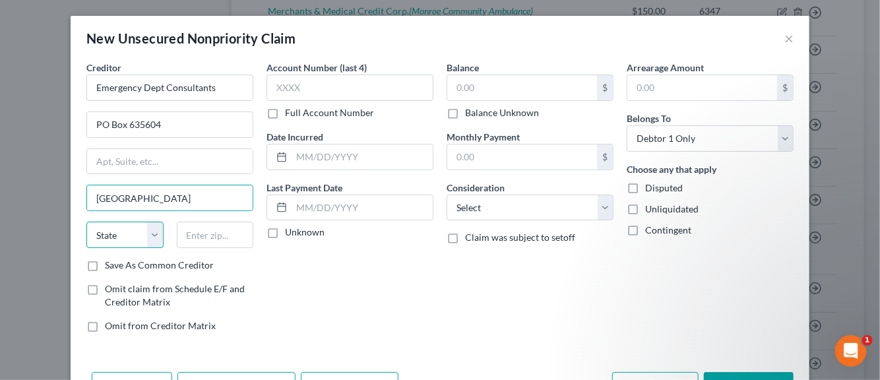
click at [126, 232] on select "State AL AK AR AZ CA CO CT DE DC FL GA GU HI ID IL IN IA KS KY LA ME MD MA MI M…" at bounding box center [124, 235] width 77 height 26
click at [86, 222] on select "State AL AK AR AZ CA CO CT DE DC FL GA GU HI ID IL IN IA KS KY LA ME MD MA MI M…" at bounding box center [124, 235] width 77 height 26
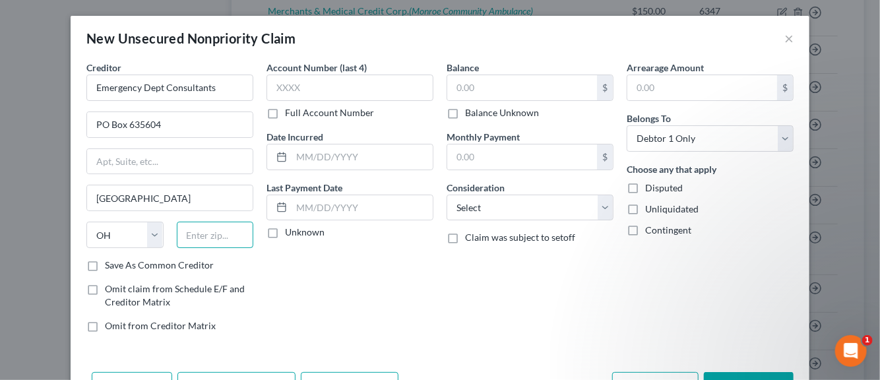
click at [189, 235] on input "text" at bounding box center [215, 235] width 77 height 26
click at [105, 263] on label "Save As Common Creditor" at bounding box center [159, 265] width 109 height 13
click at [110, 263] on input "Save As Common Creditor" at bounding box center [114, 263] width 9 height 9
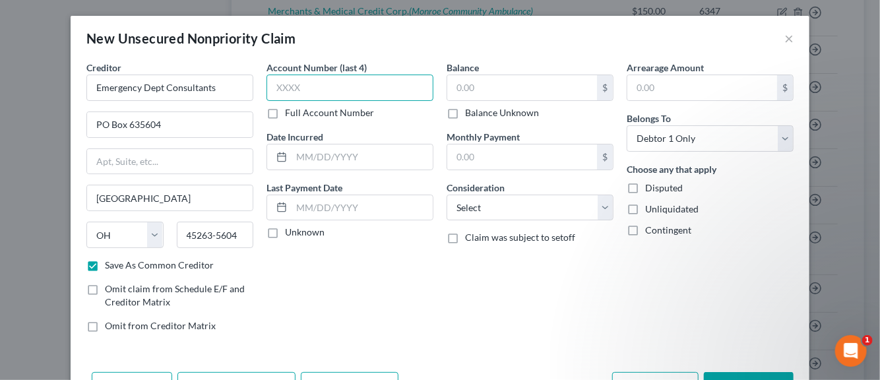
click at [280, 91] on input "text" at bounding box center [349, 88] width 167 height 26
click at [306, 158] on input "text" at bounding box center [362, 156] width 141 height 25
click at [285, 234] on label "Unknown" at bounding box center [305, 232] width 40 height 13
click at [290, 234] on input "Unknown" at bounding box center [294, 230] width 9 height 9
click at [475, 86] on input "text" at bounding box center [522, 87] width 150 height 25
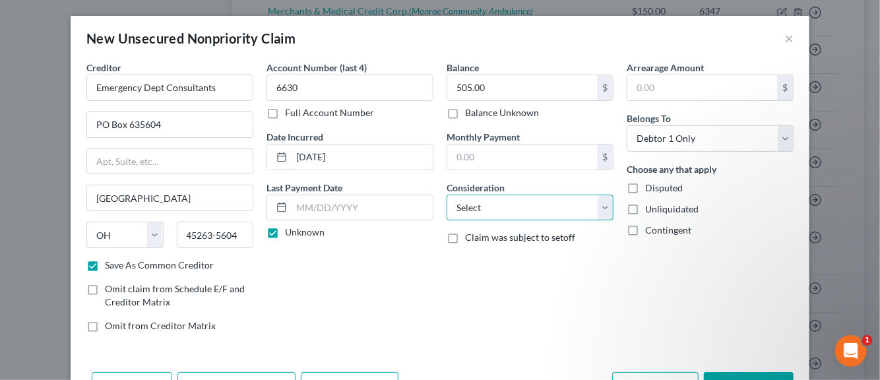
click at [596, 208] on select "Select Cable / Satellite Services Collection Agency Credit Card Debt Debt Couns…" at bounding box center [530, 208] width 167 height 26
click at [447, 195] on select "Select Cable / Satellite Services Collection Agency Credit Card Debt Debt Couns…" at bounding box center [530, 208] width 167 height 26
click at [645, 186] on label "Disputed" at bounding box center [664, 187] width 38 height 13
click at [650, 186] on input "Disputed" at bounding box center [654, 185] width 9 height 9
click at [645, 208] on label "Unliquidated" at bounding box center [671, 209] width 53 height 13
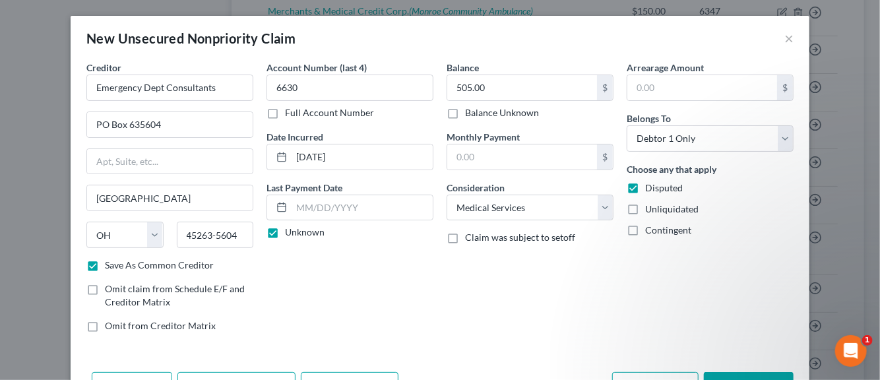
click at [650, 208] on input "Unliquidated" at bounding box center [654, 207] width 9 height 9
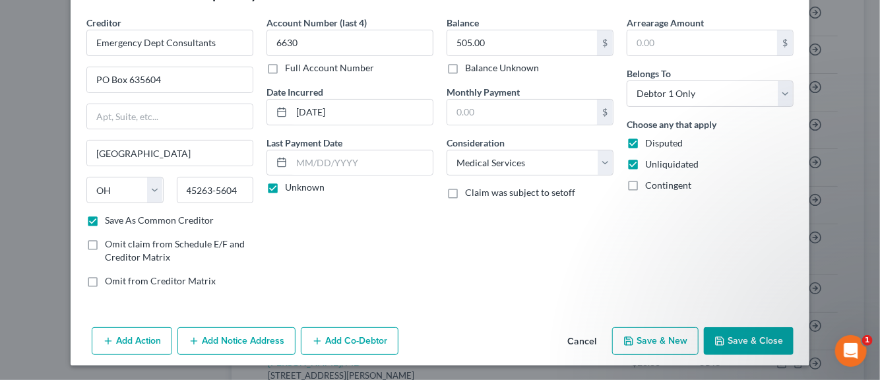
click at [646, 340] on button "Save & New" at bounding box center [655, 341] width 86 height 28
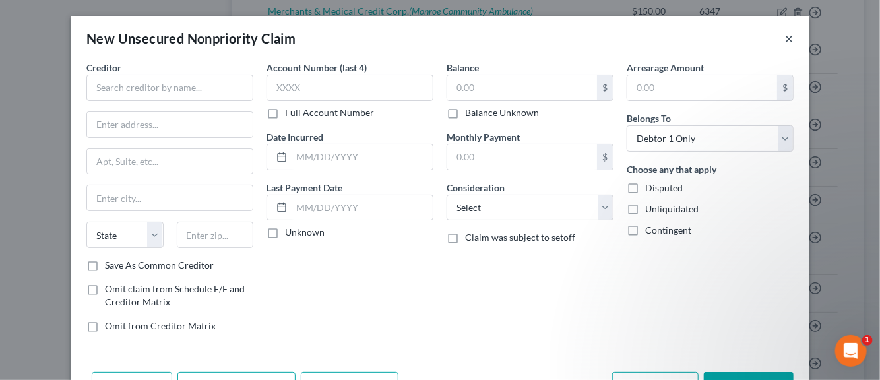
click at [785, 42] on button "×" at bounding box center [788, 38] width 9 height 16
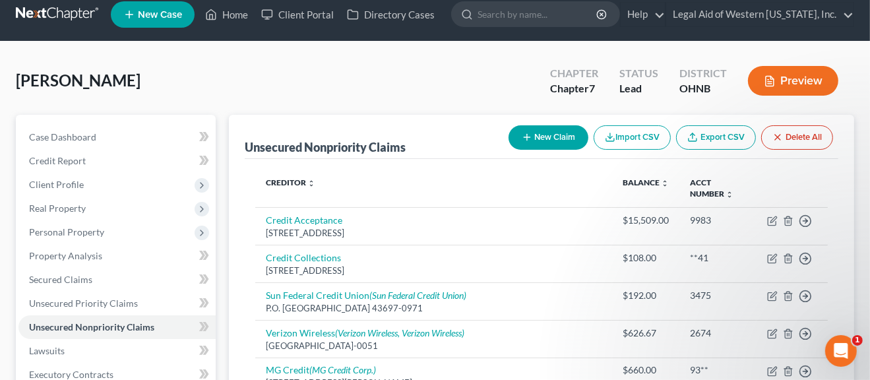
scroll to position [0, 0]
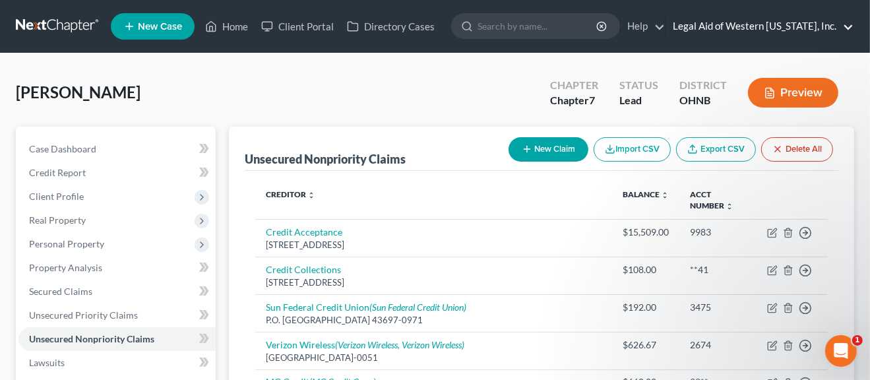
click at [848, 28] on link "Legal Aid of Western Ohio, Inc." at bounding box center [759, 27] width 187 height 24
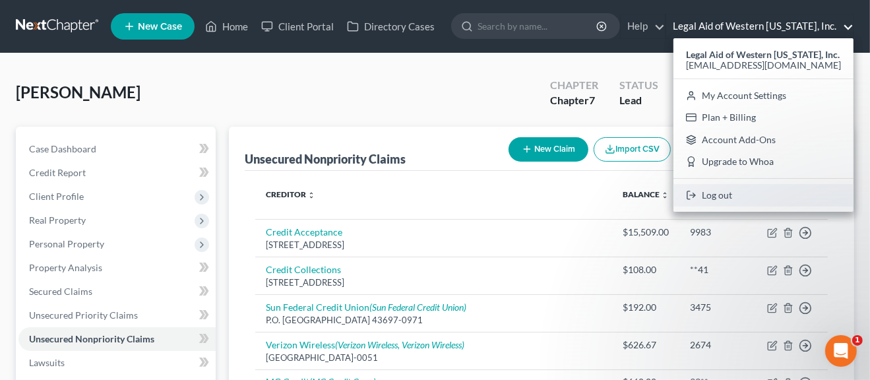
click at [745, 194] on link "Log out" at bounding box center [763, 195] width 180 height 22
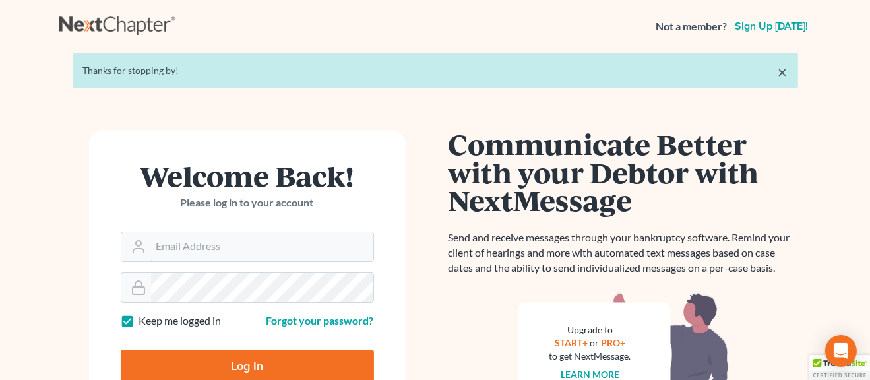
type input "[EMAIL_ADDRESS][DOMAIN_NAME]"
click at [252, 365] on input "Log In" at bounding box center [247, 366] width 253 height 33
type input "Thinking..."
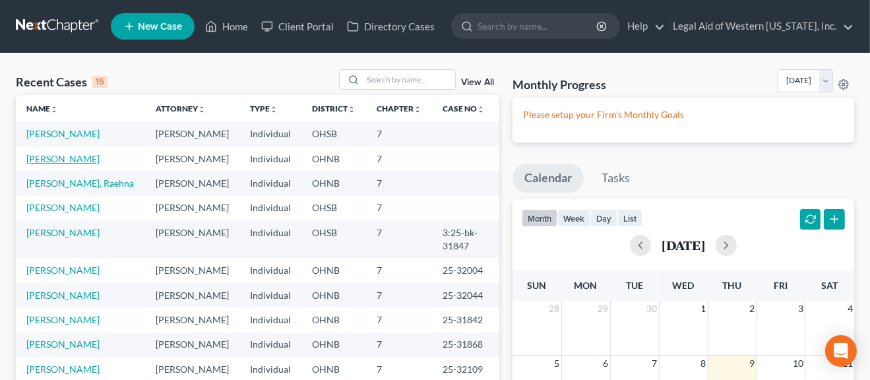
click at [53, 160] on link "Jaques, Valerie" at bounding box center [62, 158] width 73 height 11
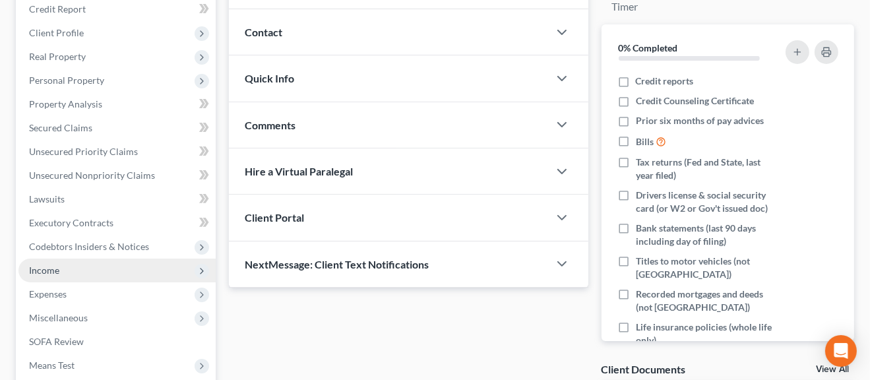
scroll to position [132, 0]
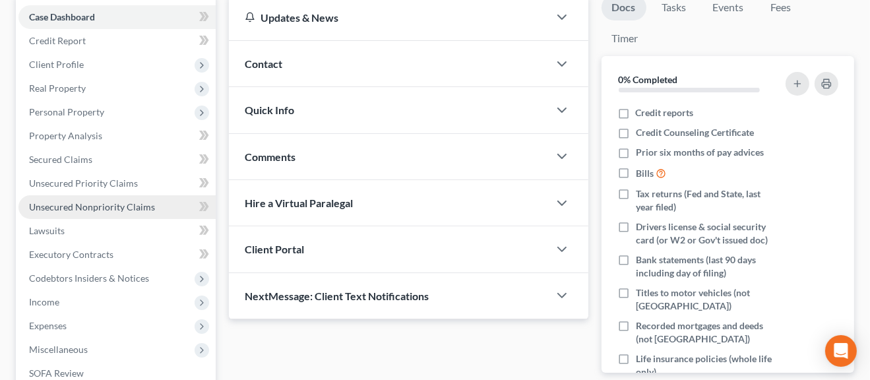
click at [92, 208] on span "Unsecured Nonpriority Claims" at bounding box center [92, 206] width 126 height 11
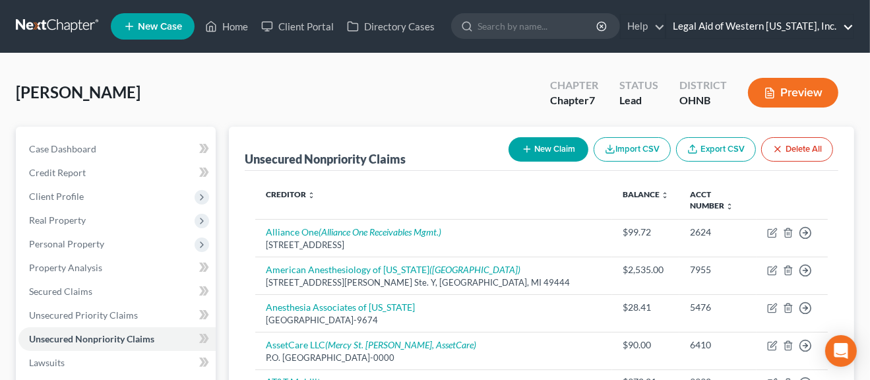
click at [852, 26] on link "Legal Aid of Western Ohio, Inc." at bounding box center [759, 27] width 187 height 24
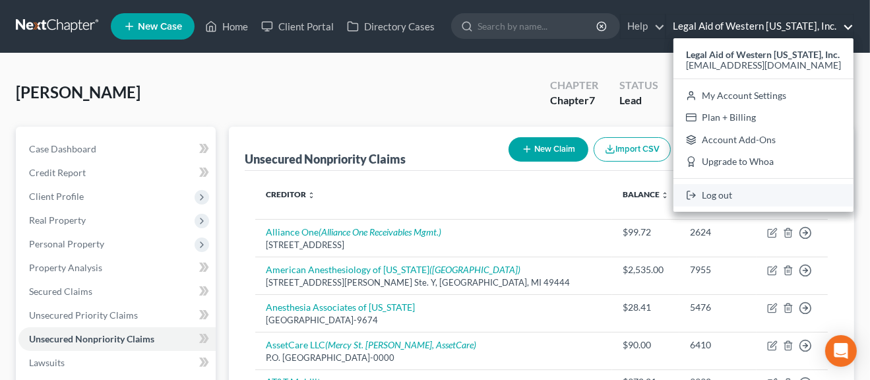
click at [747, 199] on link "Log out" at bounding box center [763, 195] width 180 height 22
